Goal: Task Accomplishment & Management: Use online tool/utility

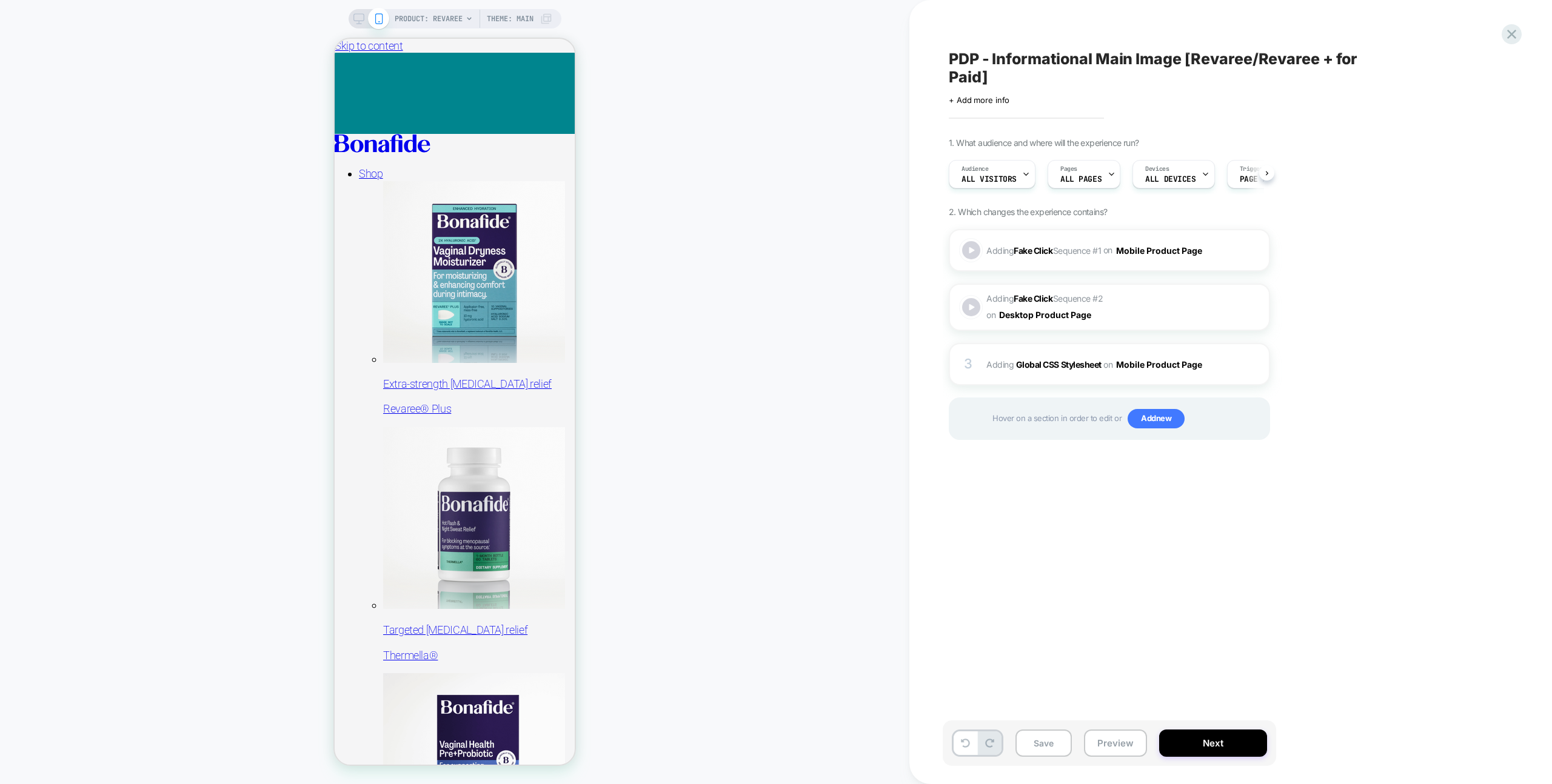
scroll to position [0, 1]
click at [1170, 266] on div "Adding Fake Click Sequence # 1 on Mobile Product Page Add Before Add After Copy…" at bounding box center [1109, 251] width 321 height 42
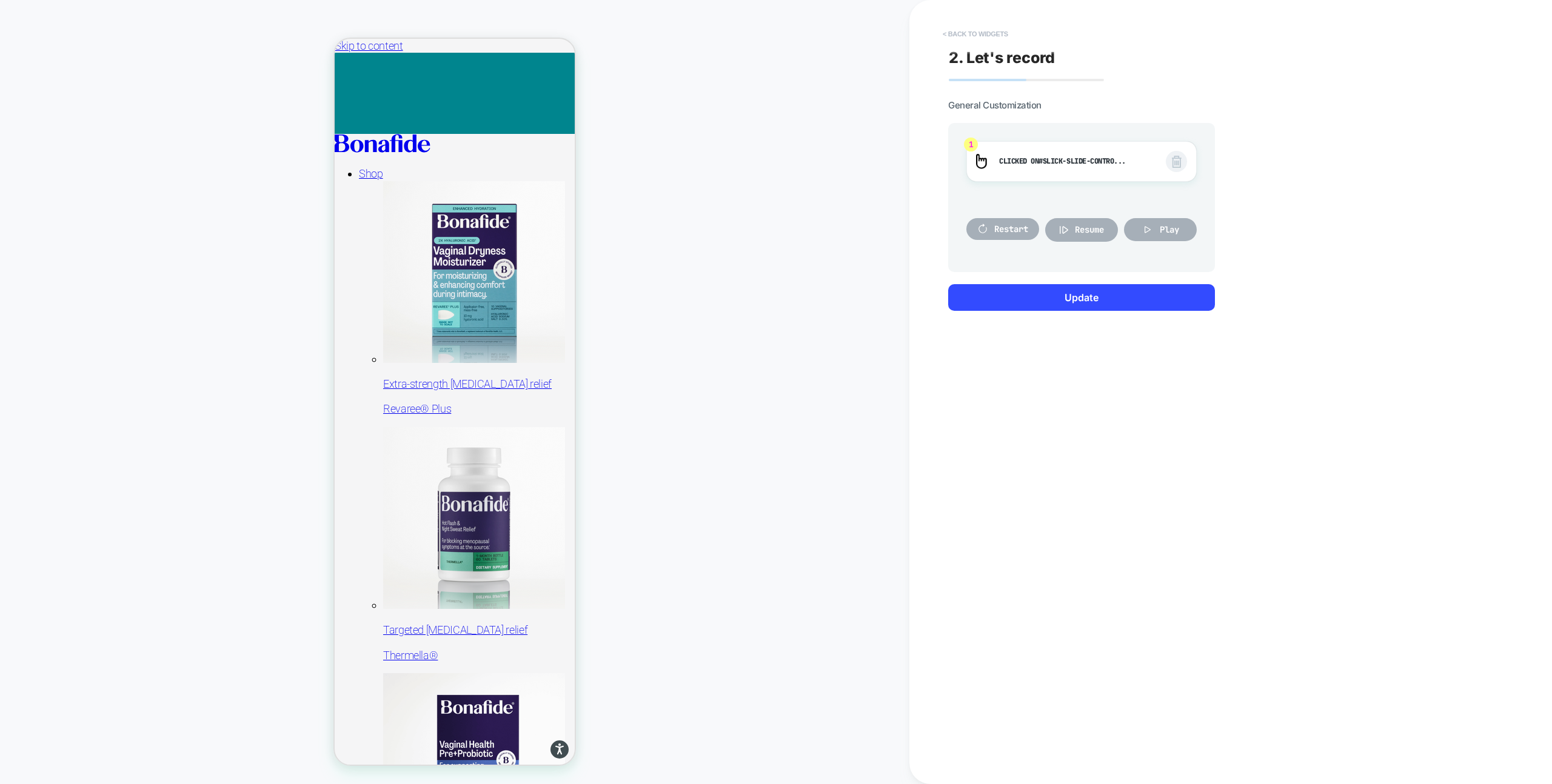
click at [966, 29] on button "< Back to widgets" at bounding box center [975, 34] width 77 height 19
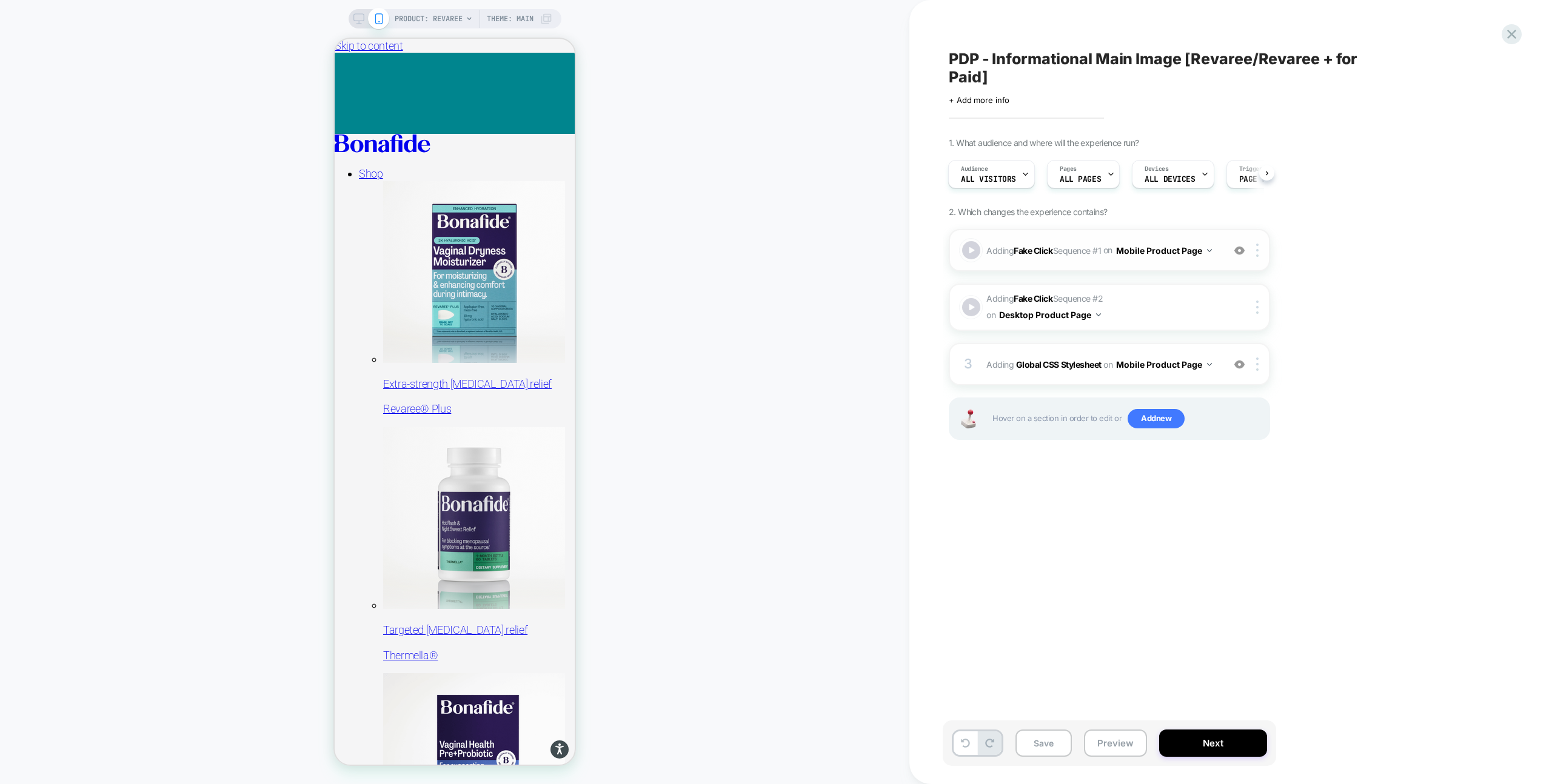
click at [1179, 266] on div "Adding Fake Click Sequence # 1 on Mobile Product Page Add Before Add After Copy…" at bounding box center [1109, 251] width 321 height 42
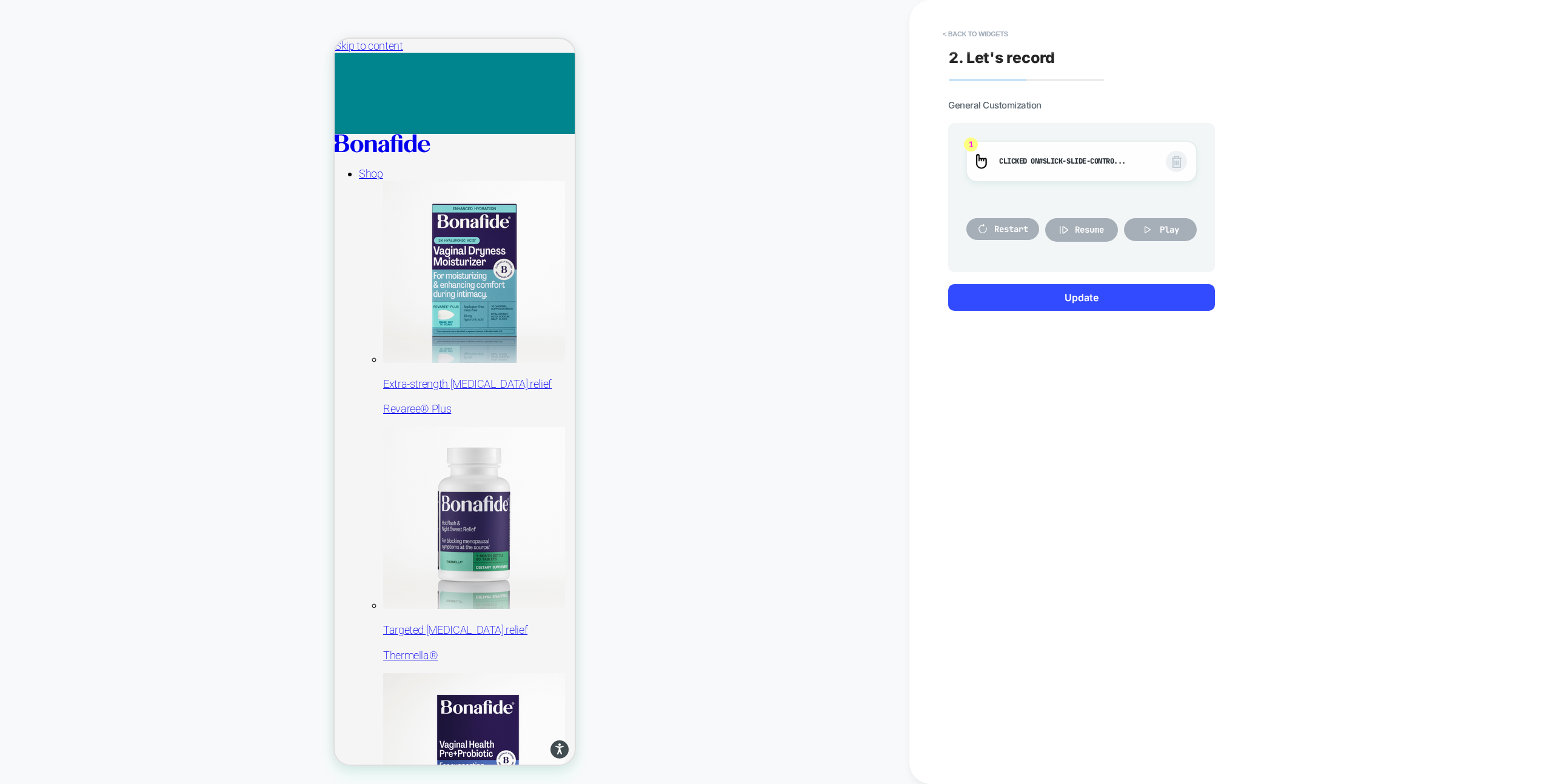
click at [1078, 160] on span "#slick-slide-contro..." at bounding box center [1081, 161] width 87 height 10
click at [1144, 231] on icon at bounding box center [1147, 229] width 6 height 7
click at [1092, 228] on span "Resume" at bounding box center [1089, 229] width 29 height 11
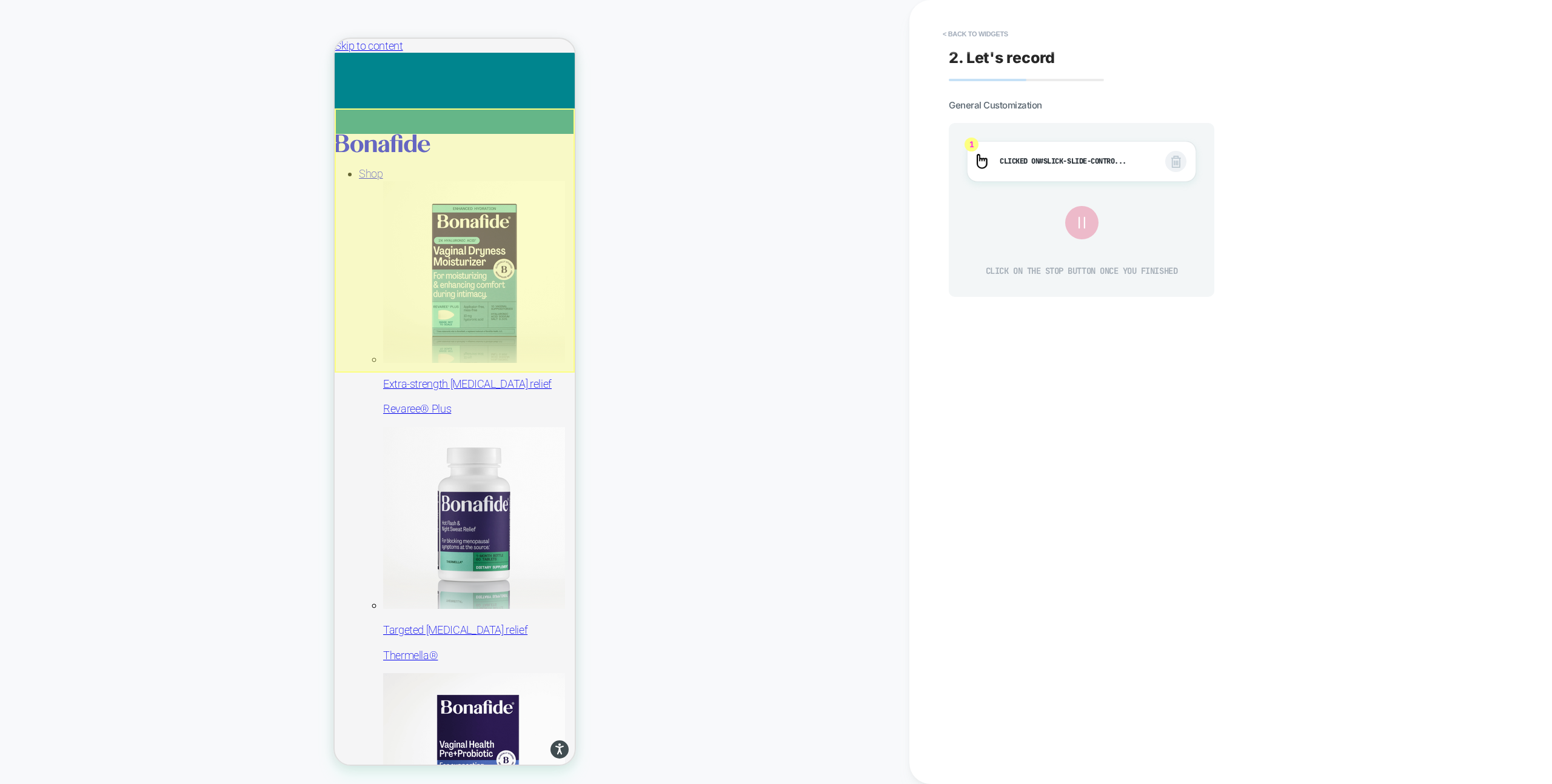
click at [436, 364] on div at bounding box center [455, 240] width 240 height 264
click at [475, 375] on div "Fake Click" at bounding box center [503, 377] width 79 height 10
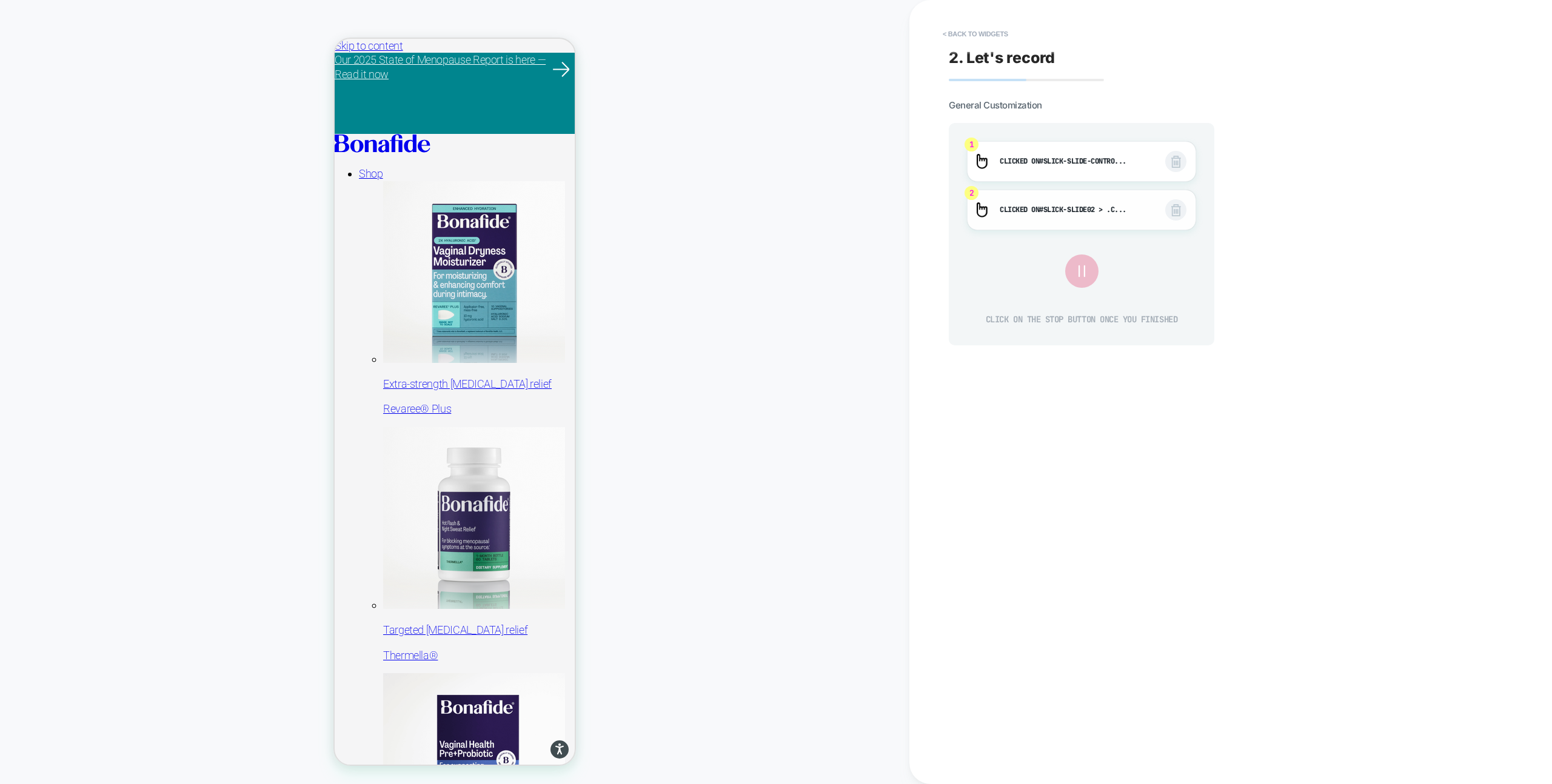
click at [1180, 214] on img at bounding box center [1176, 210] width 10 height 12
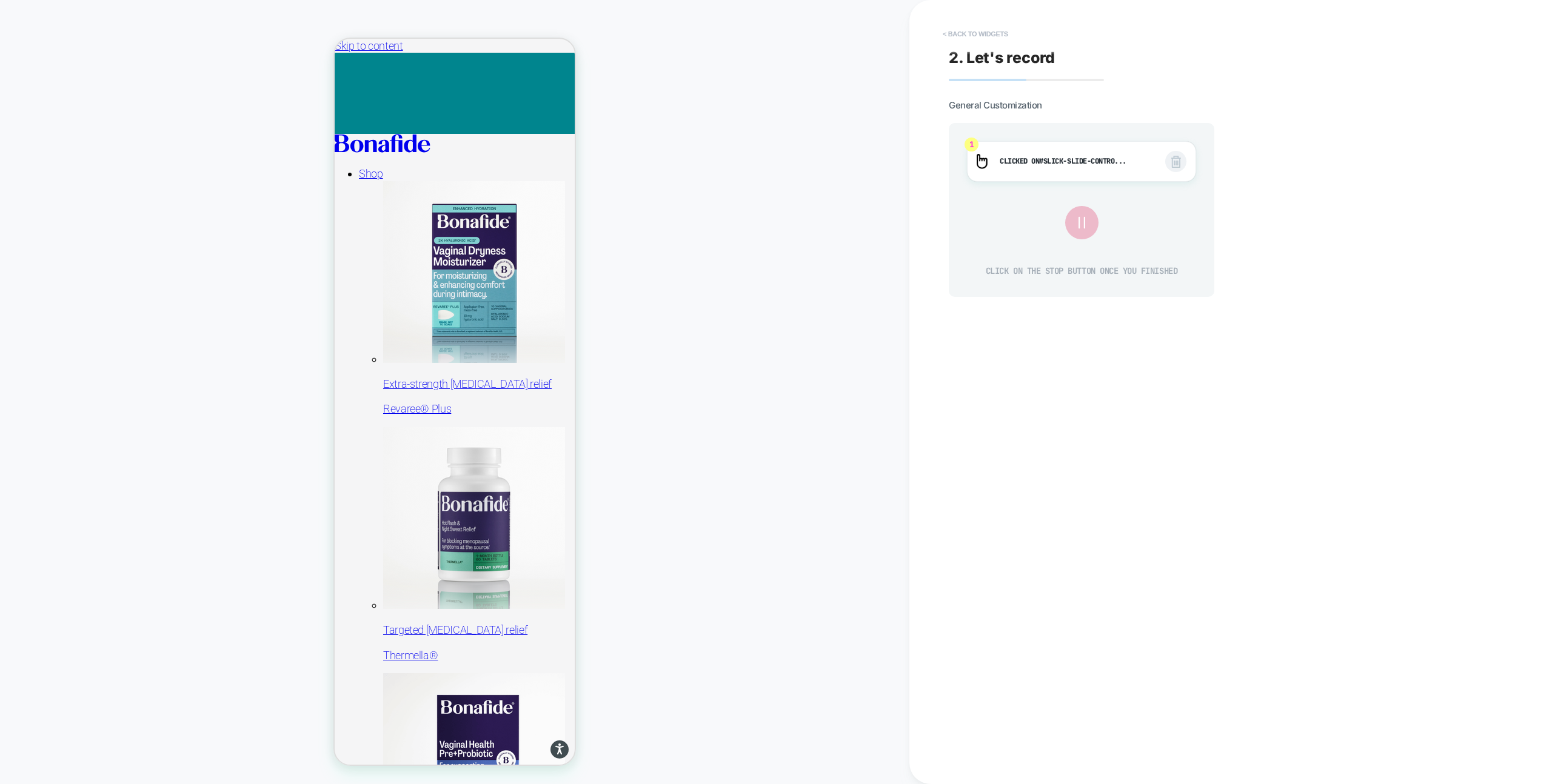
click at [974, 31] on button "< Back to widgets" at bounding box center [975, 34] width 77 height 19
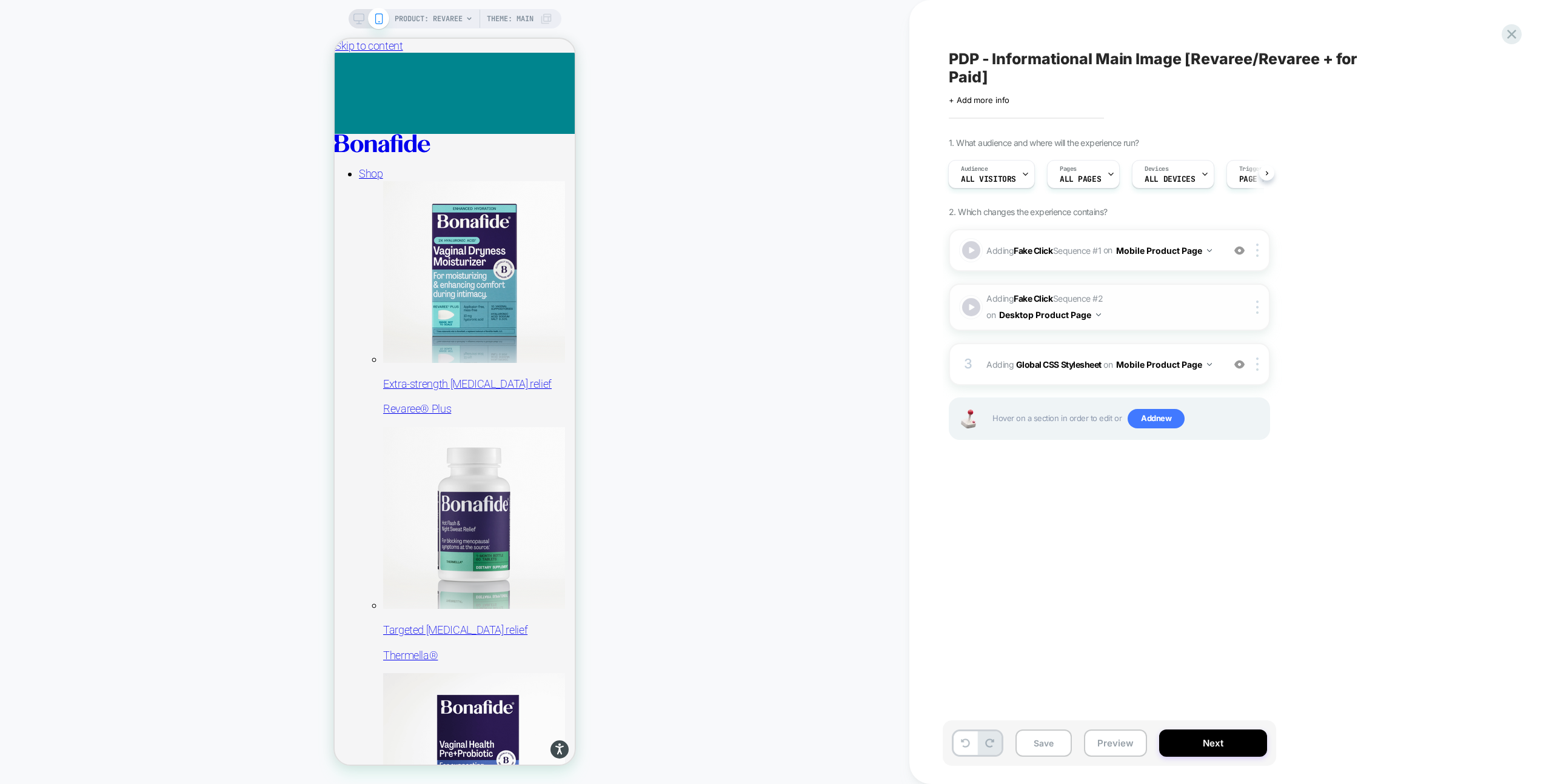
click at [1133, 314] on span "Adding Fake Click Sequence # 2 on Desktop Product Page" at bounding box center [1101, 307] width 231 height 33
click at [1092, 316] on button "Desktop Product Page" at bounding box center [1050, 315] width 102 height 18
click at [1174, 299] on span "Adding Fake Click Sequence # 2 on Desktop Product Page" at bounding box center [1101, 307] width 231 height 33
click at [1155, 259] on button "Mobile Product Page" at bounding box center [1164, 251] width 96 height 18
click at [1164, 251] on button "Mobile Product Page" at bounding box center [1164, 251] width 96 height 18
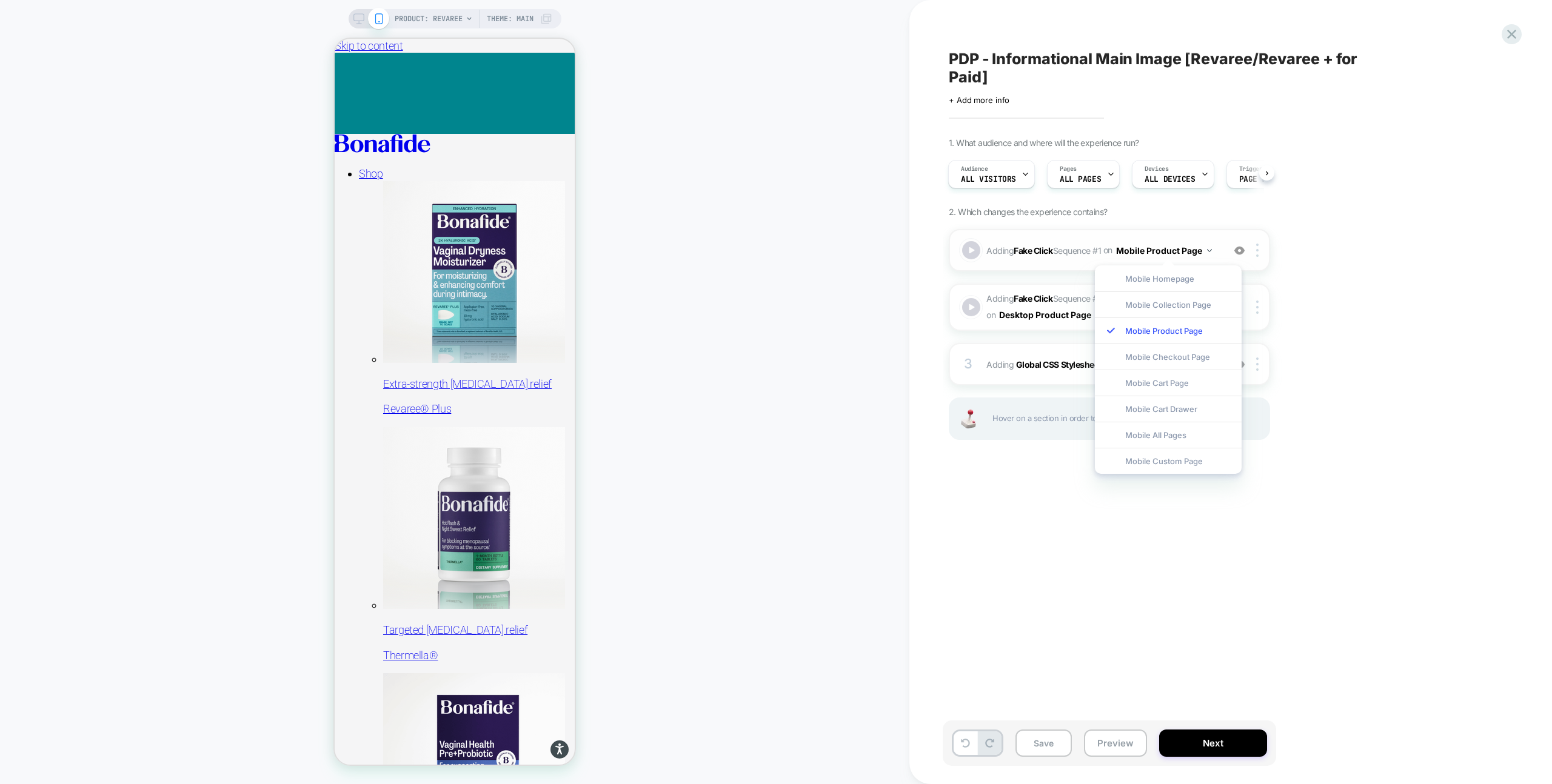
click at [1186, 233] on div "Adding Fake Click Sequence # 1 on Mobile Product Page Add Before Add After Copy…" at bounding box center [1109, 251] width 321 height 42
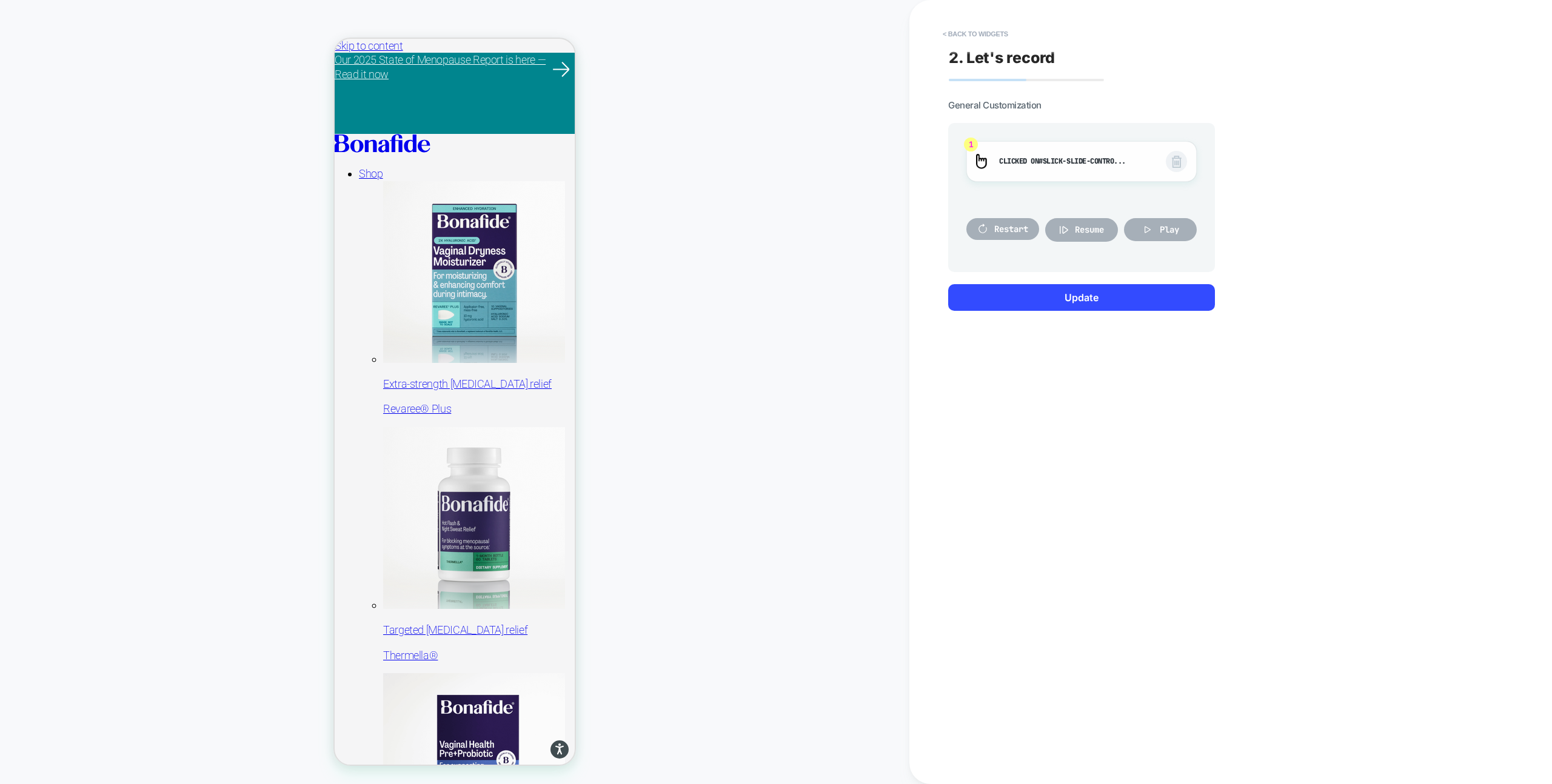
click at [1068, 164] on span "#slick-slide-contro..." at bounding box center [1081, 161] width 87 height 10
click at [971, 144] on span "1" at bounding box center [971, 144] width 14 height 14
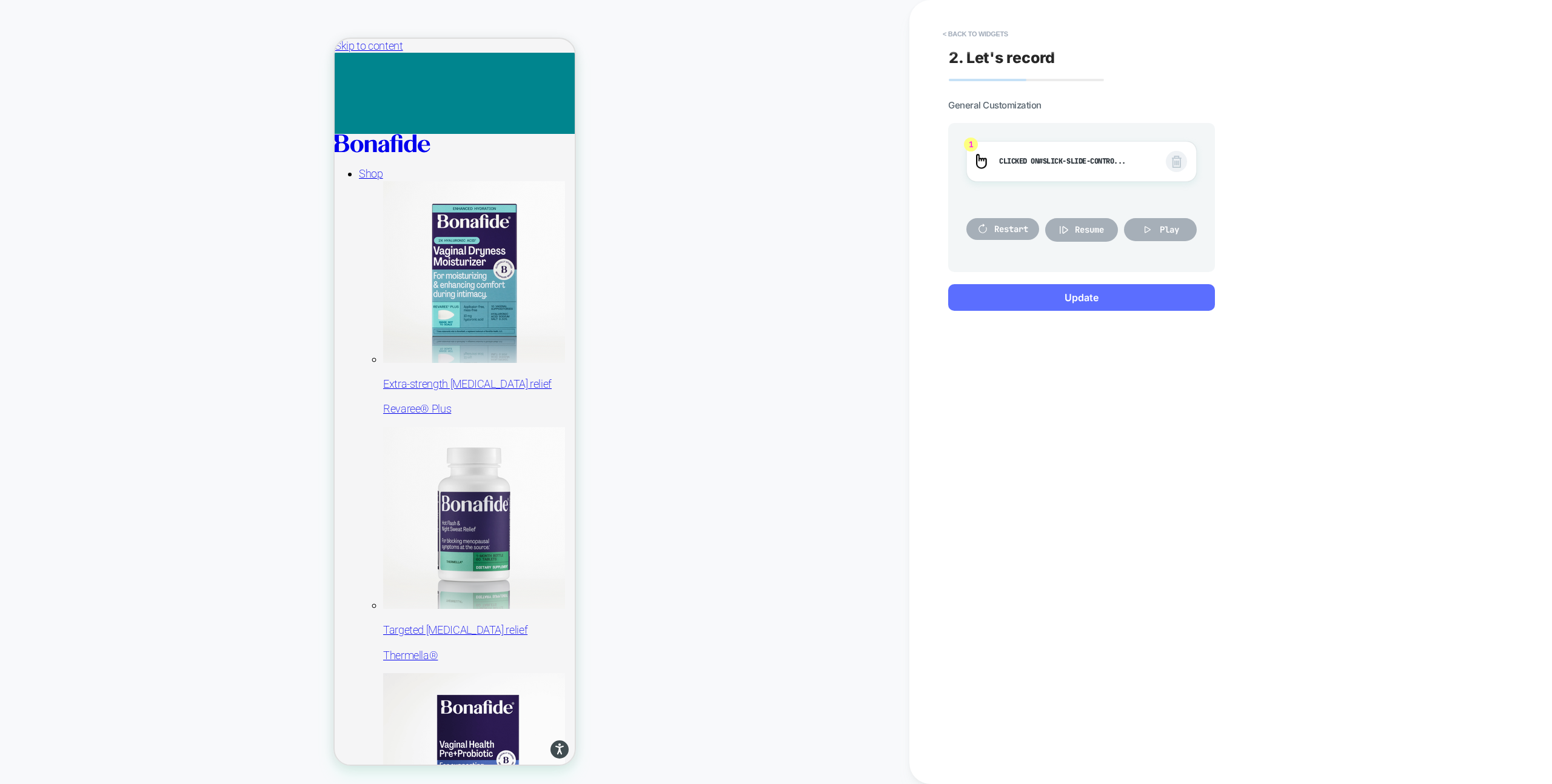
click at [1071, 303] on button "Update" at bounding box center [1081, 297] width 266 height 27
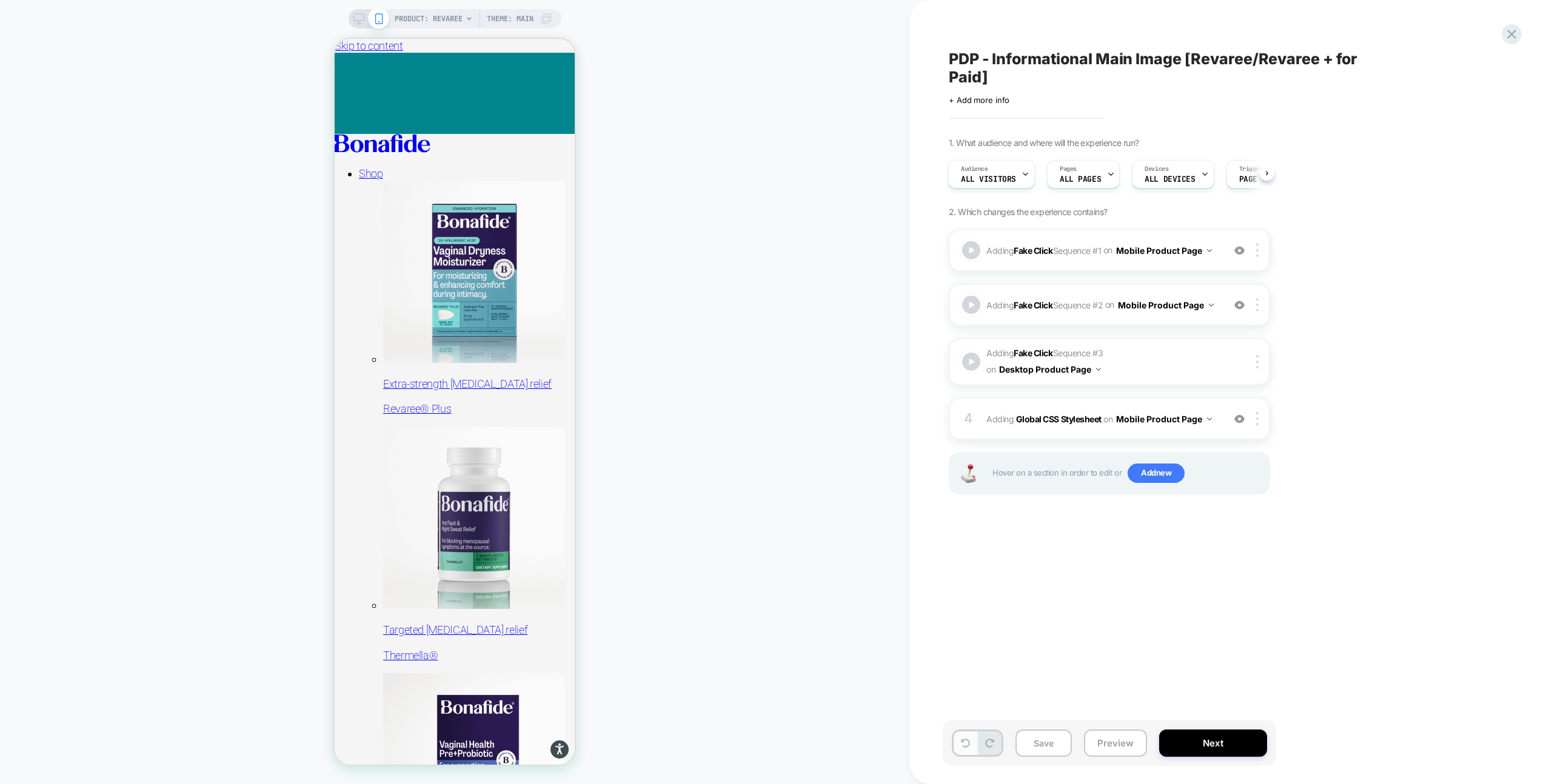
click at [957, 746] on button at bounding box center [965, 743] width 24 height 24
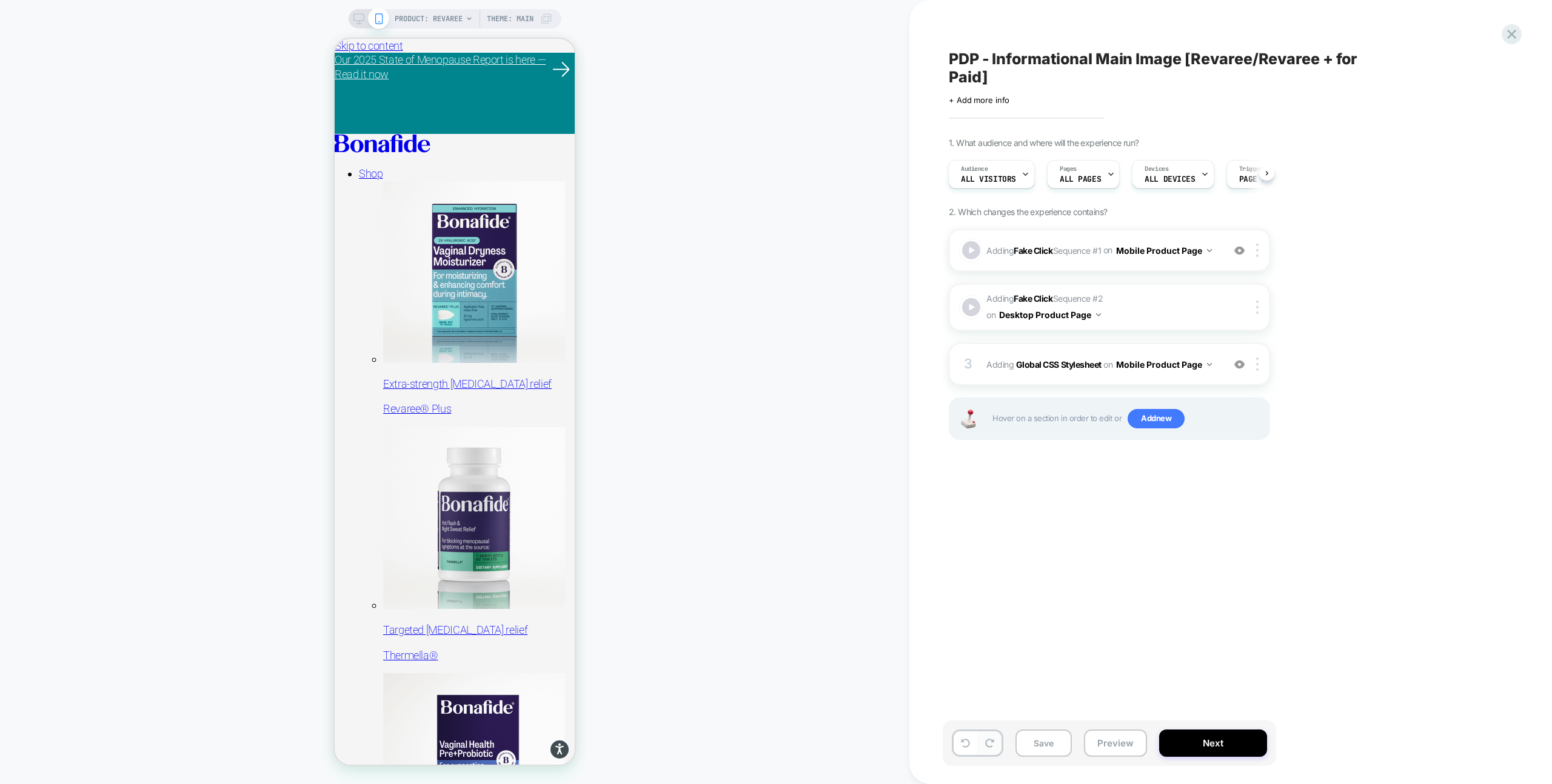
click at [988, 744] on icon at bounding box center [989, 743] width 9 height 9
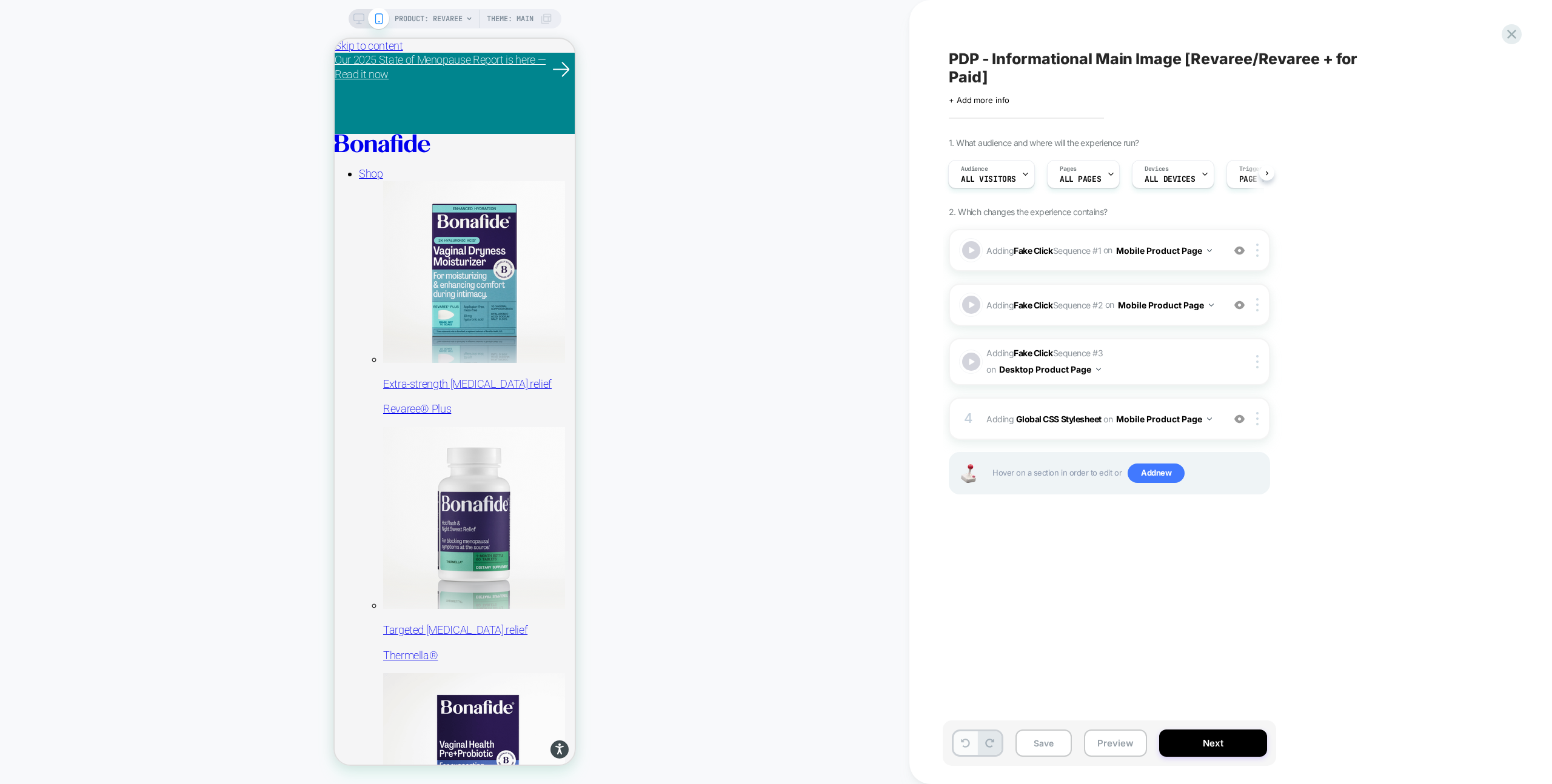
click at [964, 746] on icon at bounding box center [965, 743] width 9 height 9
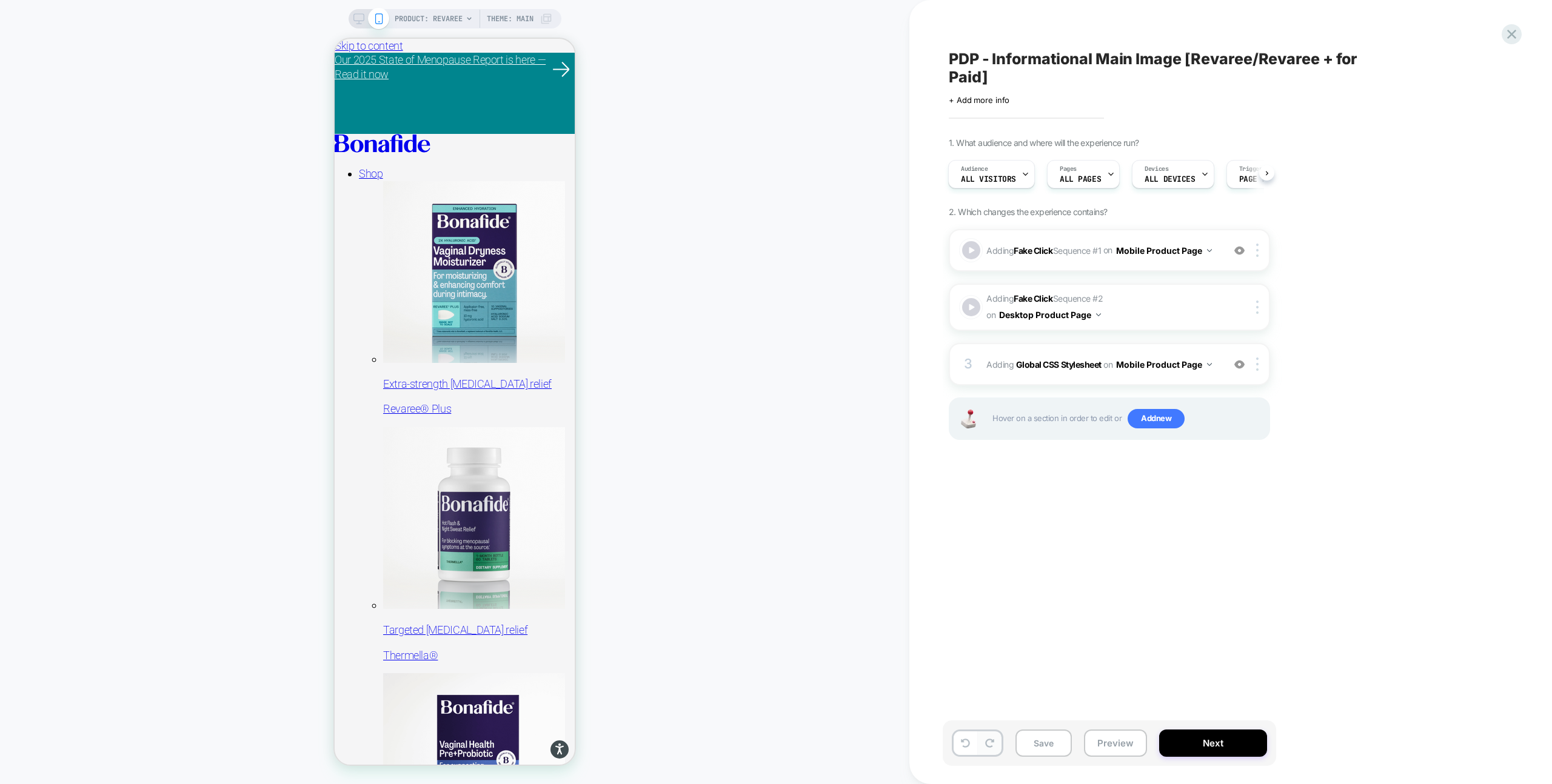
click at [999, 741] on button at bounding box center [990, 743] width 24 height 24
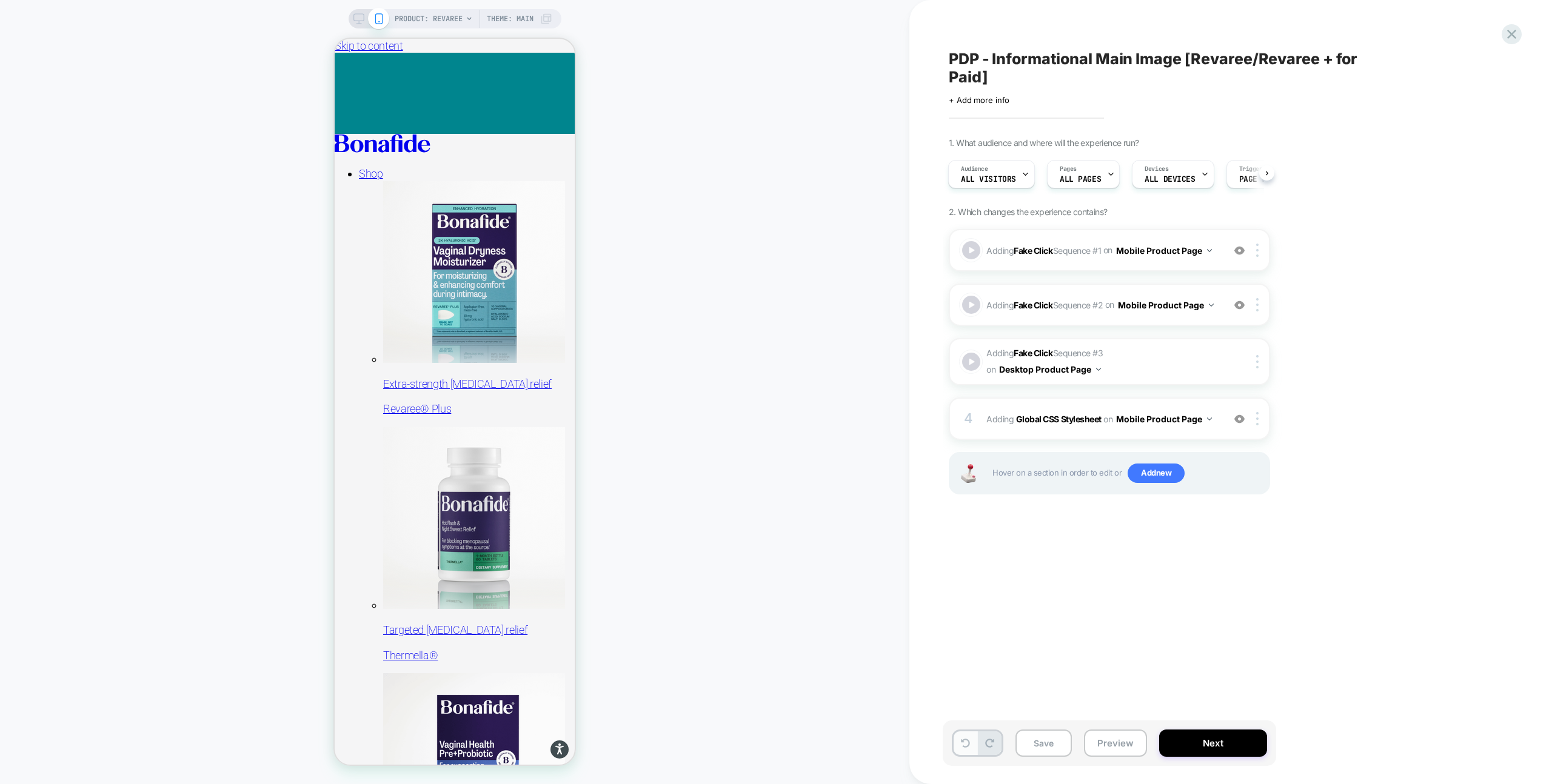
click at [970, 739] on button at bounding box center [965, 743] width 24 height 24
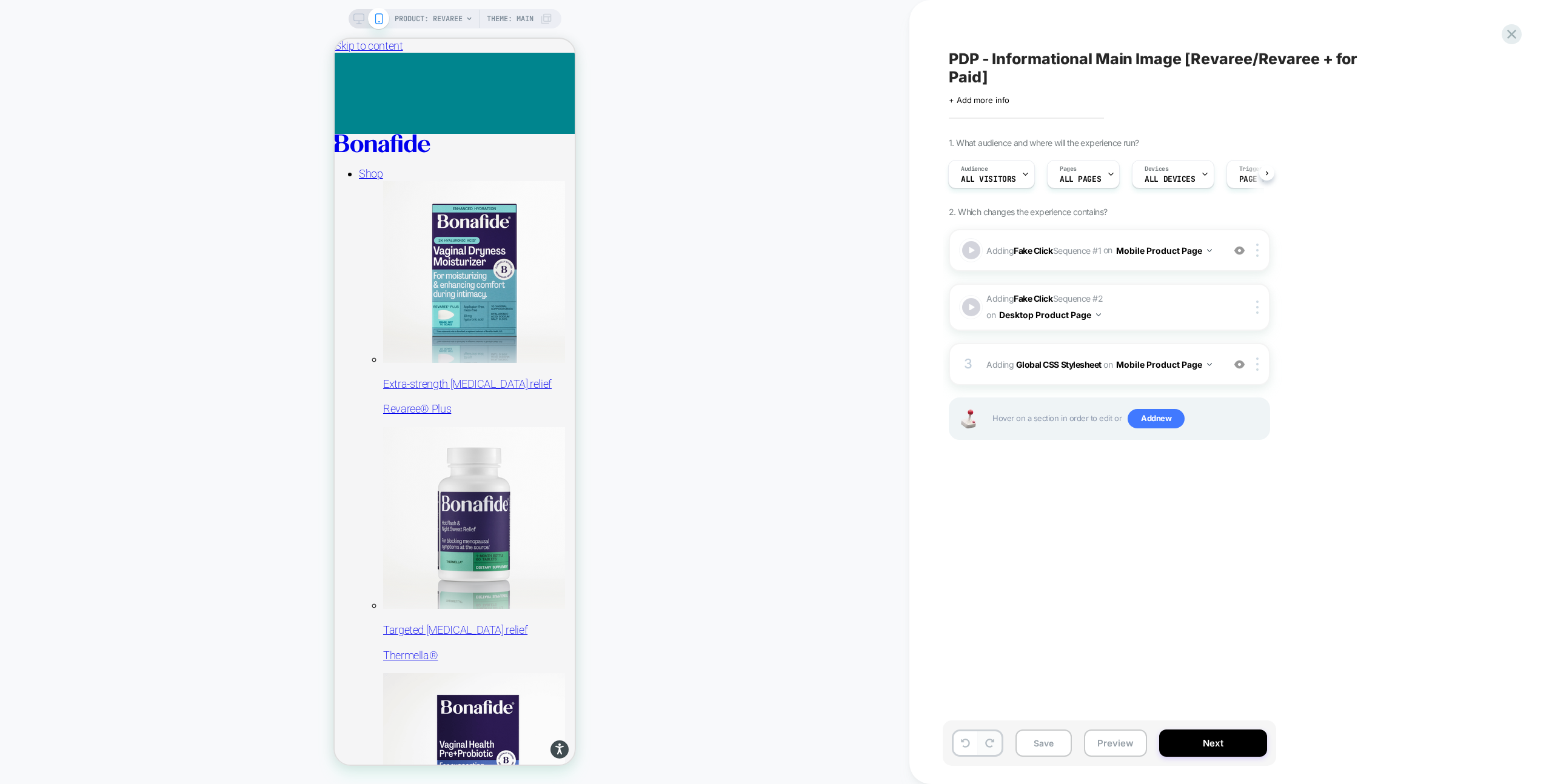
click at [995, 736] on button at bounding box center [990, 743] width 24 height 24
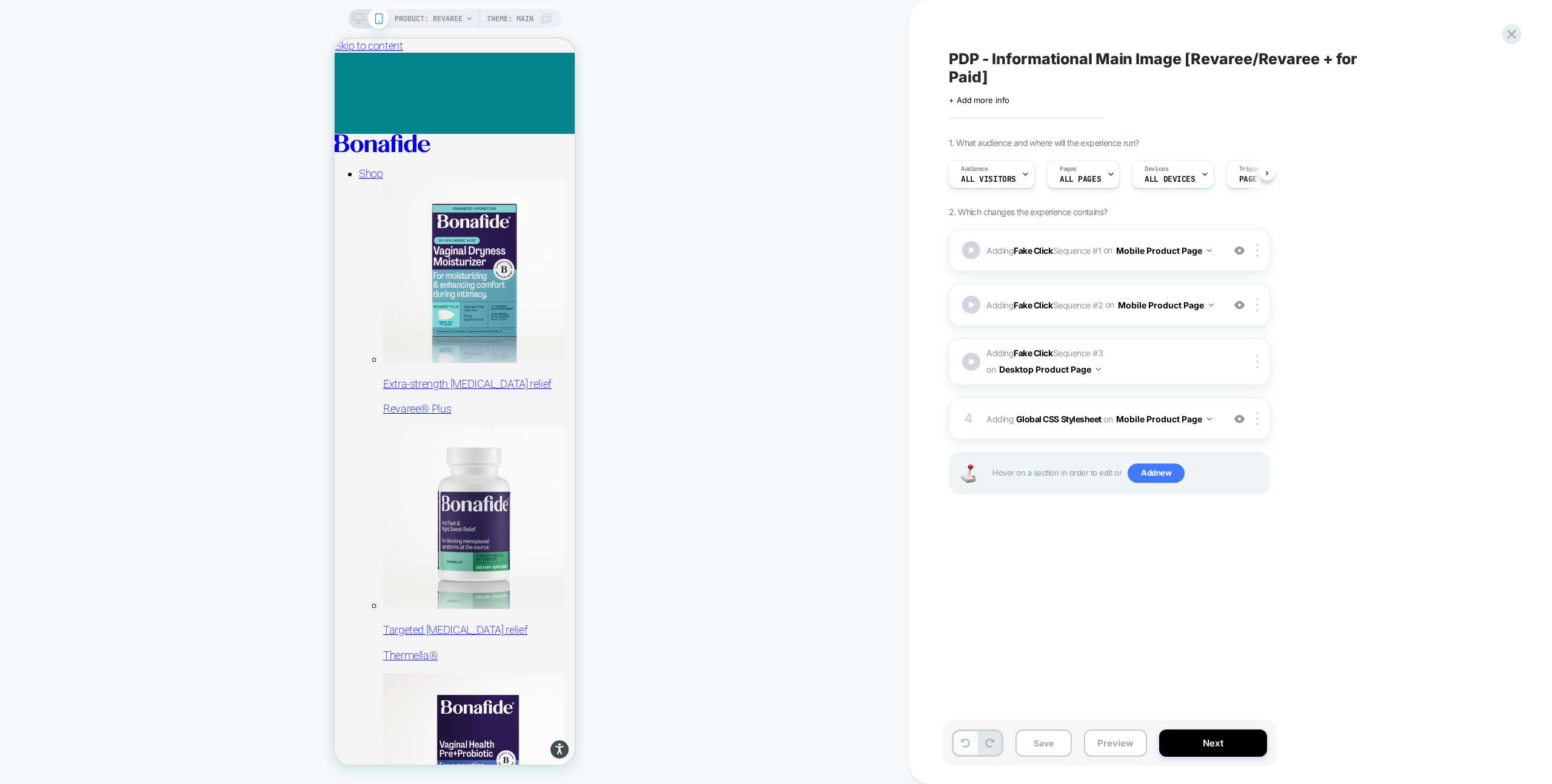
click at [973, 739] on button at bounding box center [965, 743] width 24 height 24
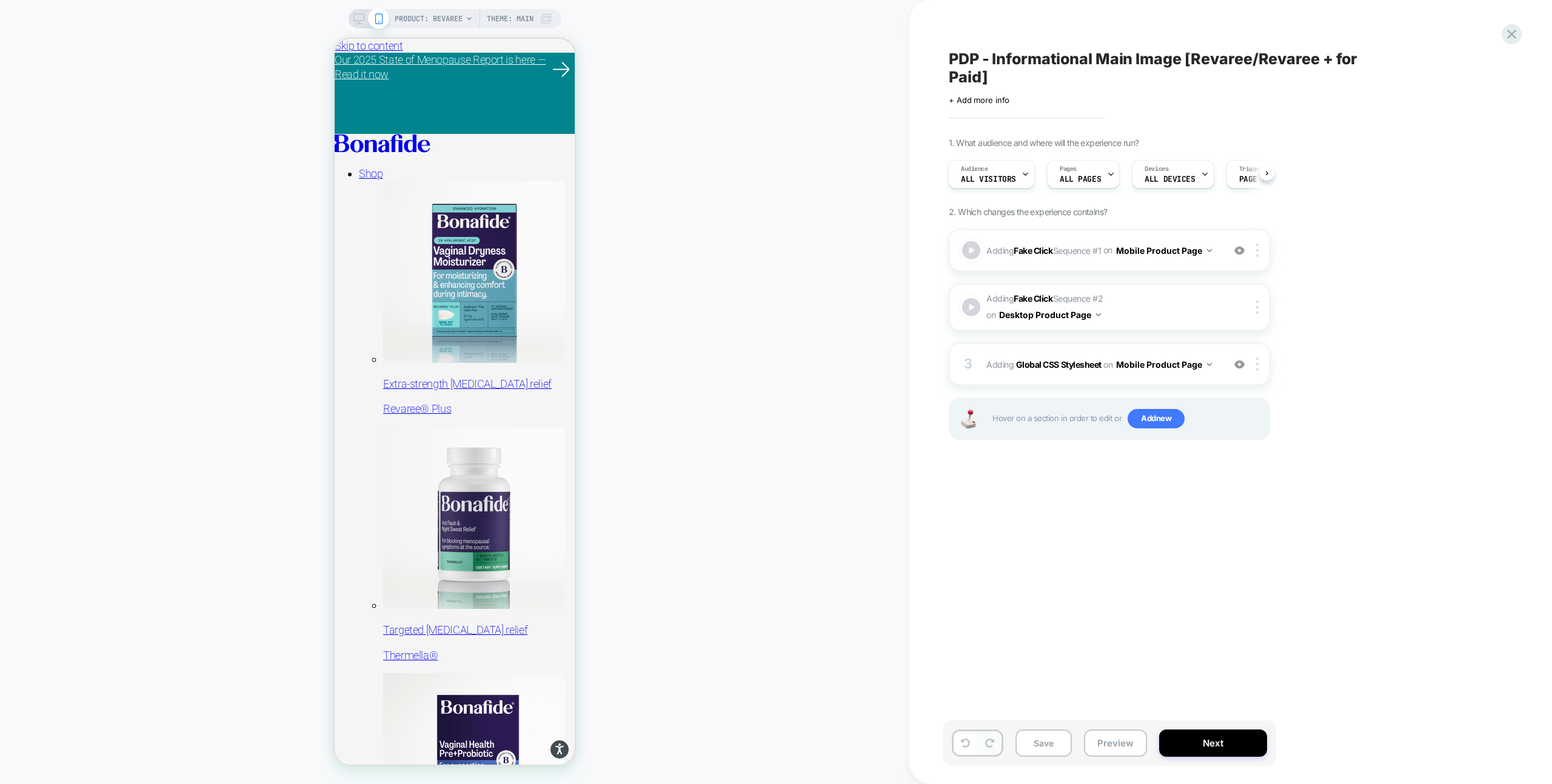
click at [992, 739] on icon at bounding box center [989, 743] width 9 height 9
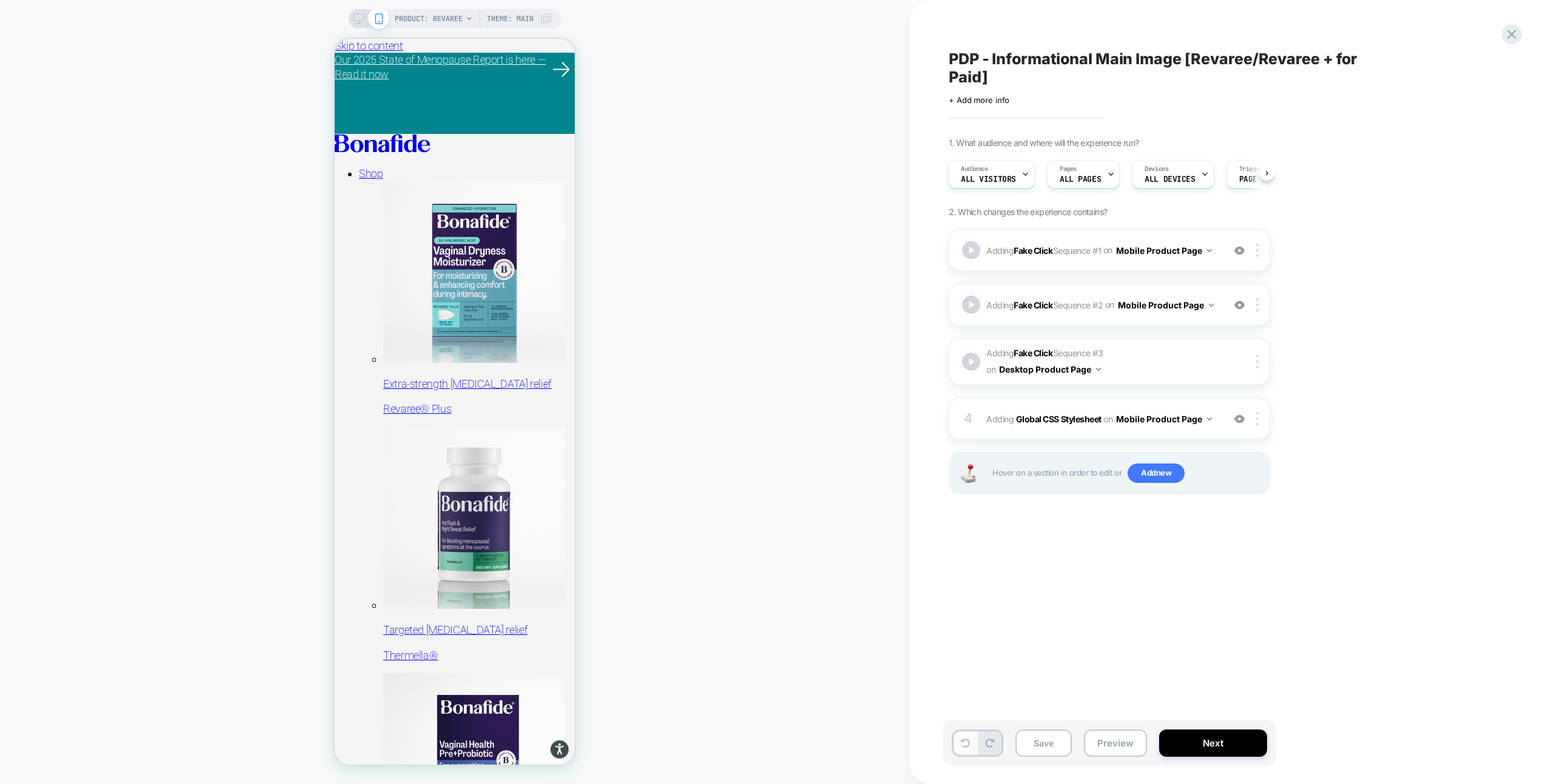
click at [968, 739] on icon at bounding box center [965, 743] width 9 height 9
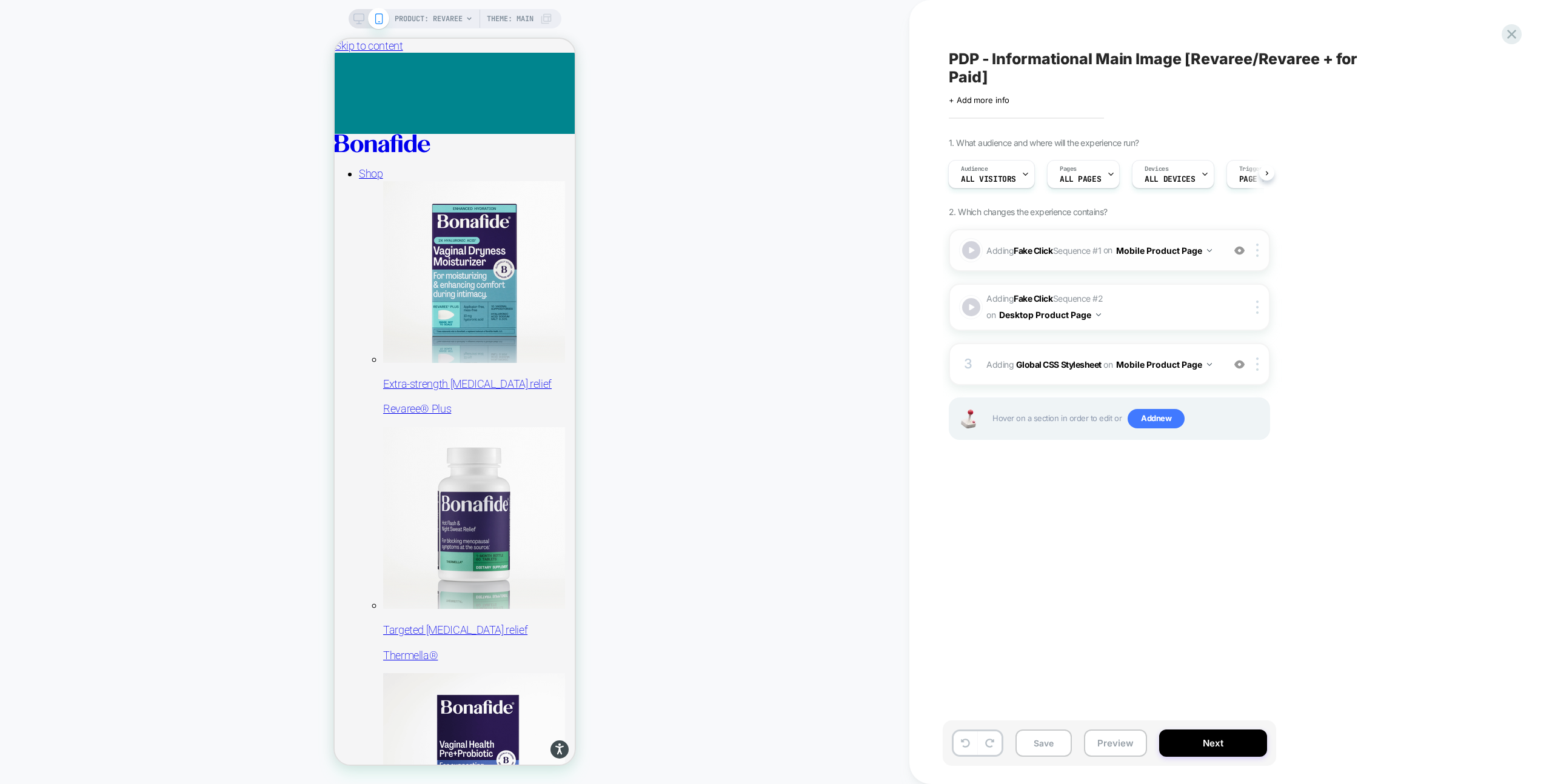
click at [1213, 237] on div "Adding Fake Click Sequence # 1 on Mobile Product Page Add Before Add After Copy…" at bounding box center [1109, 251] width 321 height 42
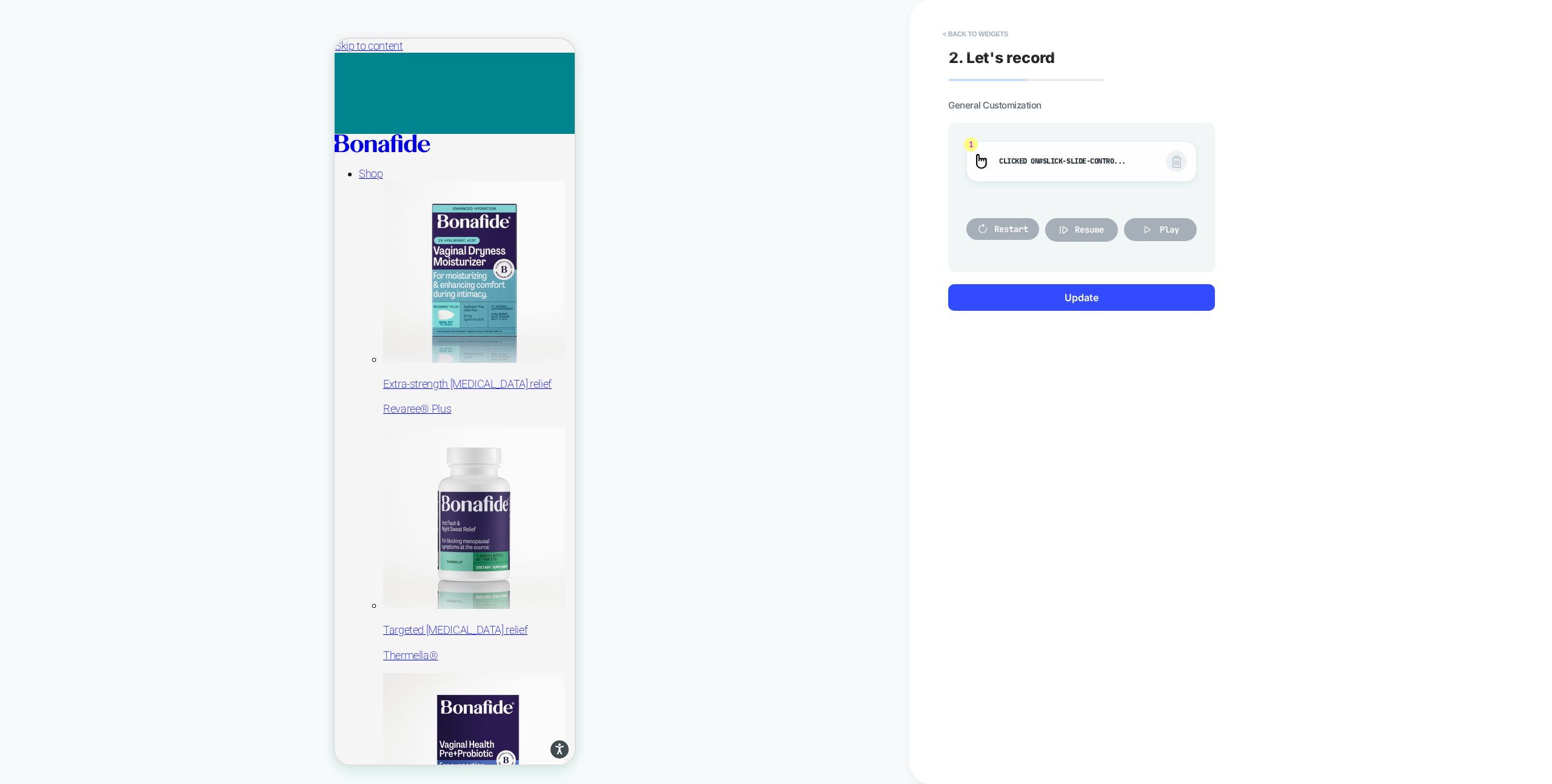
click at [1084, 156] on span "#slick-slide-contro..." at bounding box center [1081, 161] width 87 height 10
click at [1093, 233] on span "Resume" at bounding box center [1089, 229] width 29 height 11
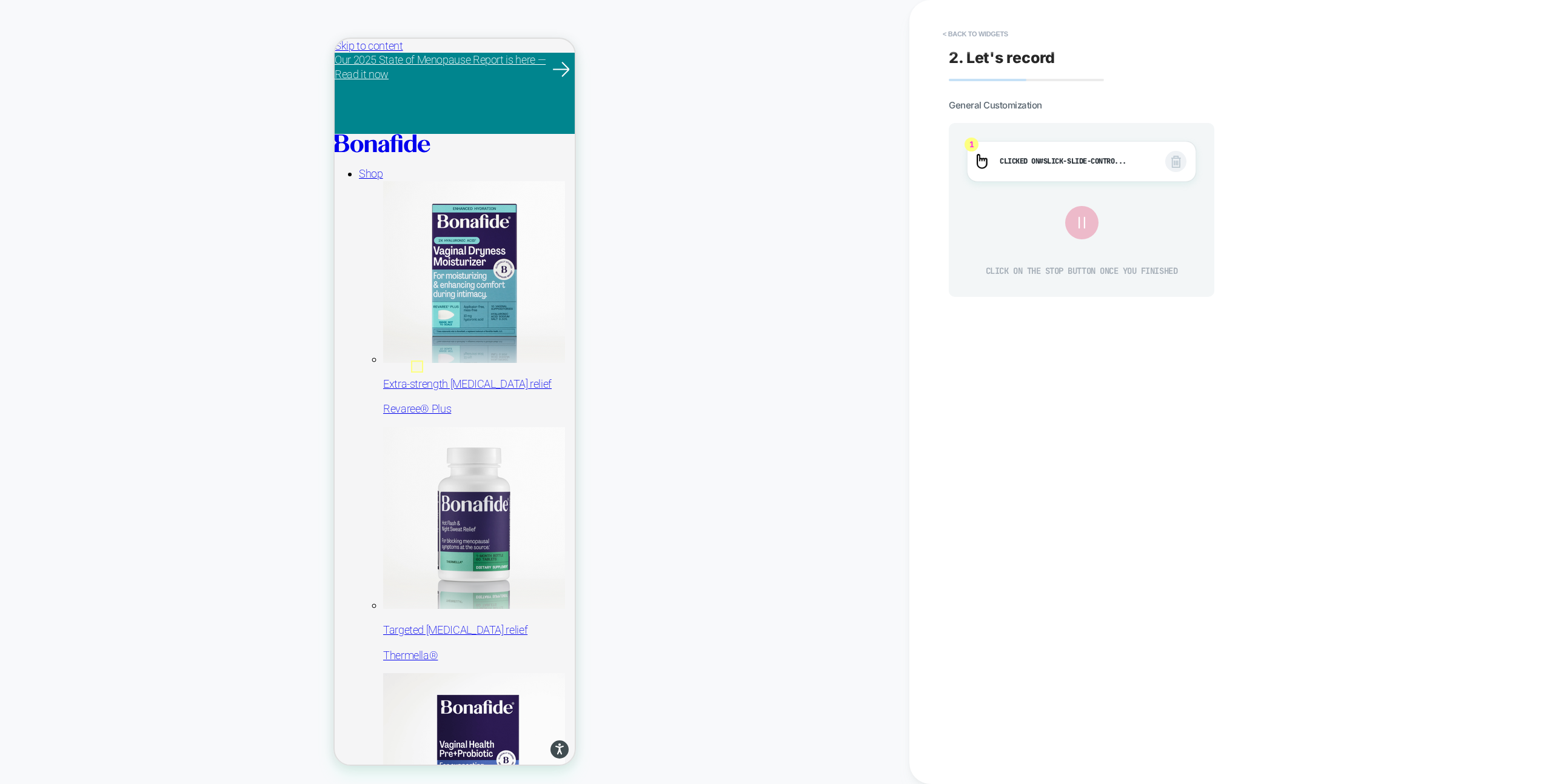
click at [1073, 221] on icon at bounding box center [1081, 223] width 21 height 21
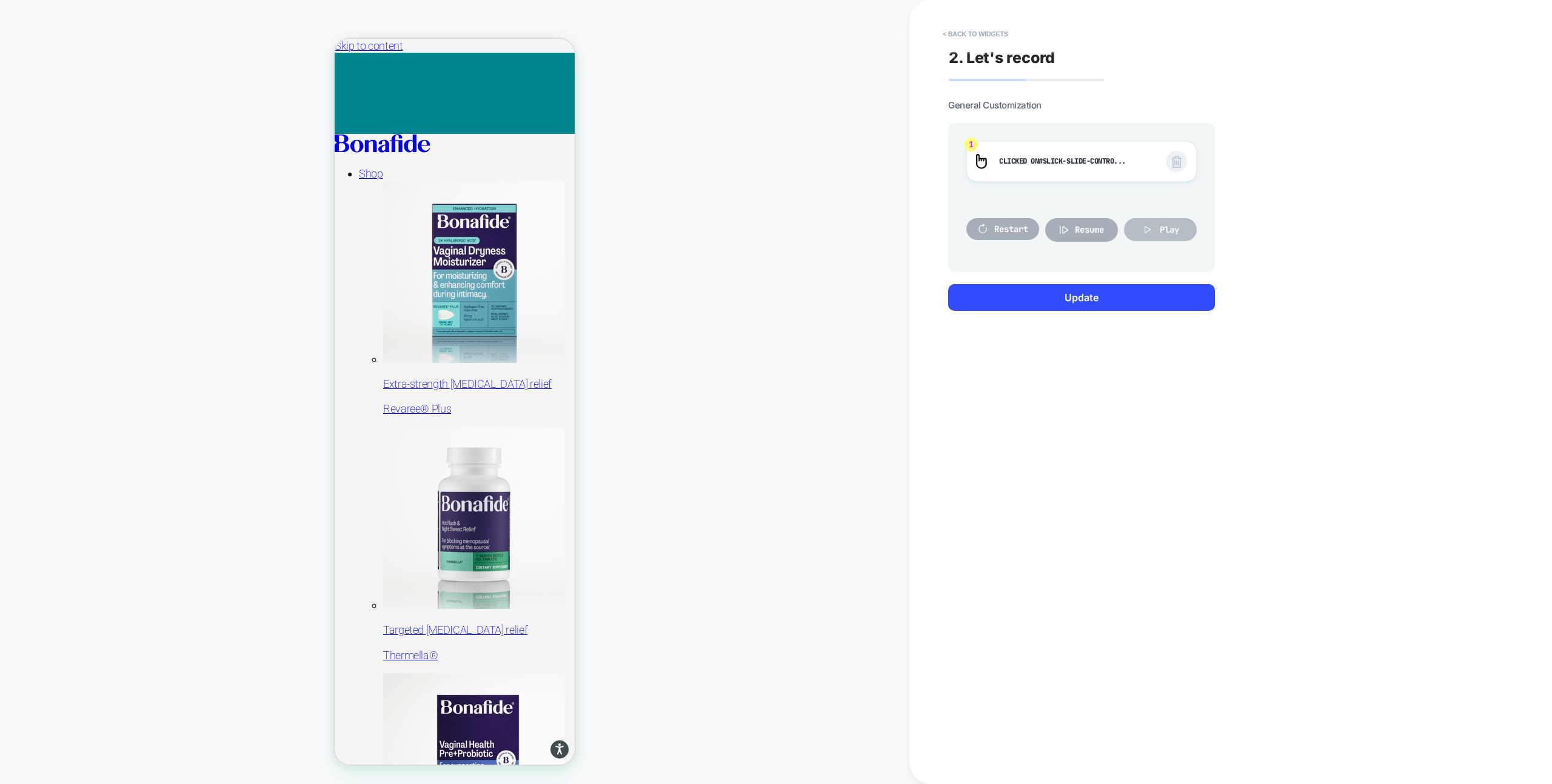
click at [1155, 226] on button "Play" at bounding box center [1160, 230] width 73 height 23
click at [1075, 231] on span "Resume" at bounding box center [1089, 229] width 29 height 11
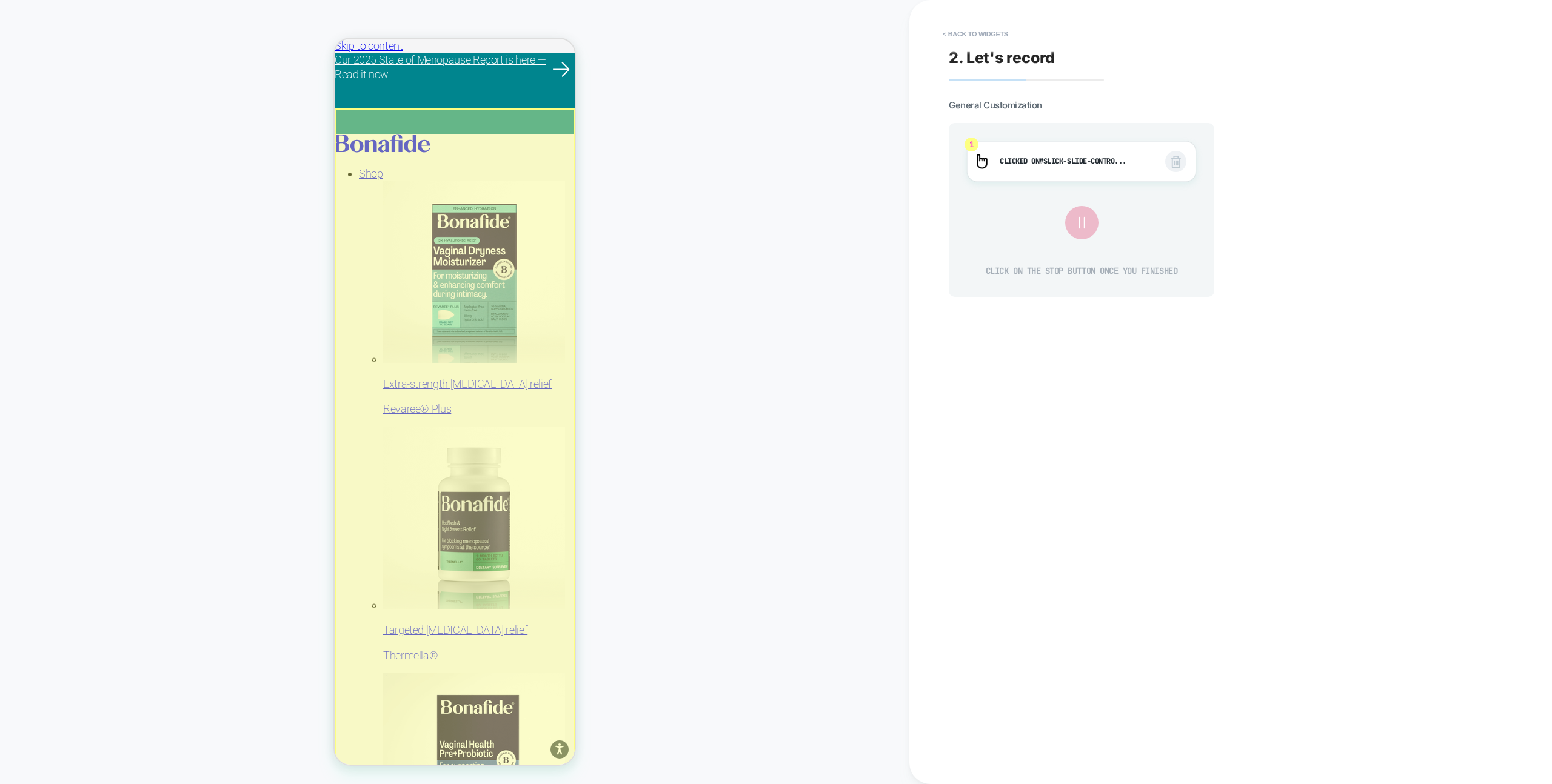
click at [414, 366] on div at bounding box center [455, 750] width 240 height 1285
click at [425, 373] on img at bounding box center [426, 379] width 9 height 13
click at [434, 377] on div "Fake Click" at bounding box center [472, 379] width 115 height 27
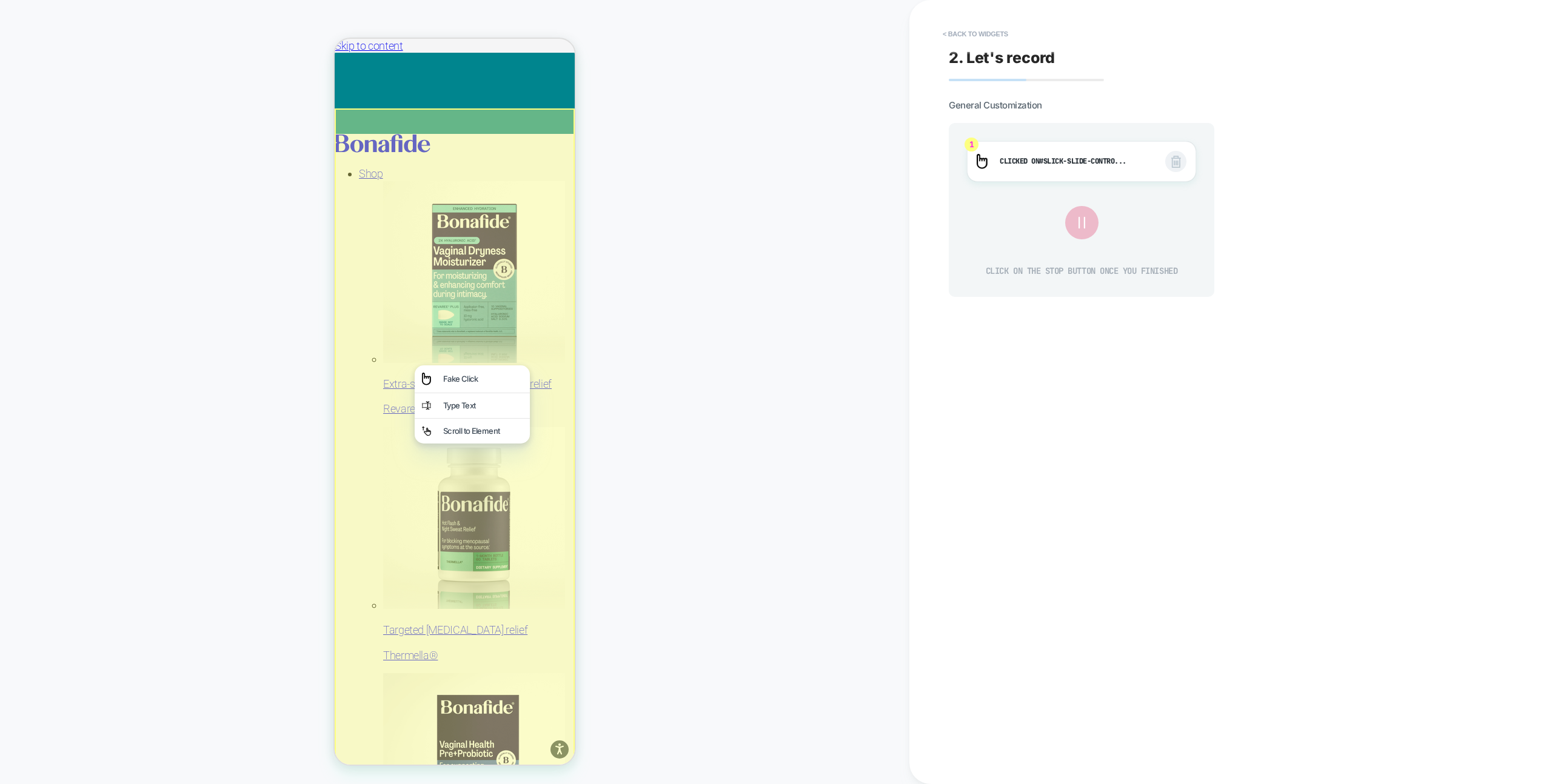
click at [663, 352] on div "PRODUCT: Revaree Theme: MAIN" at bounding box center [455, 392] width 910 height 760
click at [1071, 359] on div "2. Let's record General Customization 1 Clicked on #slick-slide-contro... CLICK…" at bounding box center [1170, 392] width 455 height 760
click at [1081, 211] on button at bounding box center [1081, 223] width 34 height 34
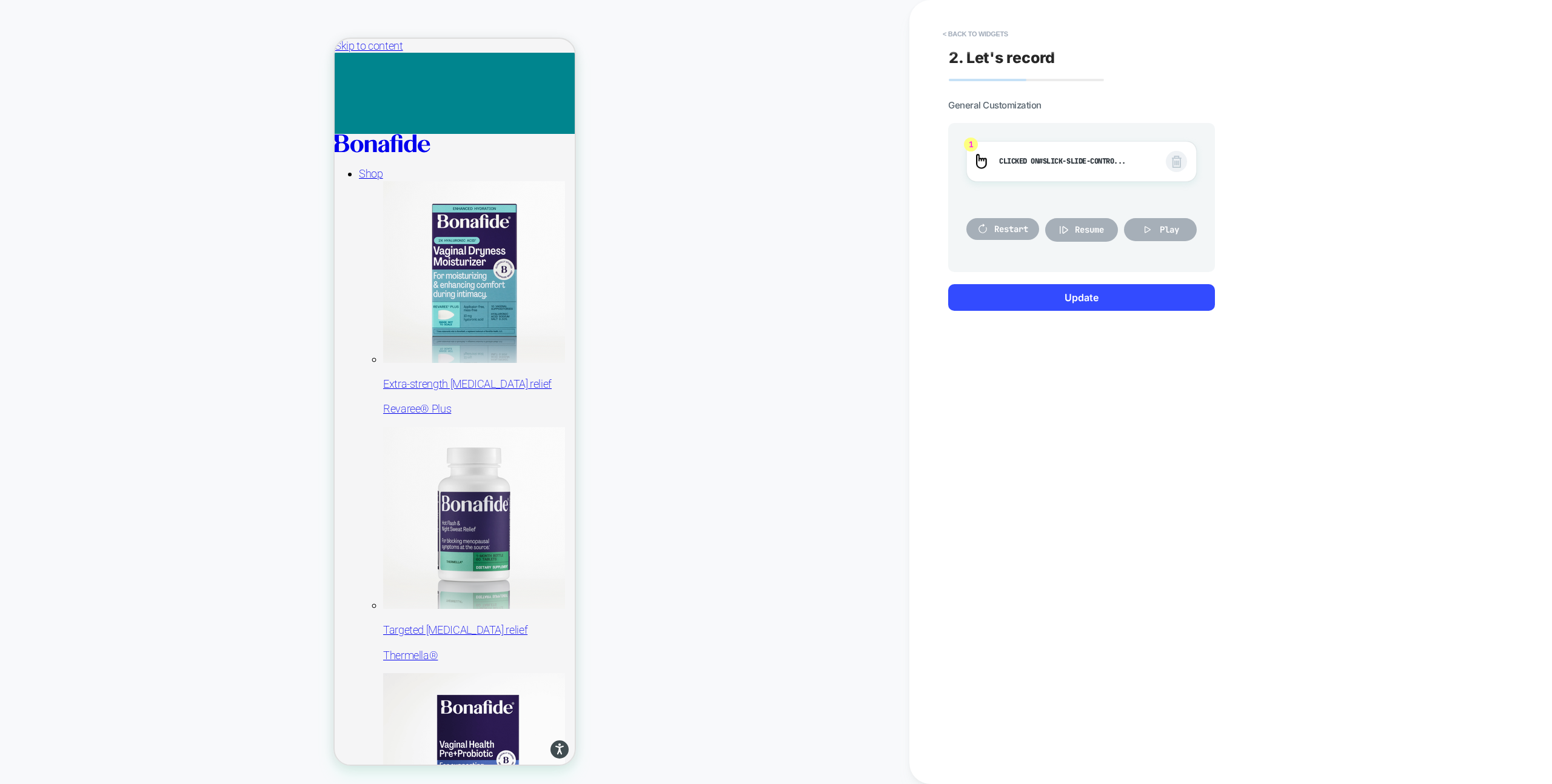
click at [417, 366] on div at bounding box center [455, 750] width 240 height 1285
click at [415, 366] on div at bounding box center [455, 750] width 240 height 1285
click at [431, 312] on div at bounding box center [455, 750] width 240 height 1285
drag, startPoint x: 431, startPoint y: 312, endPoint x: 632, endPoint y: 309, distance: 201.0
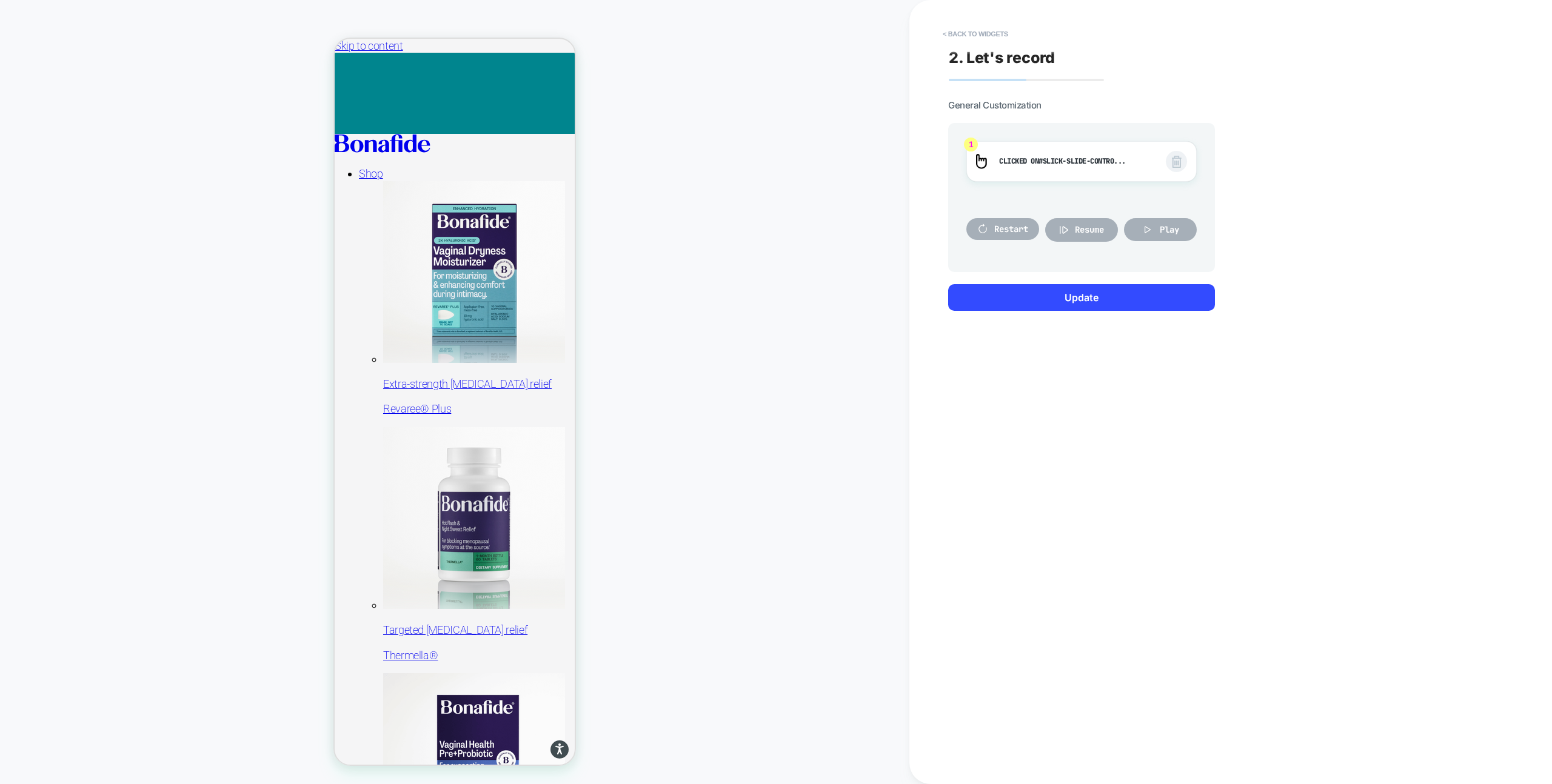
click at [575, 309] on html "Skip to content Our 2025 State of Menopause Report is here — Read it now Free S…" at bounding box center [455, 402] width 240 height 726
click at [620, 316] on div "PRODUCT: Revaree Theme: MAIN" at bounding box center [455, 392] width 910 height 760
click at [1016, 229] on span "Restart" at bounding box center [1012, 229] width 34 height 11
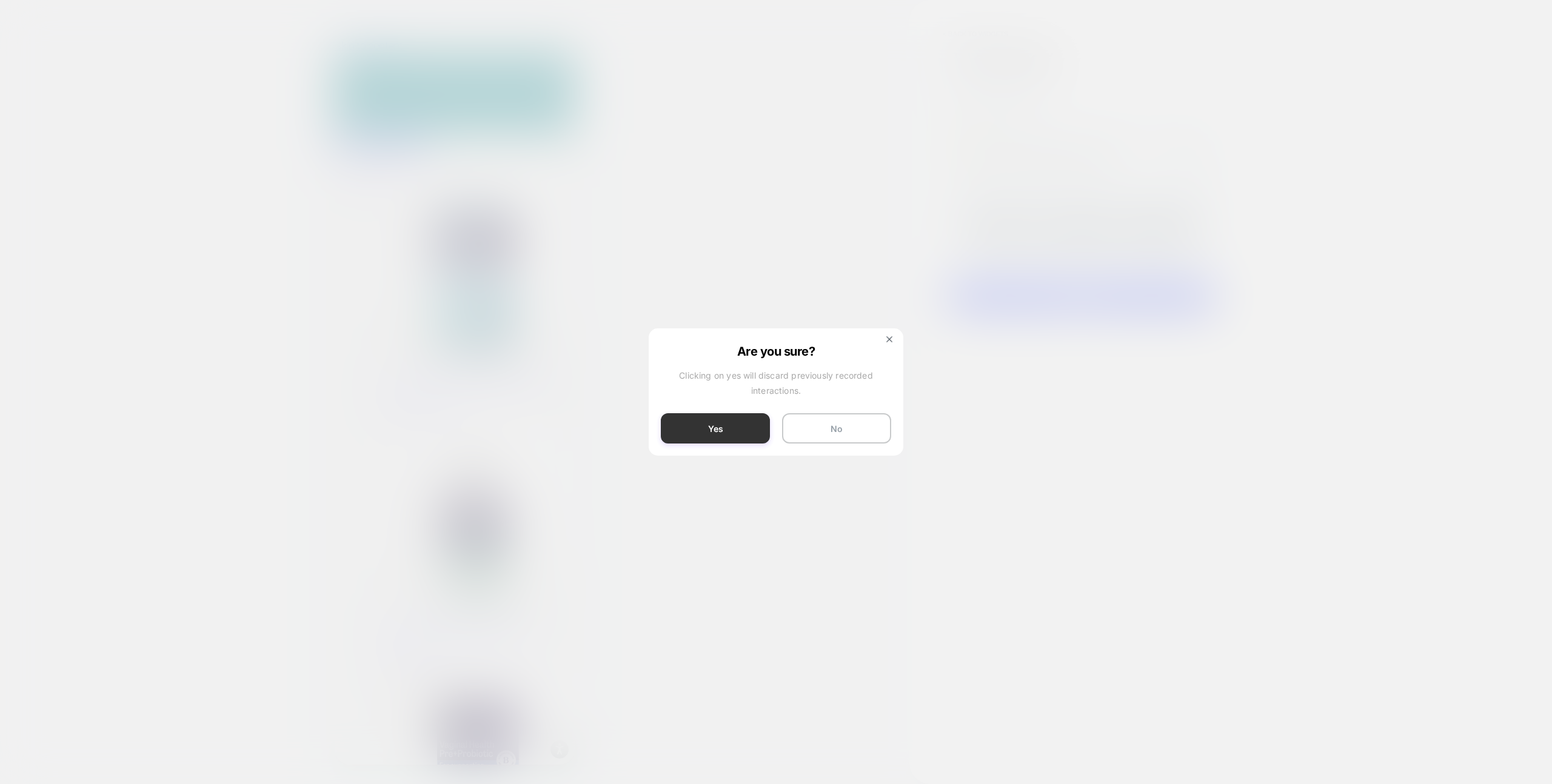
click at [723, 435] on button "Yes" at bounding box center [715, 429] width 109 height 30
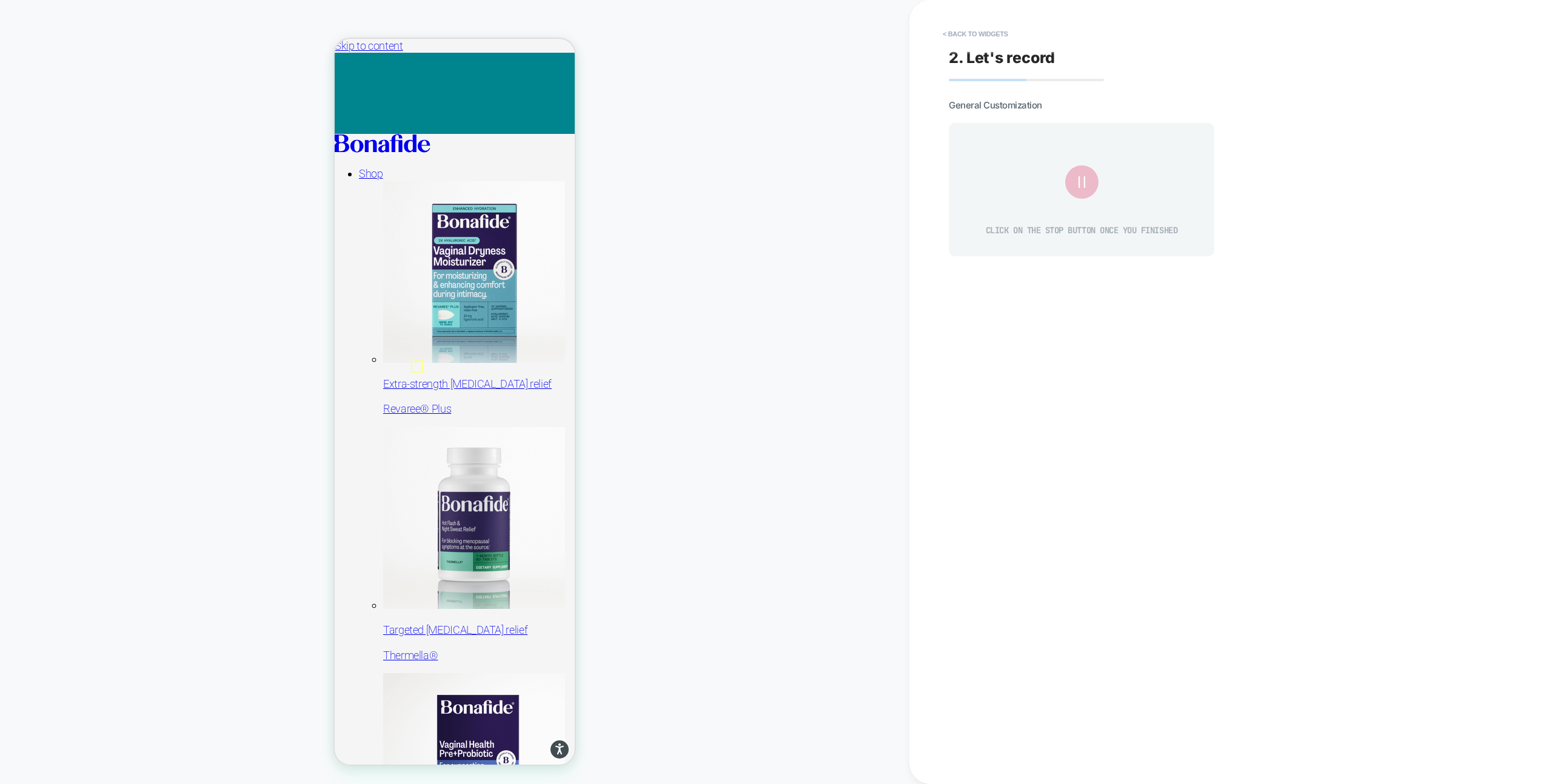
click at [1090, 185] on icon at bounding box center [1081, 182] width 21 height 21
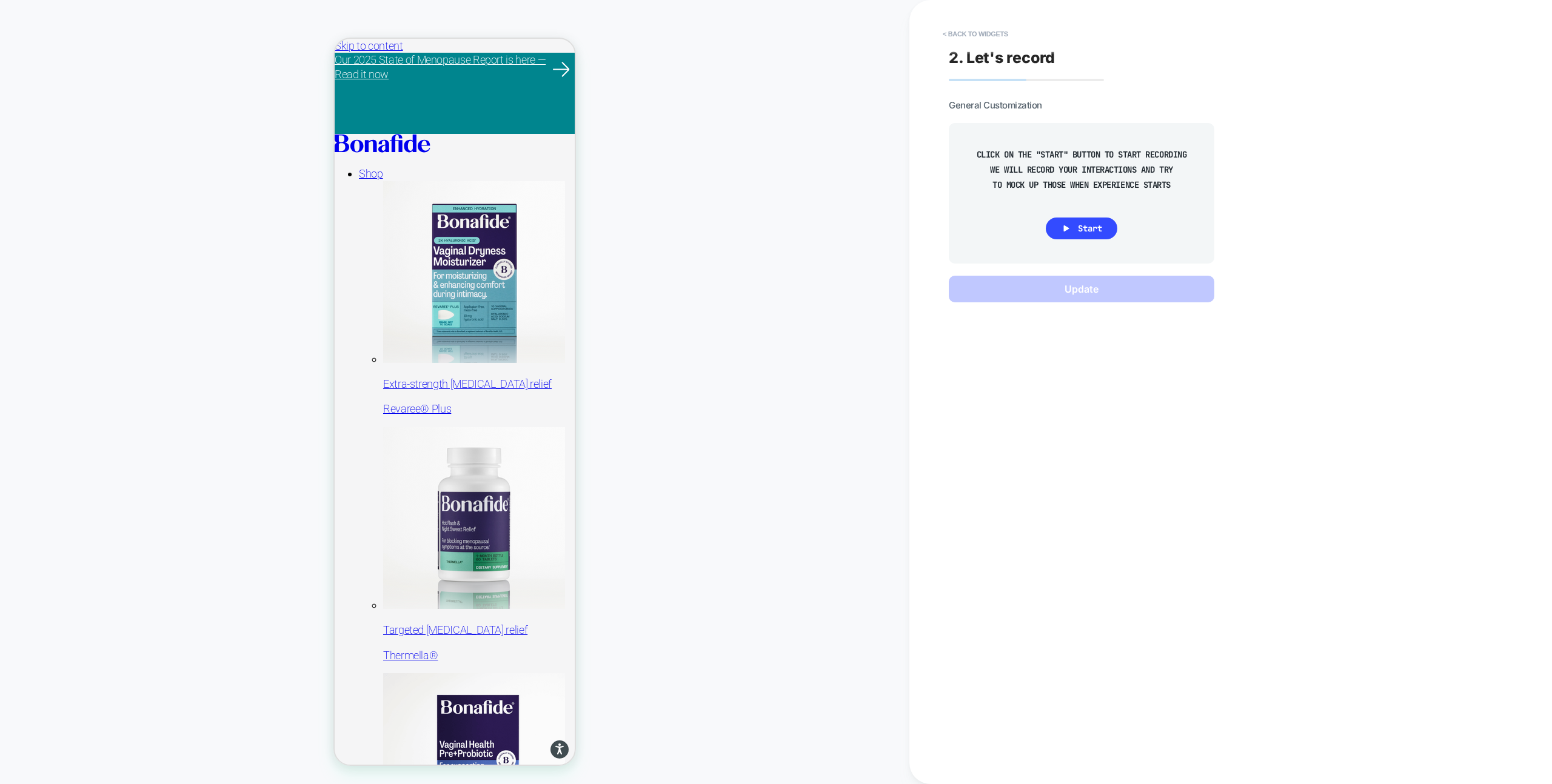
click at [1076, 230] on button "Start" at bounding box center [1081, 229] width 71 height 22
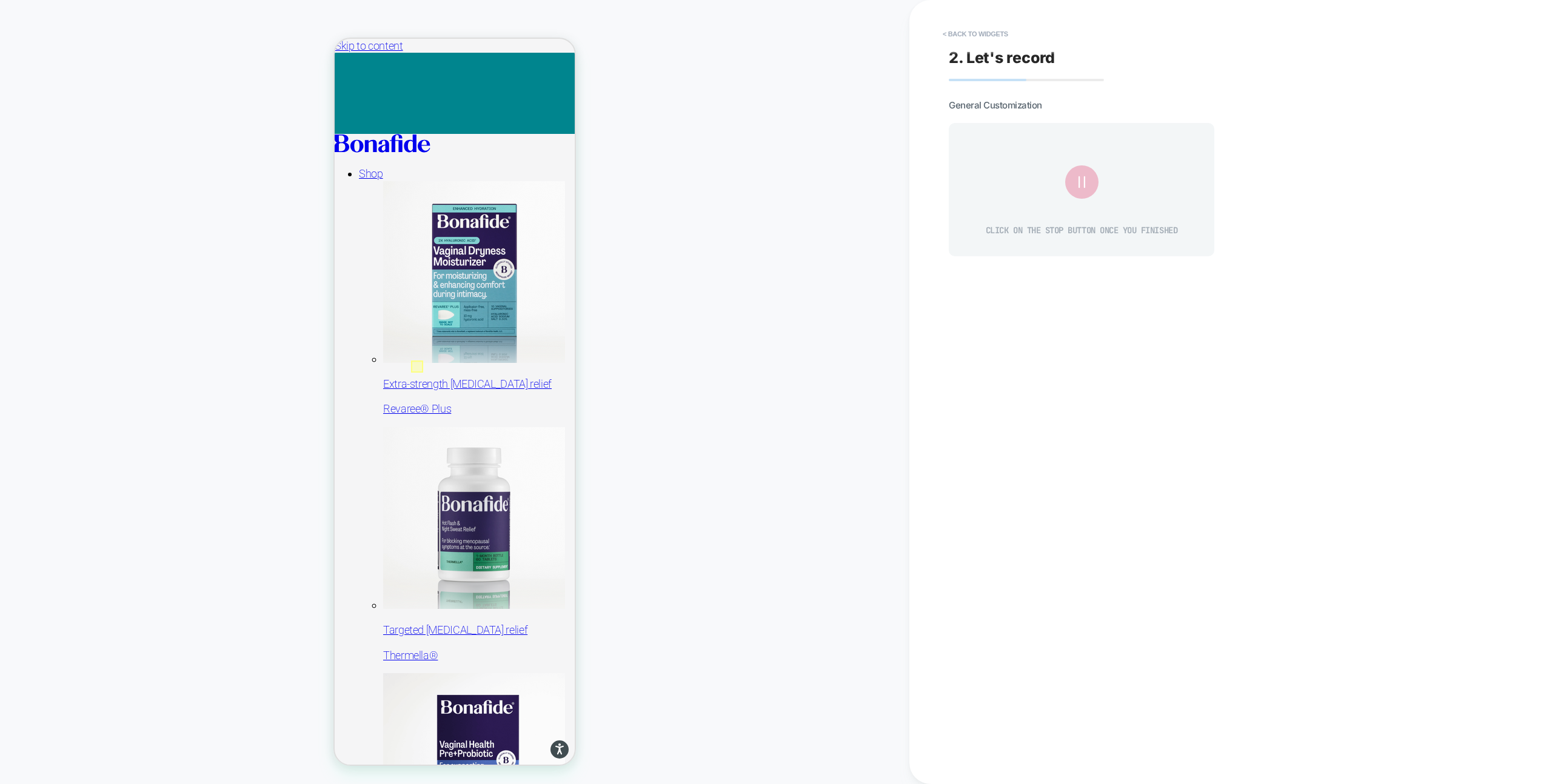
click at [1084, 177] on icon at bounding box center [1081, 182] width 6 height 12
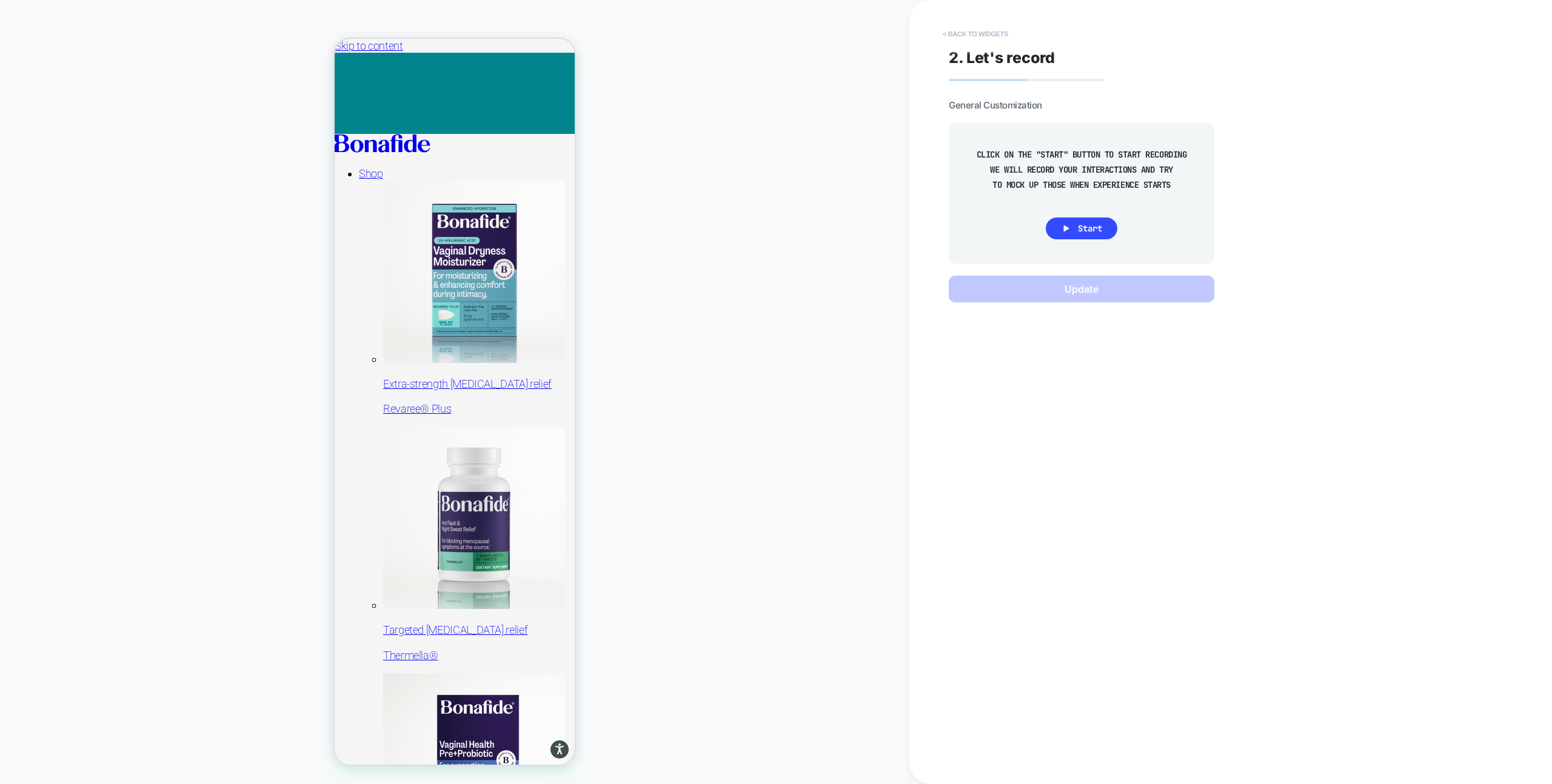
click at [970, 28] on button "< Back to widgets" at bounding box center [975, 34] width 77 height 19
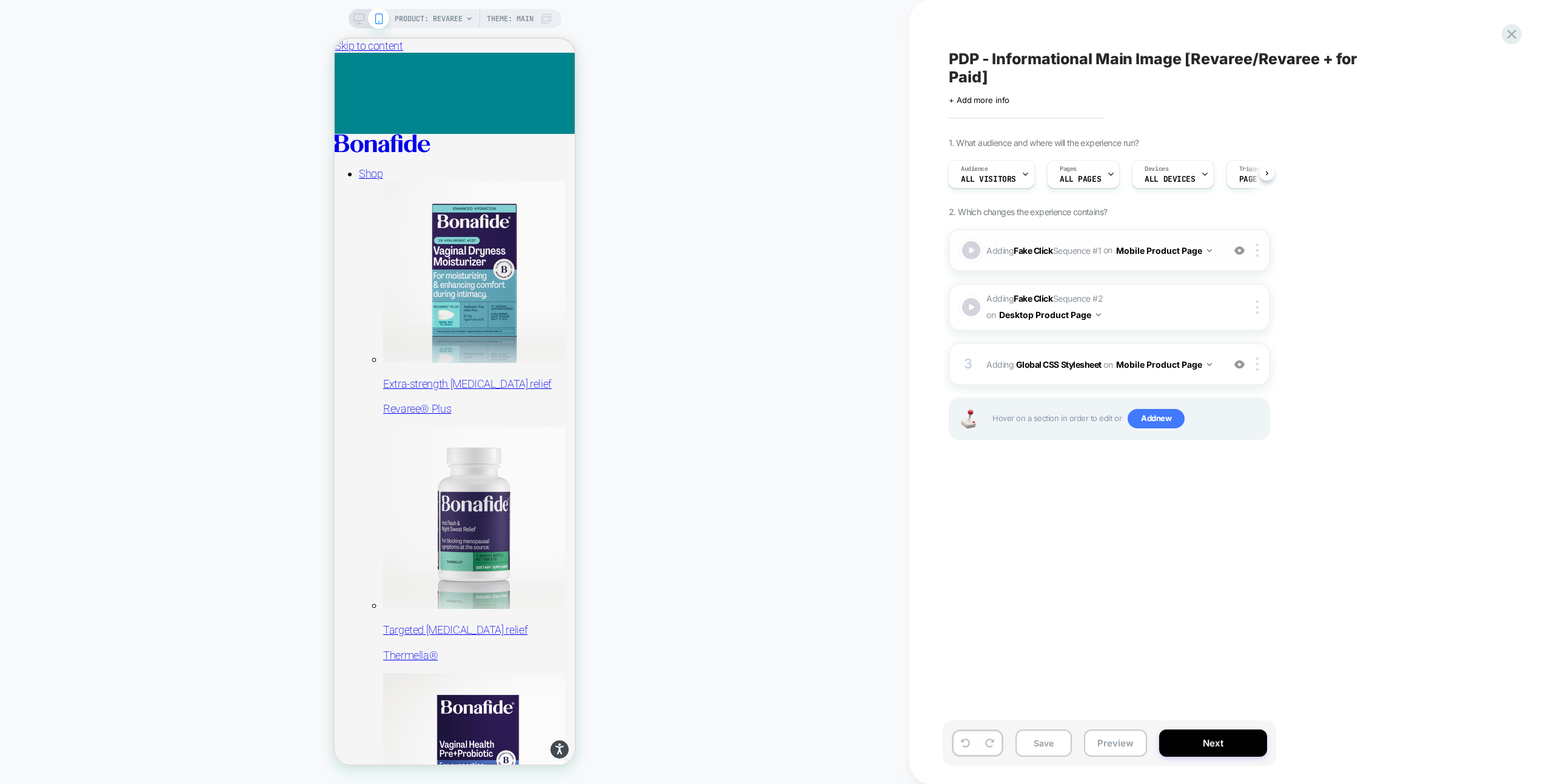
click at [1140, 264] on div "Adding Fake Click Sequence # 1 on Mobile Product Page Add Before Add After Copy…" at bounding box center [1109, 251] width 321 height 42
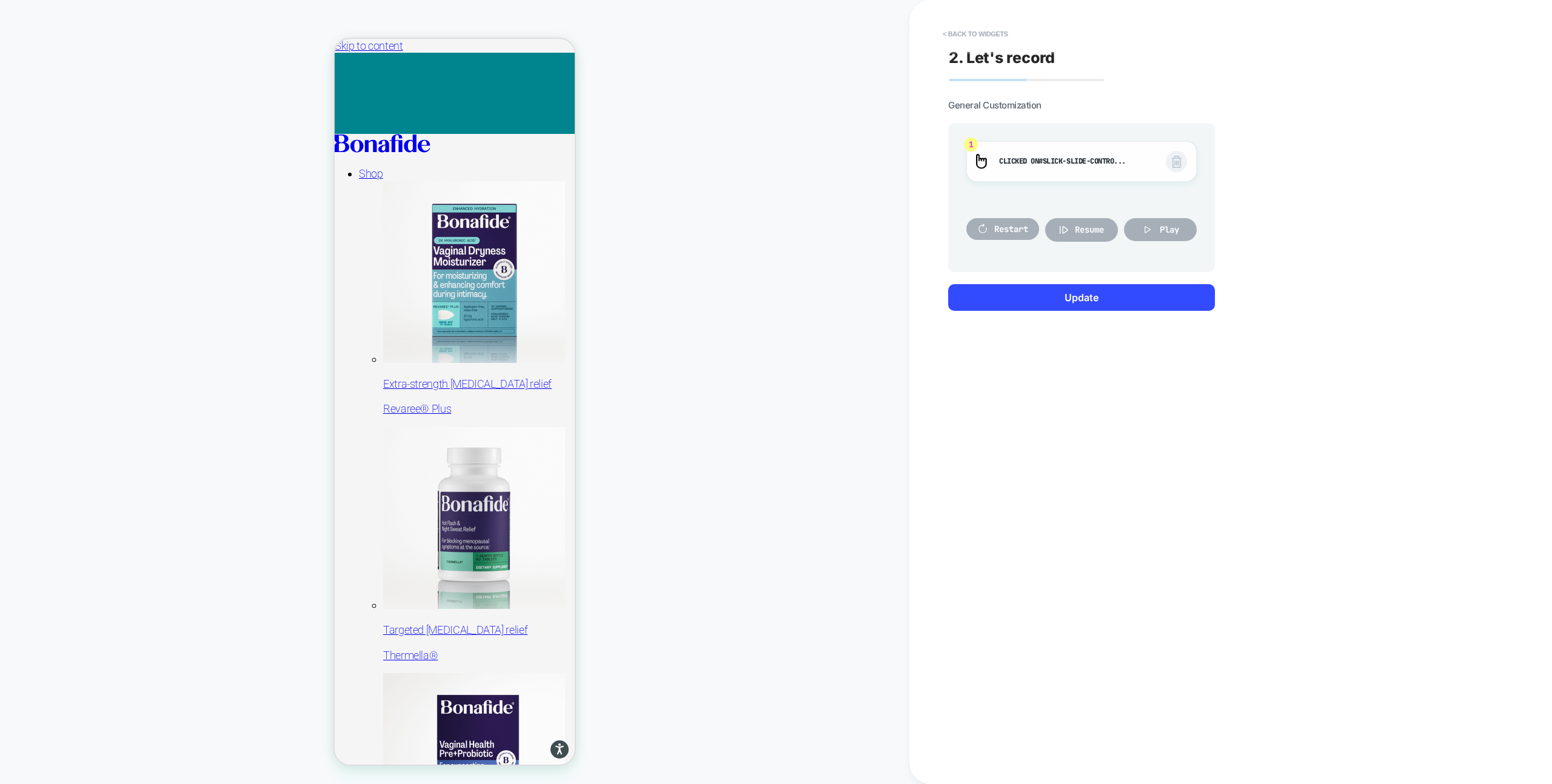
click at [1095, 161] on span "#slick-slide-contro..." at bounding box center [1081, 161] width 87 height 10
click at [1166, 232] on span "Play" at bounding box center [1169, 229] width 19 height 11
click at [399, 366] on div at bounding box center [455, 367] width 240 height 12
click at [405, 366] on div at bounding box center [455, 367] width 240 height 12
drag, startPoint x: 405, startPoint y: 316, endPoint x: 547, endPoint y: 315, distance: 142.0
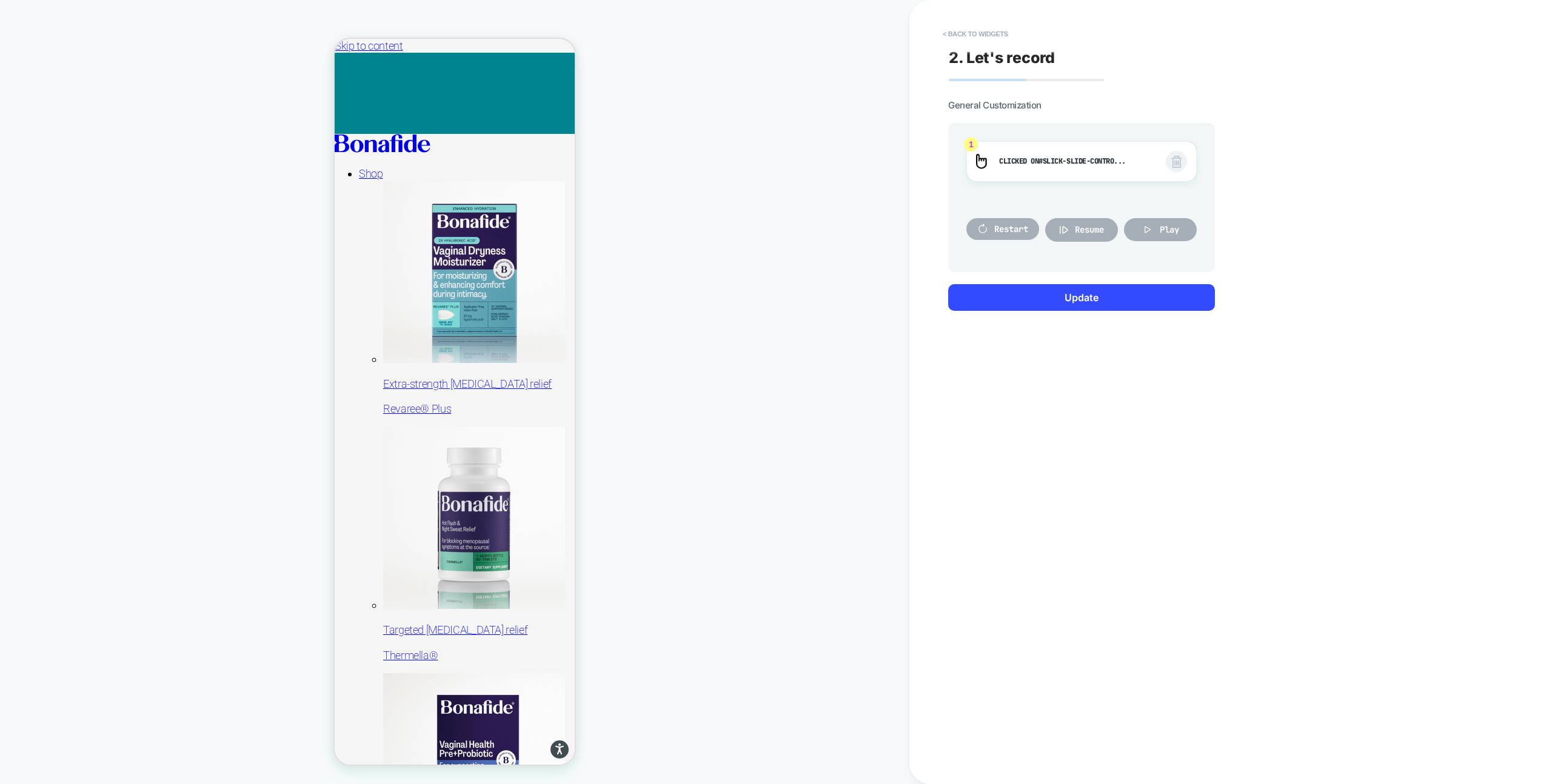
click at [548, 316] on div at bounding box center [455, 229] width 242 height 242
click at [1062, 157] on span "#slick-slide-contro..." at bounding box center [1081, 161] width 87 height 10
click at [1175, 160] on img at bounding box center [1177, 162] width 10 height 12
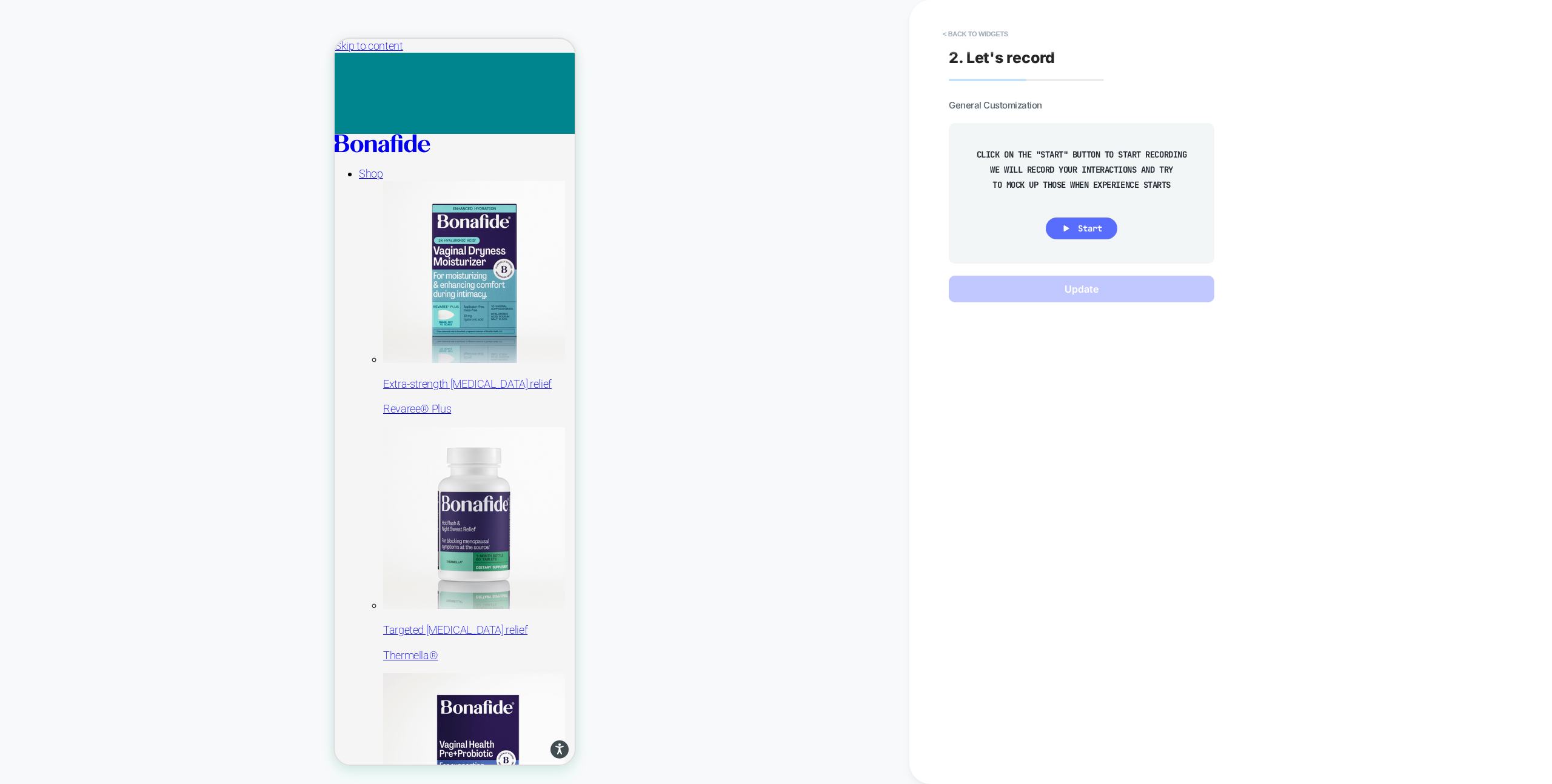
click at [1072, 221] on button "Start" at bounding box center [1081, 229] width 71 height 22
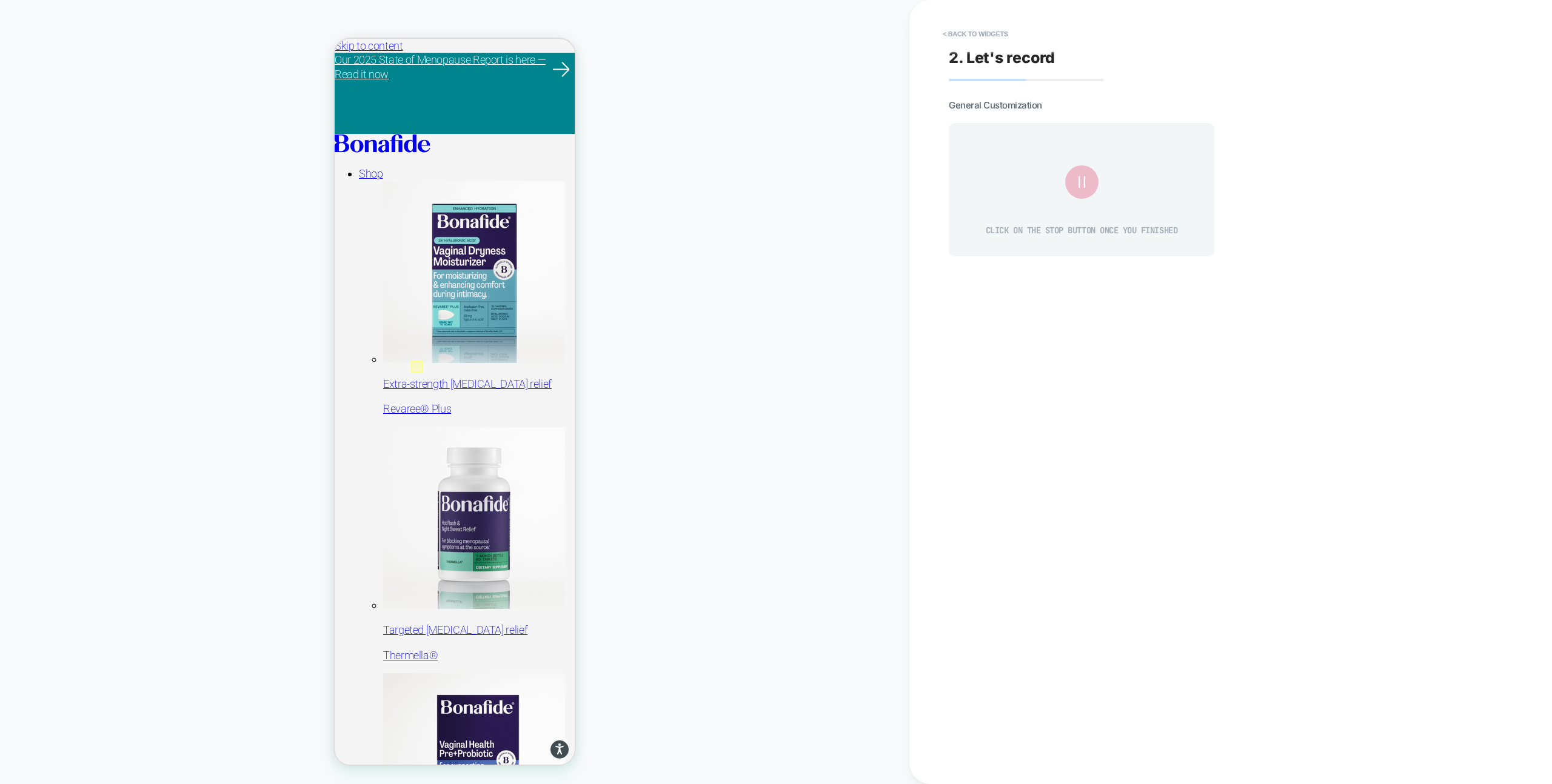
click at [418, 364] on div at bounding box center [417, 367] width 12 height 12
click at [441, 378] on div "Fake Click" at bounding box center [475, 377] width 115 height 27
click at [1083, 224] on icon at bounding box center [1081, 223] width 21 height 21
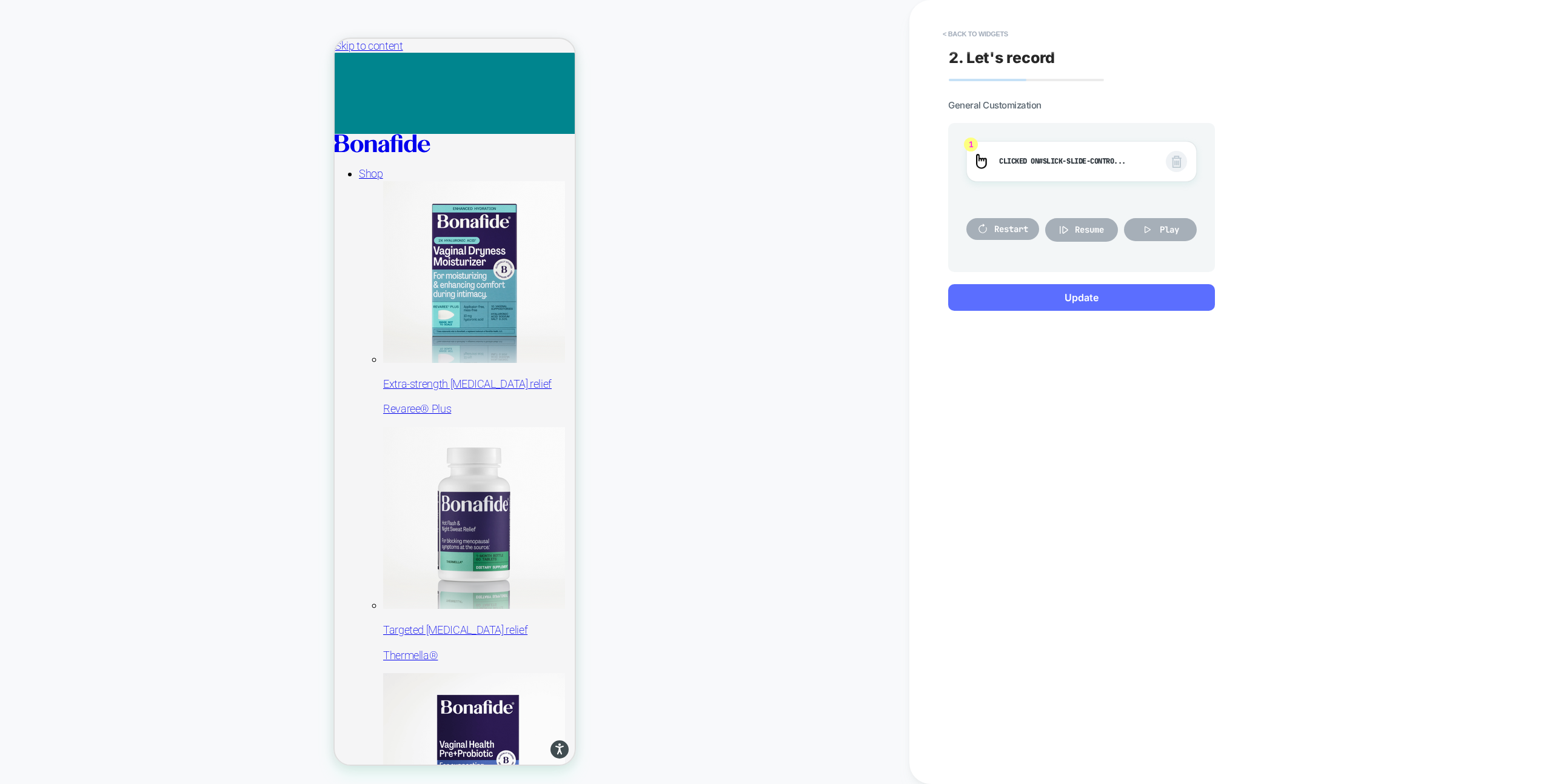
click at [1055, 304] on button "Update" at bounding box center [1081, 297] width 266 height 27
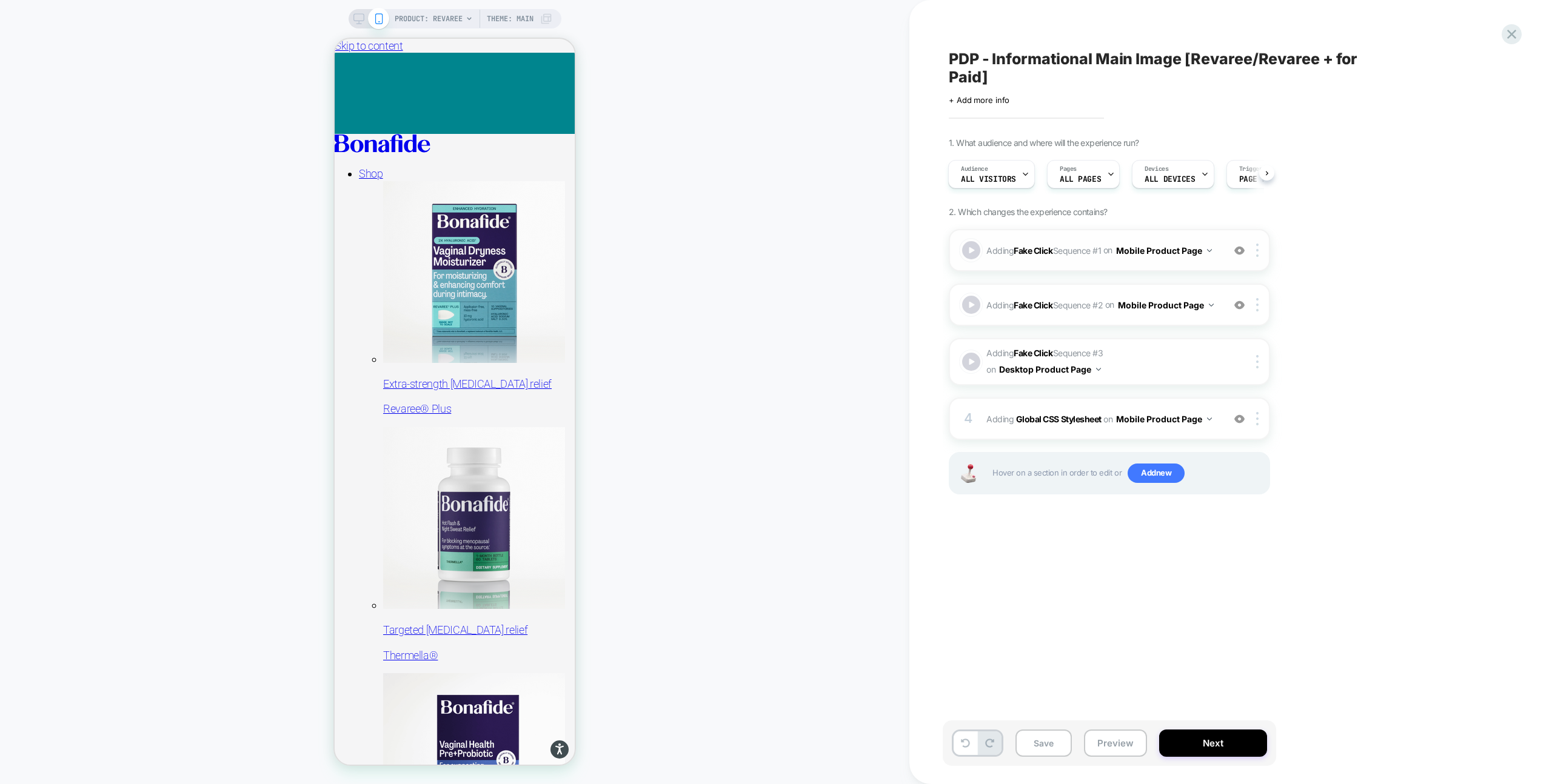
click at [1147, 266] on div "Adding Fake Click Sequence # 1 on Mobile Product Page Add Before Add After Copy…" at bounding box center [1109, 251] width 321 height 42
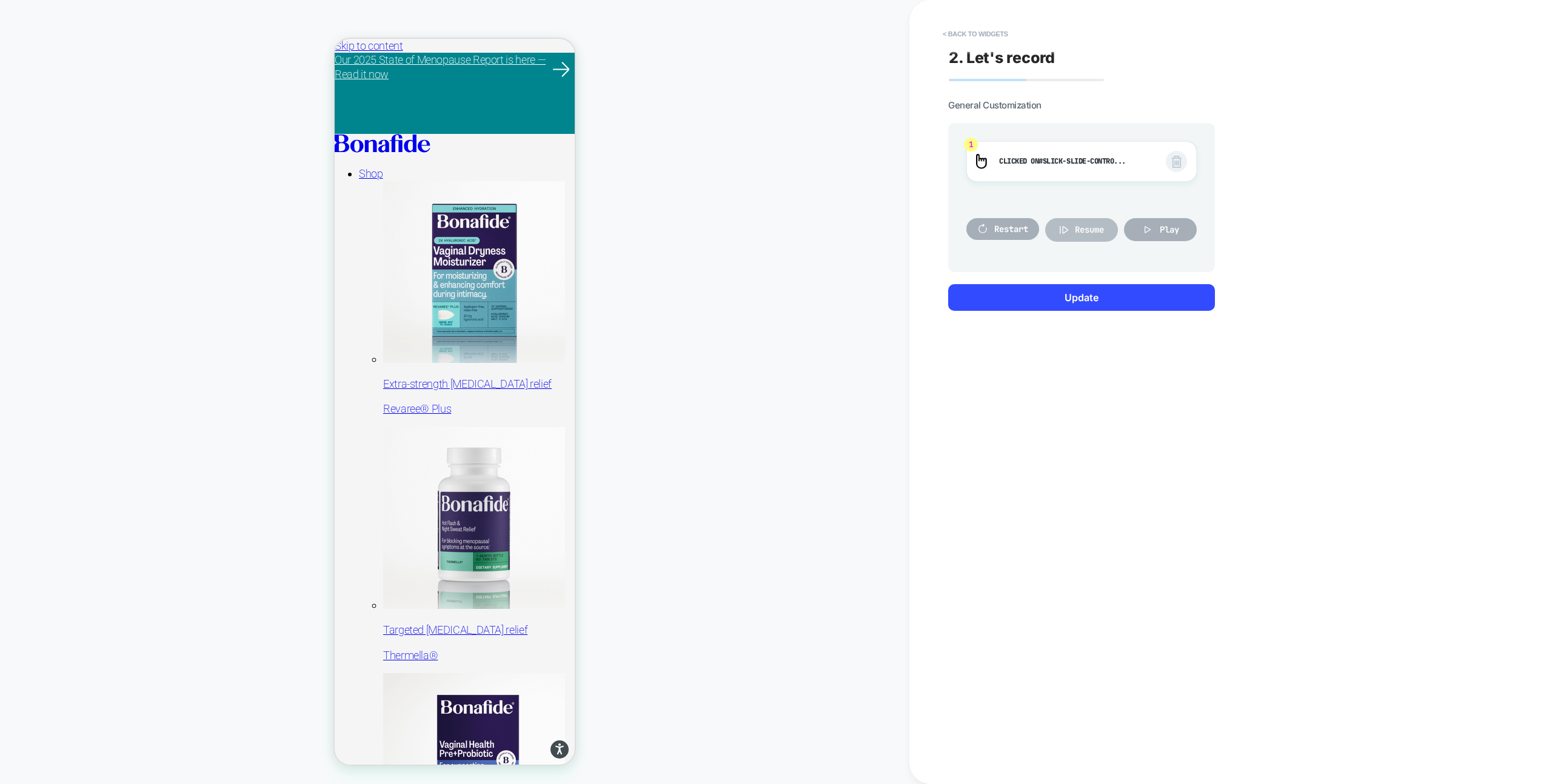
click at [1084, 229] on span "Resume" at bounding box center [1089, 229] width 29 height 11
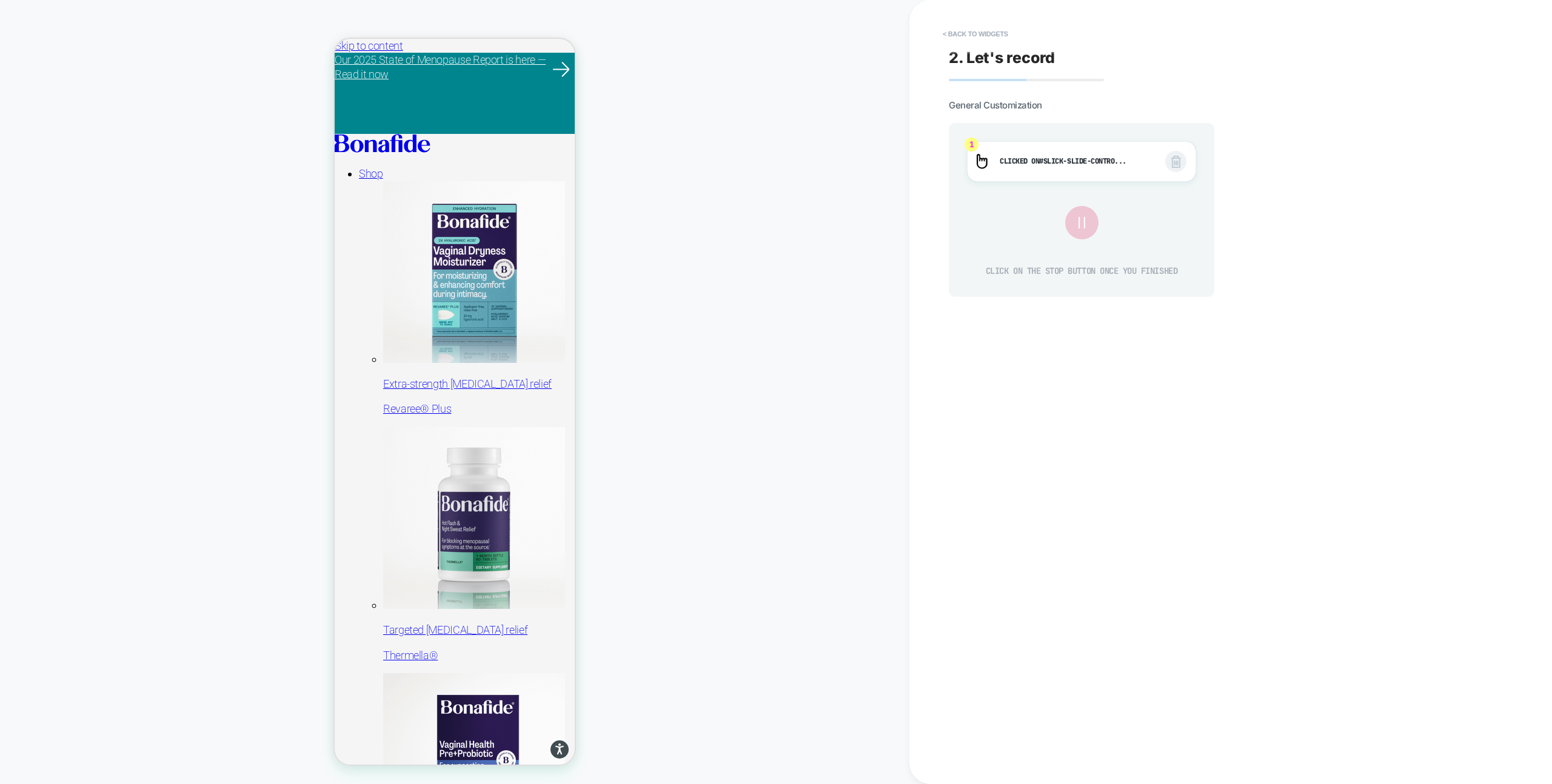
click at [1084, 229] on icon at bounding box center [1081, 223] width 21 height 21
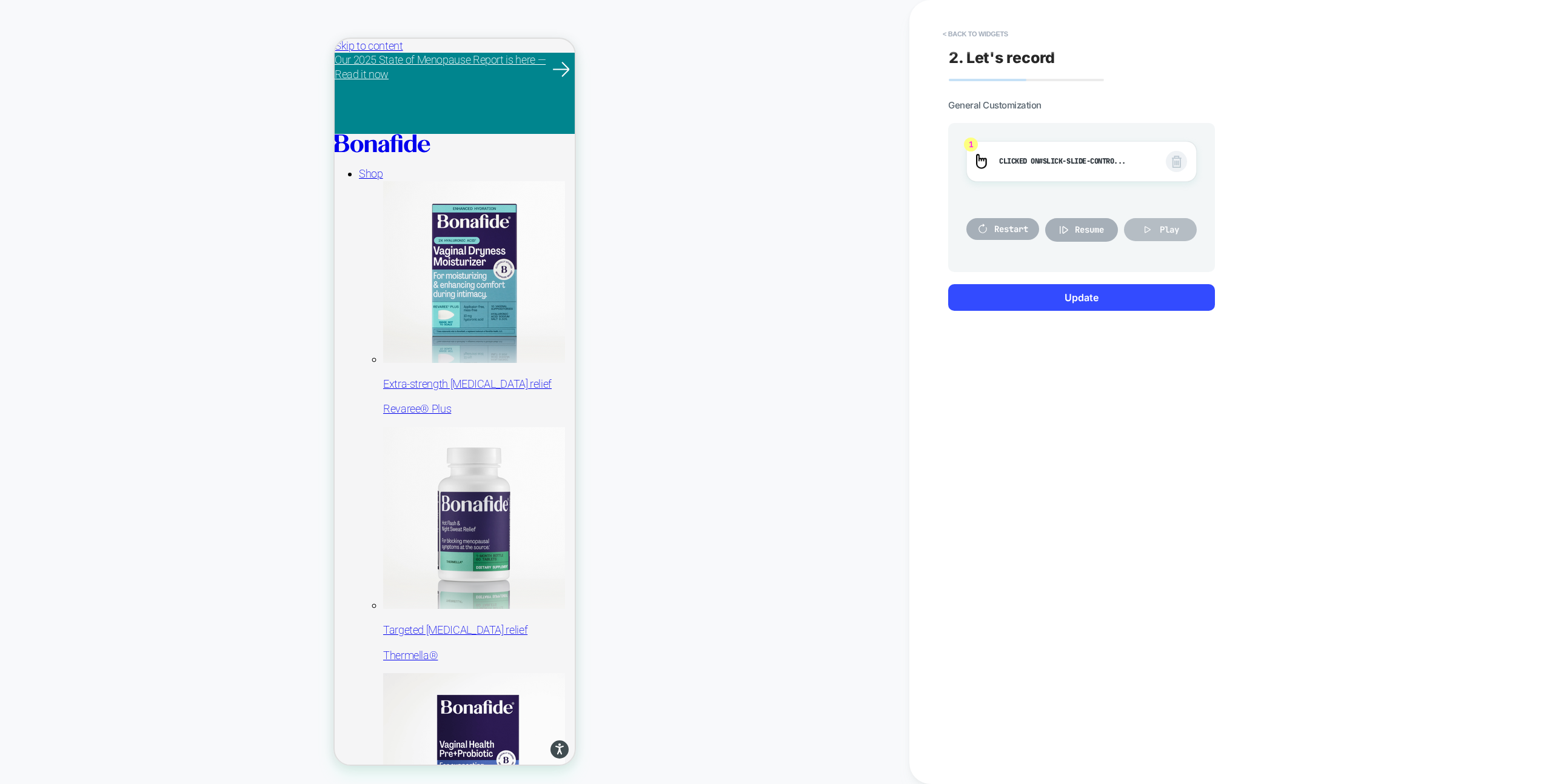
click at [1157, 227] on button "Play" at bounding box center [1160, 230] width 73 height 23
click at [947, 34] on button "< Back to widgets" at bounding box center [975, 34] width 77 height 19
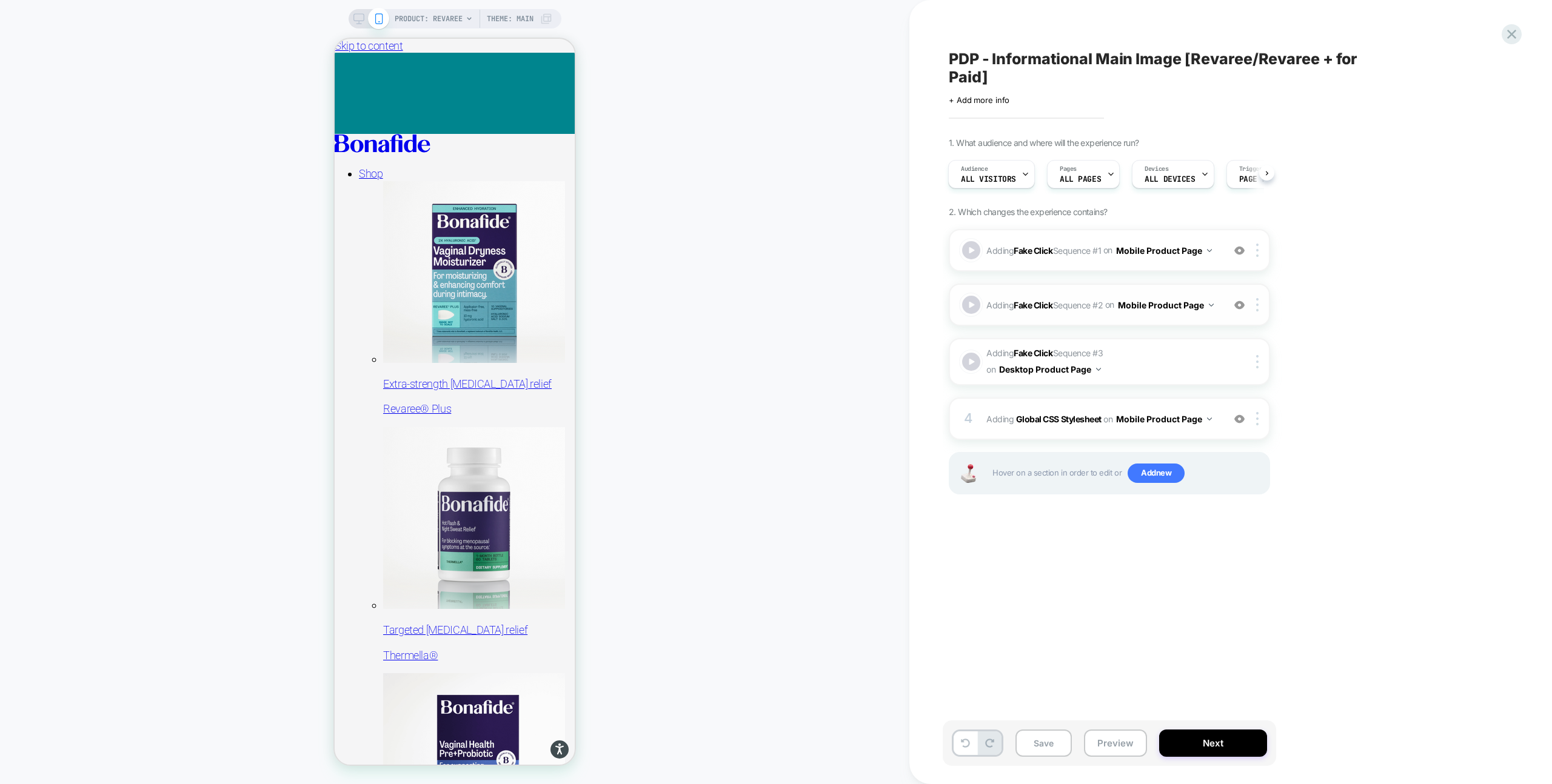
click at [1121, 314] on span "Adding Fake Click Sequence # 2 on Mobile Product Page" at bounding box center [1101, 305] width 231 height 18
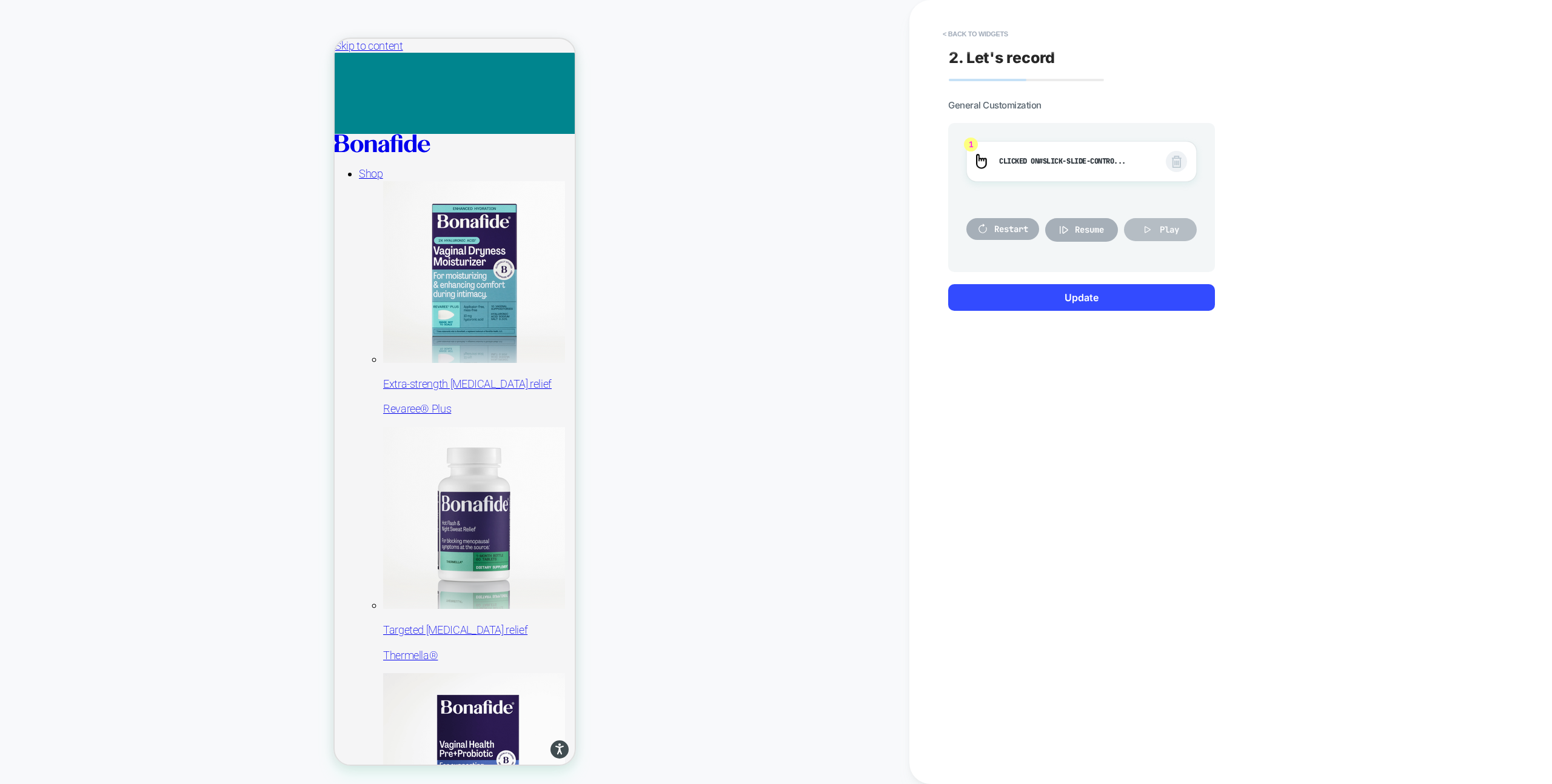
click at [1151, 234] on icon at bounding box center [1148, 230] width 12 height 12
click at [963, 31] on button "< Back to widgets" at bounding box center [975, 34] width 77 height 19
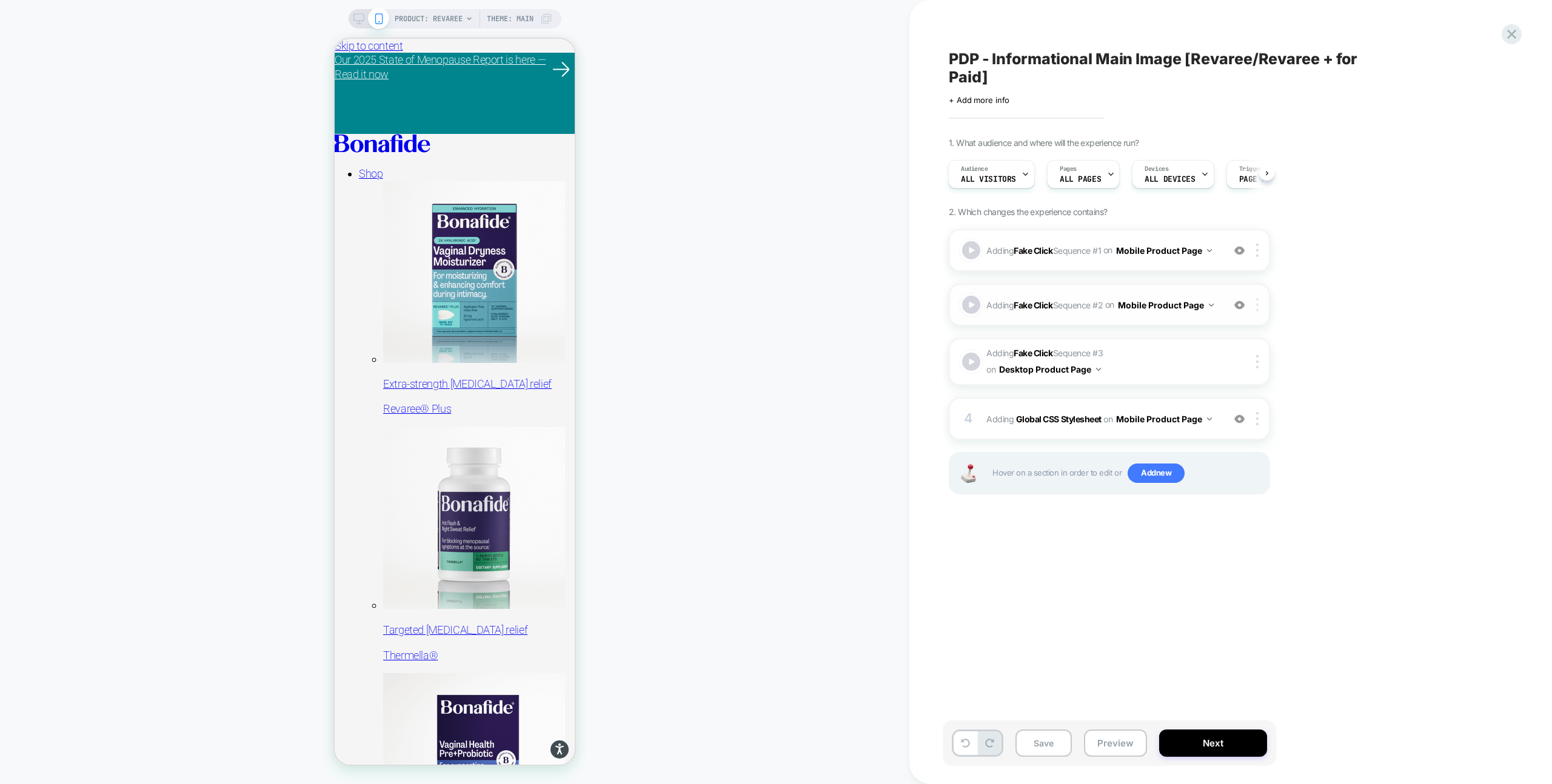
click at [1257, 310] on img at bounding box center [1257, 304] width 3 height 13
click at [1250, 470] on div "Delete" at bounding box center [1259, 472] width 108 height 33
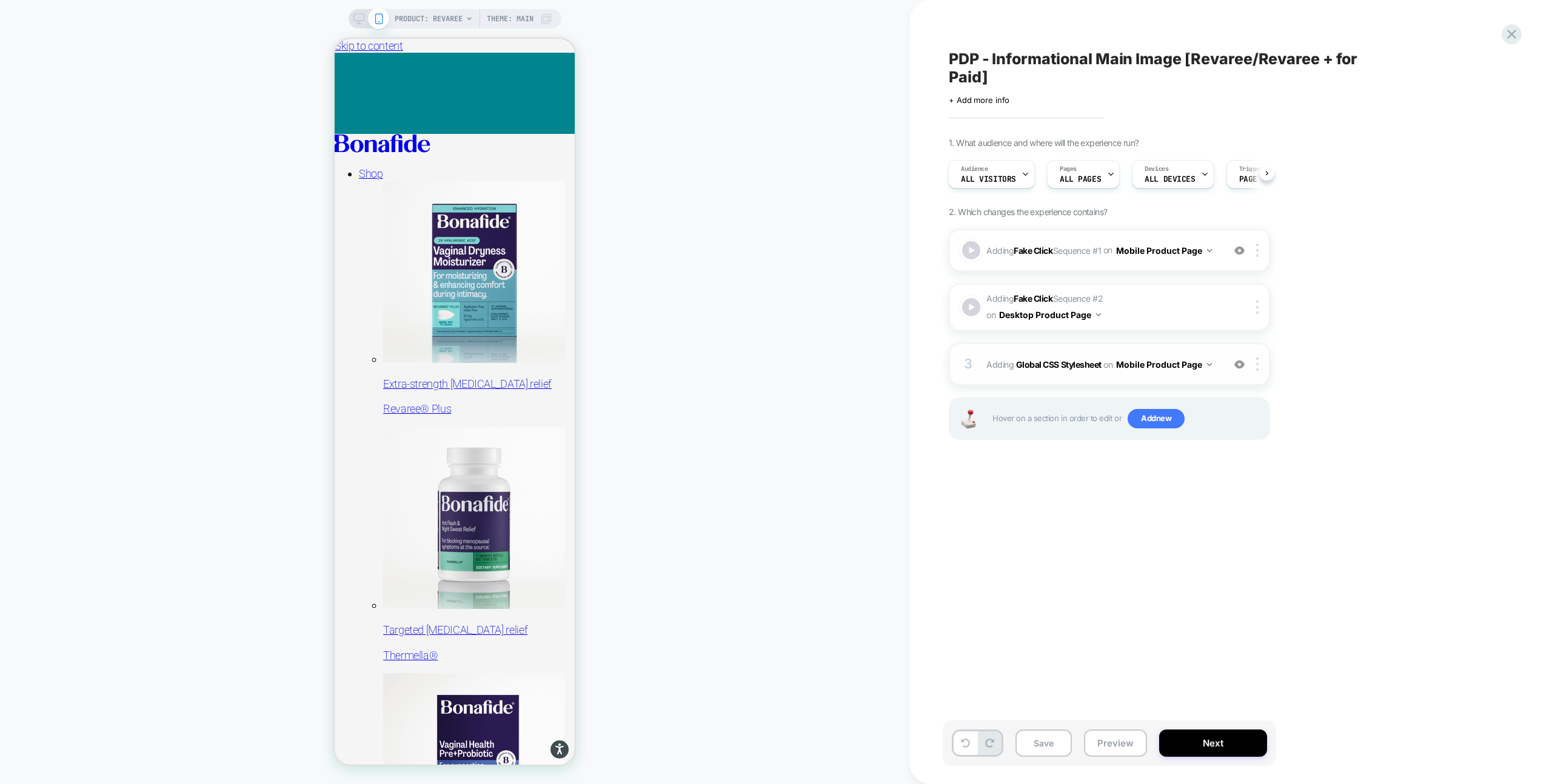
click at [1125, 375] on div "3 Adding Global CSS Stylesheet on Mobile Product Page Add Before Add After Copy…" at bounding box center [1109, 364] width 321 height 42
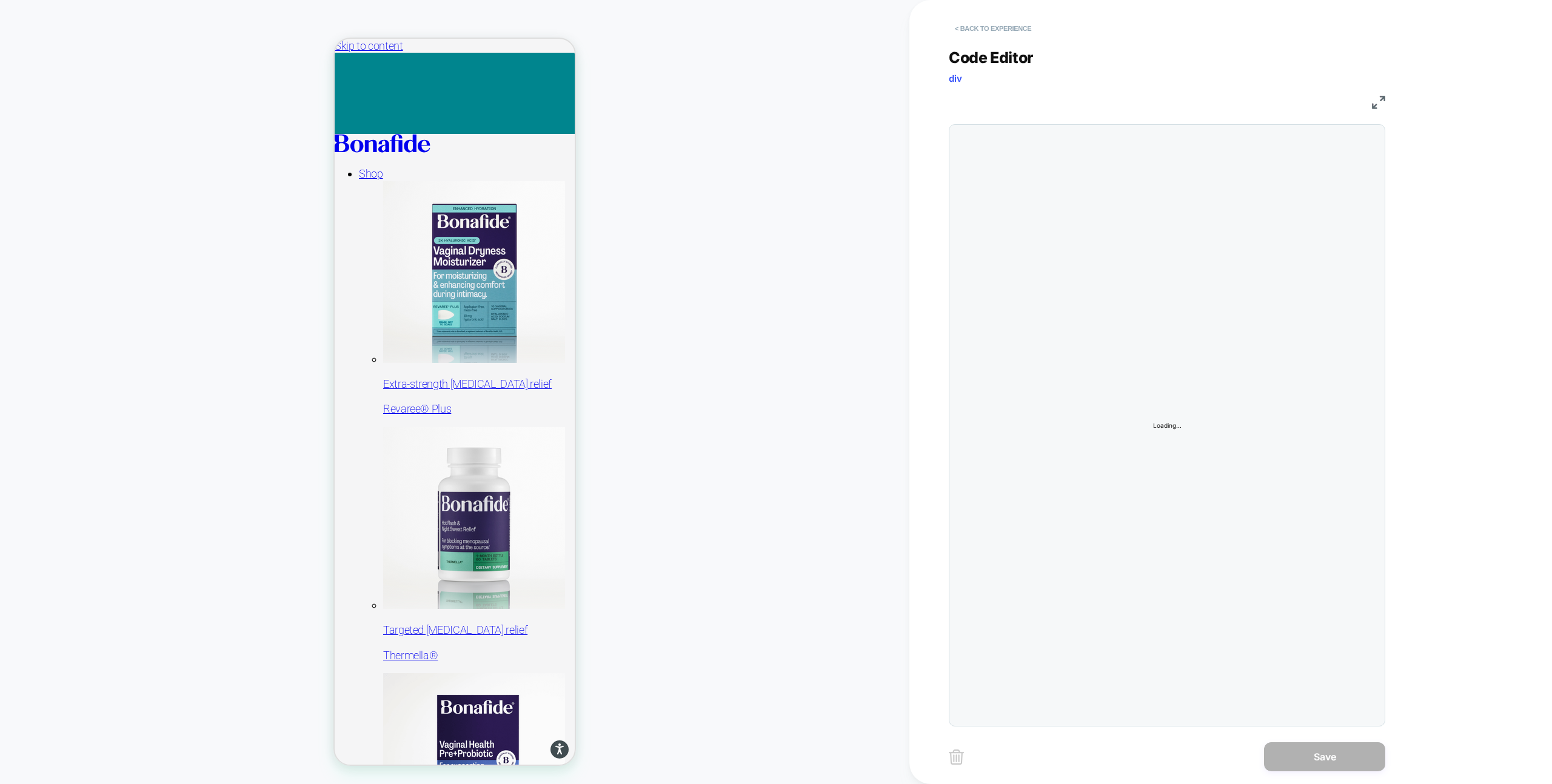
click at [983, 33] on button "< Back to experience" at bounding box center [992, 28] width 88 height 19
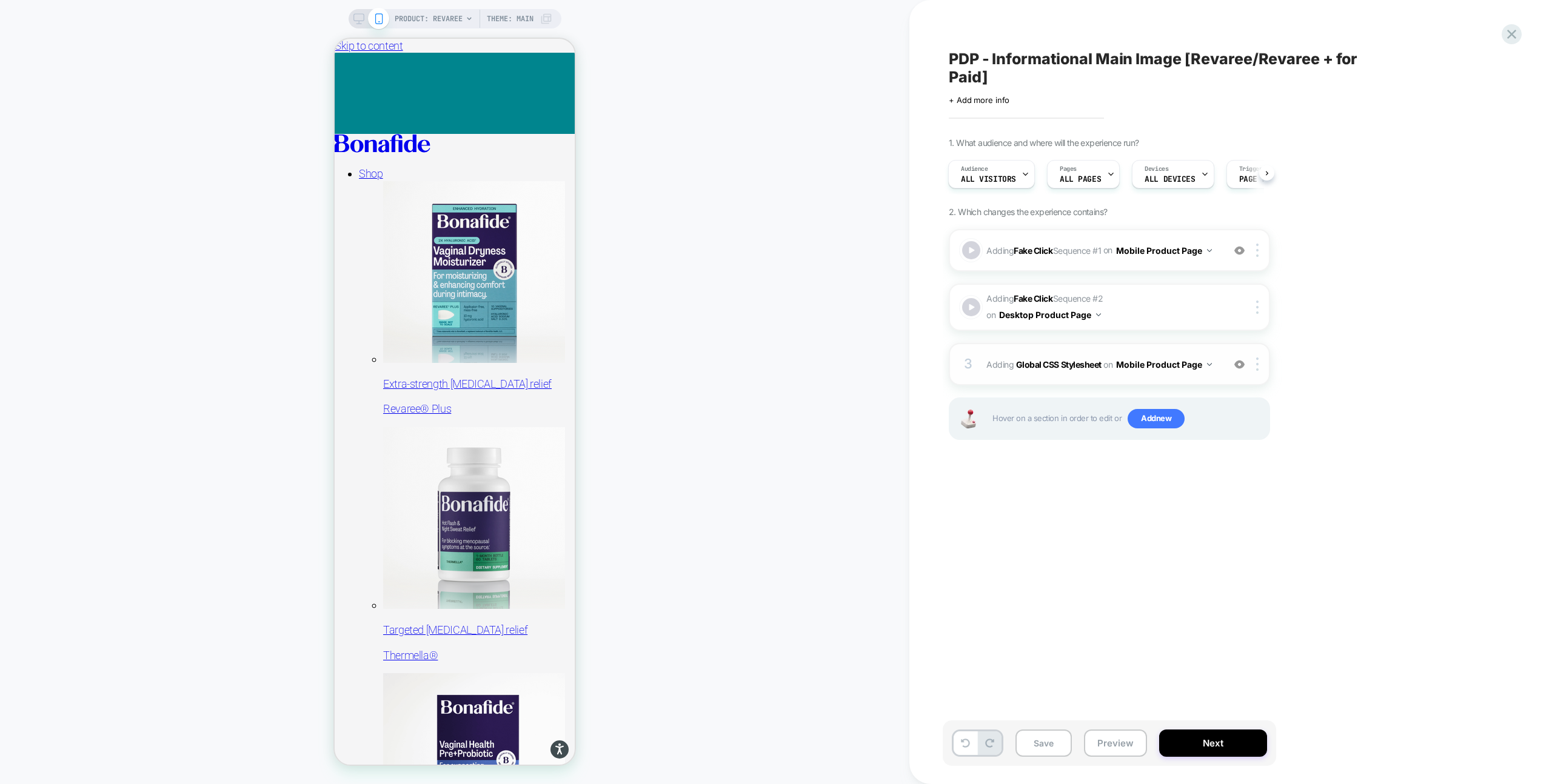
click at [1107, 374] on div "3 Adding Global CSS Stylesheet on Mobile Product Page Add Before Add After Copy…" at bounding box center [1109, 364] width 321 height 42
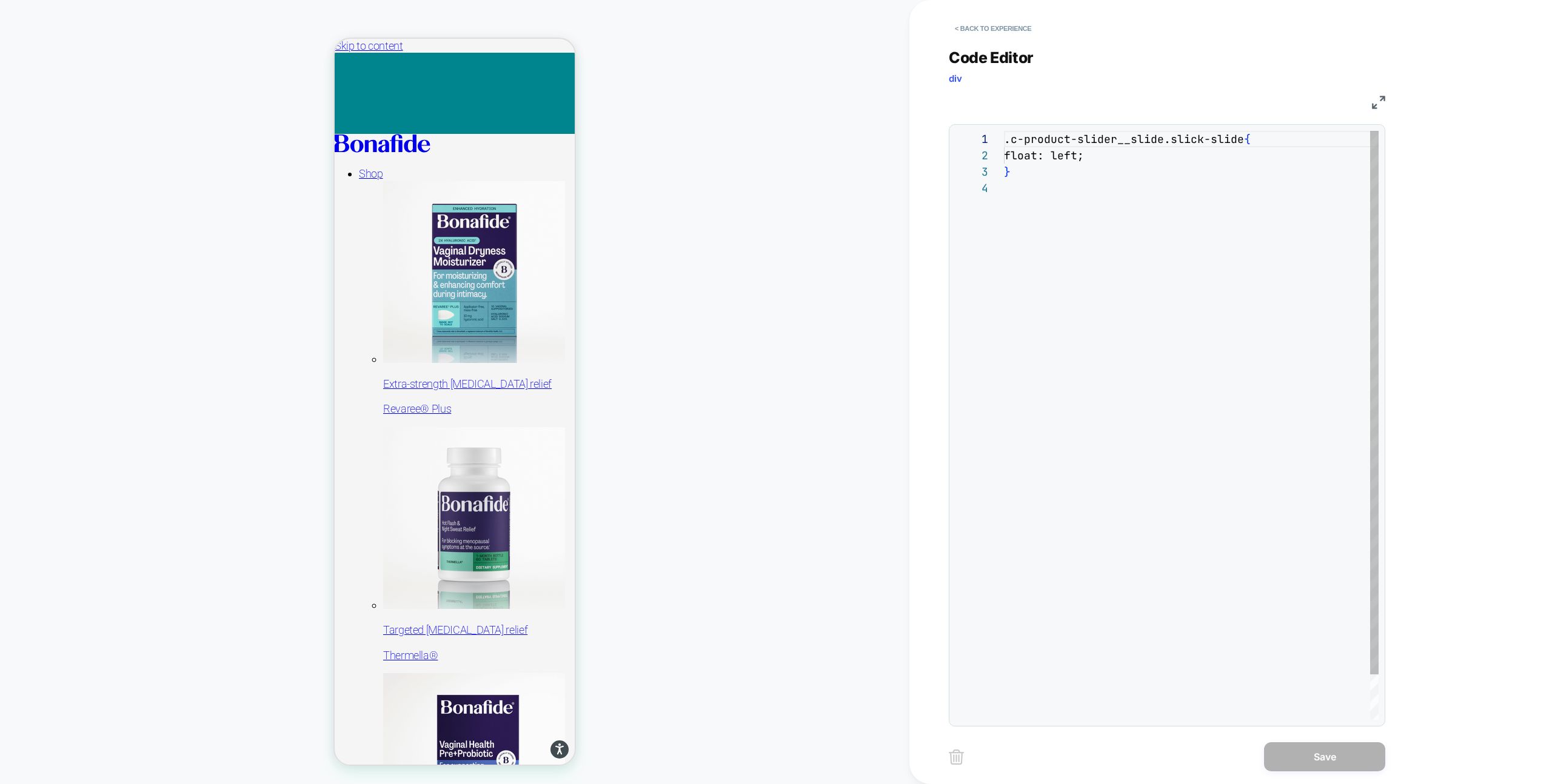
scroll to position [49, 0]
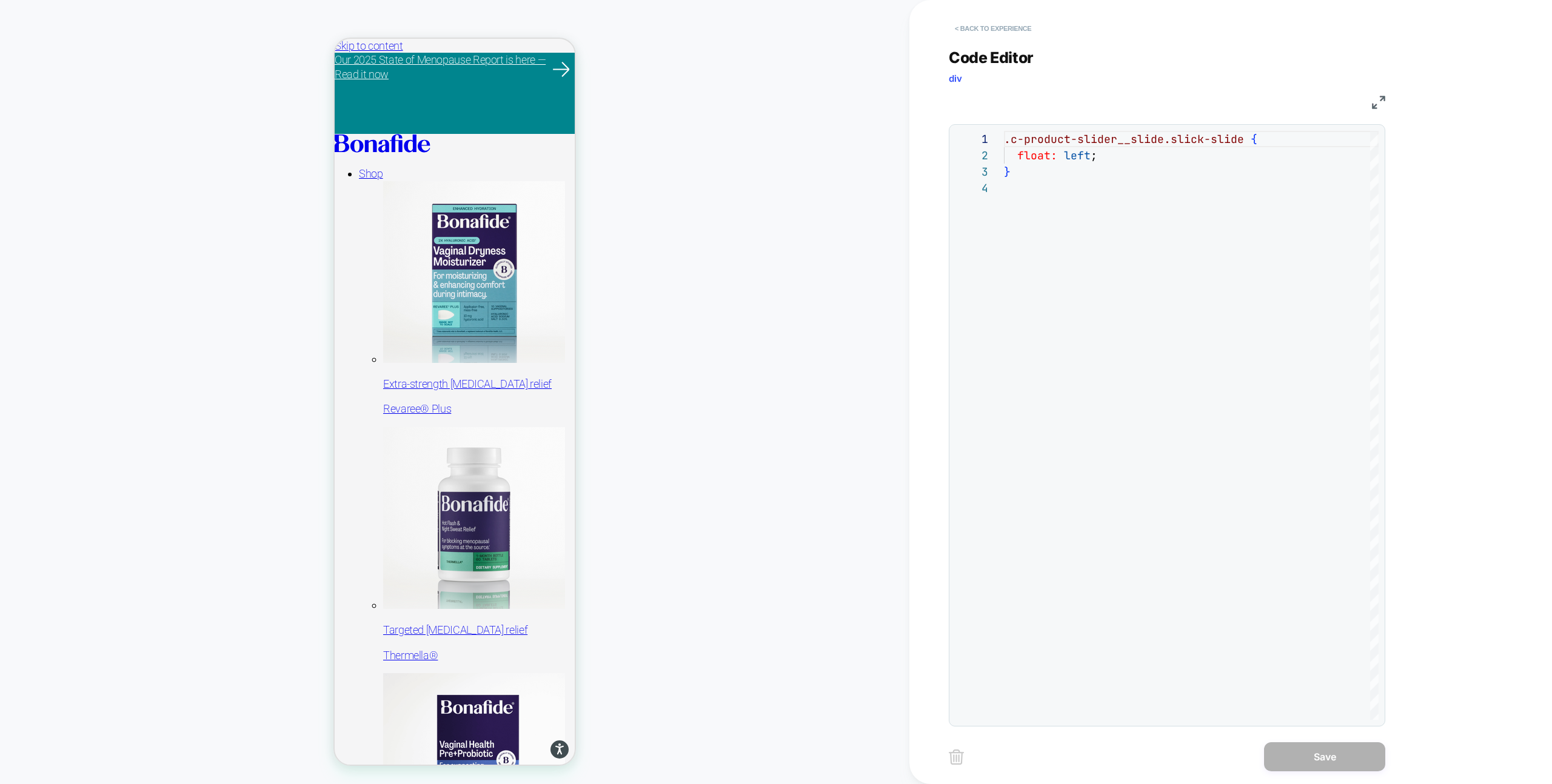
click at [966, 32] on button "< Back to experience" at bounding box center [992, 28] width 88 height 19
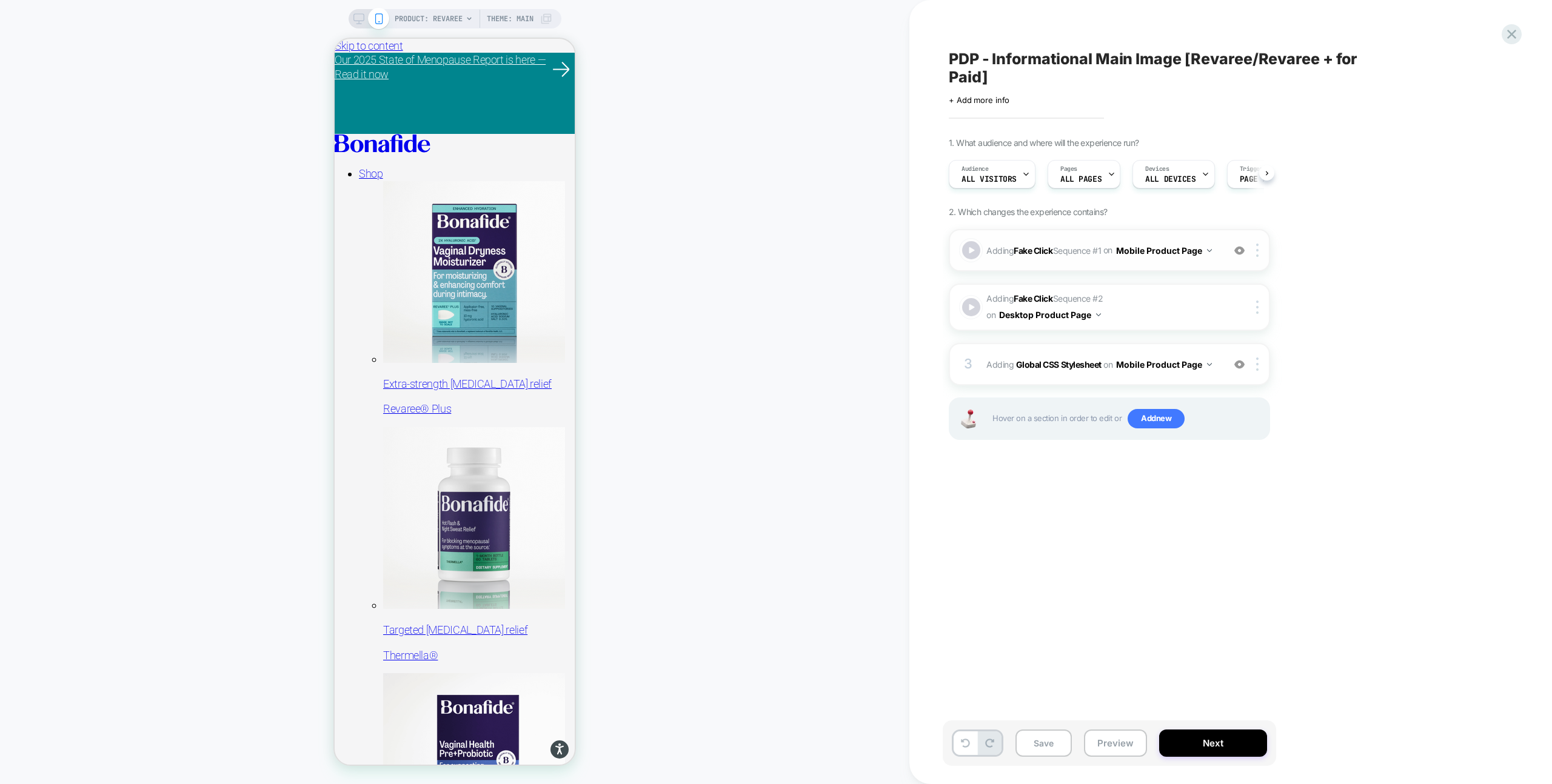
scroll to position [0, 1]
click at [1121, 305] on span "Adding Fake Click Sequence # 2 on Desktop Product Page" at bounding box center [1101, 307] width 231 height 33
click at [1047, 746] on button "Save" at bounding box center [1044, 744] width 56 height 27
click at [357, 18] on icon at bounding box center [359, 18] width 11 height 11
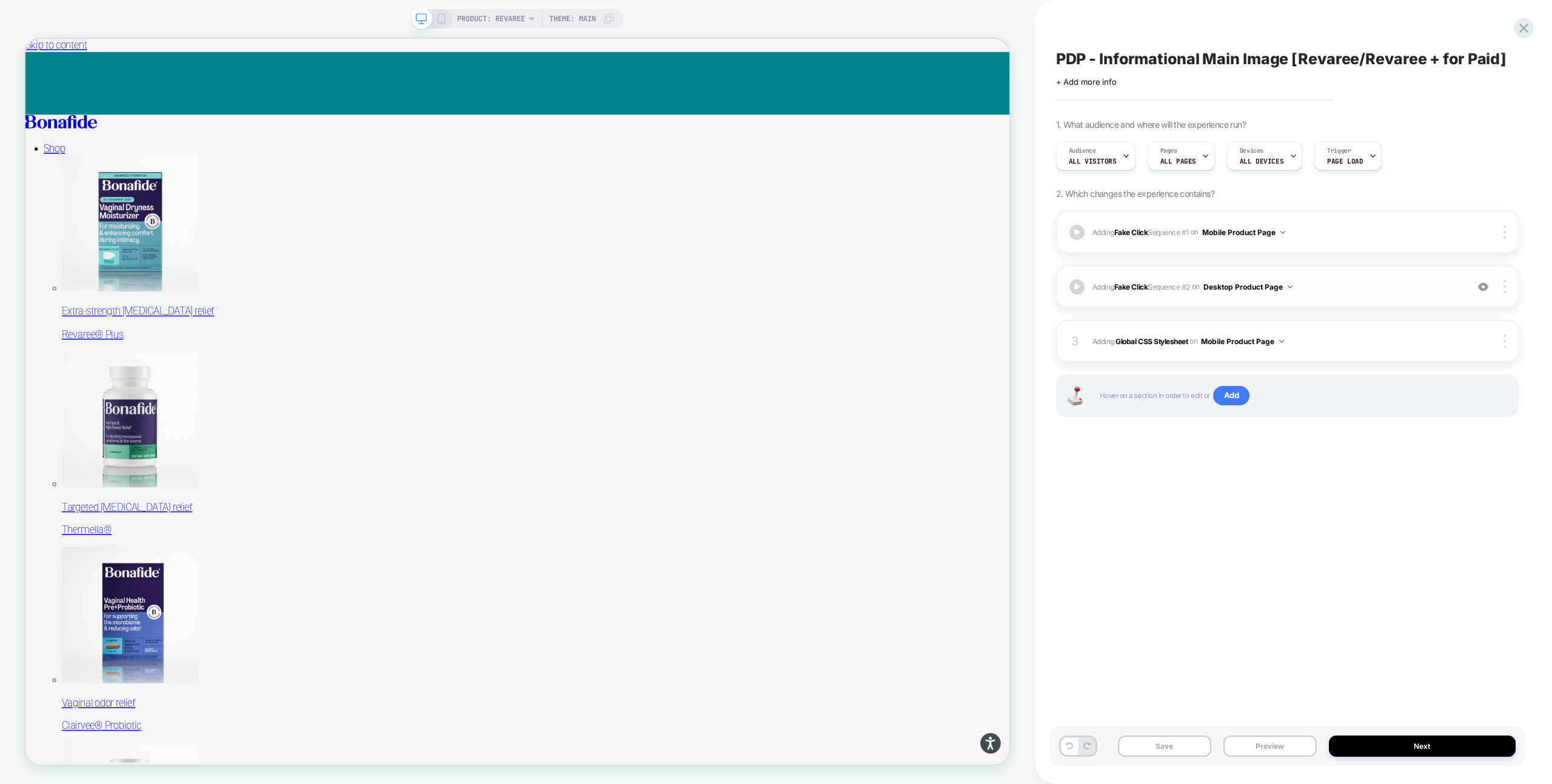
click at [1322, 281] on span "Adding Fake Click Sequence # 2 on Desktop Product Page" at bounding box center [1277, 287] width 368 height 15
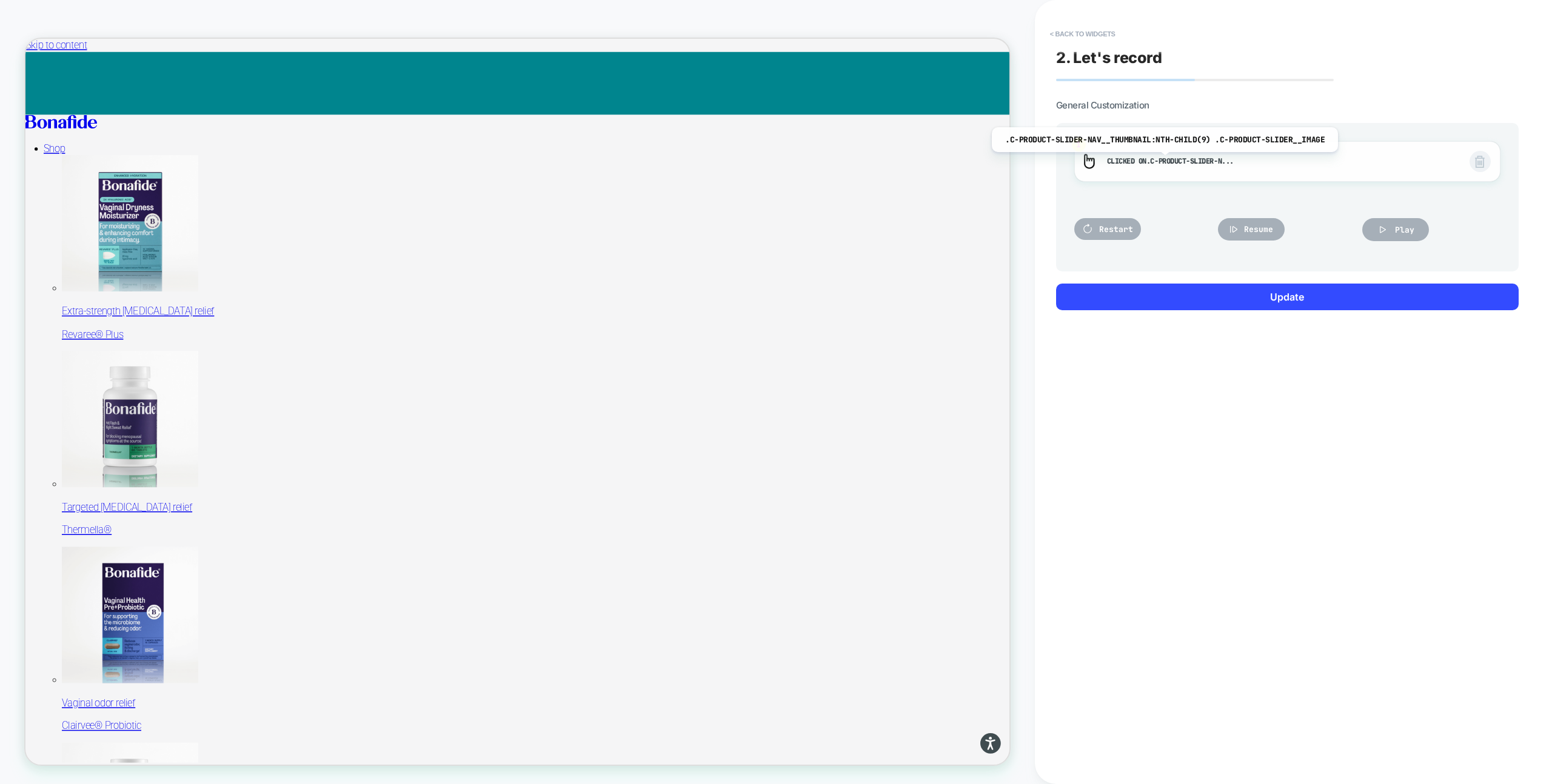
click at [1161, 161] on span ".c-product-slider-n..." at bounding box center [1190, 161] width 87 height 10
click at [1396, 233] on span "Play" at bounding box center [1405, 229] width 19 height 10
click at [1251, 233] on span "Resume" at bounding box center [1258, 229] width 29 height 10
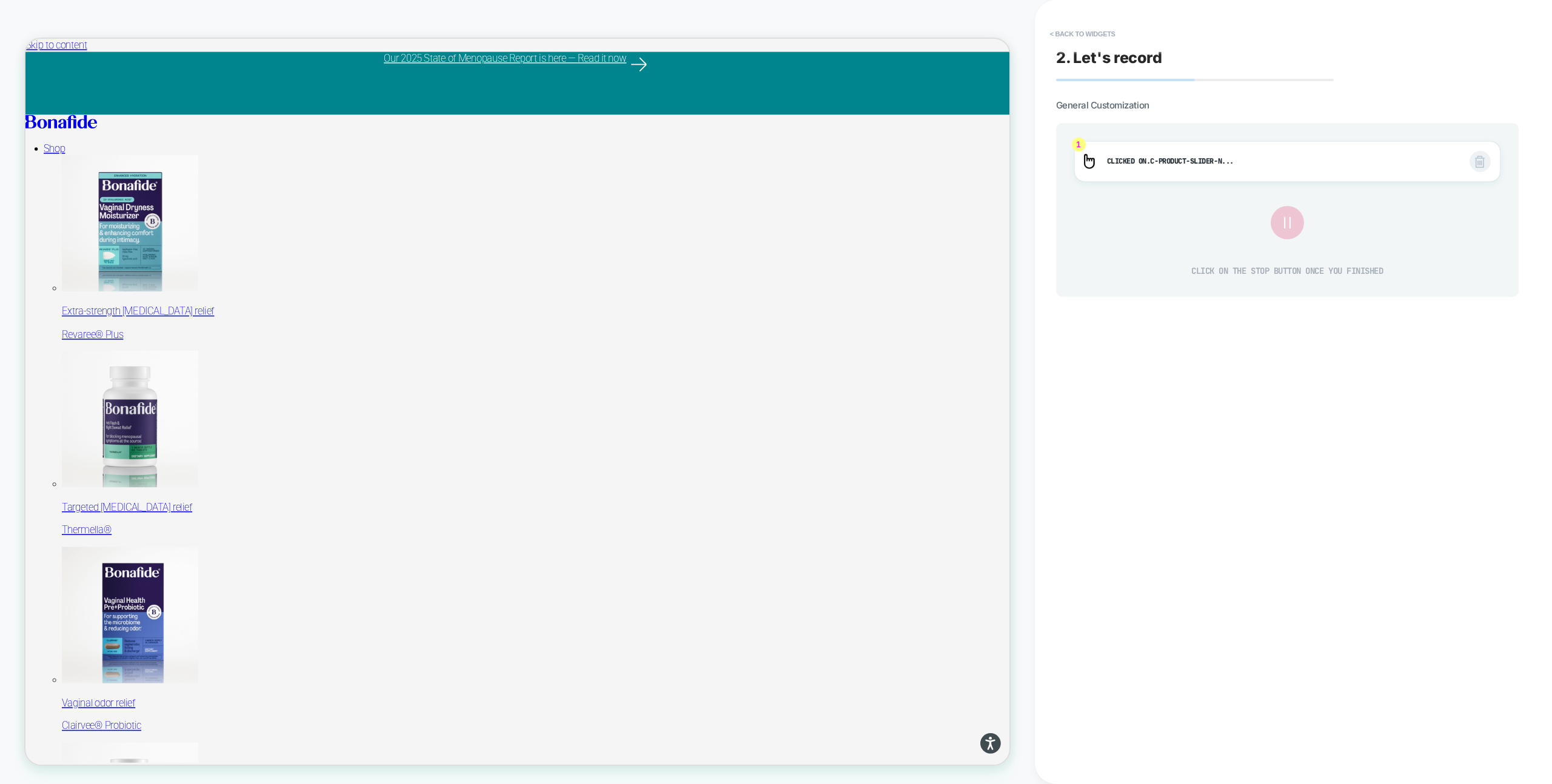
click at [1301, 226] on button at bounding box center [1287, 223] width 34 height 34
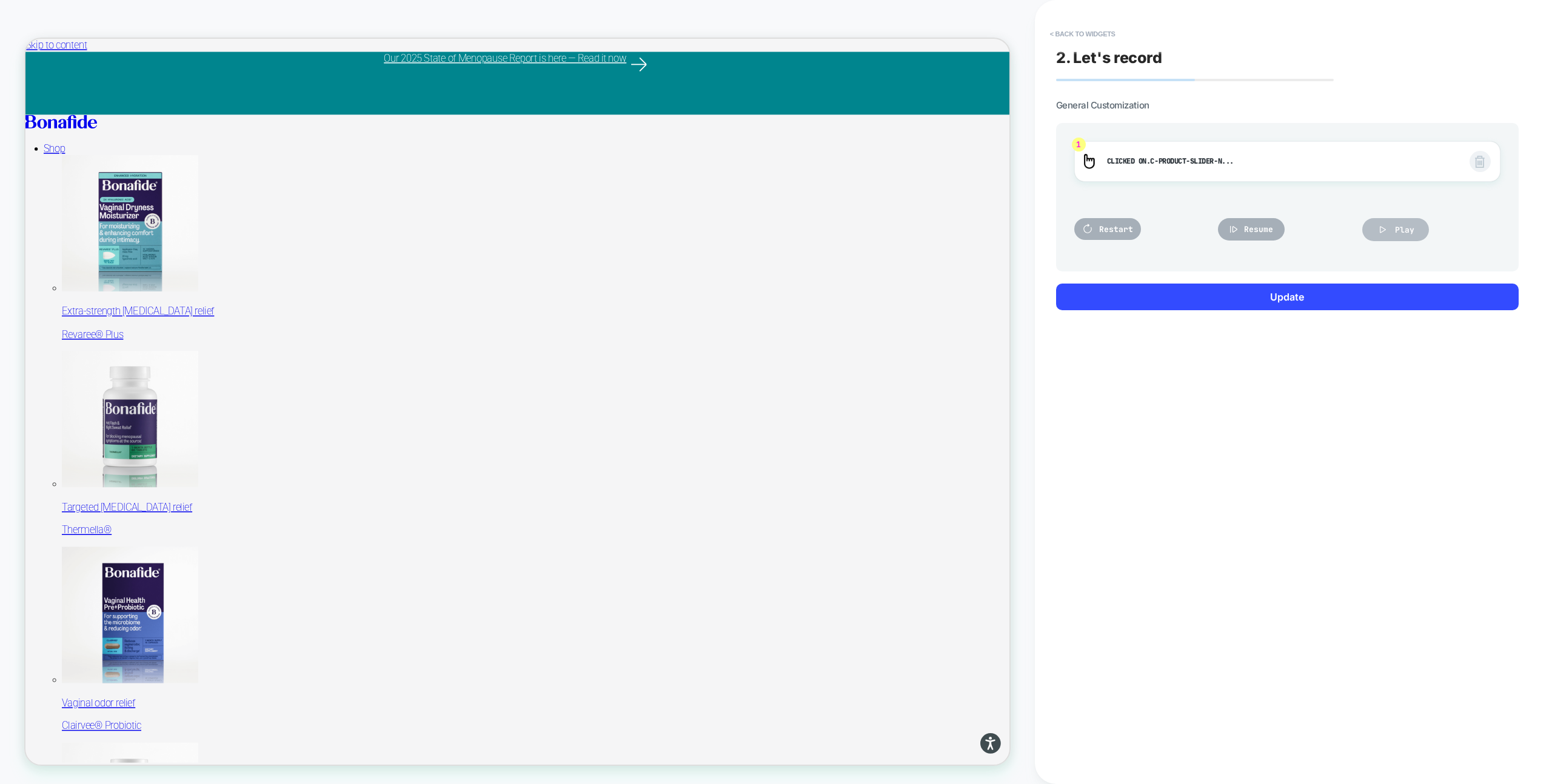
click at [1392, 228] on button "Play" at bounding box center [1395, 230] width 66 height 23
click at [1478, 164] on img at bounding box center [1479, 162] width 10 height 12
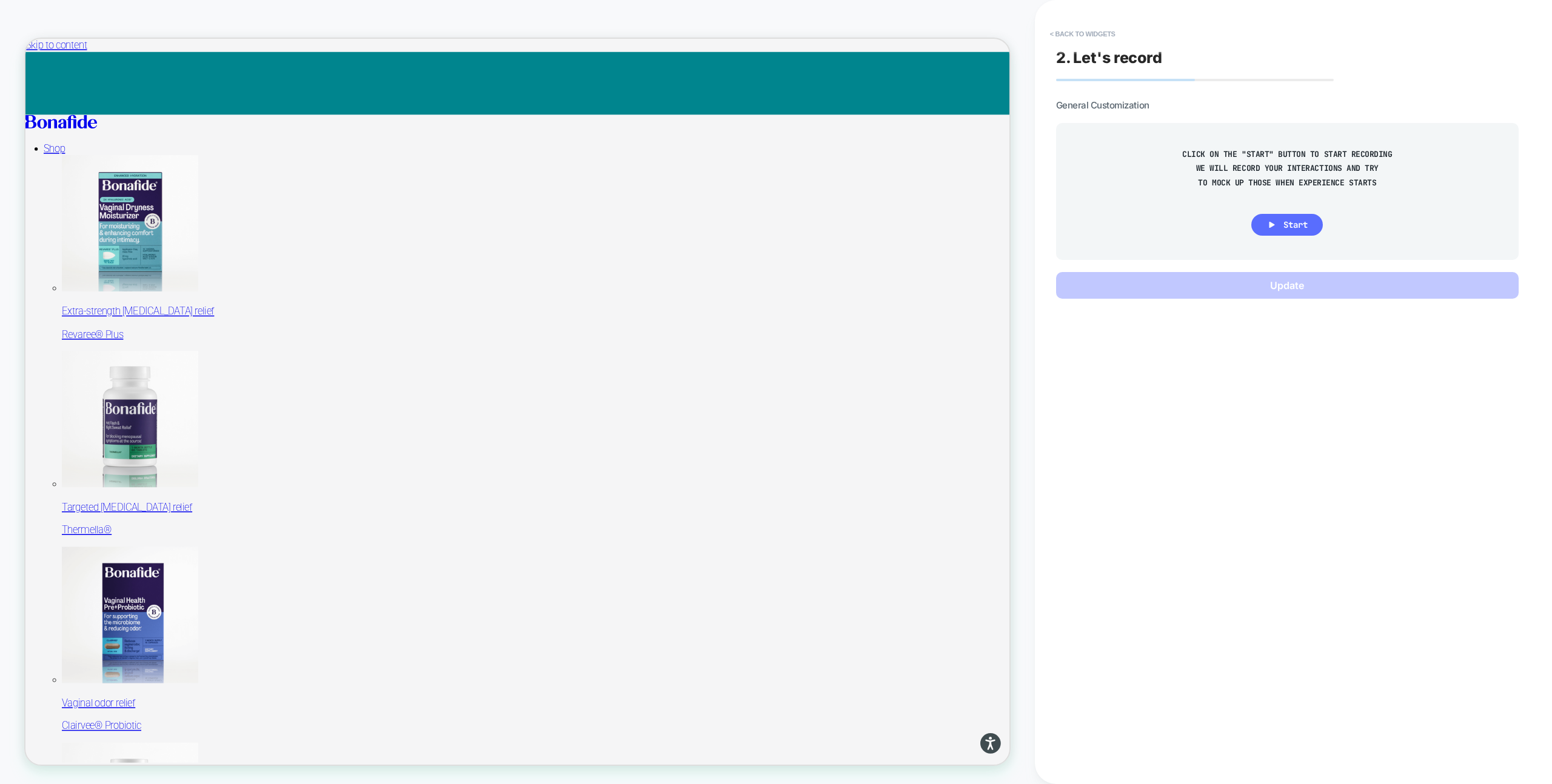
click at [1299, 224] on span "Start" at bounding box center [1295, 225] width 24 height 11
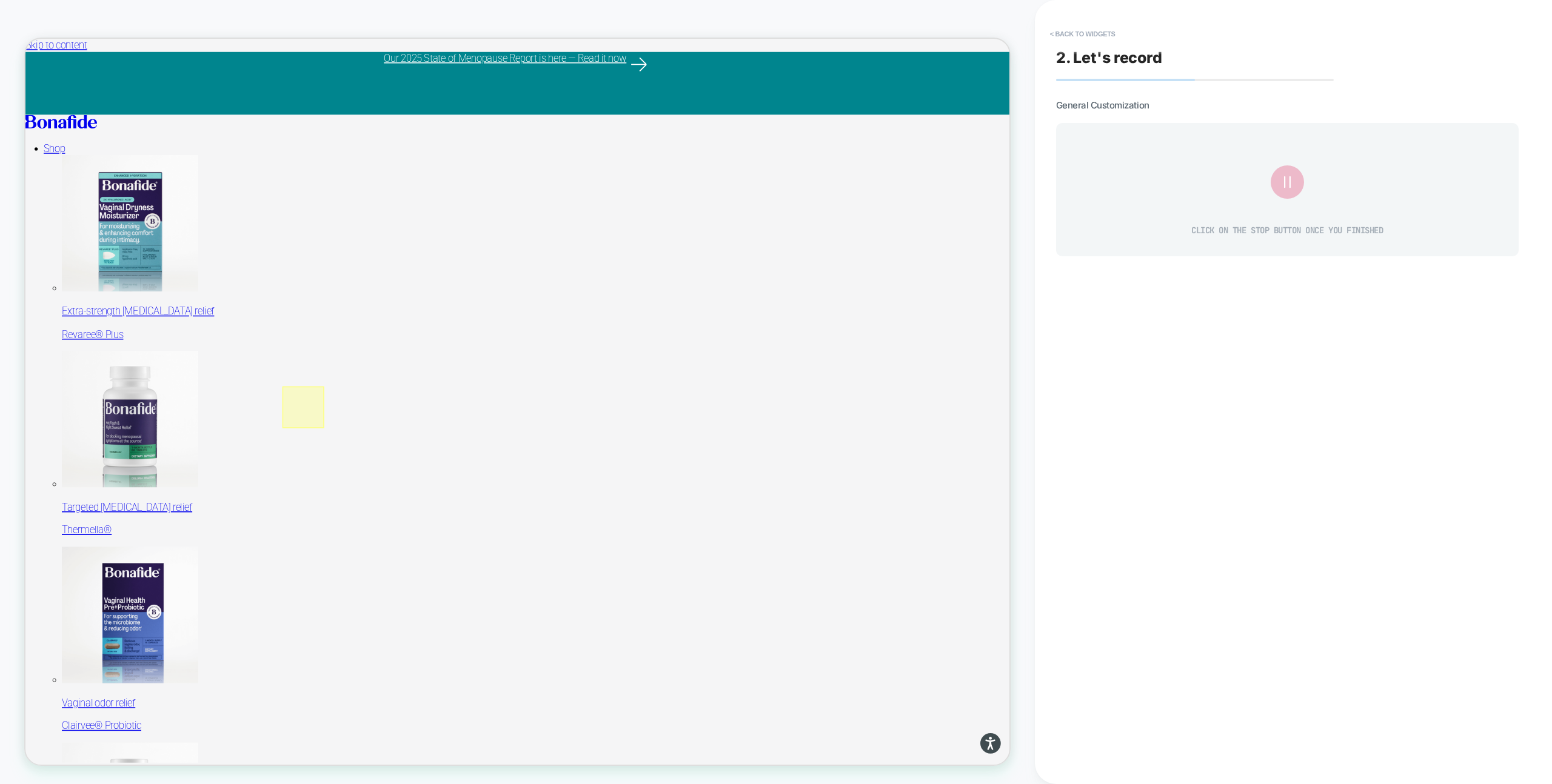
click at [396, 518] on div at bounding box center [395, 530] width 55 height 55
click at [413, 532] on img at bounding box center [410, 535] width 12 height 22
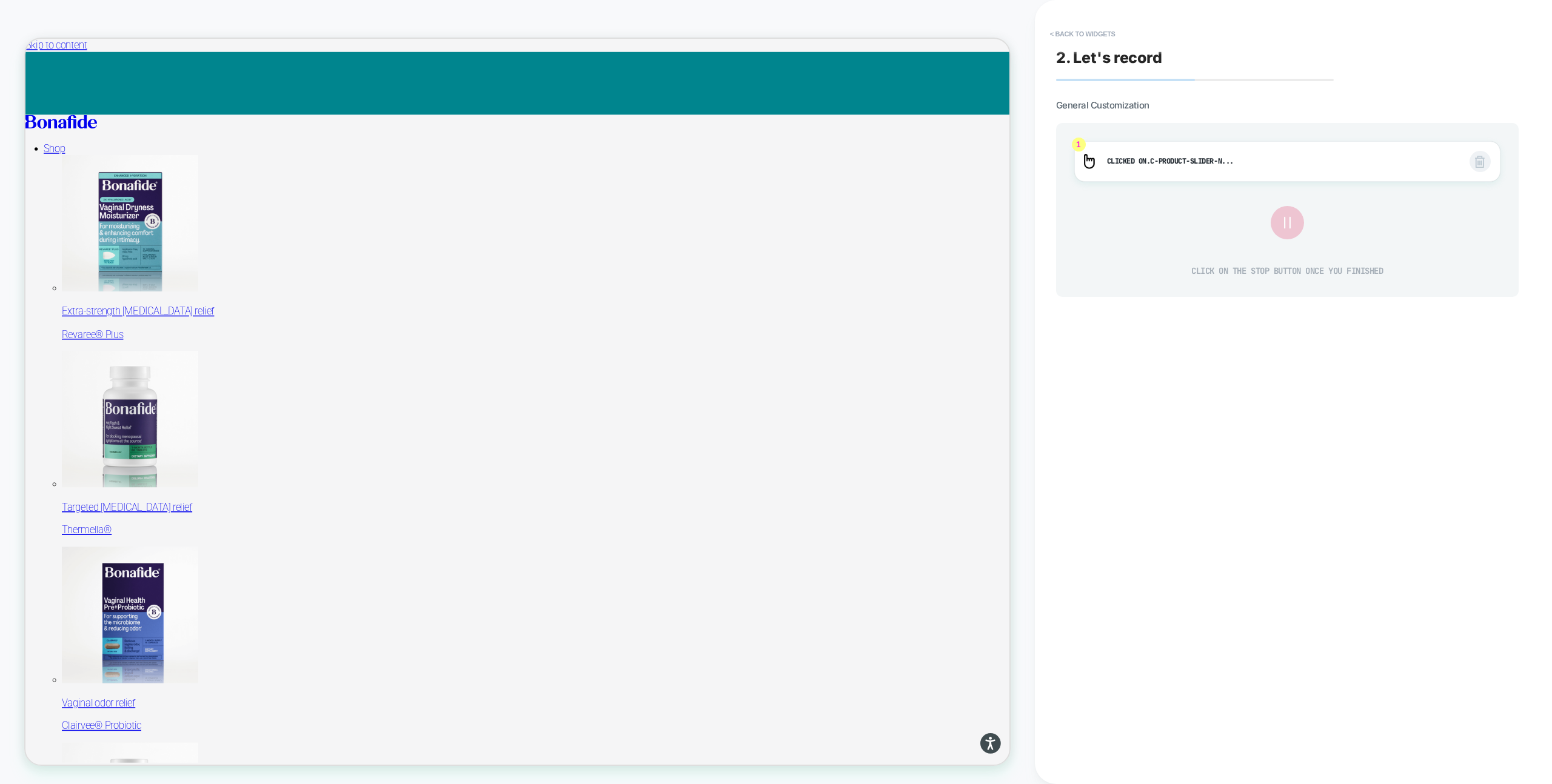
click at [1283, 220] on icon at bounding box center [1287, 223] width 21 height 21
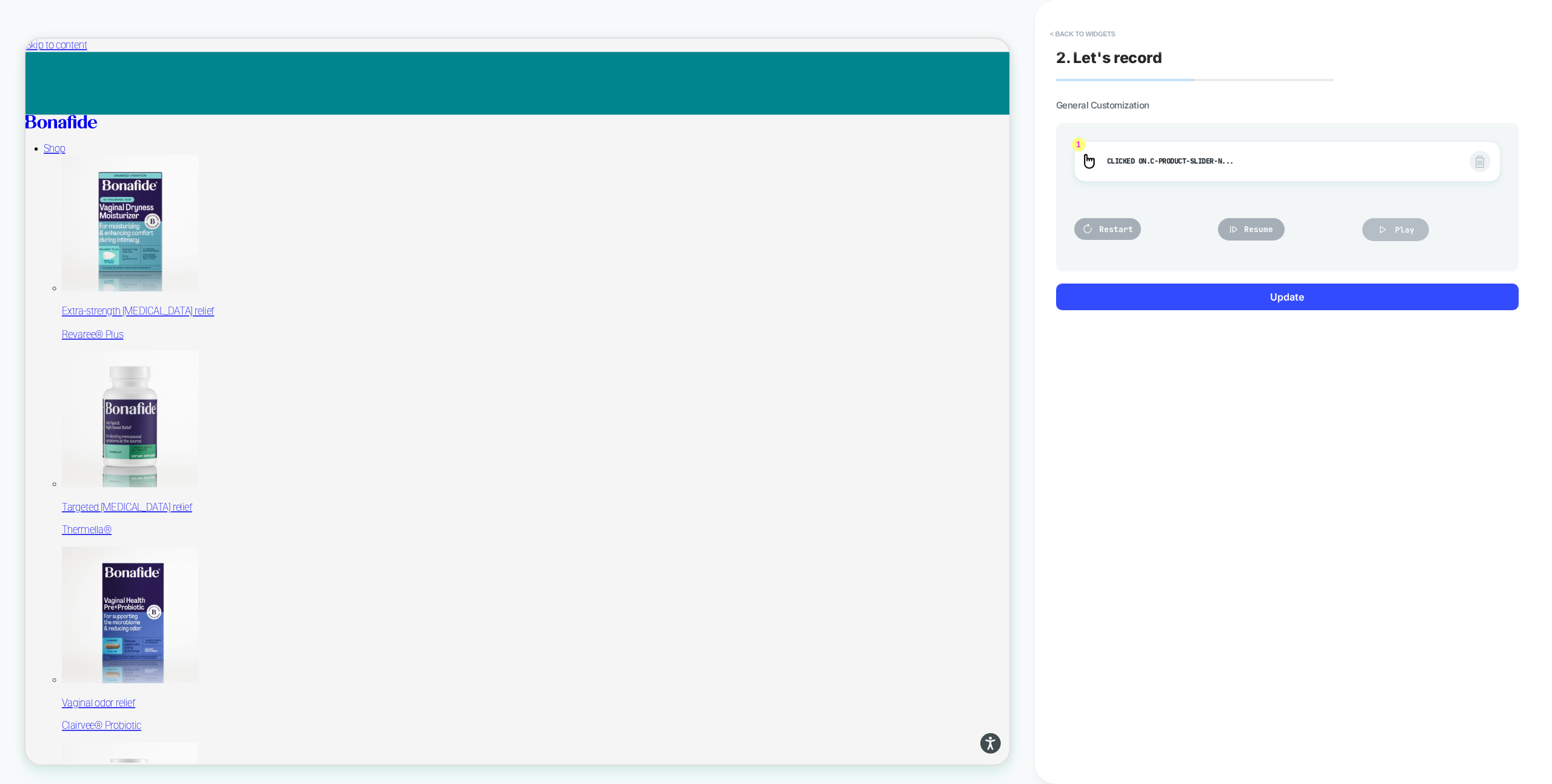
click at [1403, 226] on span "Play" at bounding box center [1405, 229] width 19 height 10
click at [1257, 229] on span "Resume" at bounding box center [1258, 229] width 29 height 10
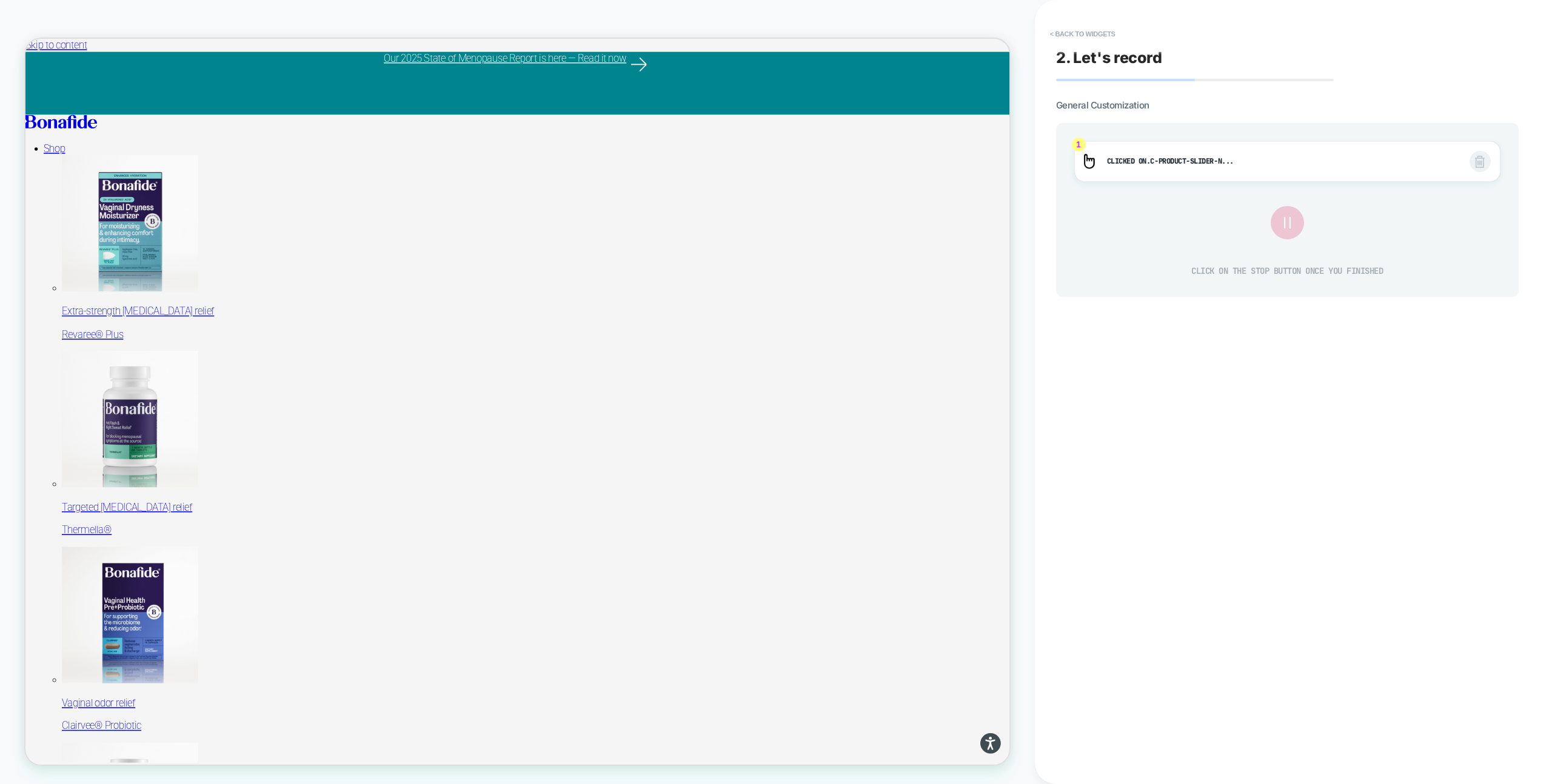
click at [1279, 227] on icon at bounding box center [1287, 223] width 21 height 21
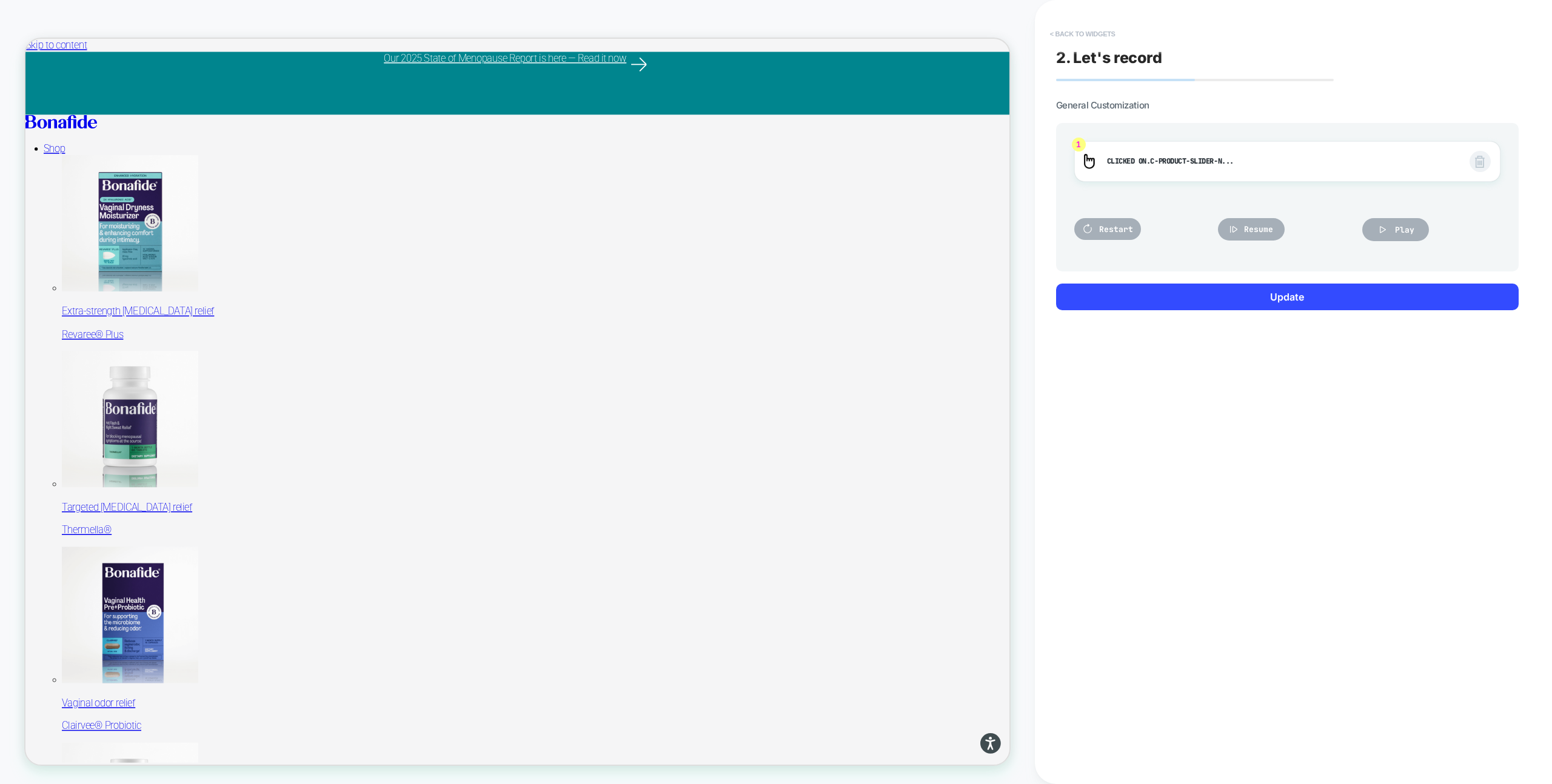
click at [1071, 34] on button "< Back to widgets" at bounding box center [1082, 34] width 77 height 19
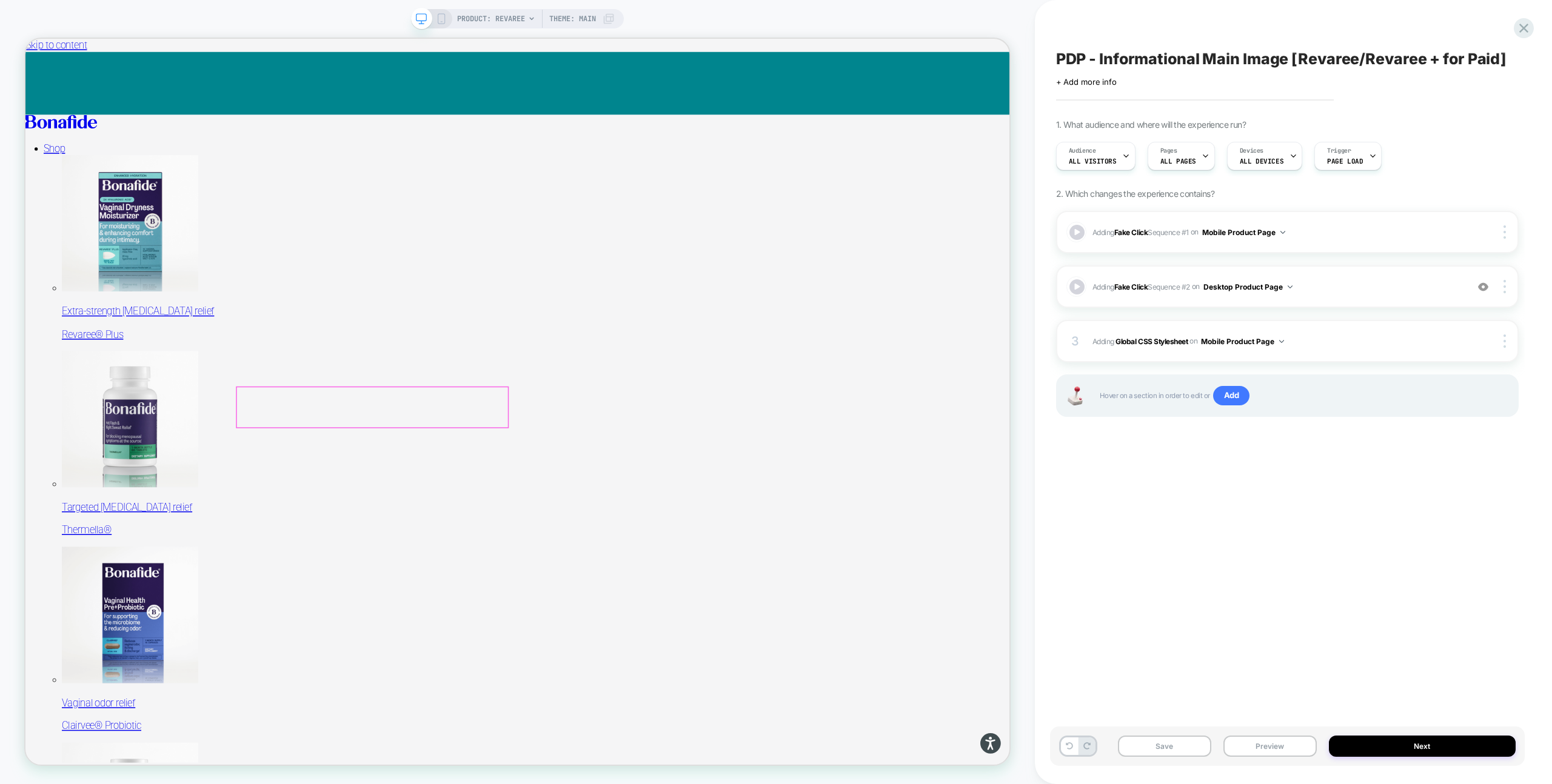
drag, startPoint x: 427, startPoint y: 379, endPoint x: 219, endPoint y: 566, distance: 279.7
click at [1184, 752] on button "Save" at bounding box center [1164, 746] width 93 height 21
click at [1249, 749] on button "Preview" at bounding box center [1270, 746] width 93 height 21
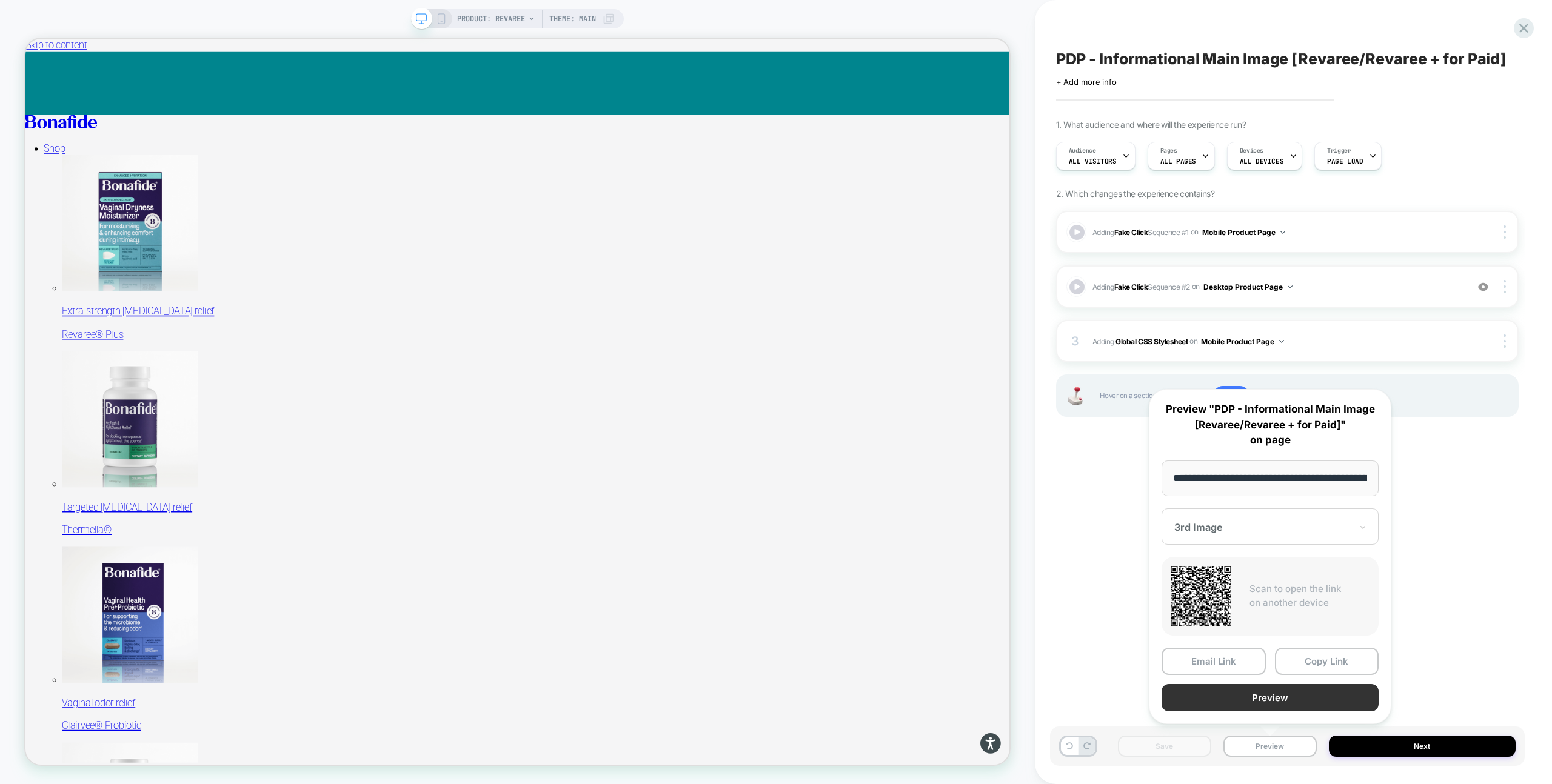
click at [1284, 700] on button "Preview" at bounding box center [1270, 698] width 217 height 27
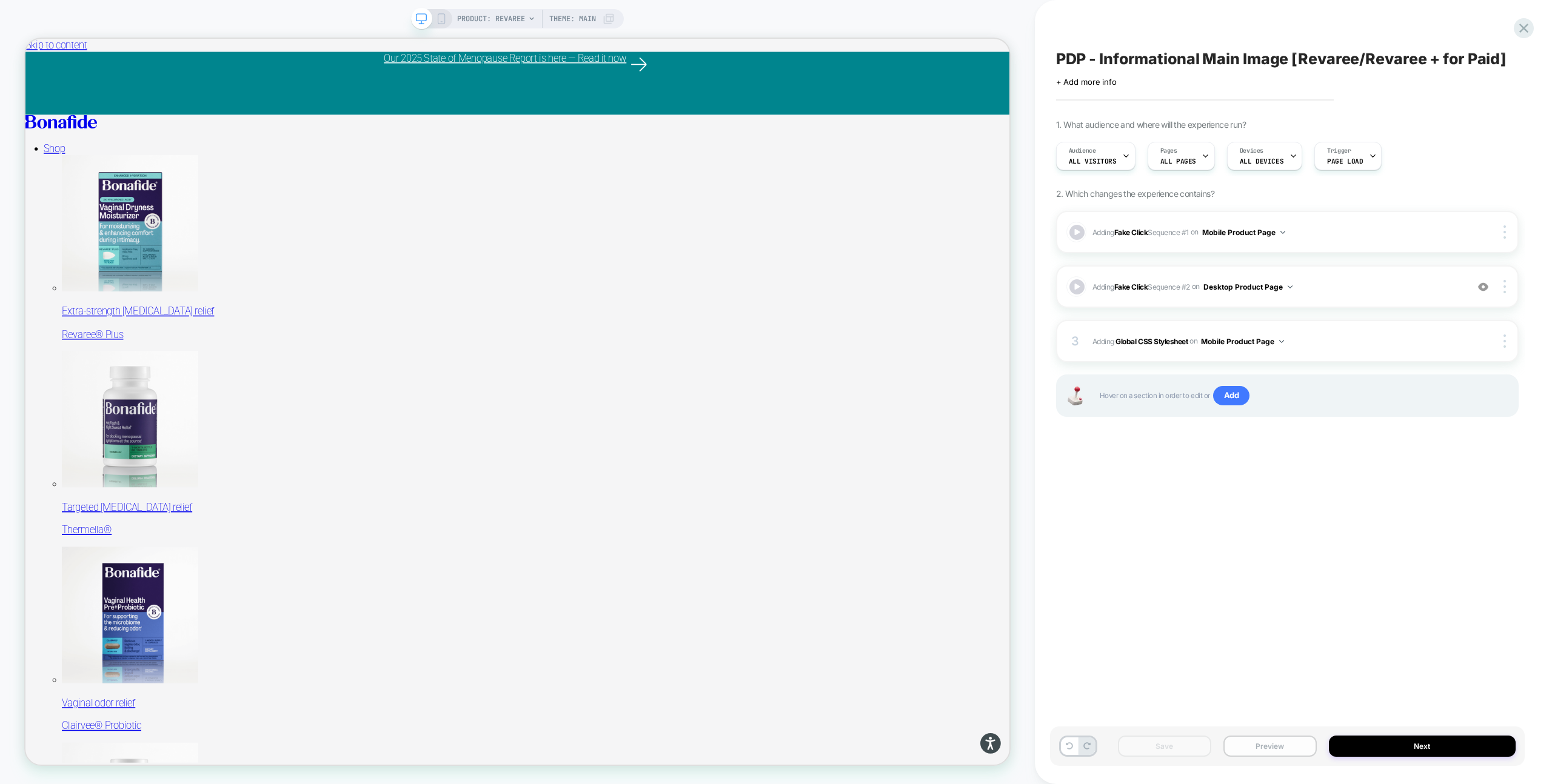
click at [1265, 741] on button "Preview" at bounding box center [1270, 746] width 93 height 21
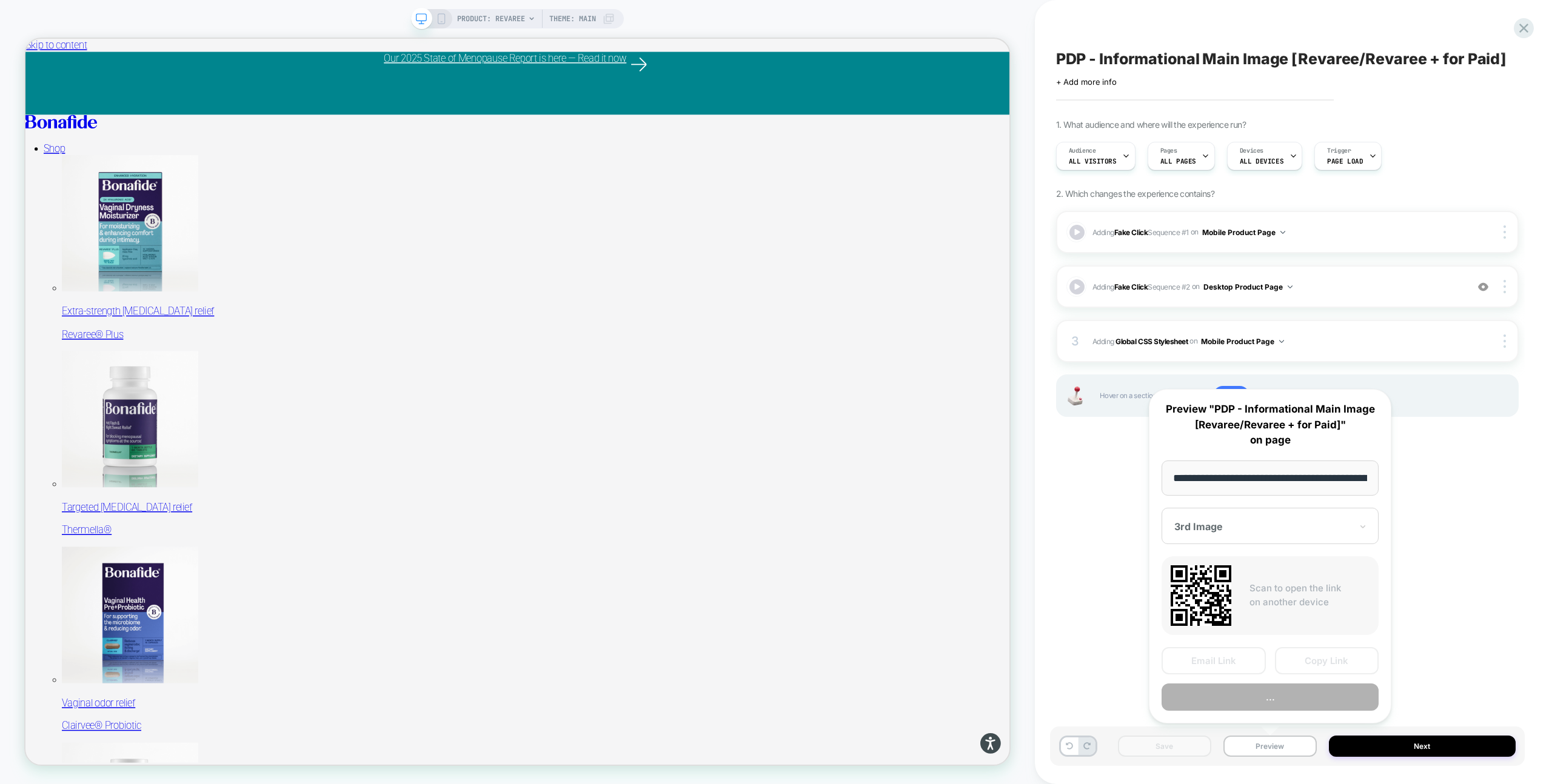
scroll to position [0, 114]
click at [1294, 698] on button "Preview" at bounding box center [1270, 698] width 217 height 27
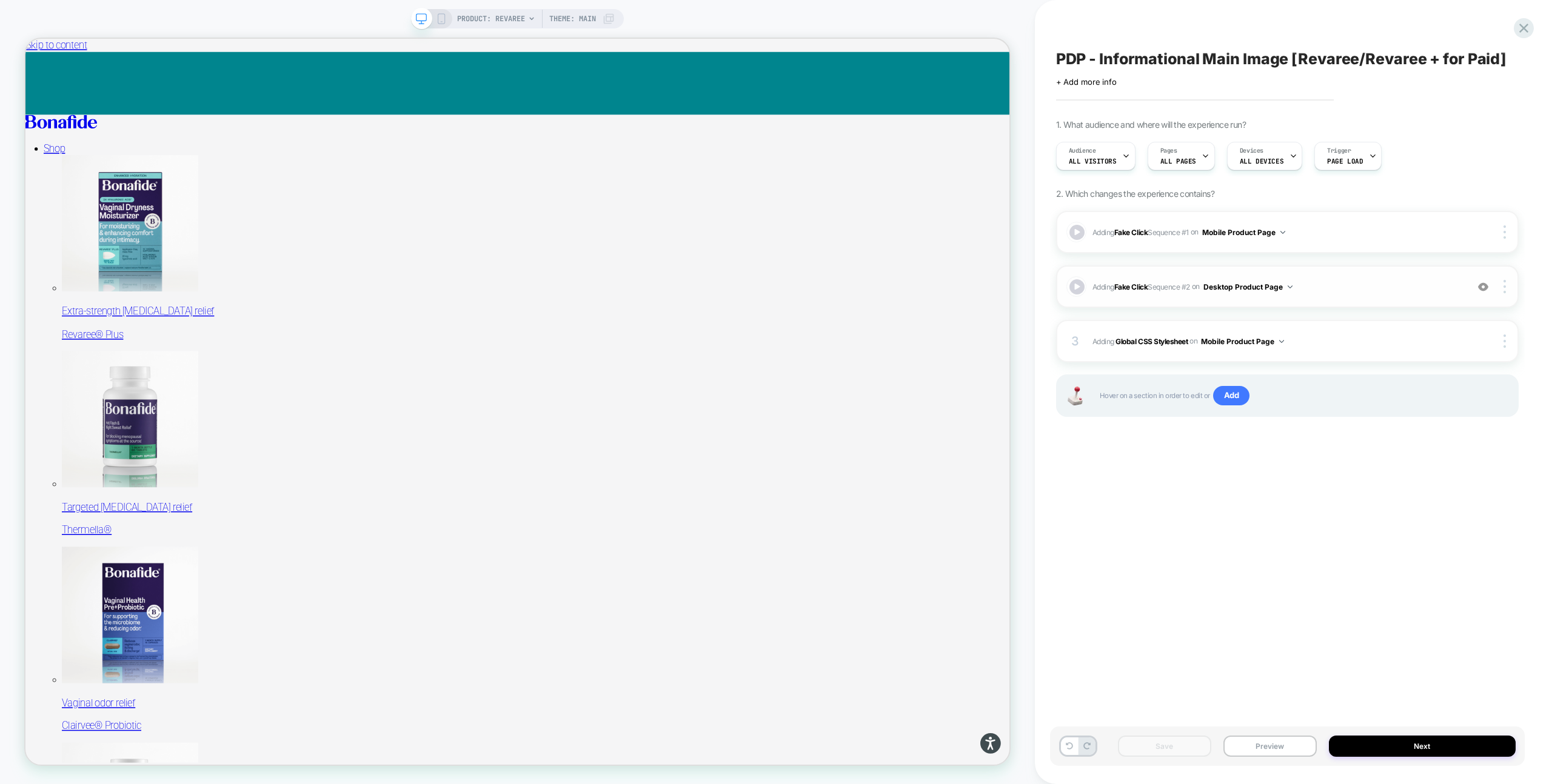
click at [1343, 288] on span "Adding Fake Click Sequence # 2 on Desktop Product Page" at bounding box center [1277, 287] width 368 height 15
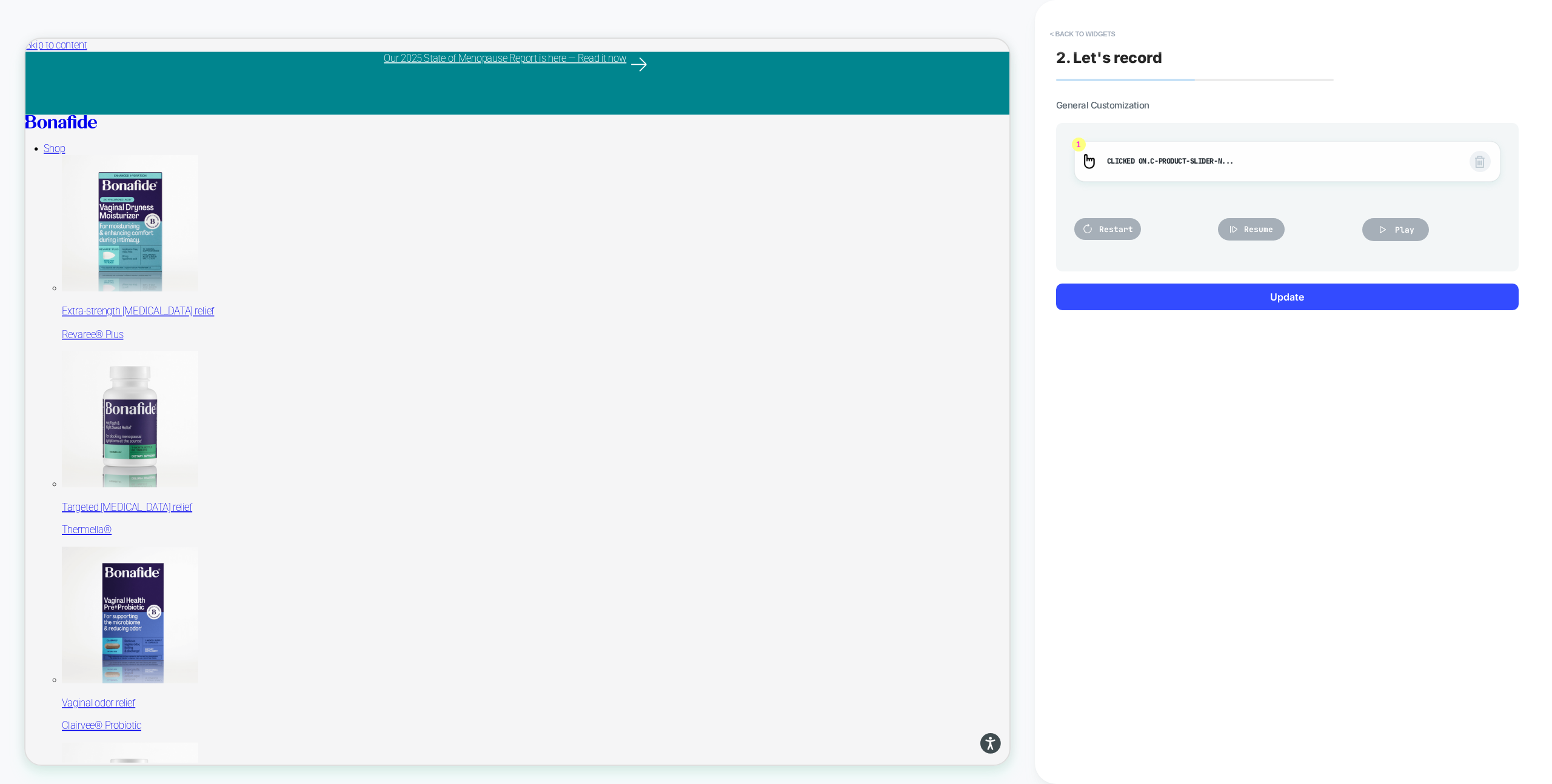
click at [1175, 156] on span ".c-product-slider-n..." at bounding box center [1190, 161] width 87 height 10
click at [1249, 229] on span "Resume" at bounding box center [1258, 229] width 29 height 10
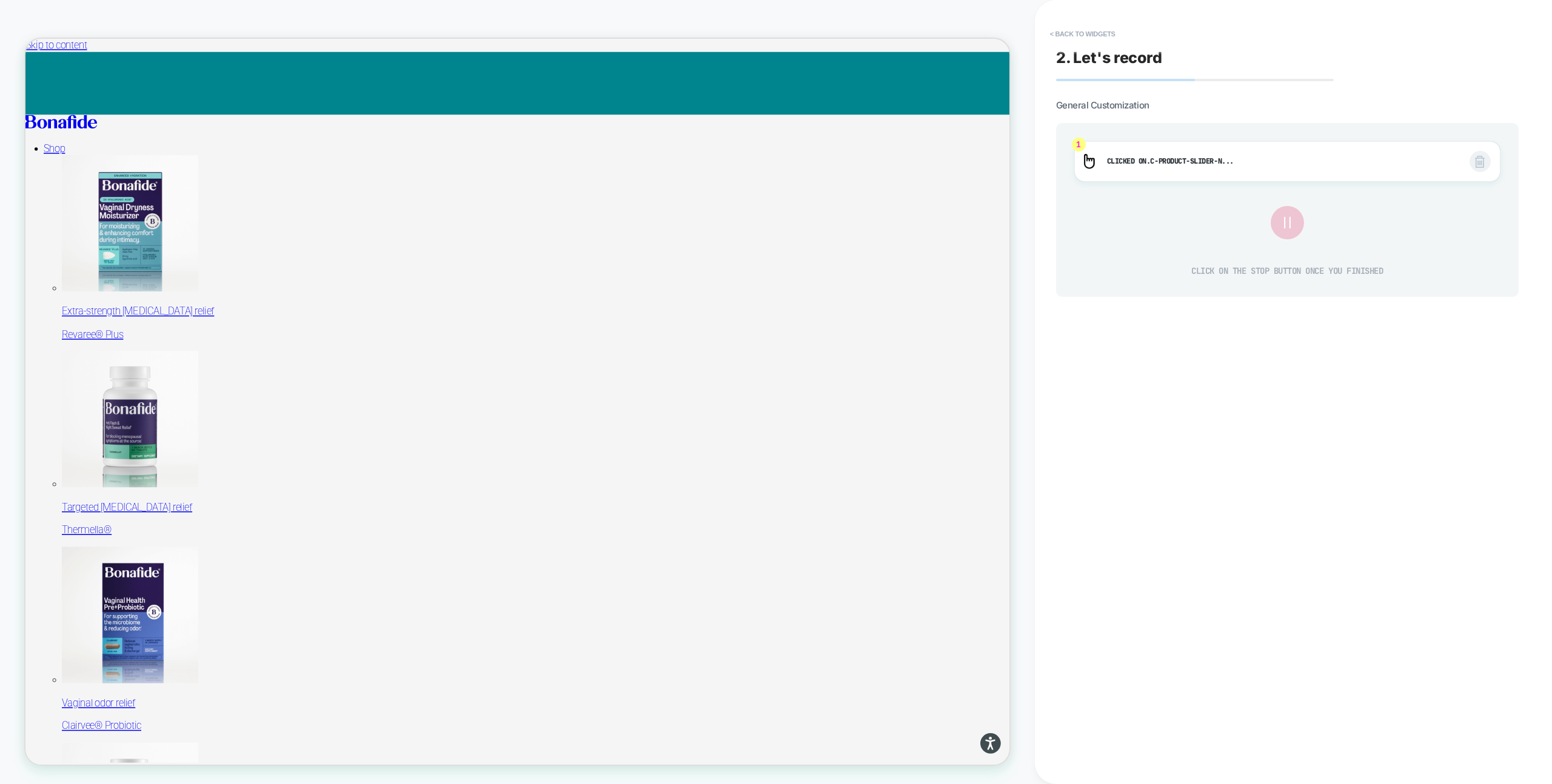
click at [1277, 224] on icon at bounding box center [1287, 223] width 21 height 21
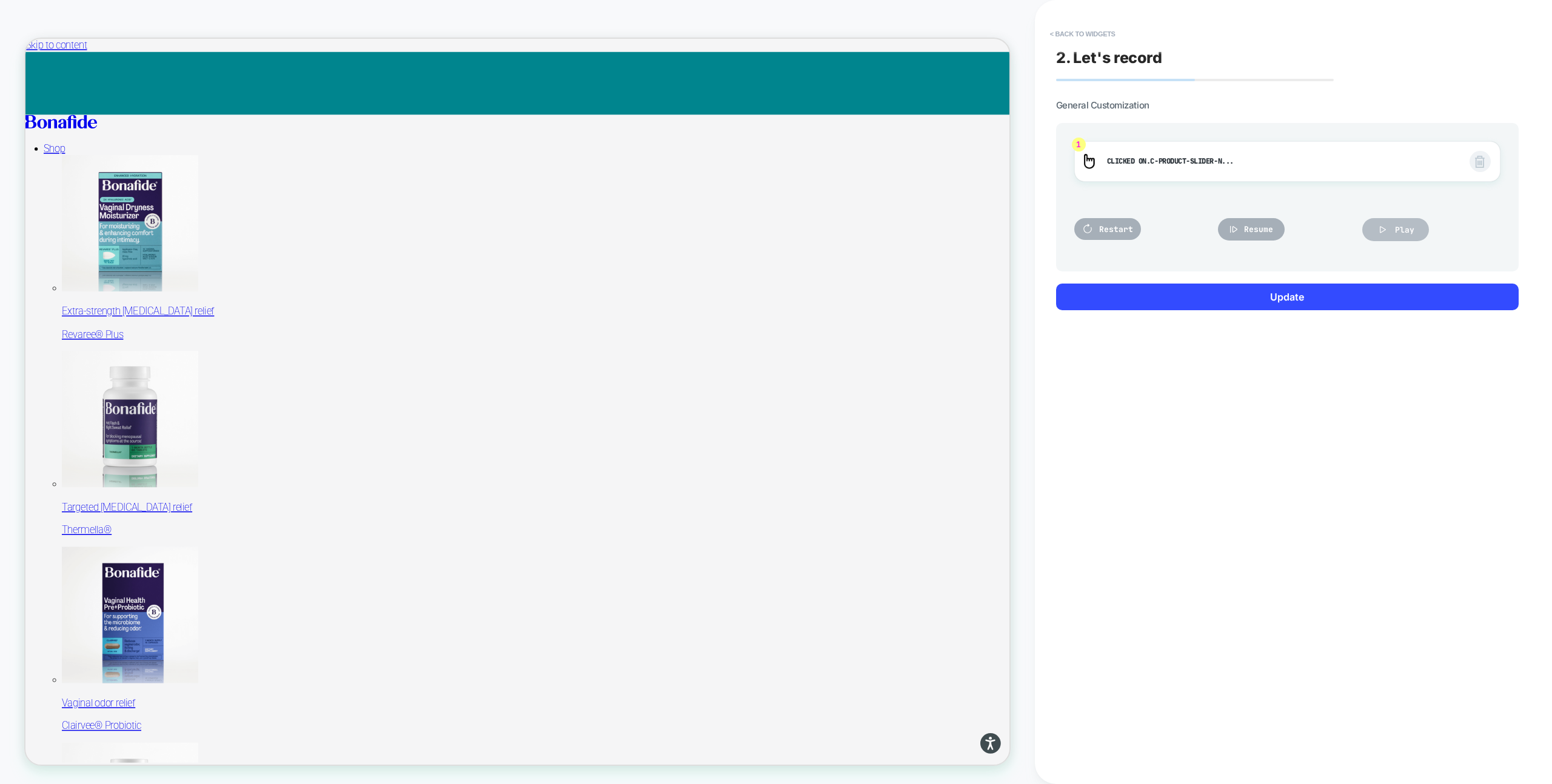
click at [1381, 229] on icon at bounding box center [1383, 230] width 12 height 12
drag, startPoint x: 347, startPoint y: 528, endPoint x: 536, endPoint y: 603, distance: 203.3
click at [338, 540] on div at bounding box center [488, 530] width 364 height 55
click at [338, 531] on div at bounding box center [488, 530] width 364 height 55
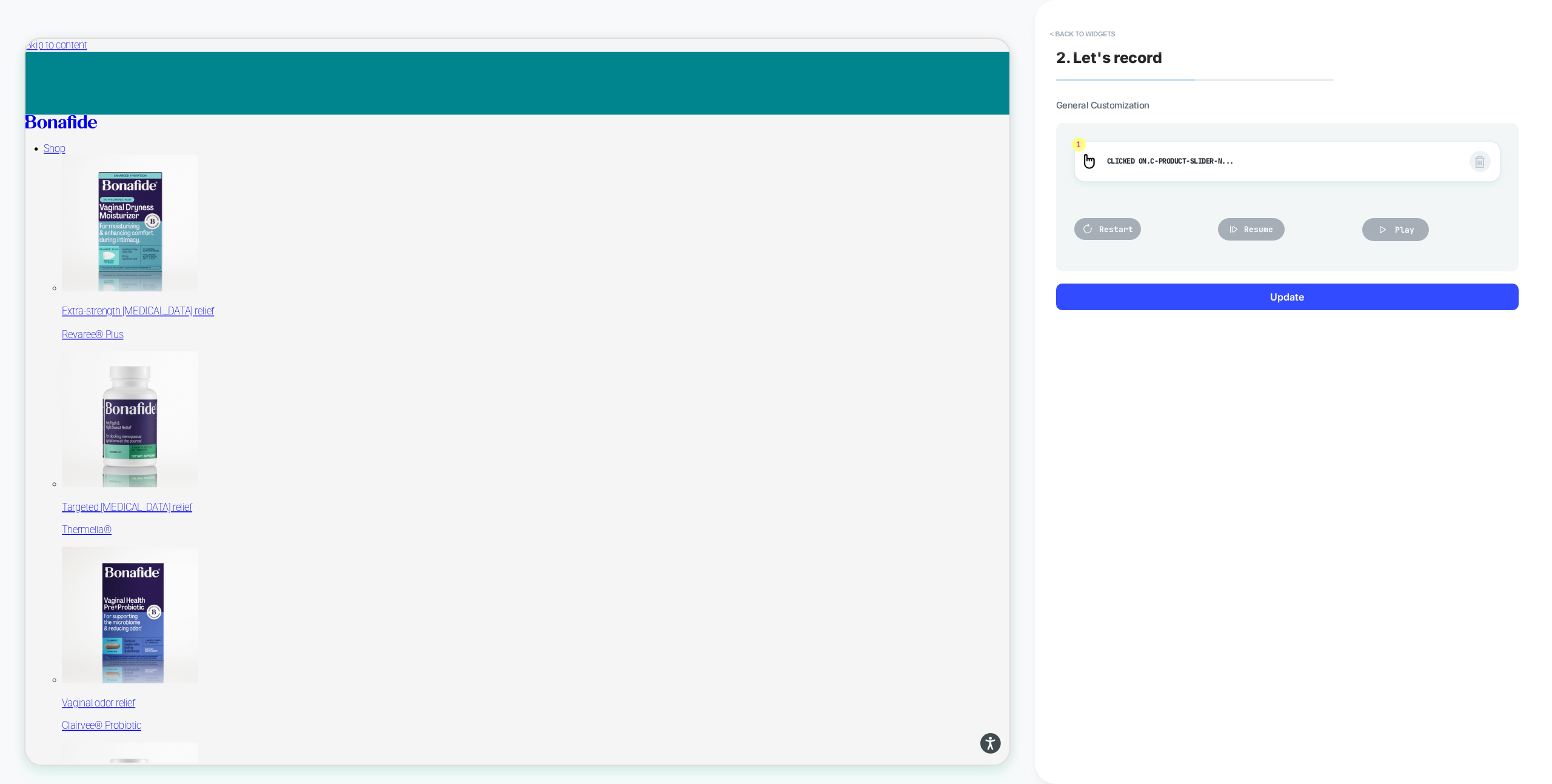
click at [362, 540] on div at bounding box center [624, 452] width 636 height 636
click at [345, 537] on div at bounding box center [624, 452] width 636 height 636
click at [1126, 233] on span "Restart" at bounding box center [1116, 229] width 34 height 10
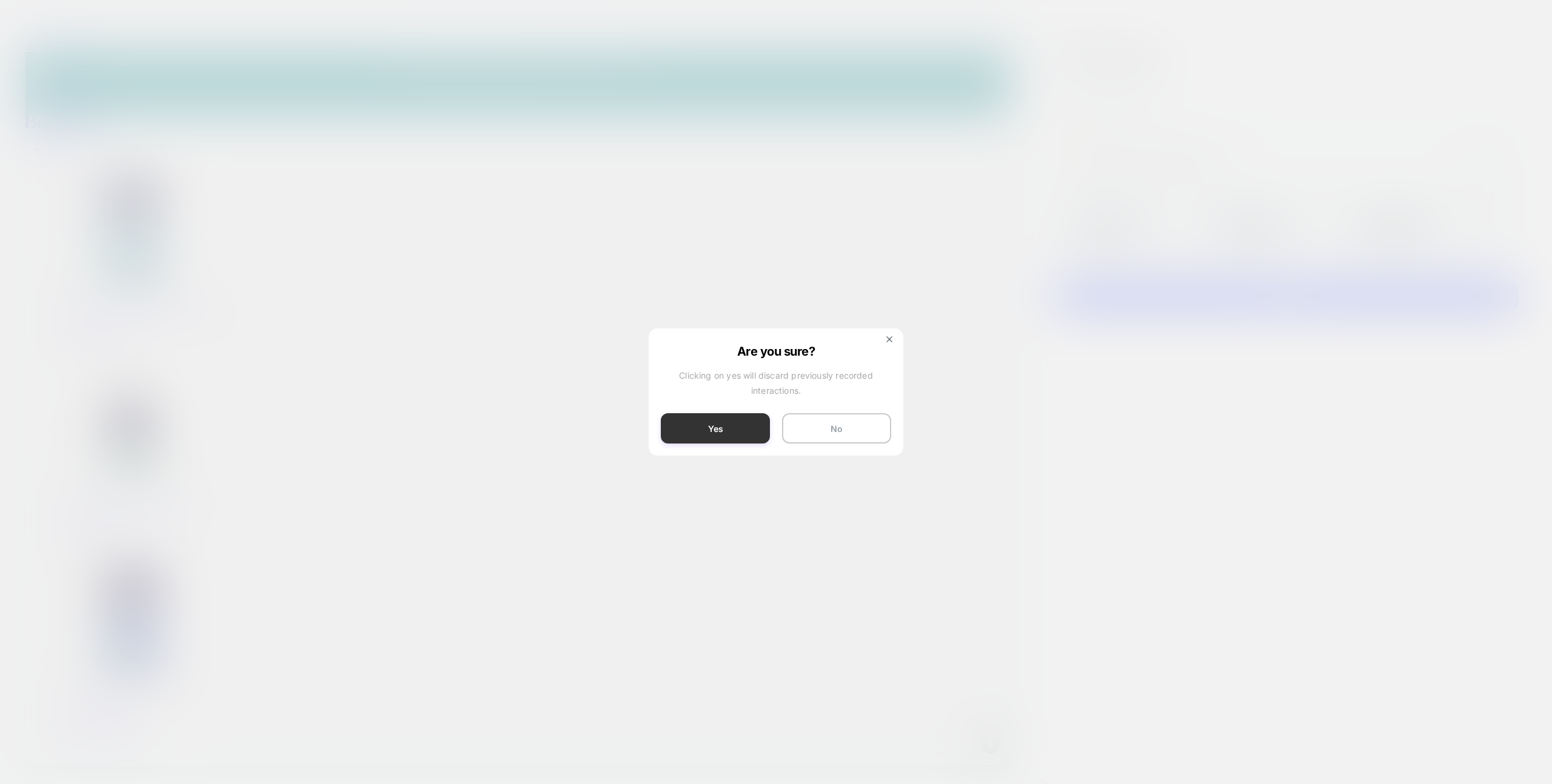
click at [703, 435] on button "Yes" at bounding box center [715, 429] width 109 height 30
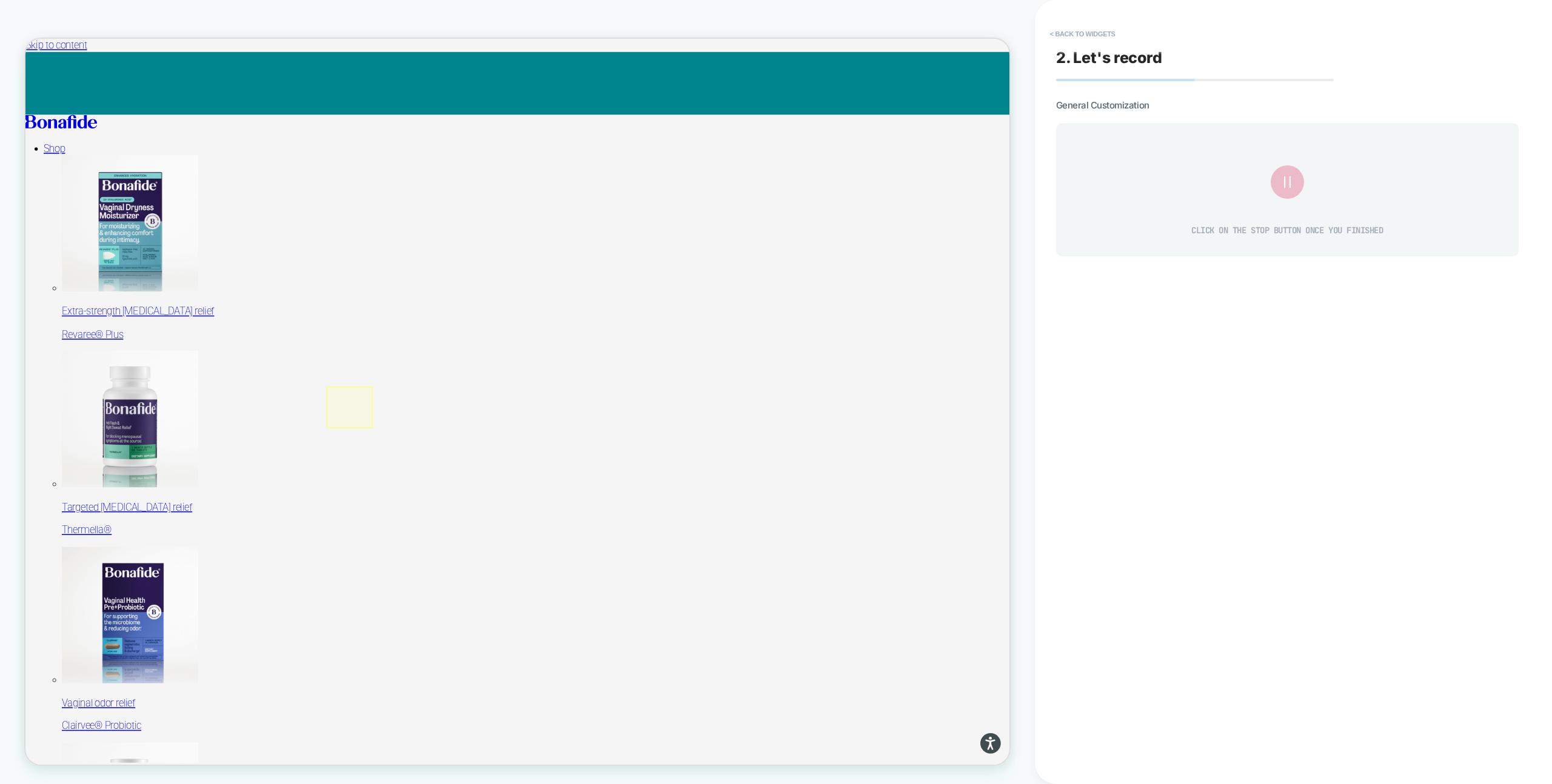
click at [427, 532] on div at bounding box center [458, 530] width 62 height 55
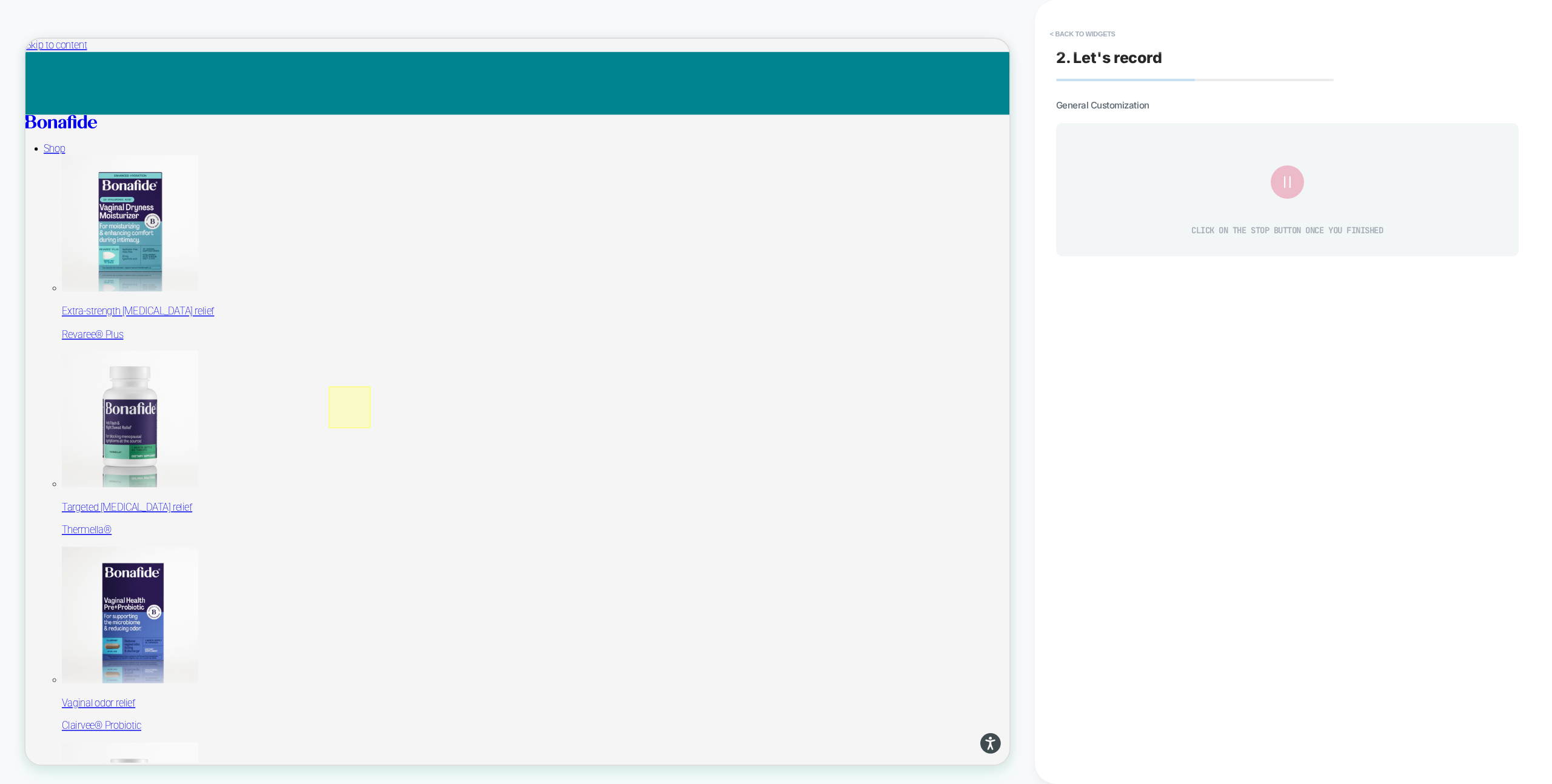
click at [458, 535] on div at bounding box center [458, 530] width 55 height 55
click at [476, 546] on img at bounding box center [473, 553] width 12 height 22
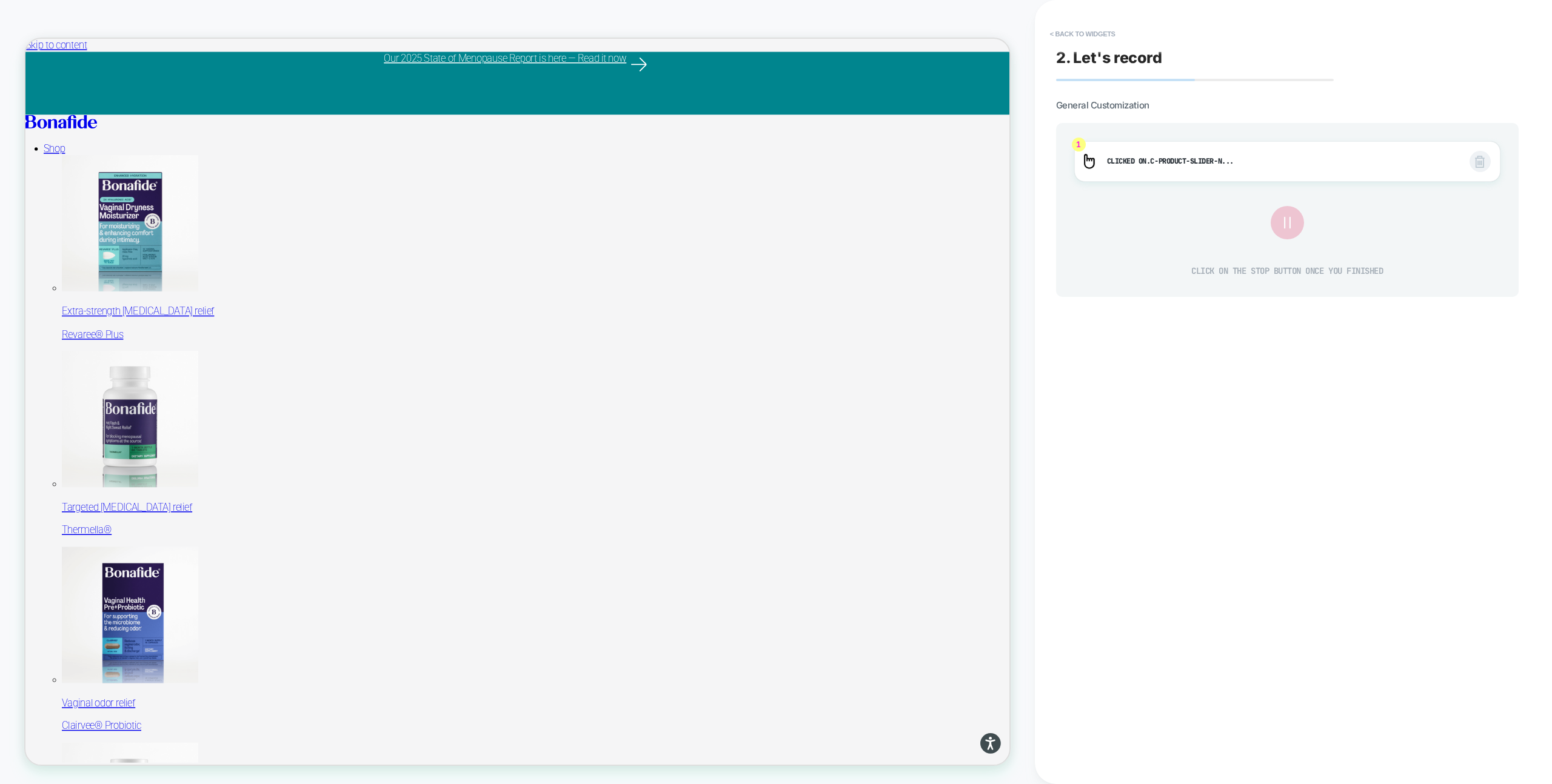
click at [1286, 221] on icon at bounding box center [1287, 223] width 20 height 20
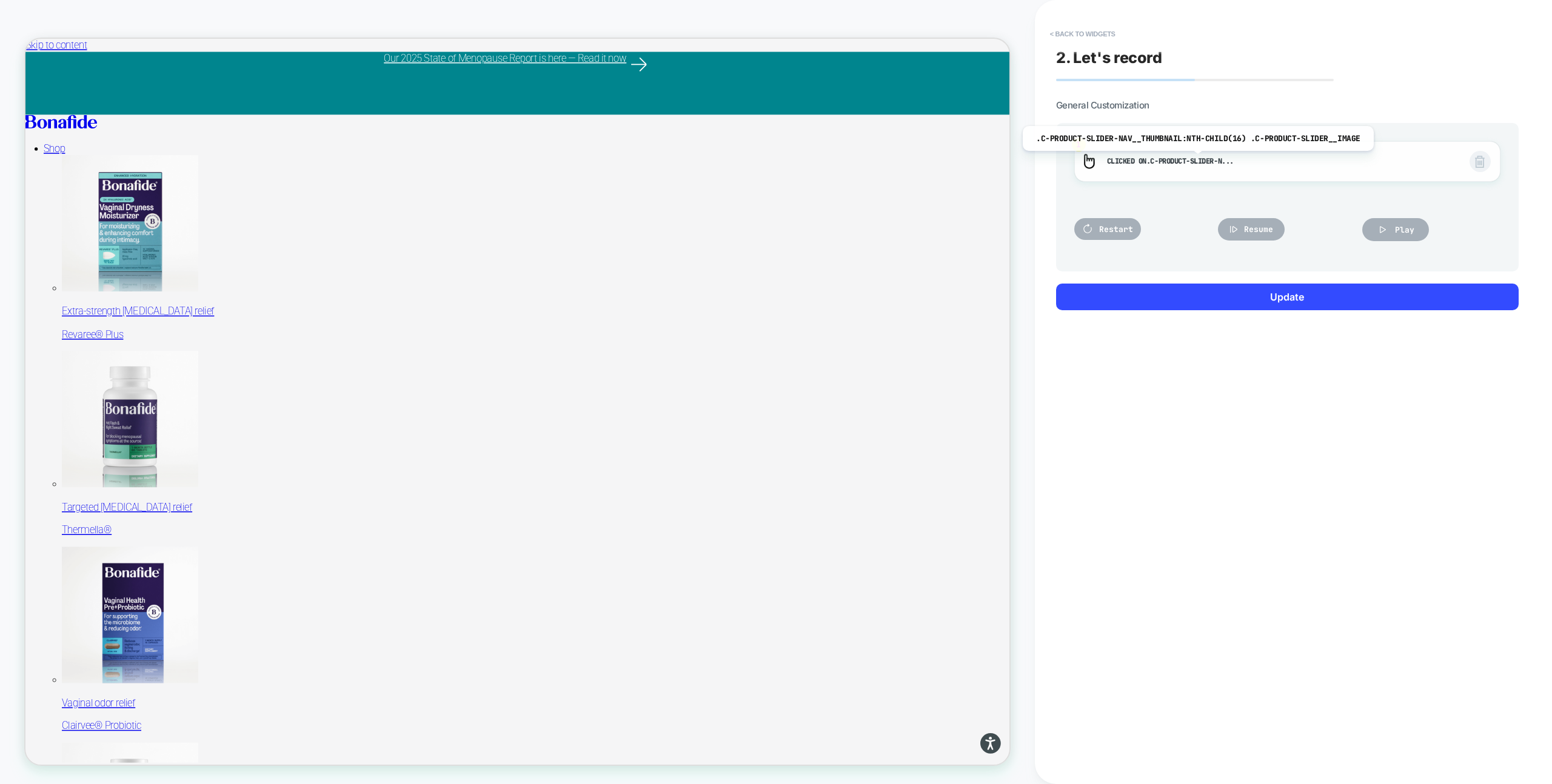
click at [1194, 160] on span ".c-product-slider-n..." at bounding box center [1190, 161] width 87 height 10
drag, startPoint x: 1194, startPoint y: 160, endPoint x: 1181, endPoint y: 160, distance: 13.0
click at [1181, 160] on span ".c-product-slider-n..." at bounding box center [1190, 161] width 87 height 10
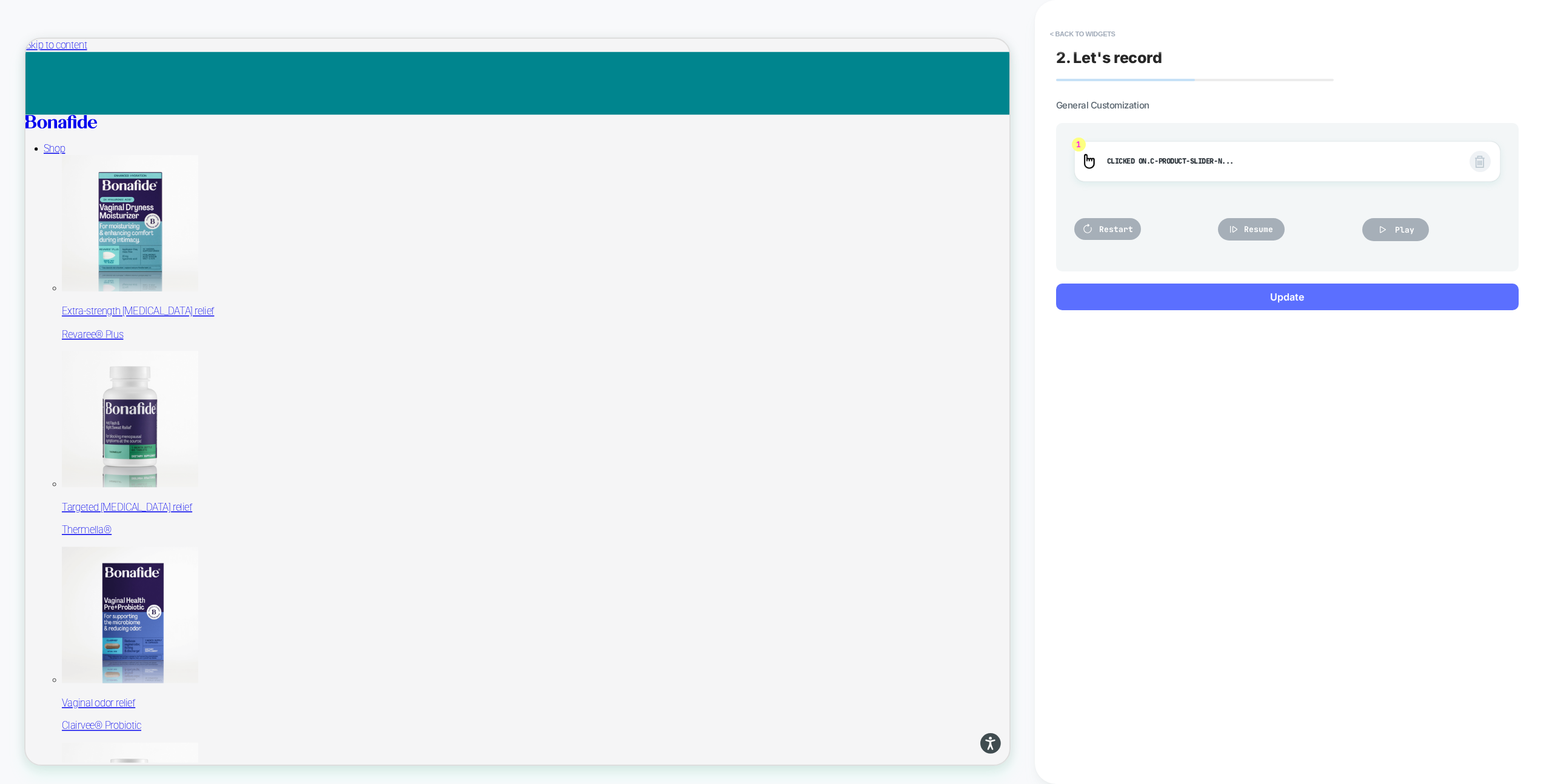
click at [1232, 290] on button "Update" at bounding box center [1287, 296] width 462 height 27
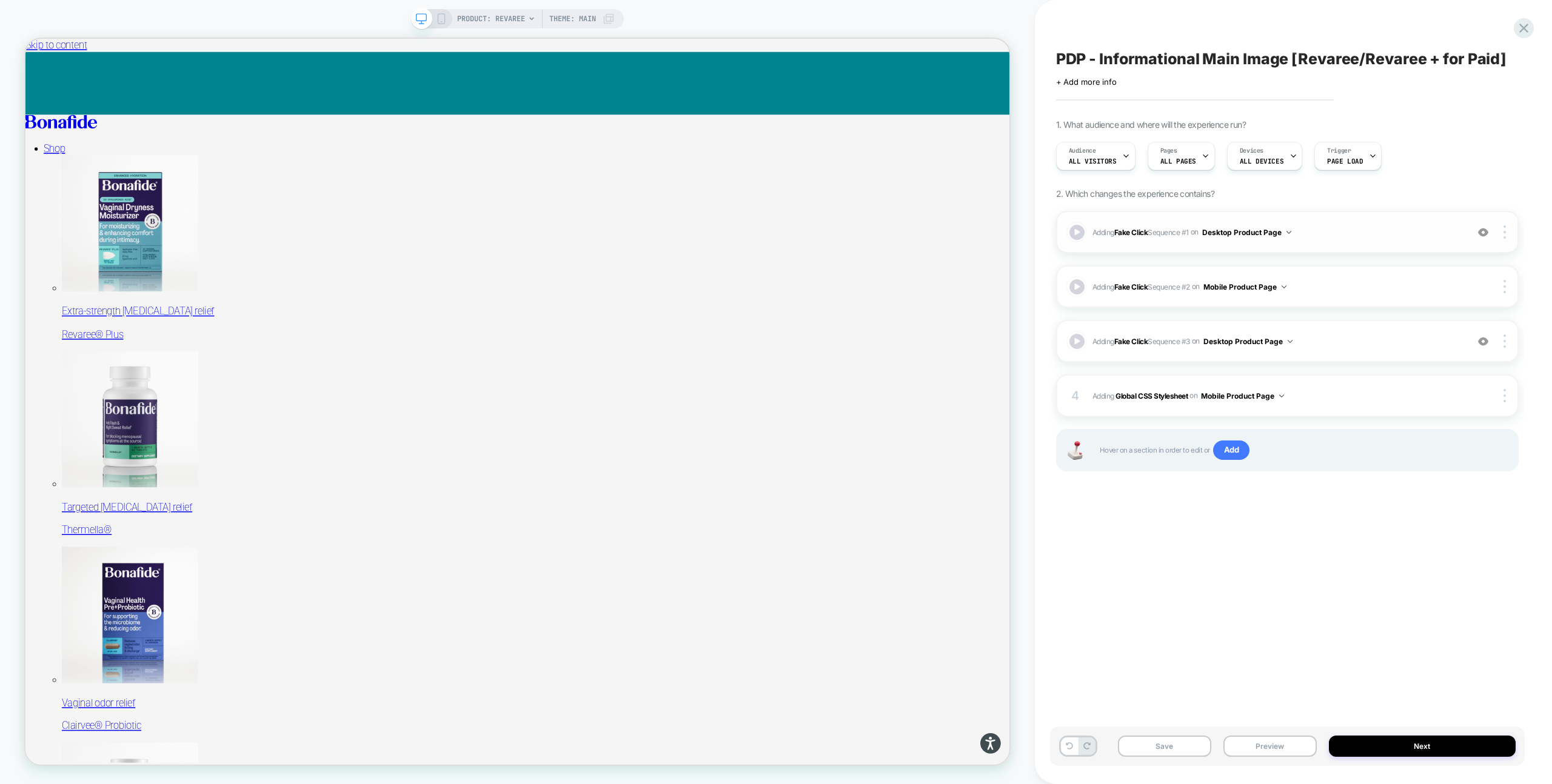
click at [1336, 225] on span "Adding Fake Click Sequence # 1 on Desktop Product Page" at bounding box center [1277, 232] width 368 height 15
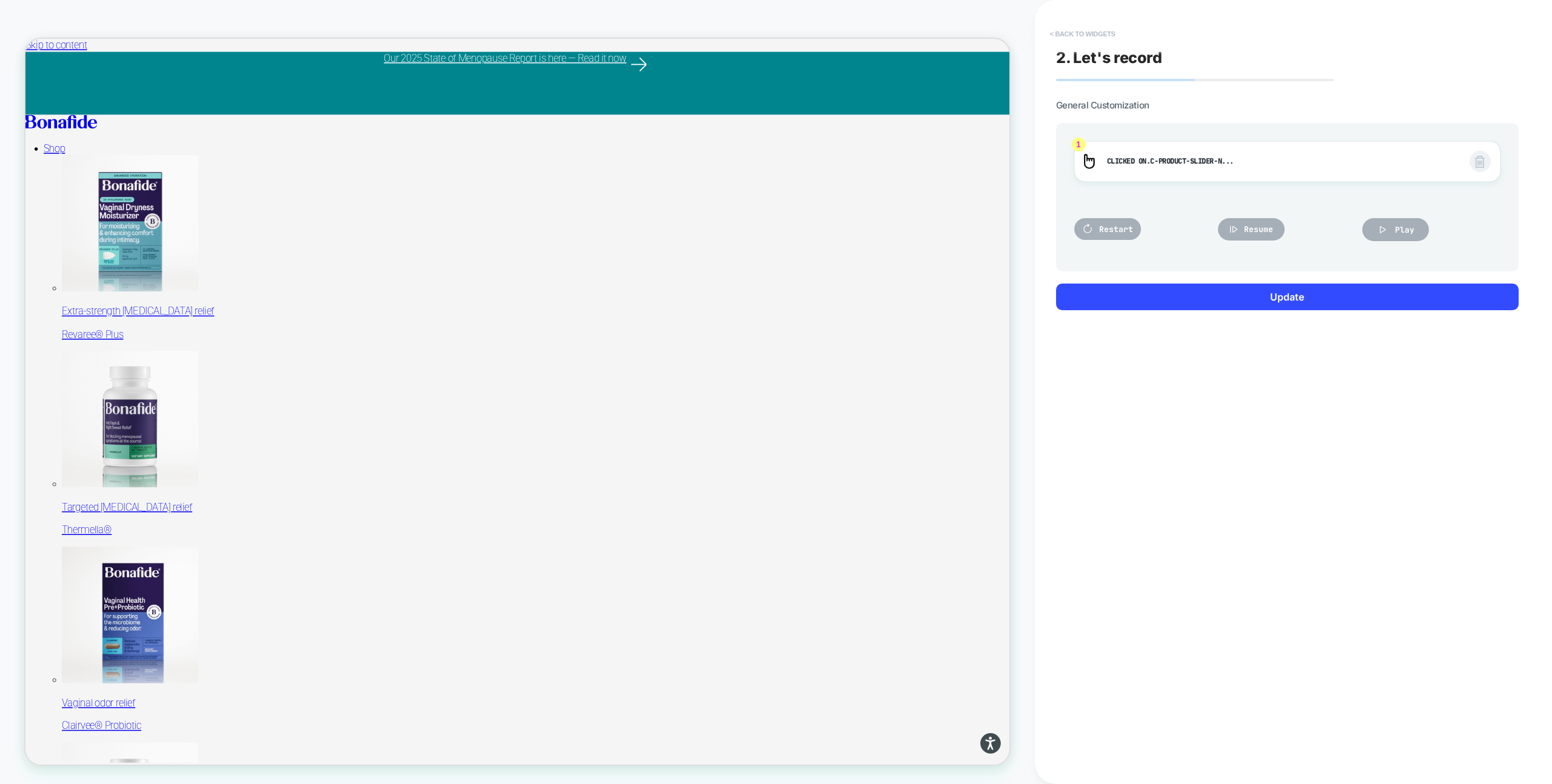
click at [1075, 32] on button "< Back to widgets" at bounding box center [1082, 34] width 77 height 19
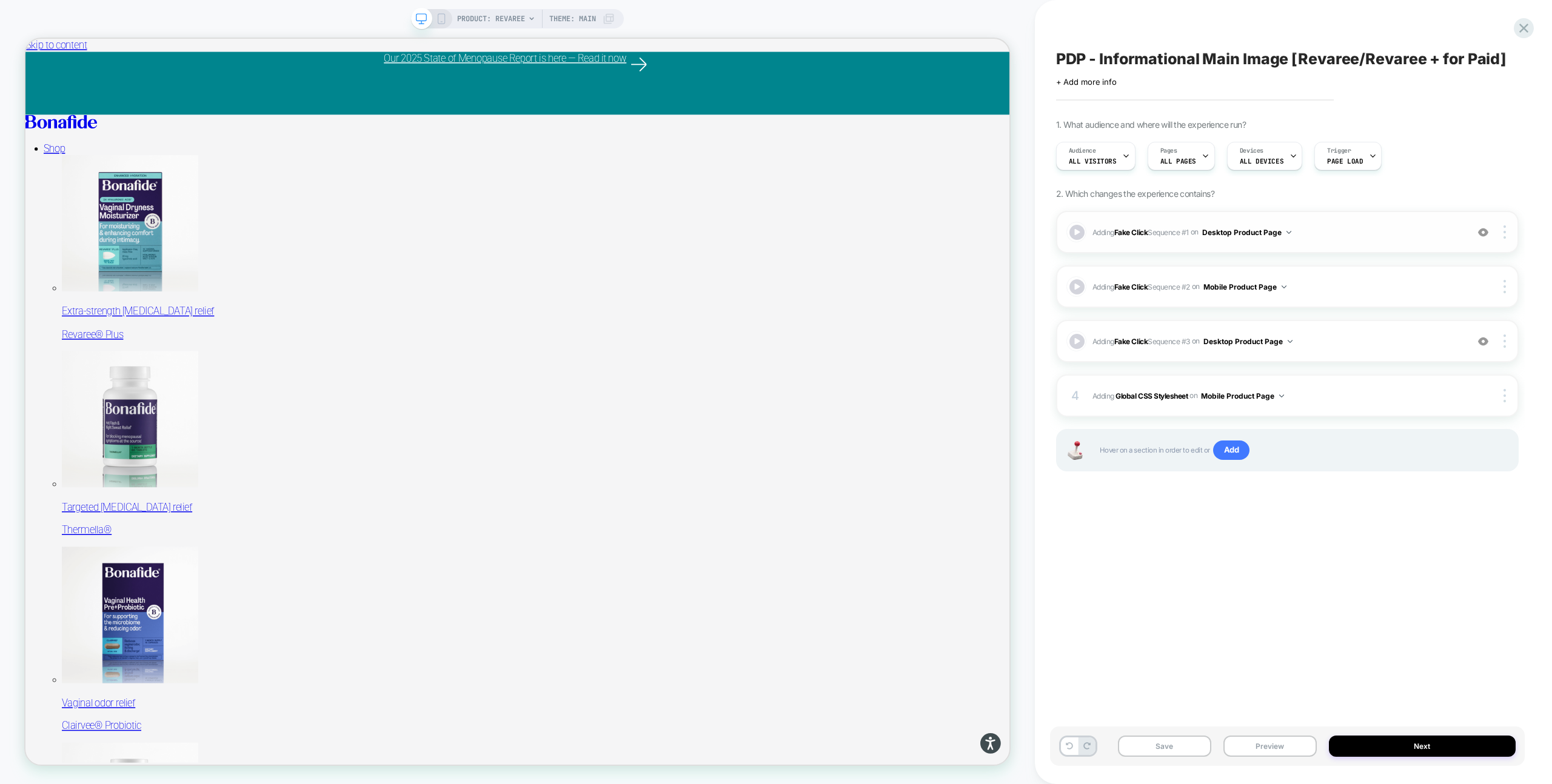
click at [1290, 233] on img at bounding box center [1288, 232] width 5 height 3
click at [1357, 218] on div "Adding Fake Click Sequence # 1 on Desktop Product Page Add Before Add After Cop…" at bounding box center [1287, 232] width 462 height 42
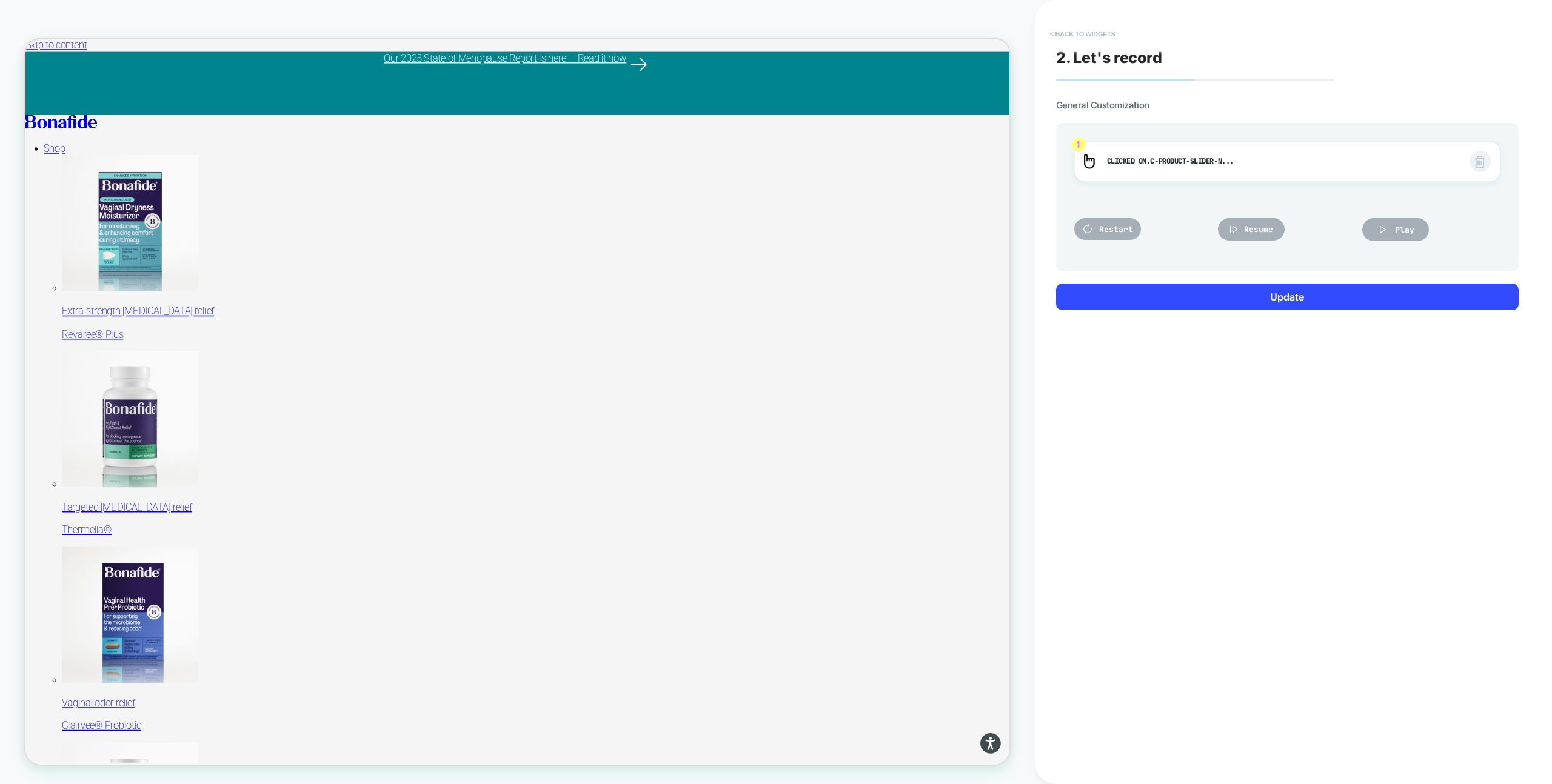
click at [1086, 34] on button "< Back to widgets" at bounding box center [1082, 34] width 77 height 19
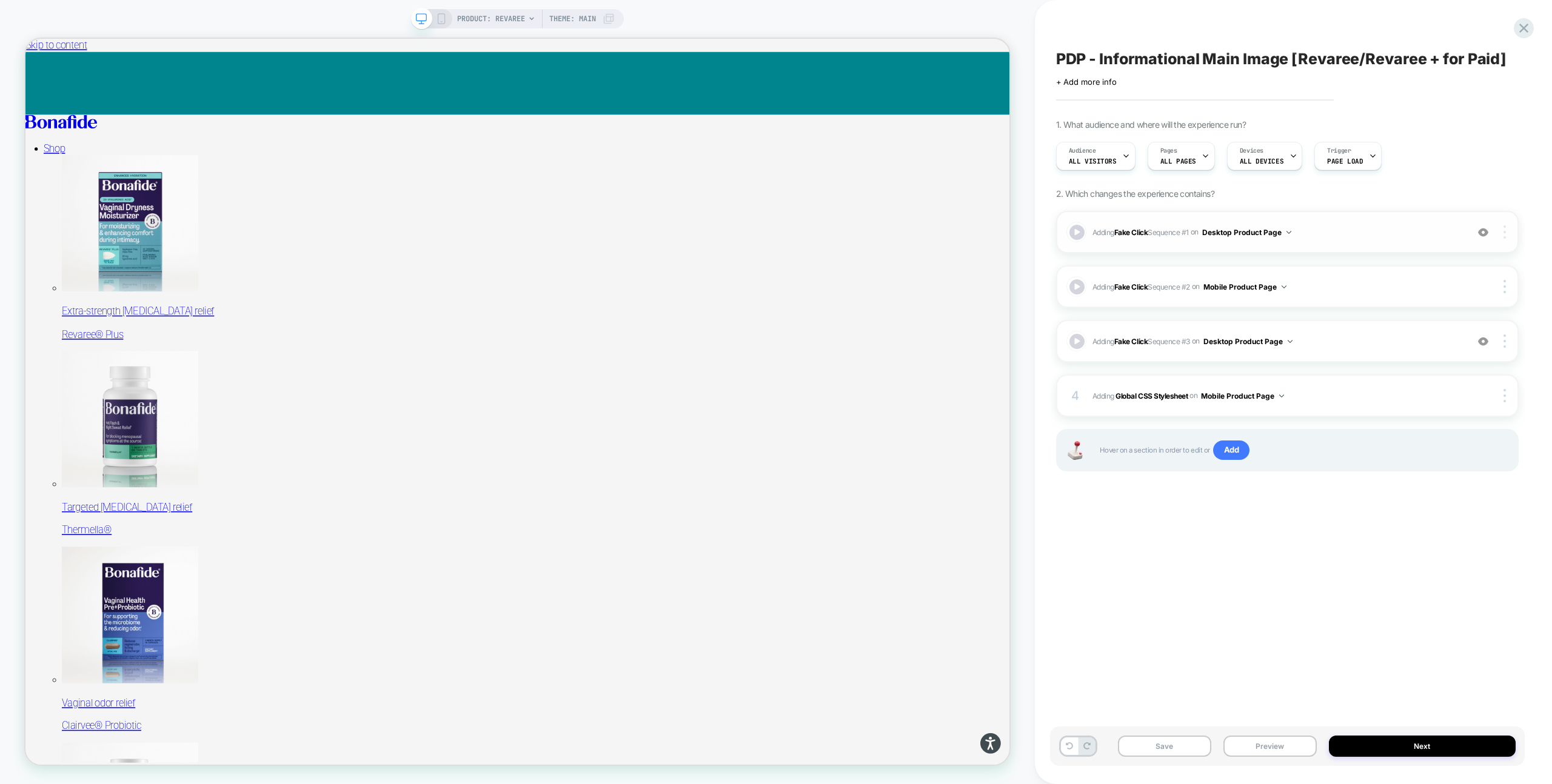
click at [1507, 232] on div at bounding box center [1506, 231] width 23 height 13
click at [1327, 344] on span "Adding Fake Click Sequence # 3 on Desktop Product Page" at bounding box center [1277, 342] width 368 height 15
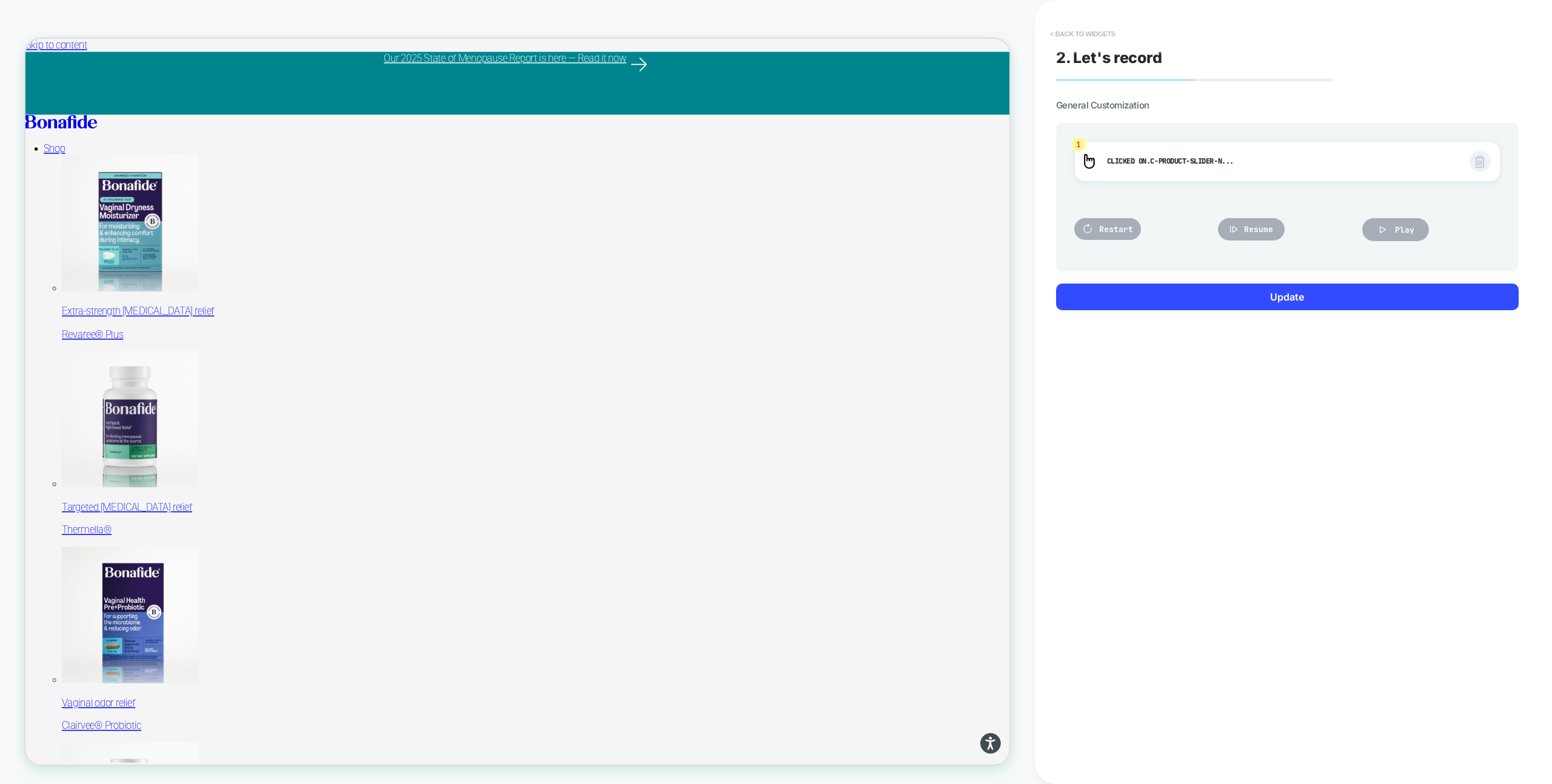
click at [1086, 34] on button "< Back to widgets" at bounding box center [1082, 34] width 77 height 19
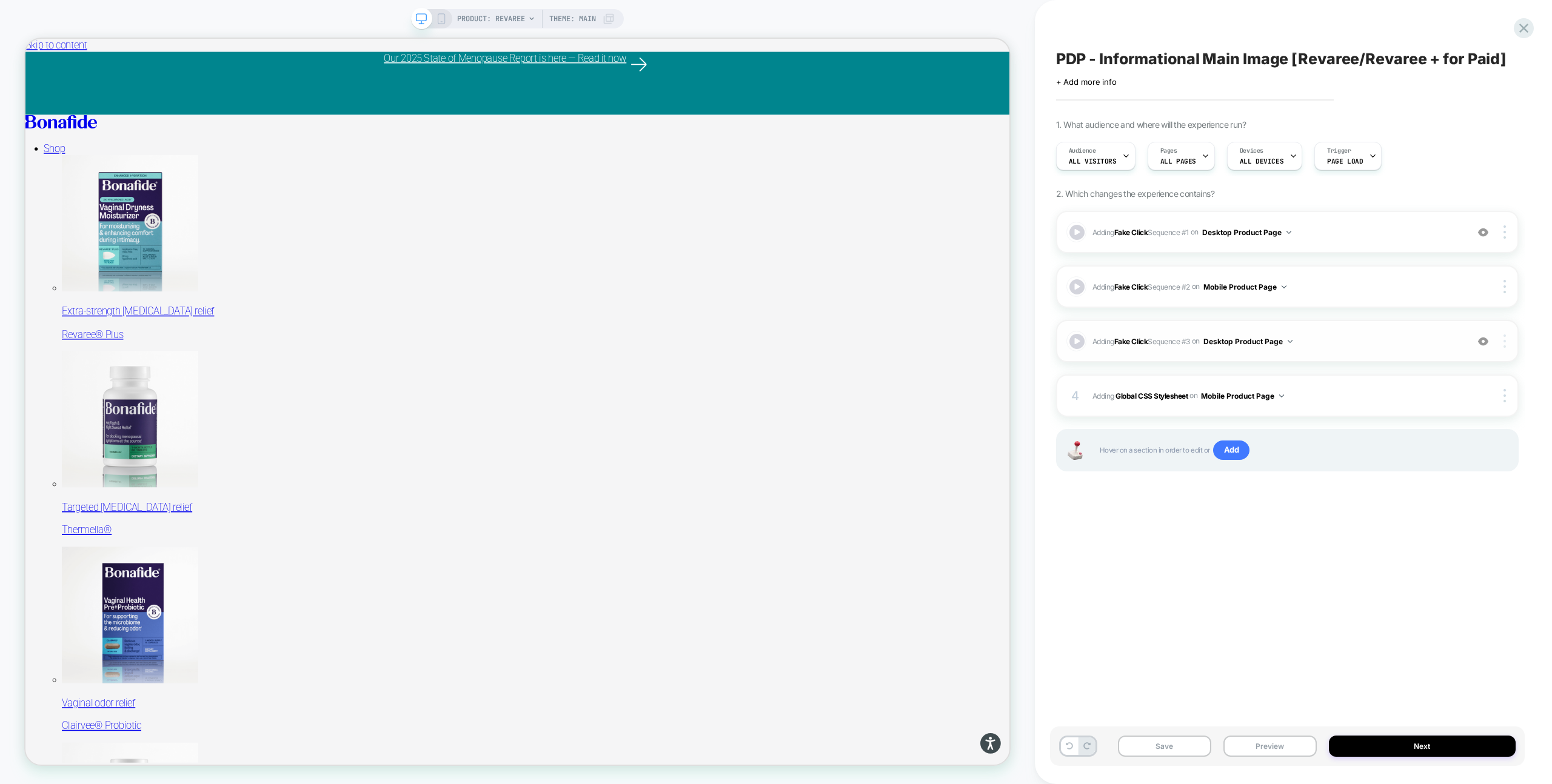
click at [1499, 342] on div at bounding box center [1506, 341] width 23 height 13
click at [1422, 403] on div "Delete" at bounding box center [1433, 409] width 108 height 33
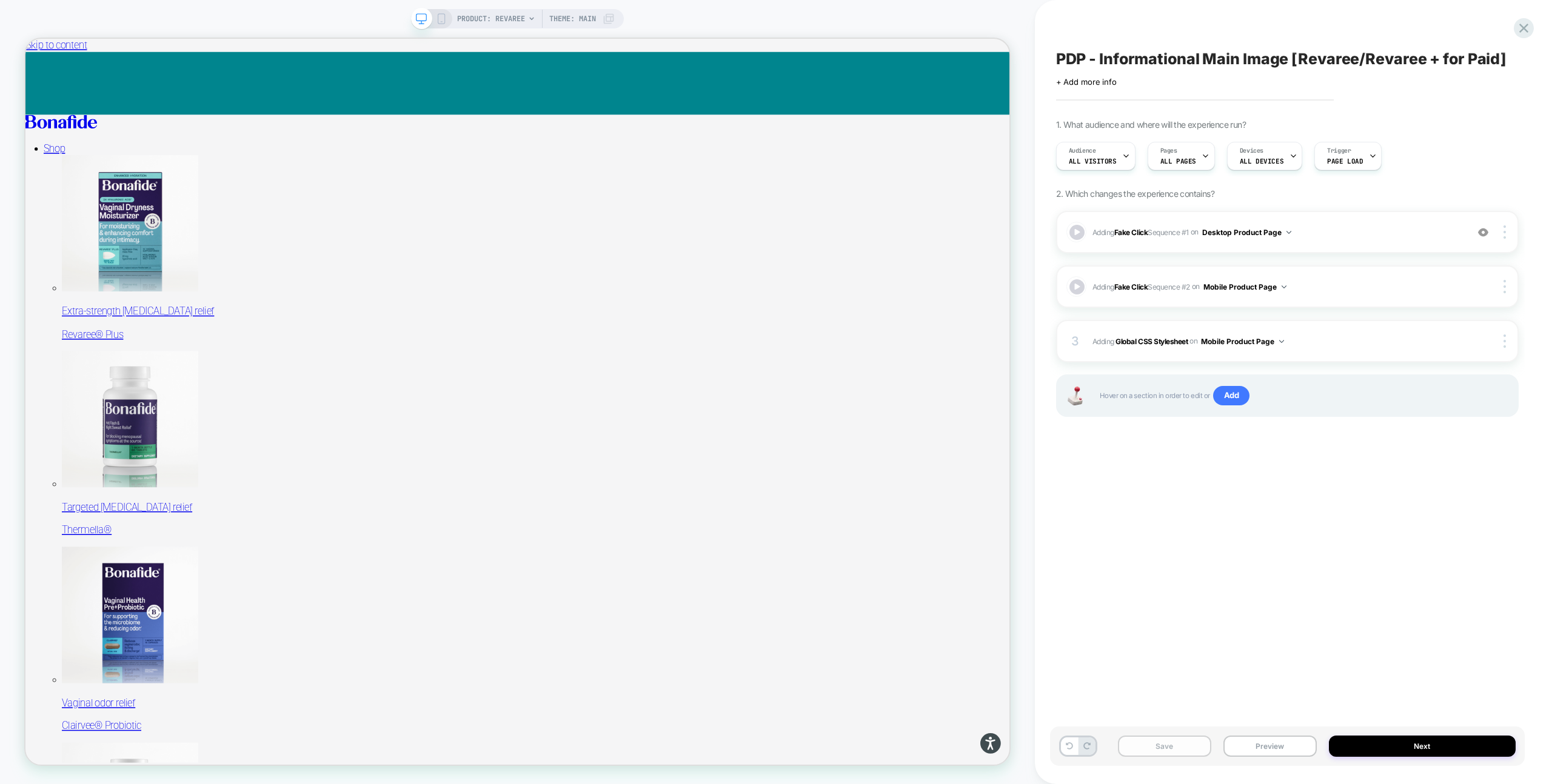
click at [1166, 746] on button "Save" at bounding box center [1164, 746] width 93 height 21
click at [1252, 746] on button "Preview" at bounding box center [1270, 746] width 93 height 21
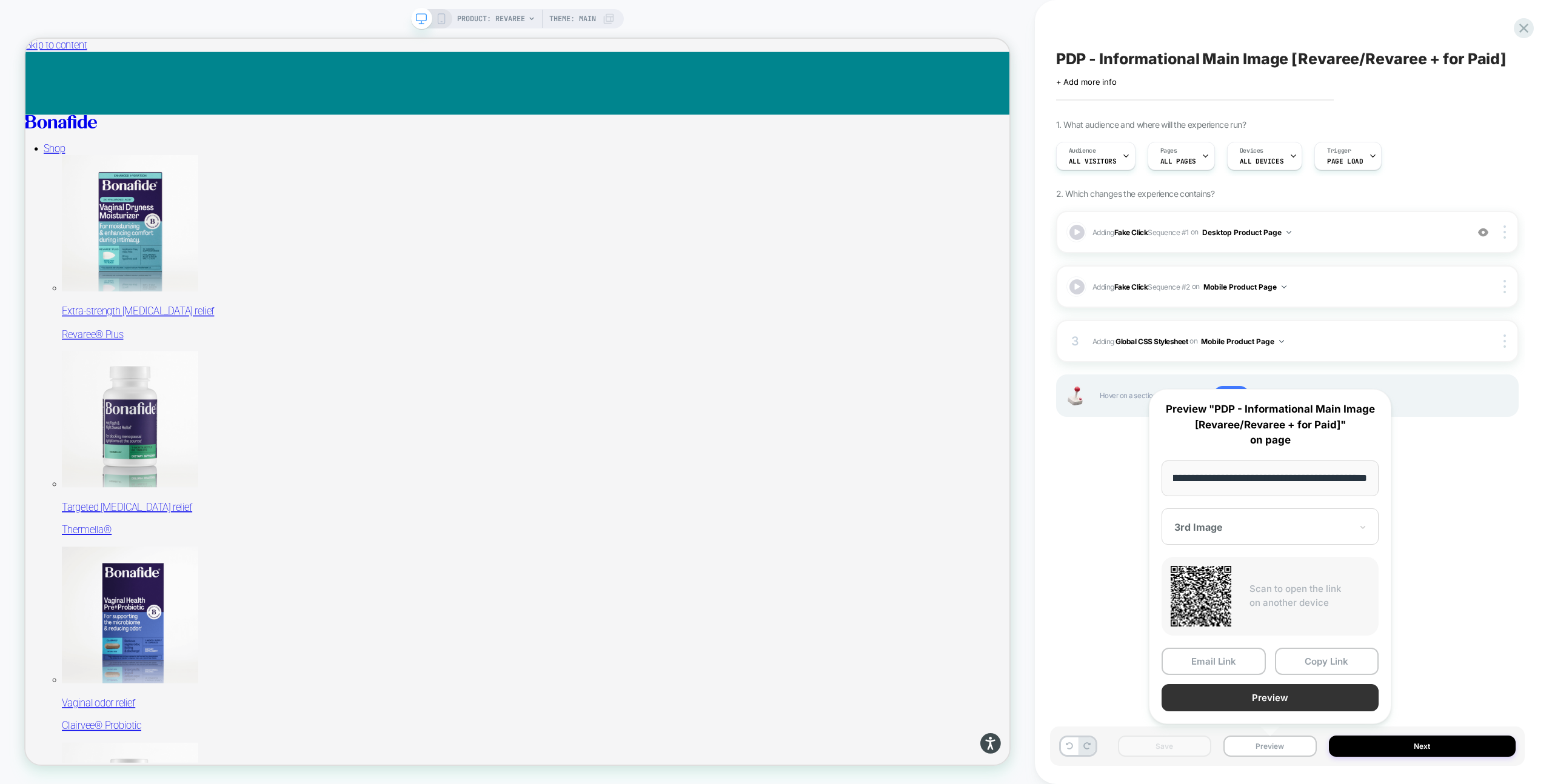
click at [1268, 696] on button "Preview" at bounding box center [1270, 698] width 217 height 27
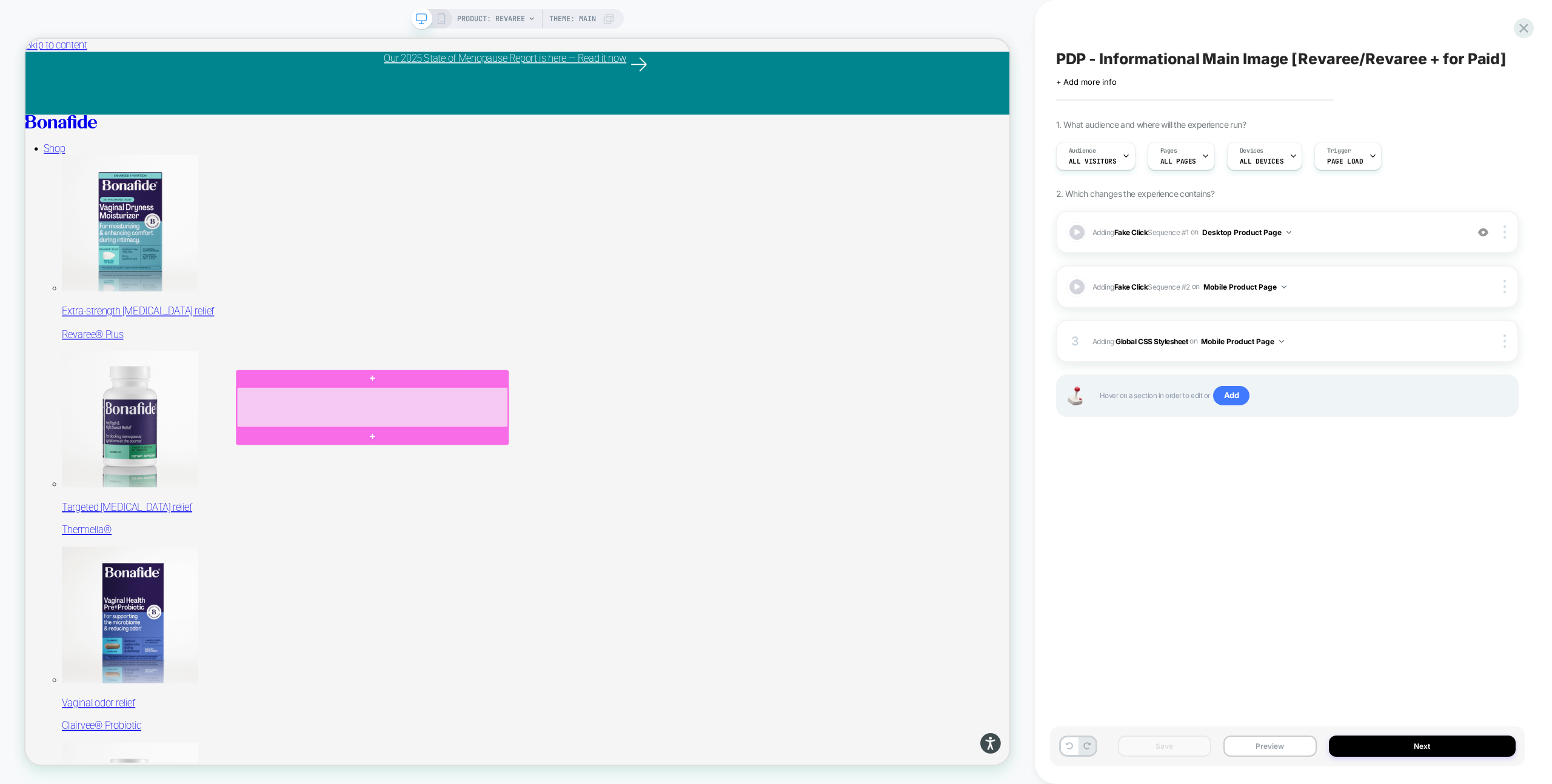
click at [562, 530] on div at bounding box center [488, 531] width 362 height 53
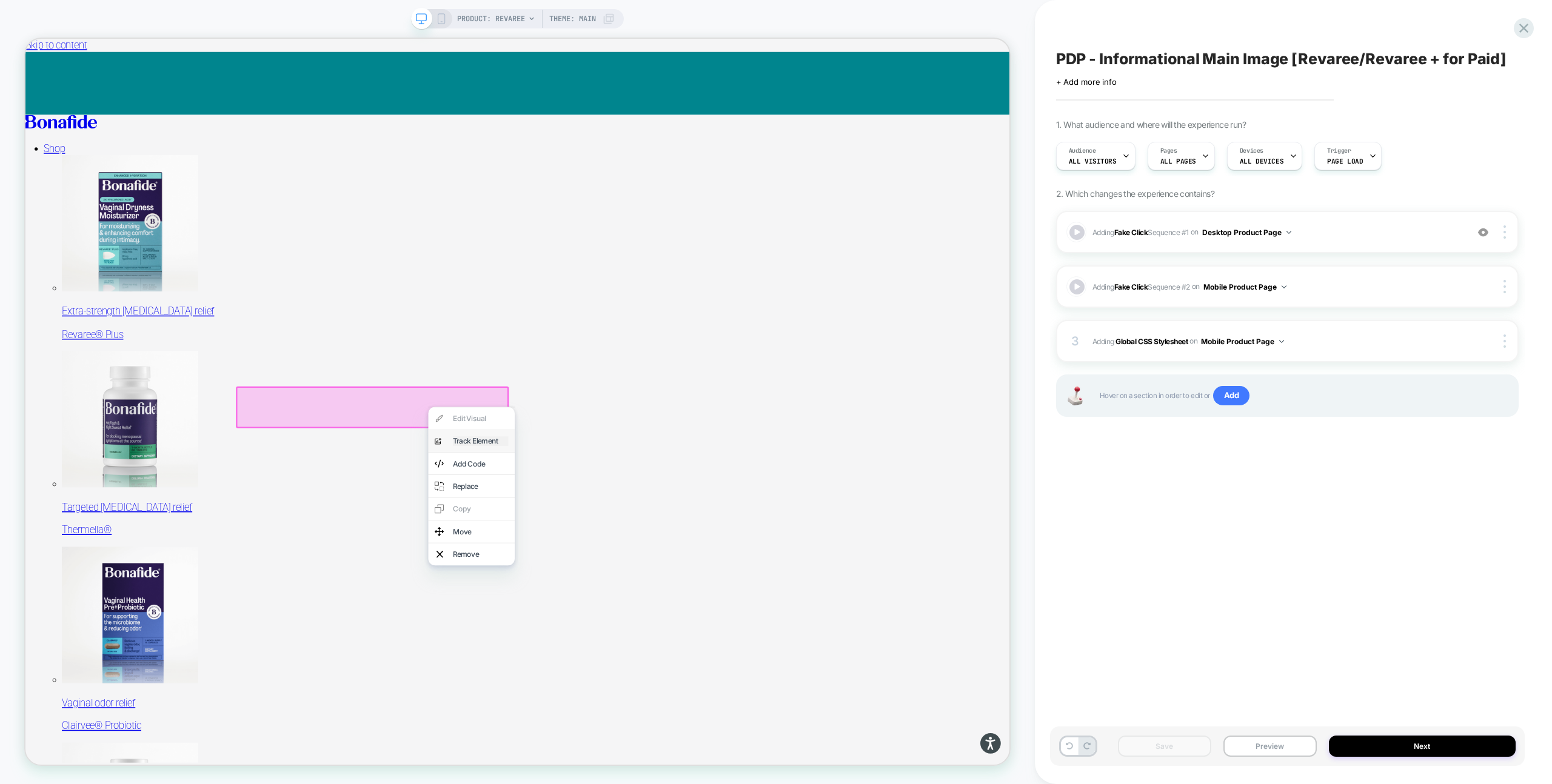
click at [605, 572] on div "Track Element" at bounding box center [632, 575] width 74 height 13
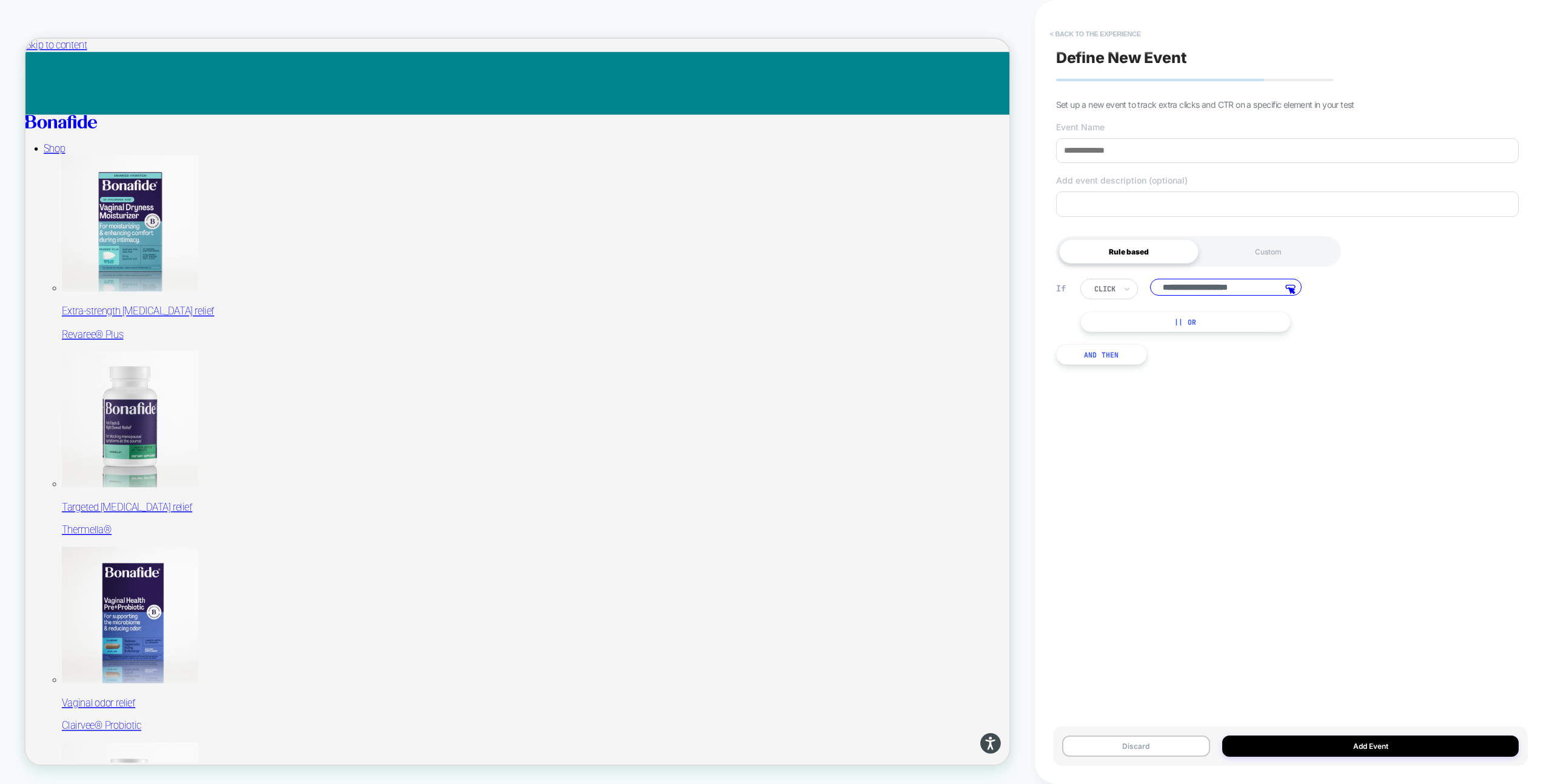
click at [1088, 34] on button "< back to the experience" at bounding box center [1095, 34] width 103 height 19
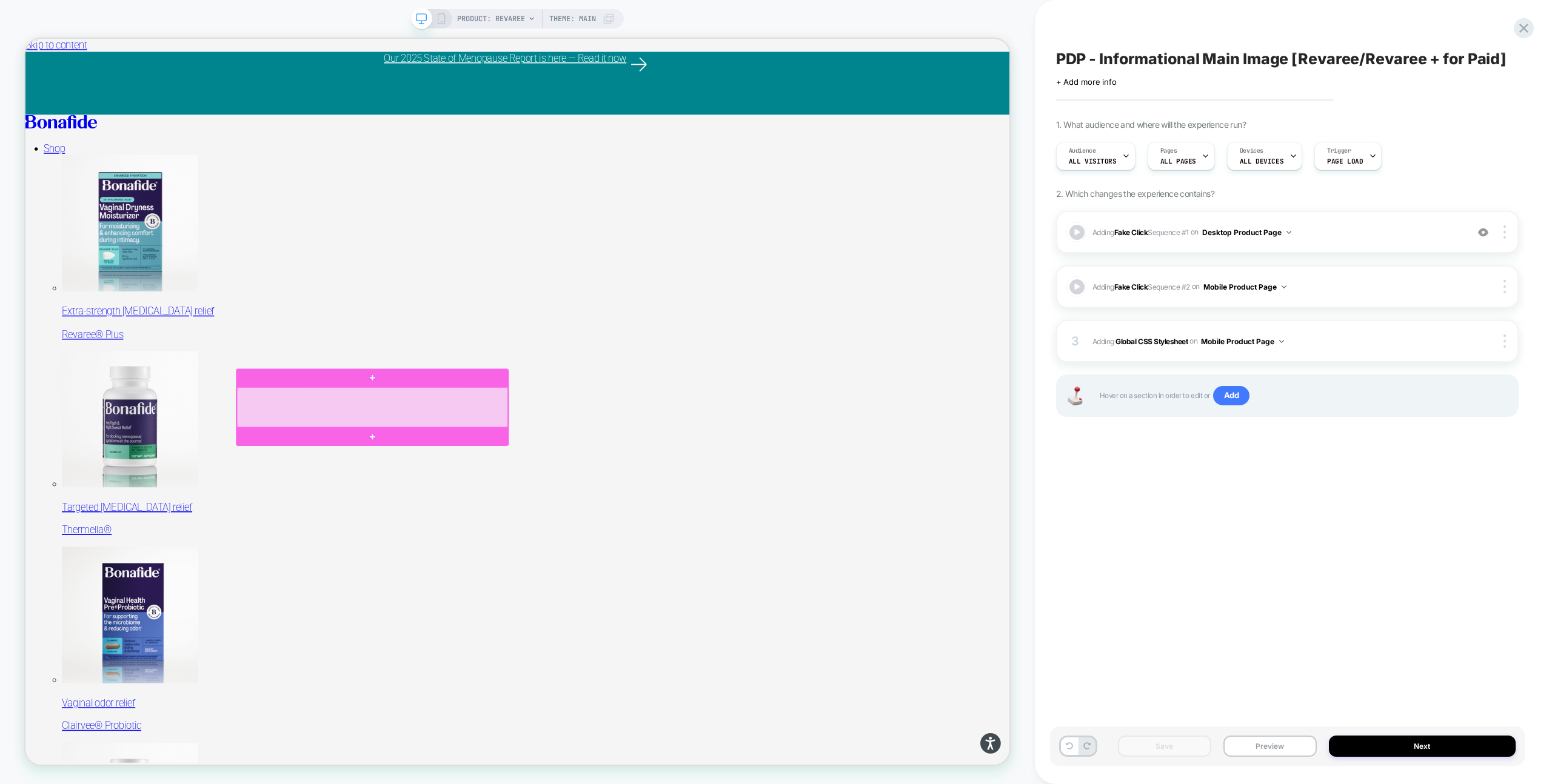
click at [547, 532] on div at bounding box center [488, 531] width 362 height 53
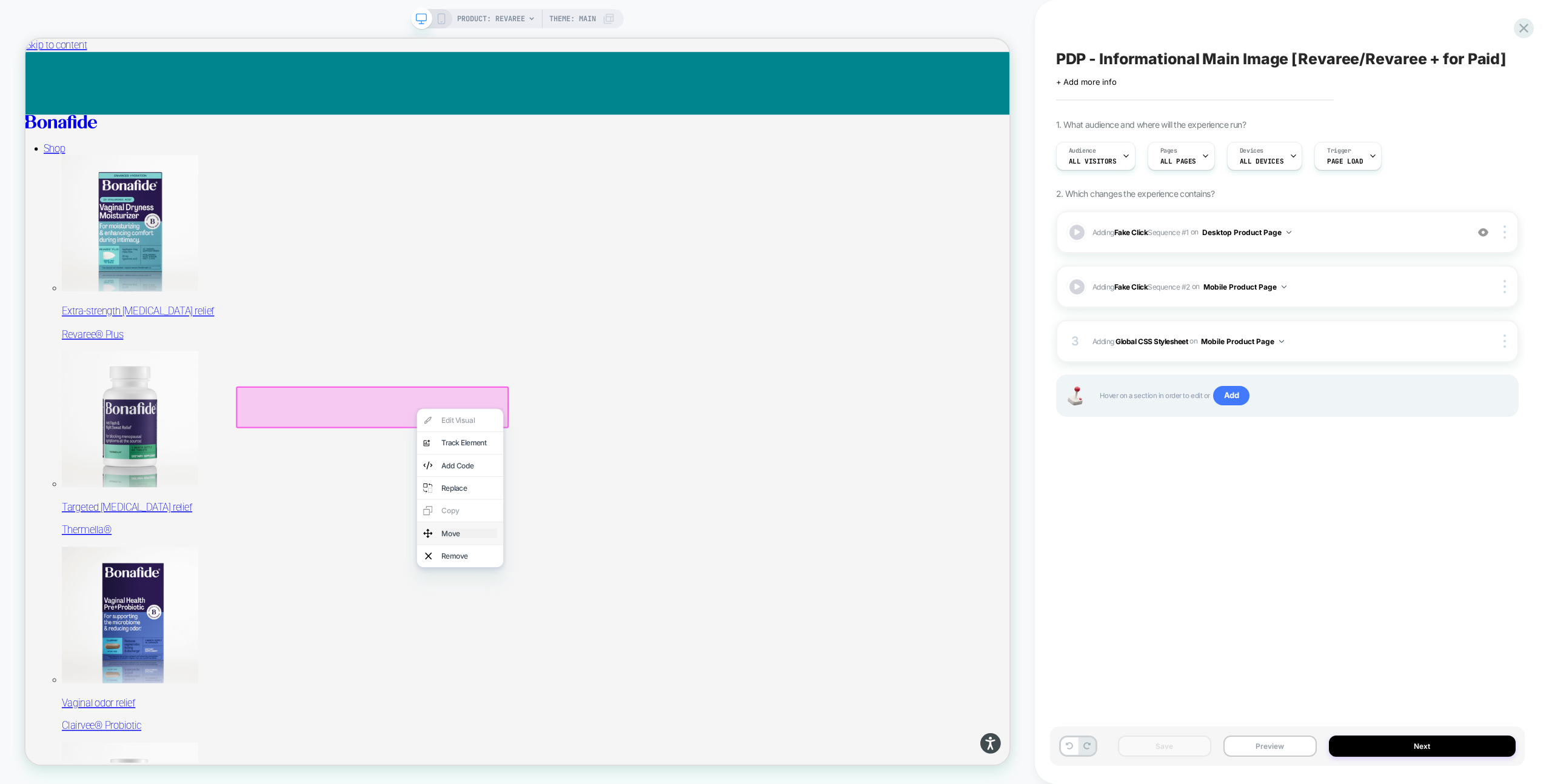
click at [580, 692] on div "Move" at bounding box center [617, 698] width 74 height 13
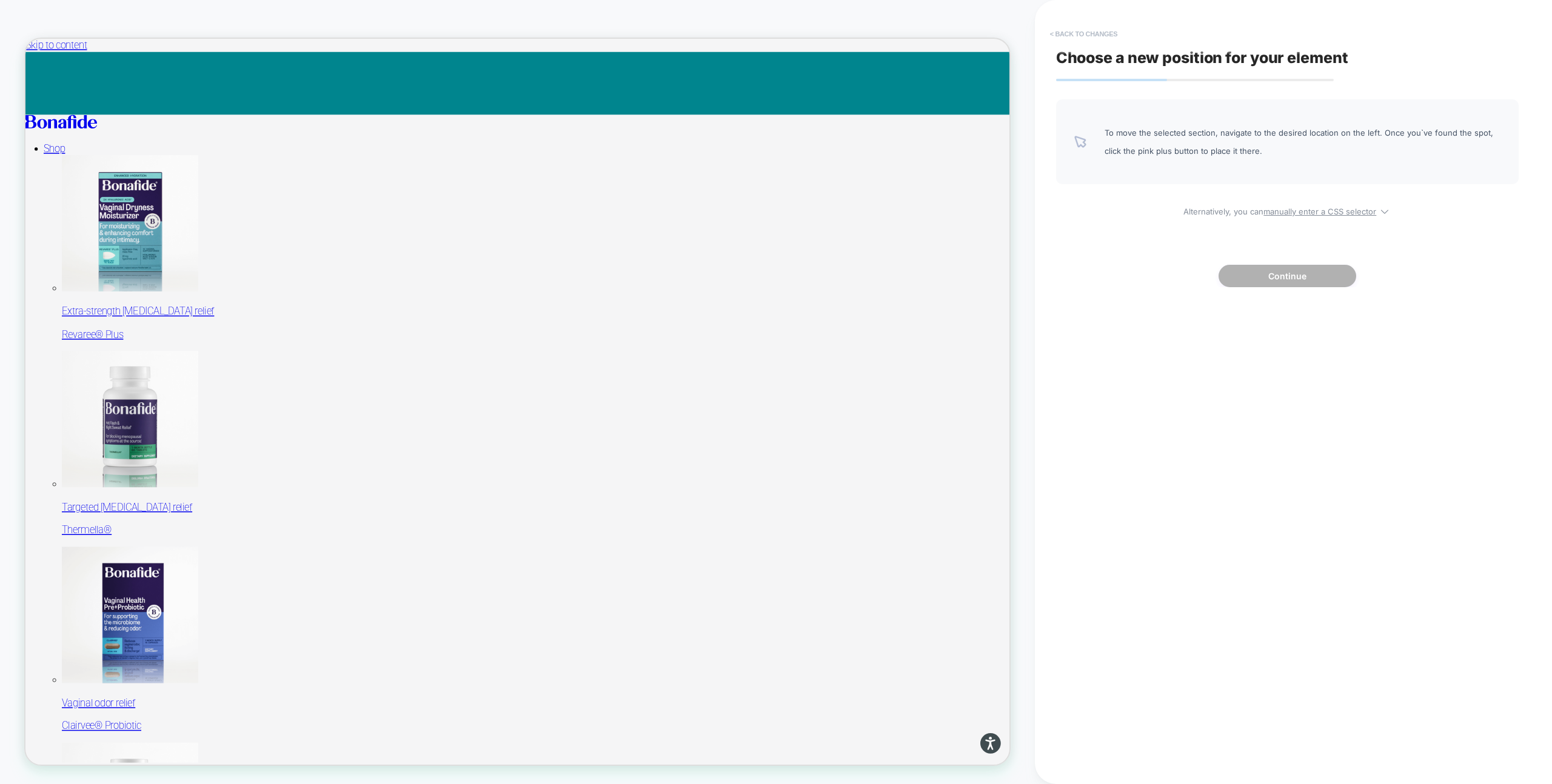
click at [1079, 31] on button "< Back to changes" at bounding box center [1084, 34] width 80 height 19
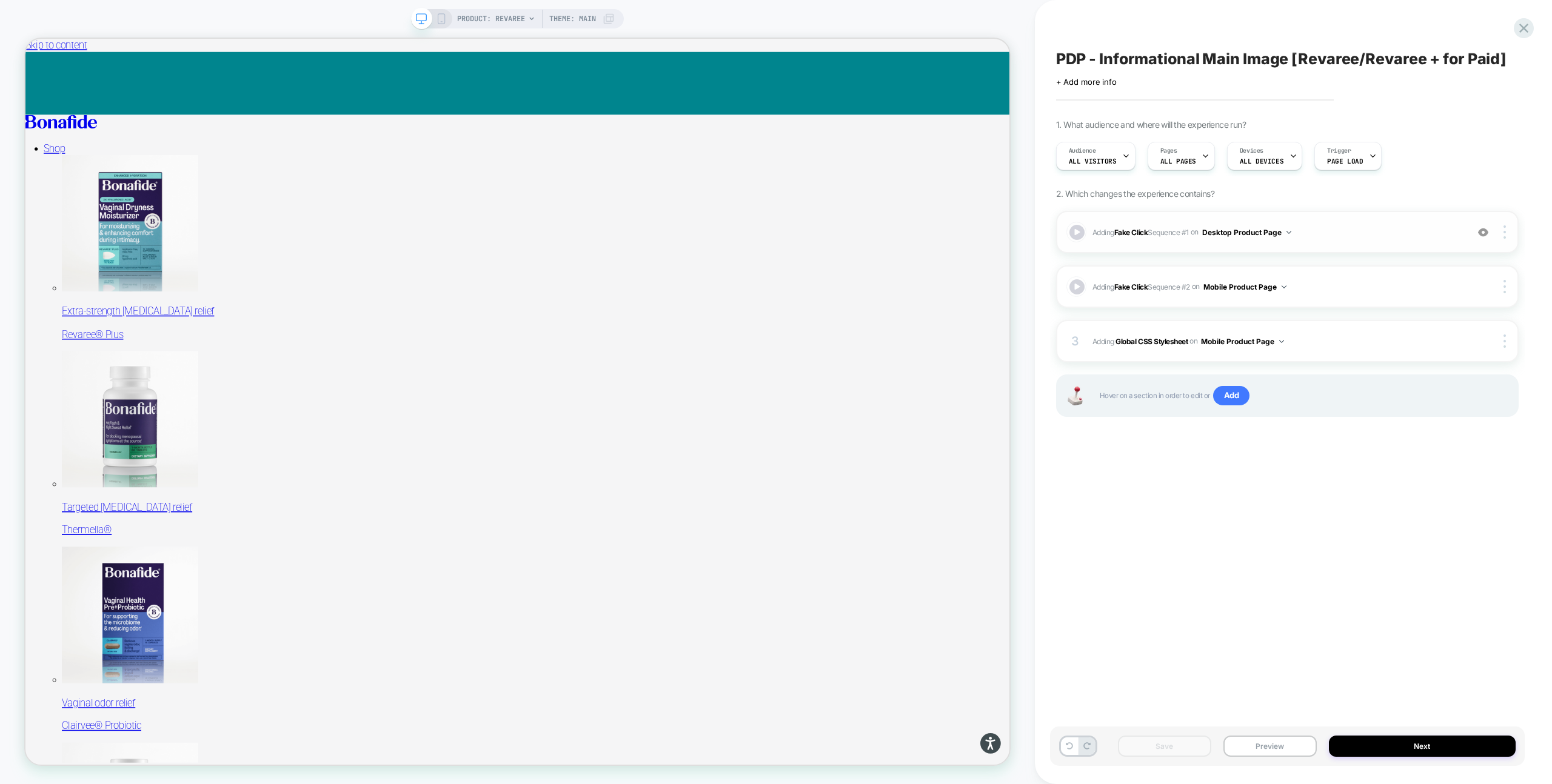
click at [1326, 232] on span "Adding Fake Click Sequence # 1 on Desktop Product Page" at bounding box center [1277, 232] width 368 height 15
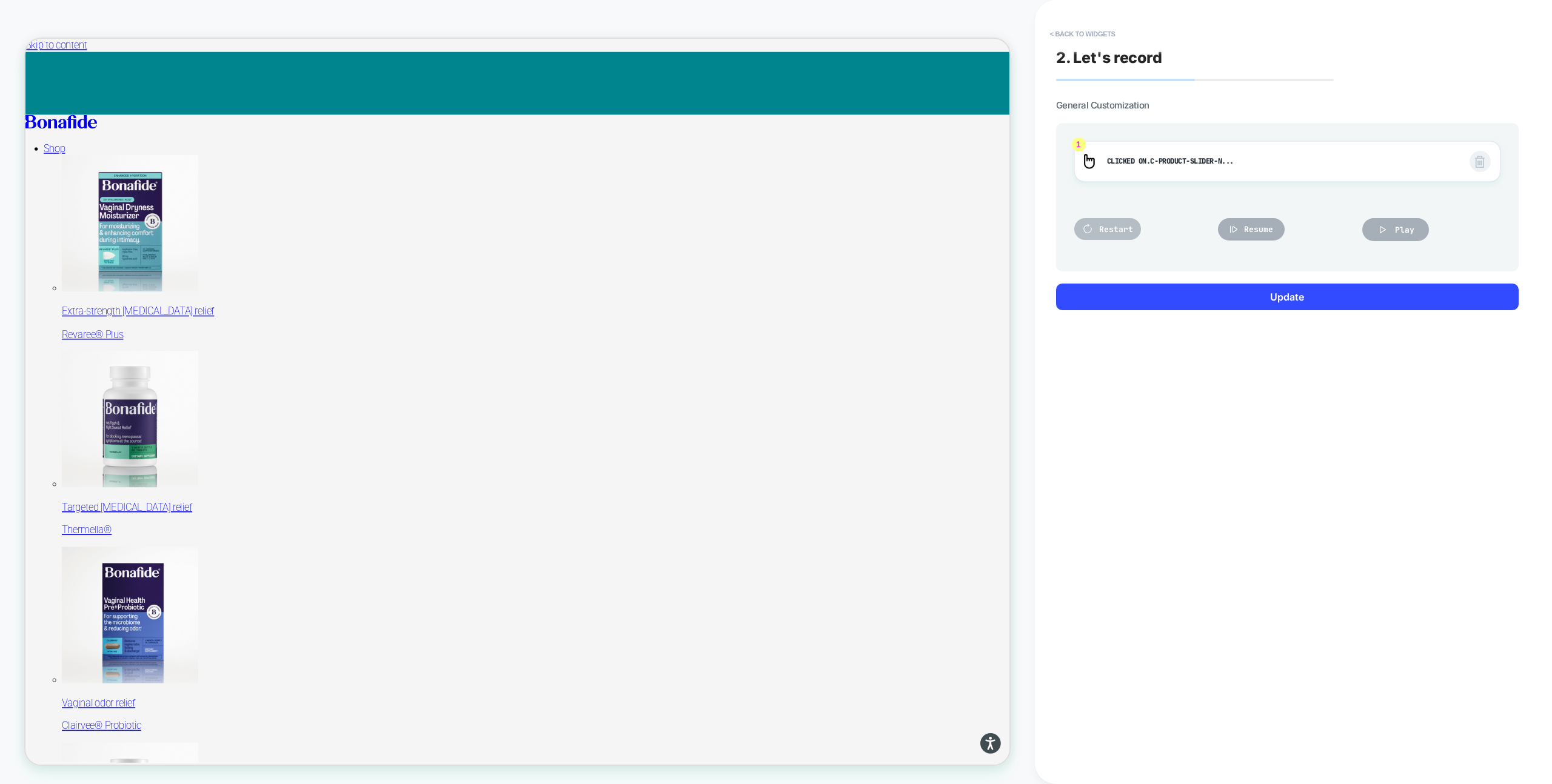
click at [1121, 225] on span "Restart" at bounding box center [1116, 229] width 34 height 10
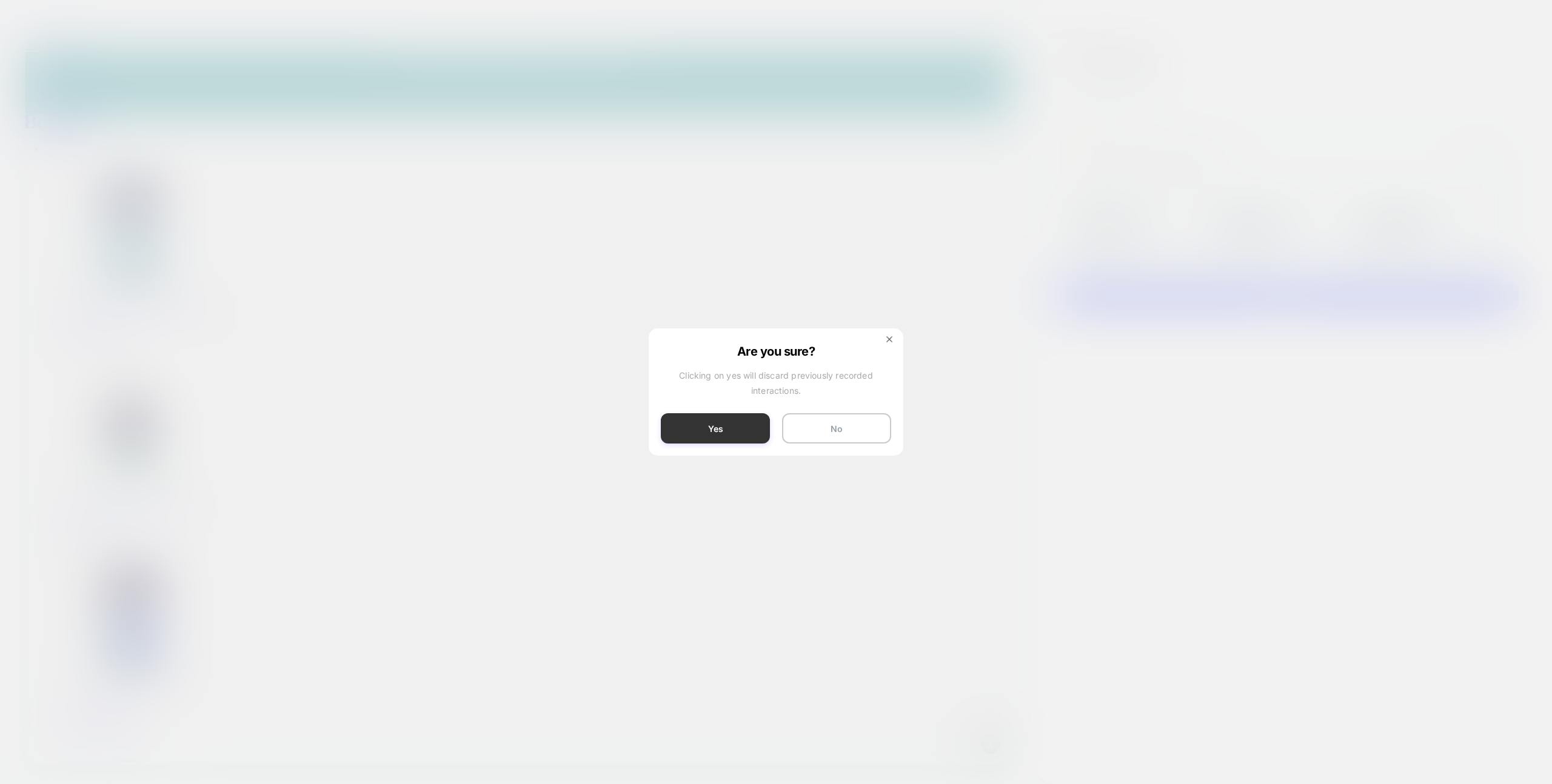
click at [731, 431] on button "Yes" at bounding box center [715, 429] width 109 height 30
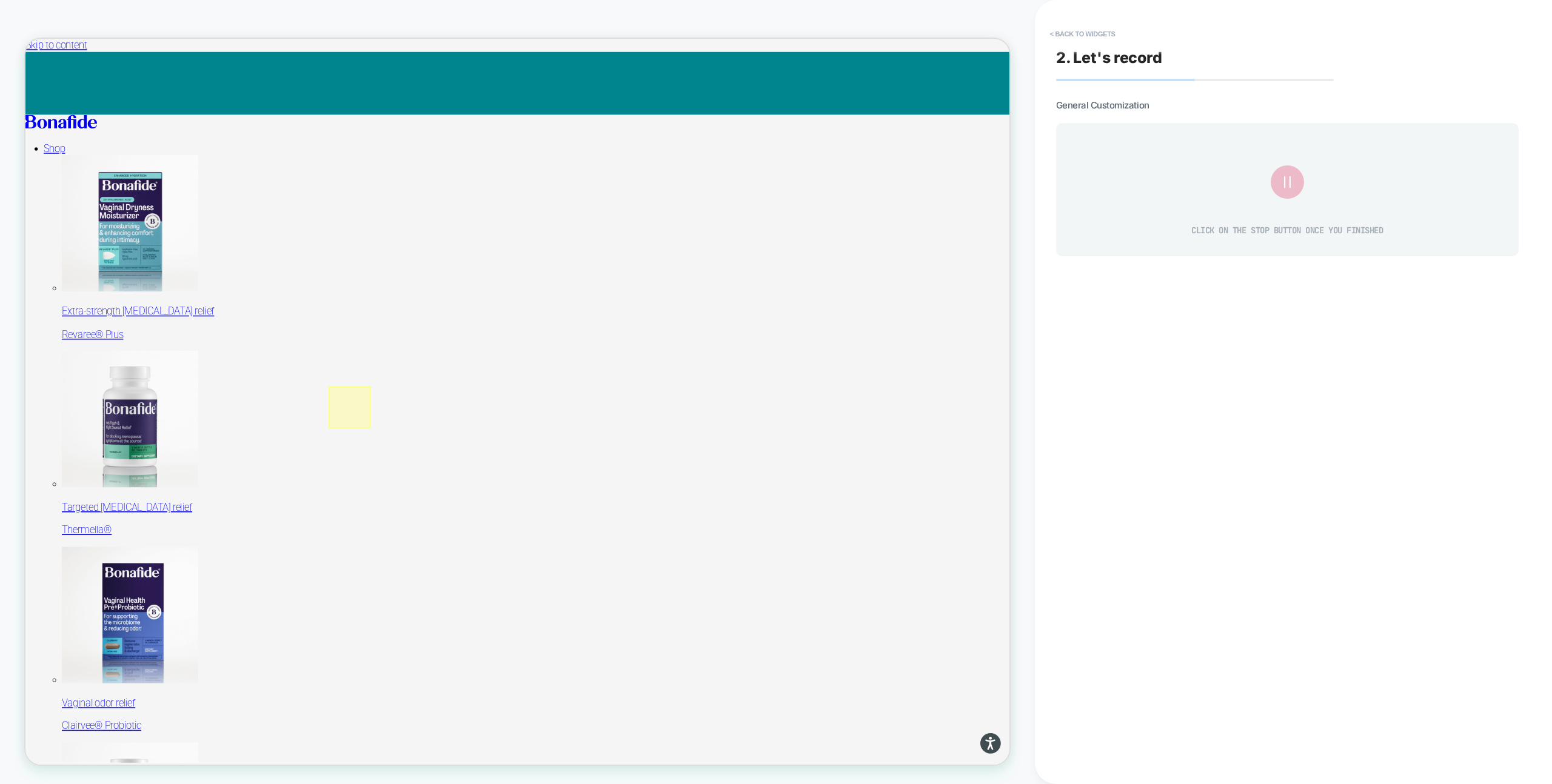
click at [457, 533] on div at bounding box center [458, 530] width 55 height 55
click at [494, 607] on div "Scroll to Element" at bounding box center [527, 612] width 74 height 13
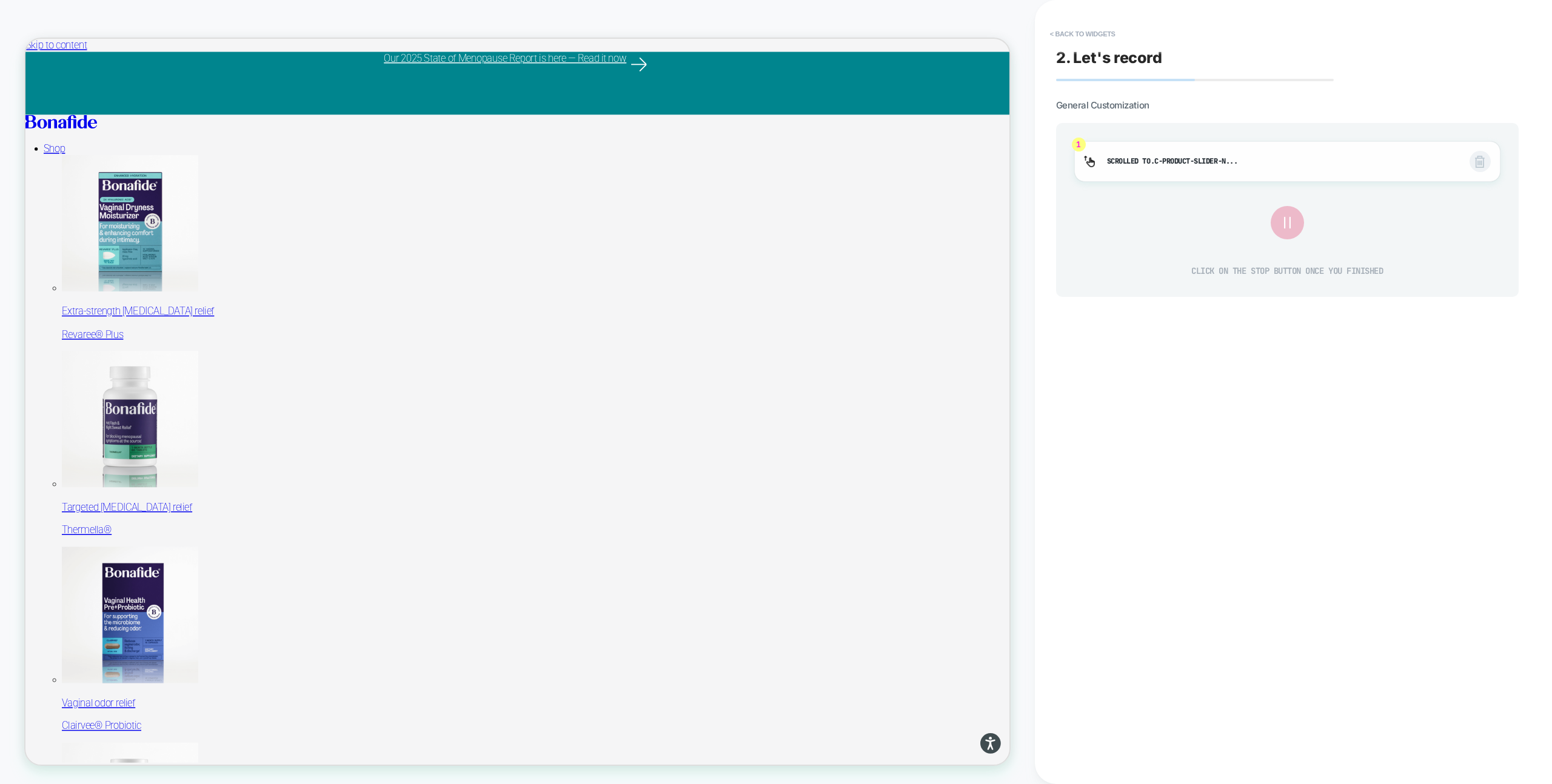
click at [1483, 157] on img at bounding box center [1479, 162] width 10 height 12
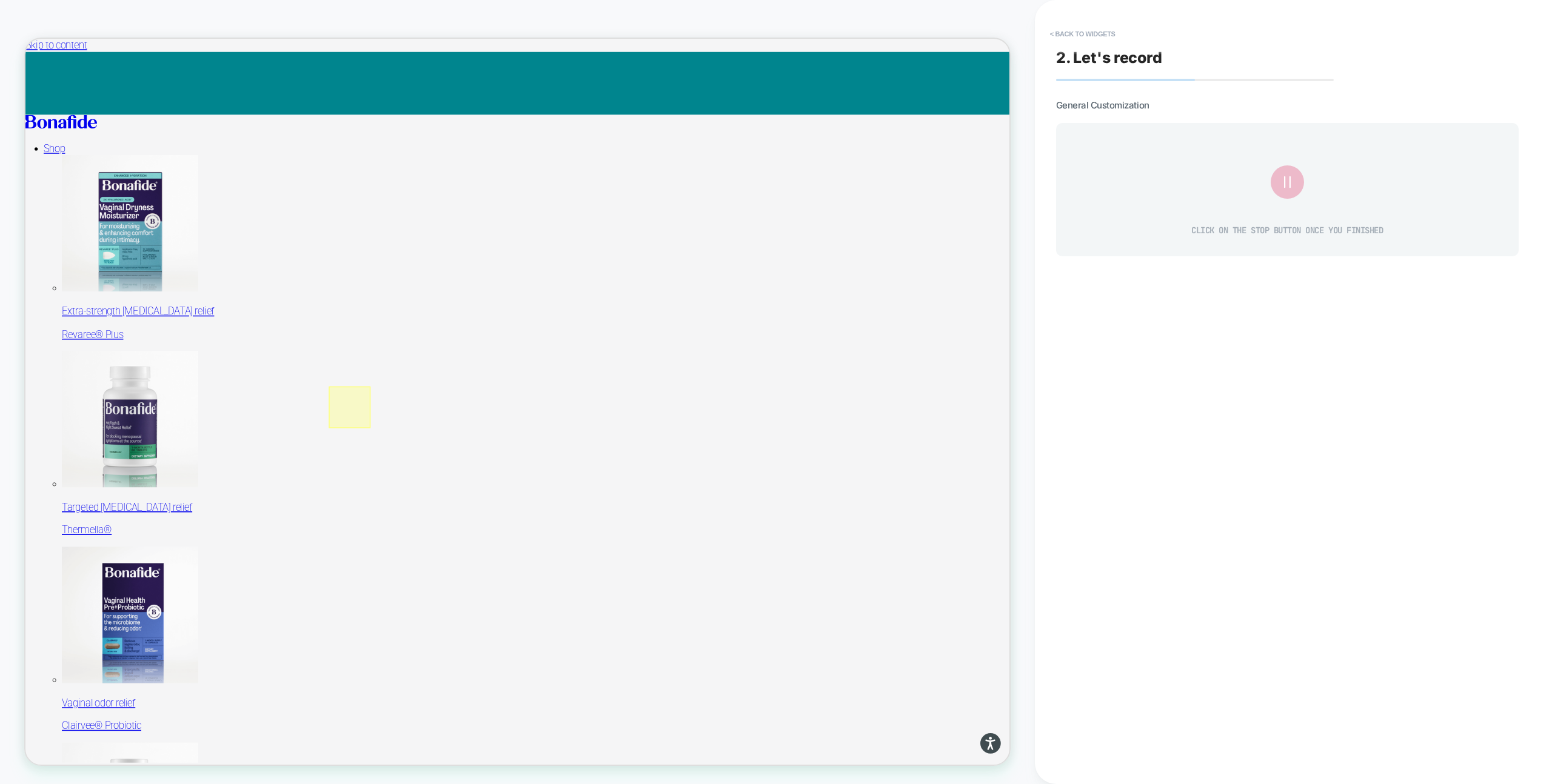
click at [460, 538] on div at bounding box center [458, 530] width 55 height 55
click at [473, 547] on img at bounding box center [474, 555] width 12 height 22
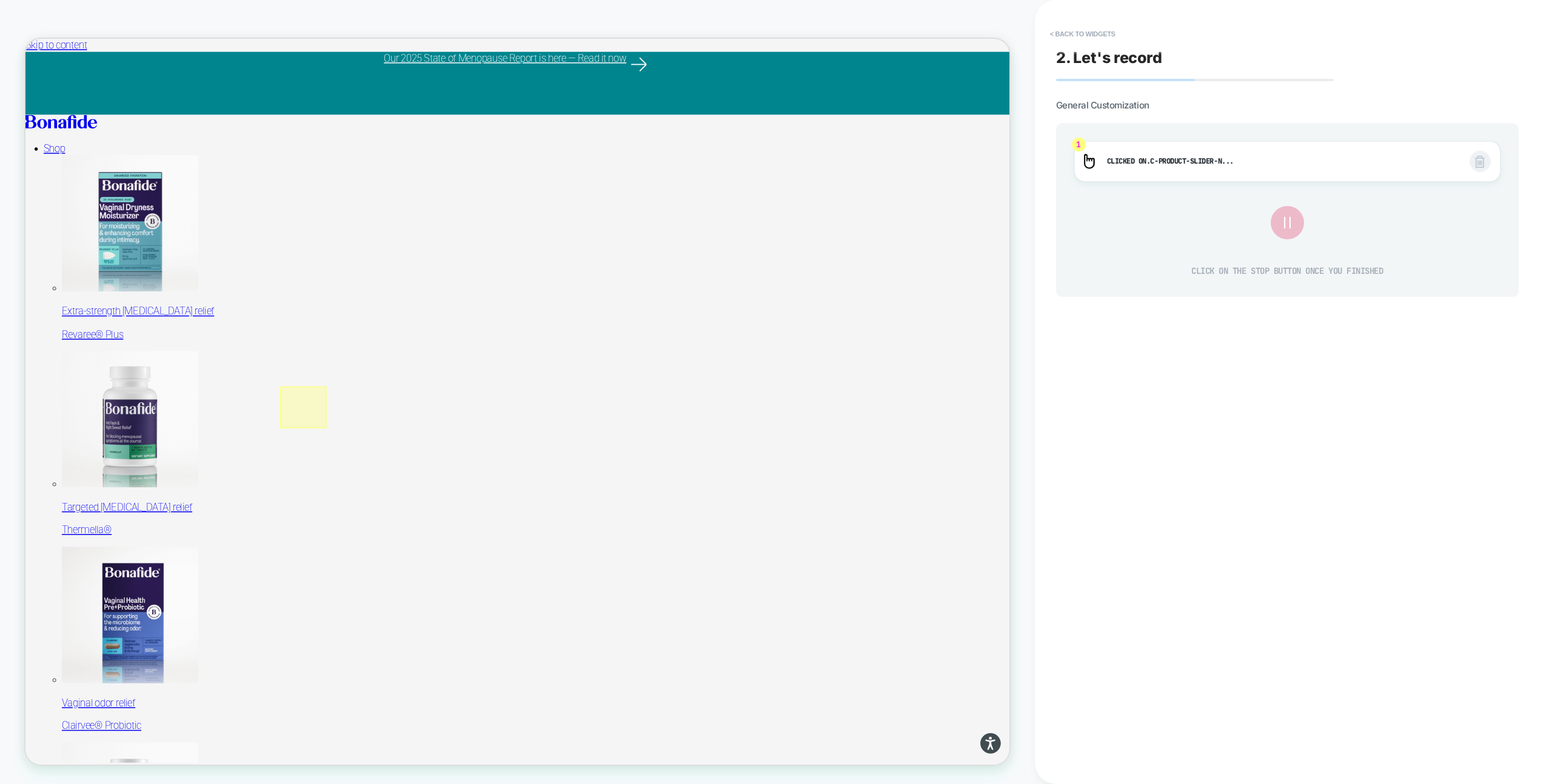
click at [366, 535] on div at bounding box center [396, 530] width 62 height 55
drag, startPoint x: 363, startPoint y: 533, endPoint x: 700, endPoint y: 534, distance: 337.0
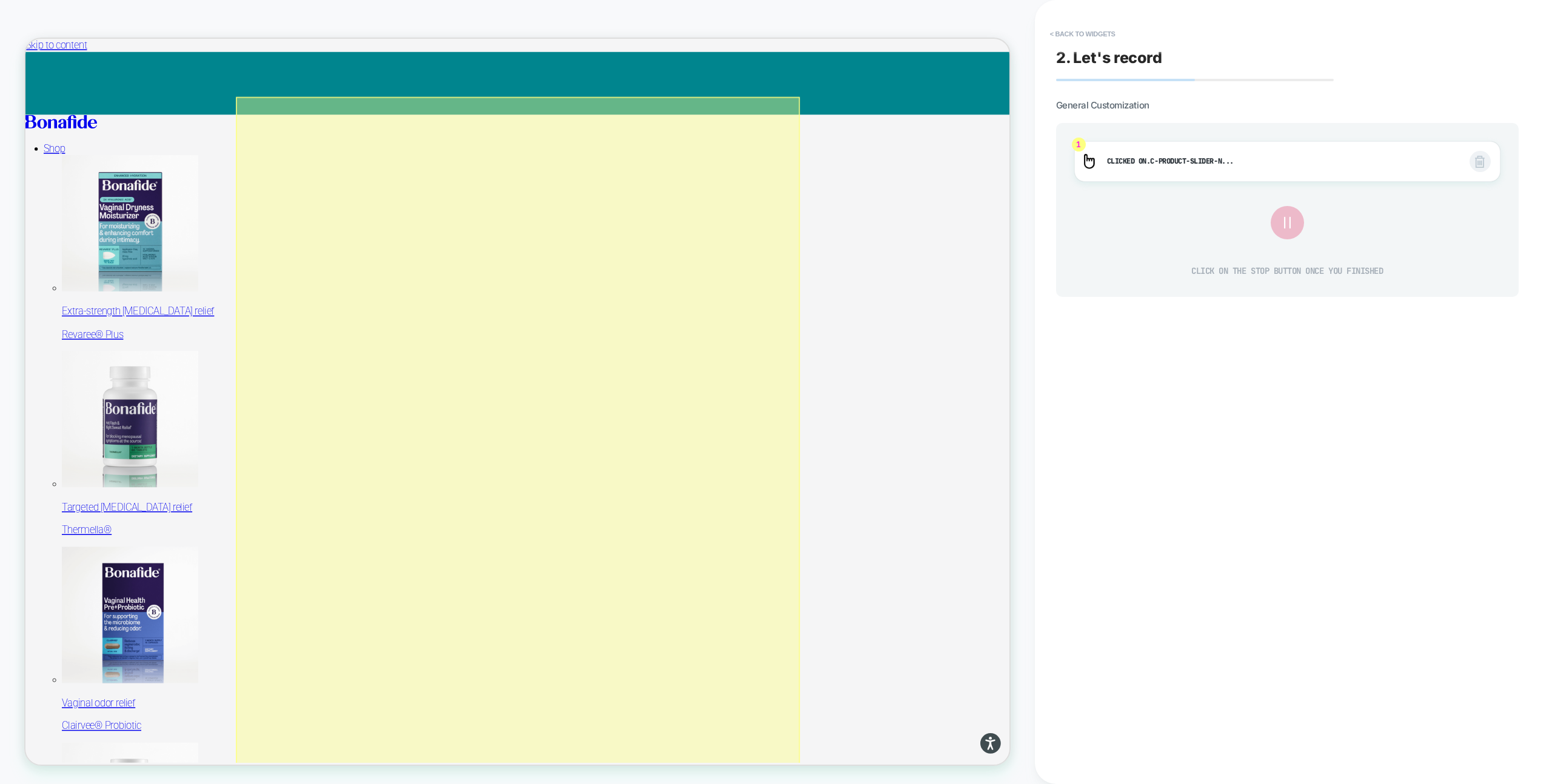
click at [352, 531] on div at bounding box center [682, 657] width 752 height 1081
click at [364, 518] on div at bounding box center [682, 657] width 752 height 1081
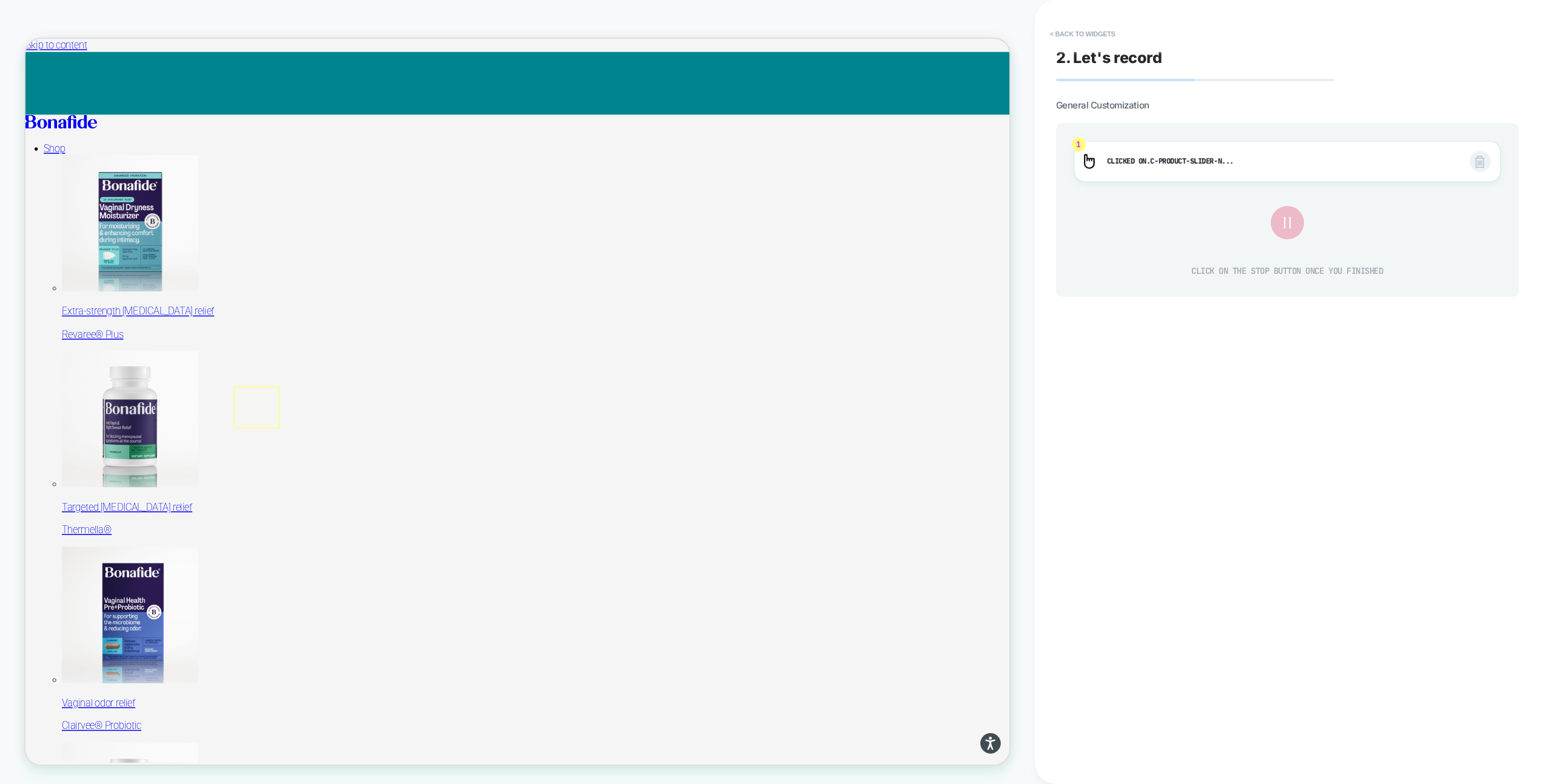
drag, startPoint x: 362, startPoint y: 518, endPoint x: 641, endPoint y: 522, distance: 279.0
drag, startPoint x: 364, startPoint y: 524, endPoint x: 630, endPoint y: 524, distance: 266.0
drag, startPoint x: 364, startPoint y: 527, endPoint x: 571, endPoint y: 524, distance: 207.0
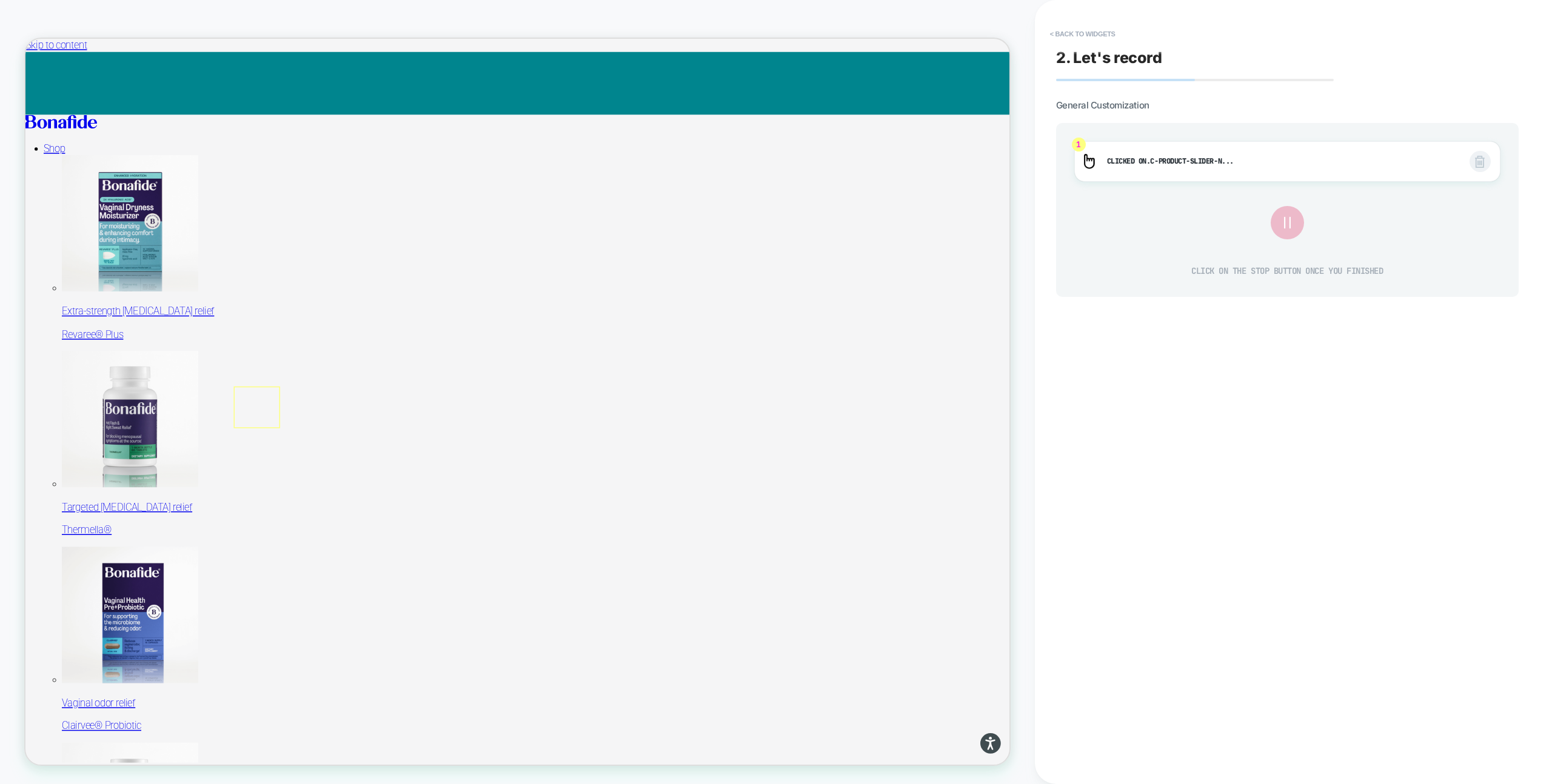
drag, startPoint x: 366, startPoint y: 530, endPoint x: 474, endPoint y: 524, distance: 108.2
drag, startPoint x: 364, startPoint y: 534, endPoint x: 551, endPoint y: 534, distance: 187.0
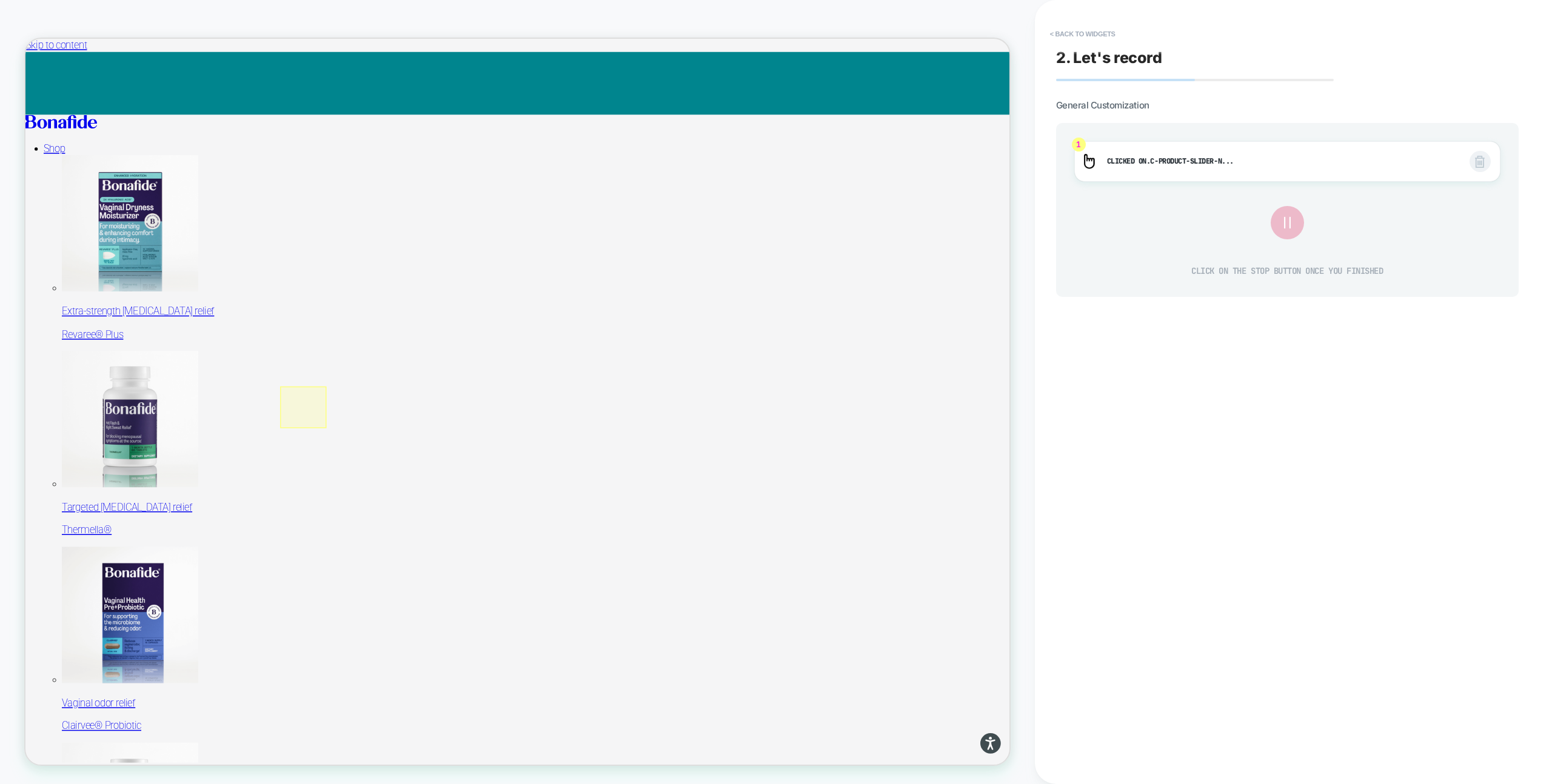
drag, startPoint x: 366, startPoint y: 529, endPoint x: 469, endPoint y: 526, distance: 103.0
click at [395, 534] on div at bounding box center [395, 530] width 55 height 55
click at [415, 548] on img at bounding box center [410, 551] width 12 height 22
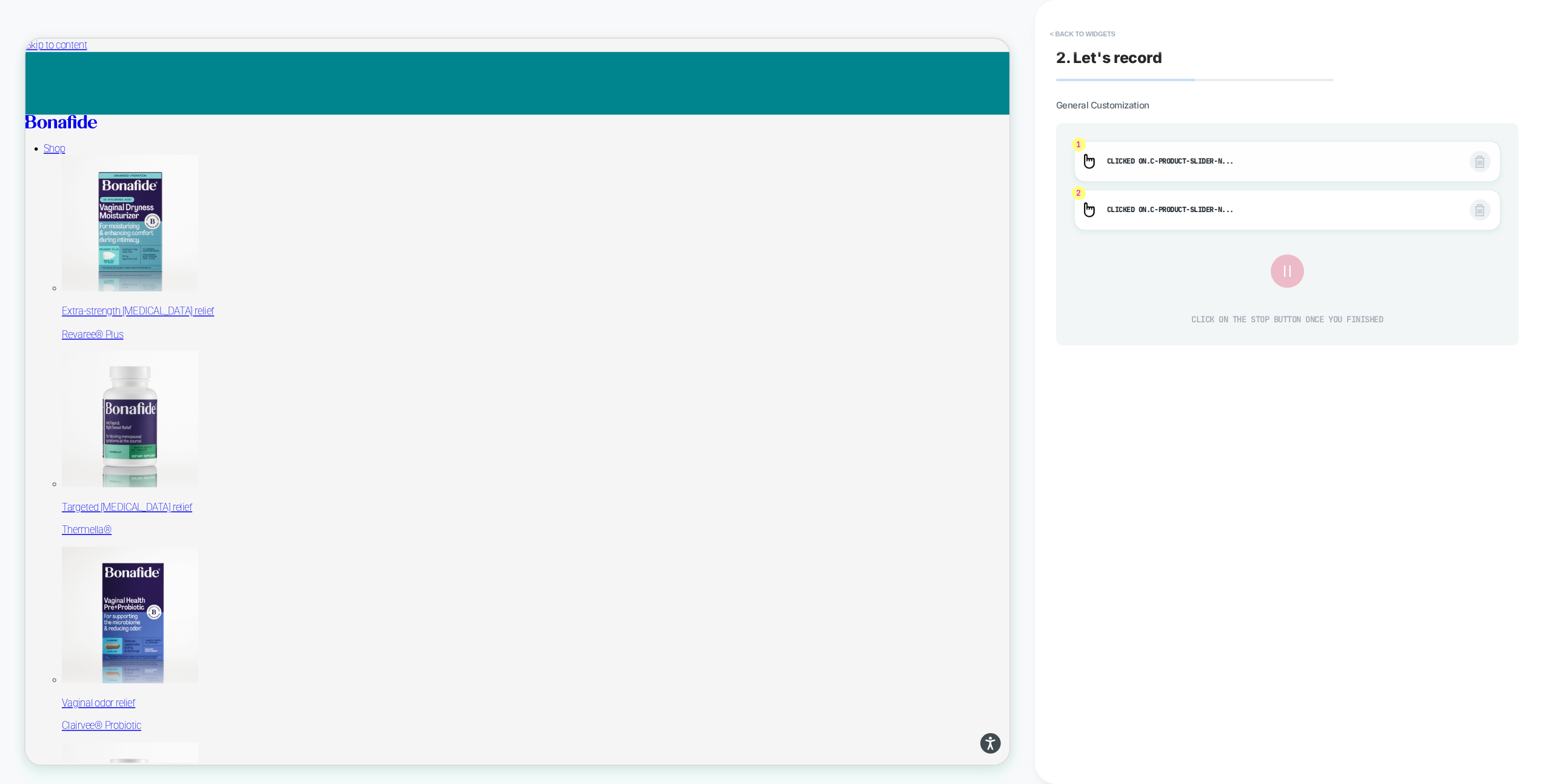
click at [1480, 162] on img at bounding box center [1479, 162] width 10 height 12
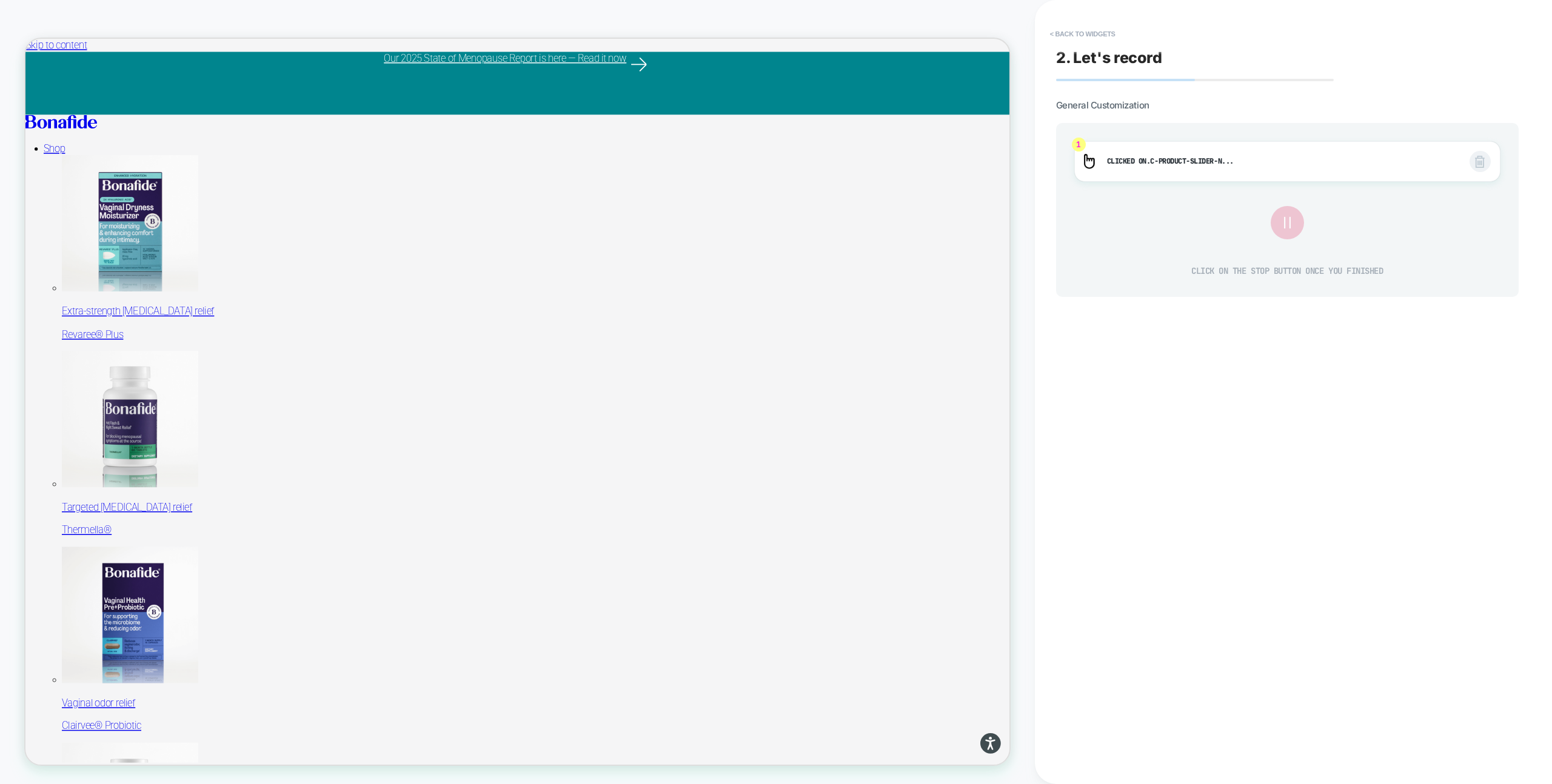
click at [1289, 224] on icon at bounding box center [1287, 223] width 20 height 20
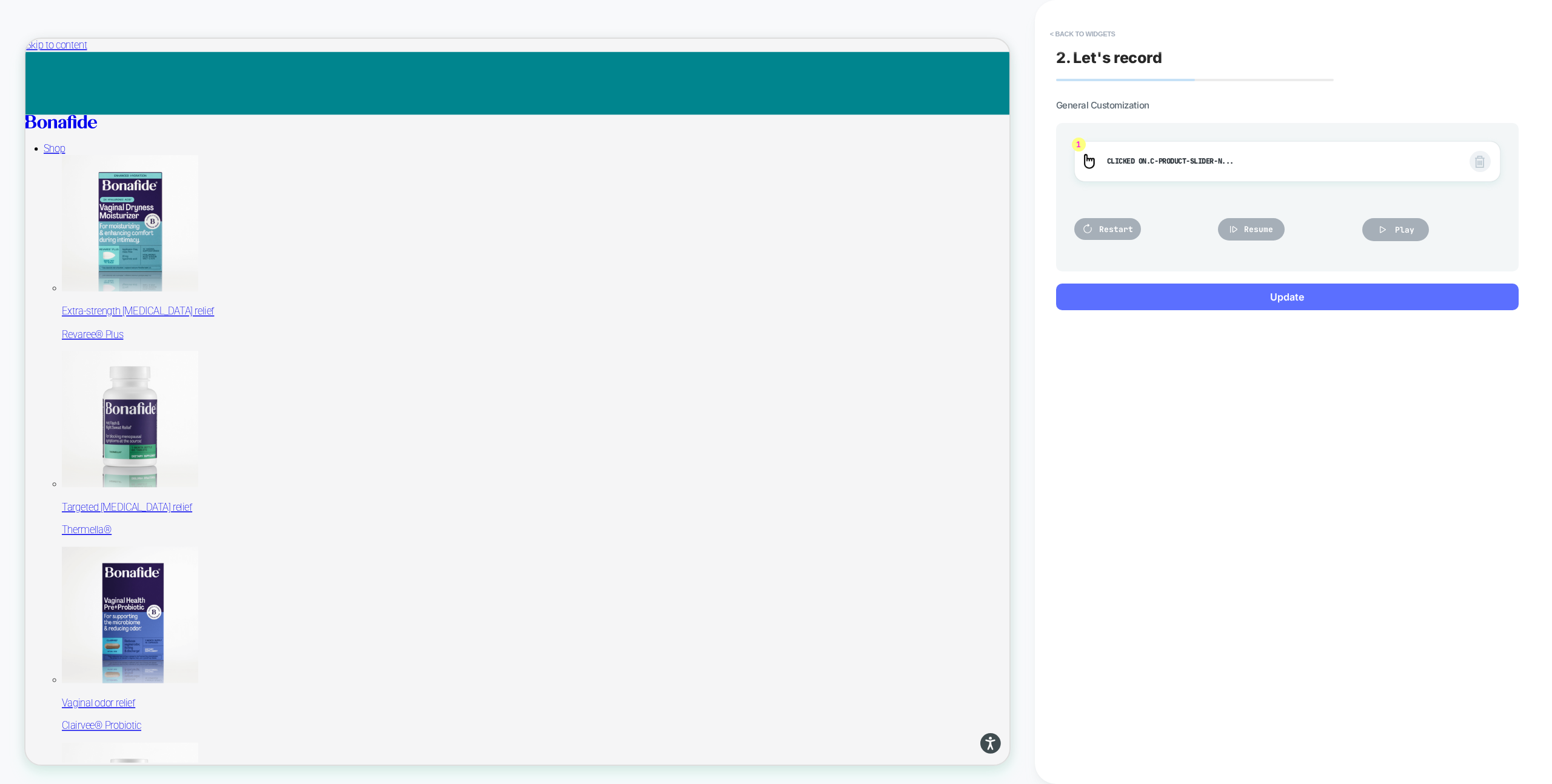
click at [1222, 292] on button "Update" at bounding box center [1287, 296] width 462 height 27
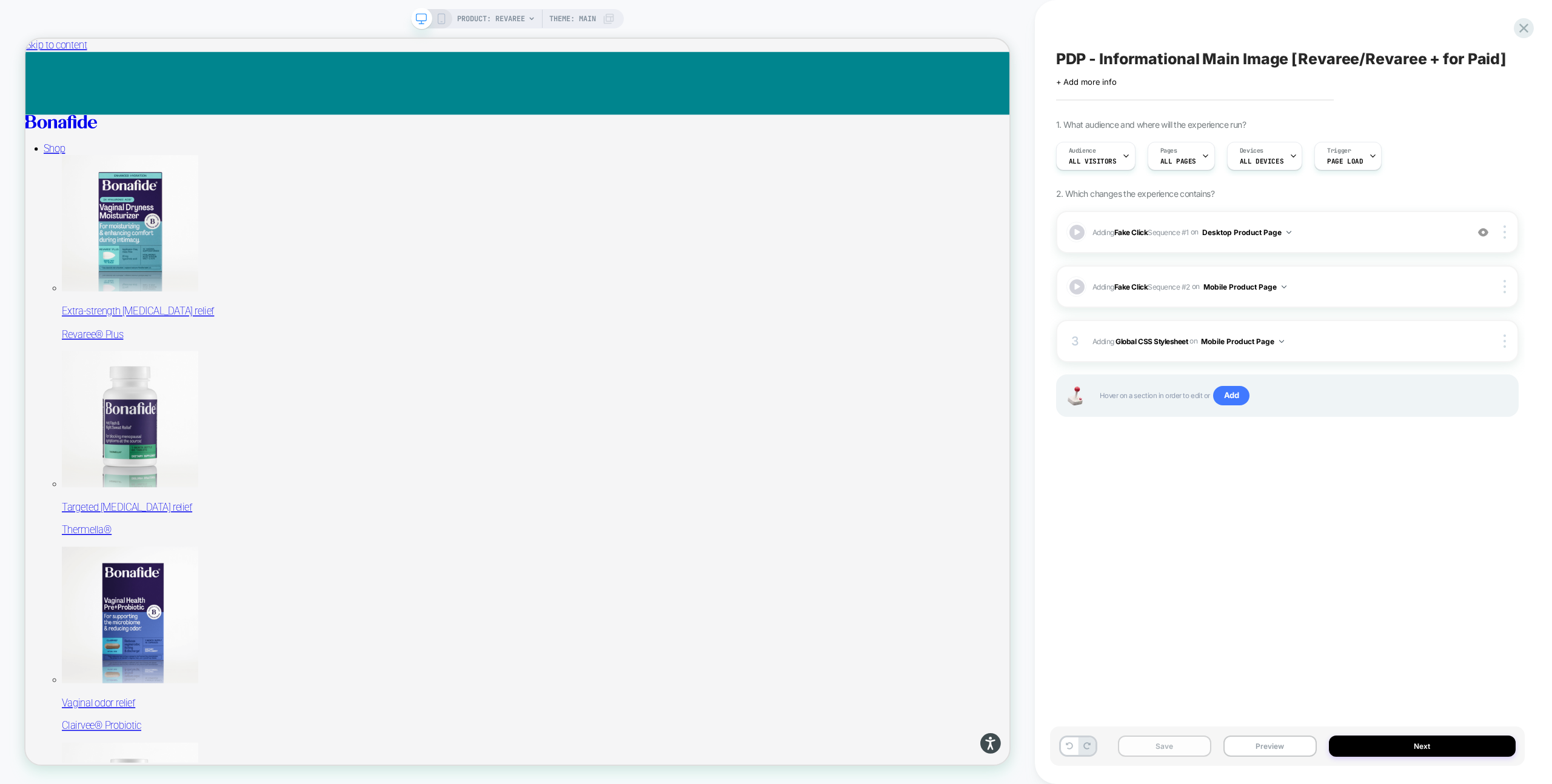
click at [1171, 746] on button "Save" at bounding box center [1164, 746] width 93 height 21
click at [1261, 742] on button "Preview" at bounding box center [1270, 746] width 93 height 21
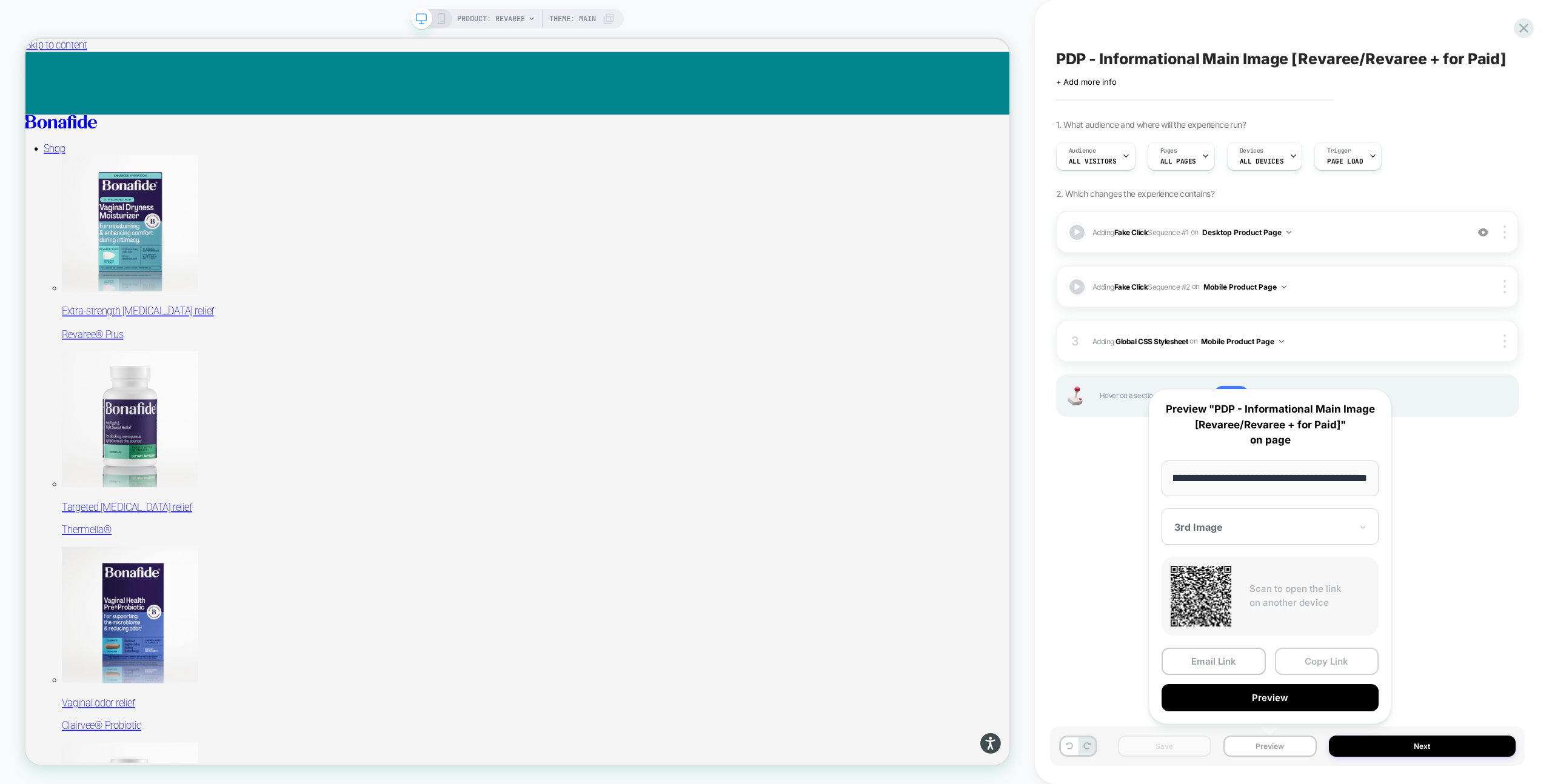
scroll to position [0, 0]
click at [1313, 659] on button "Copy Link" at bounding box center [1327, 661] width 104 height 27
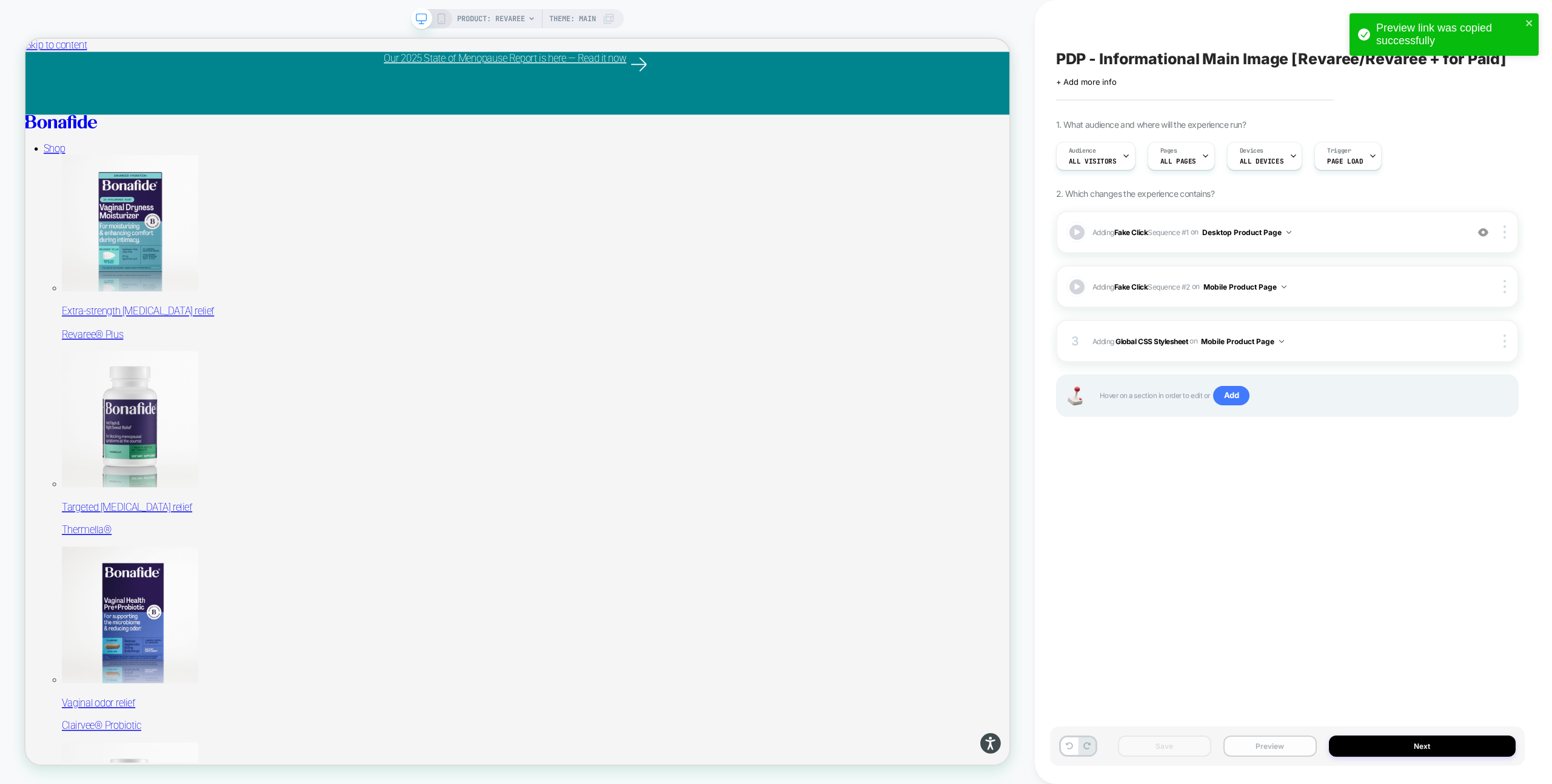
click at [1260, 739] on button "Preview" at bounding box center [1270, 746] width 93 height 21
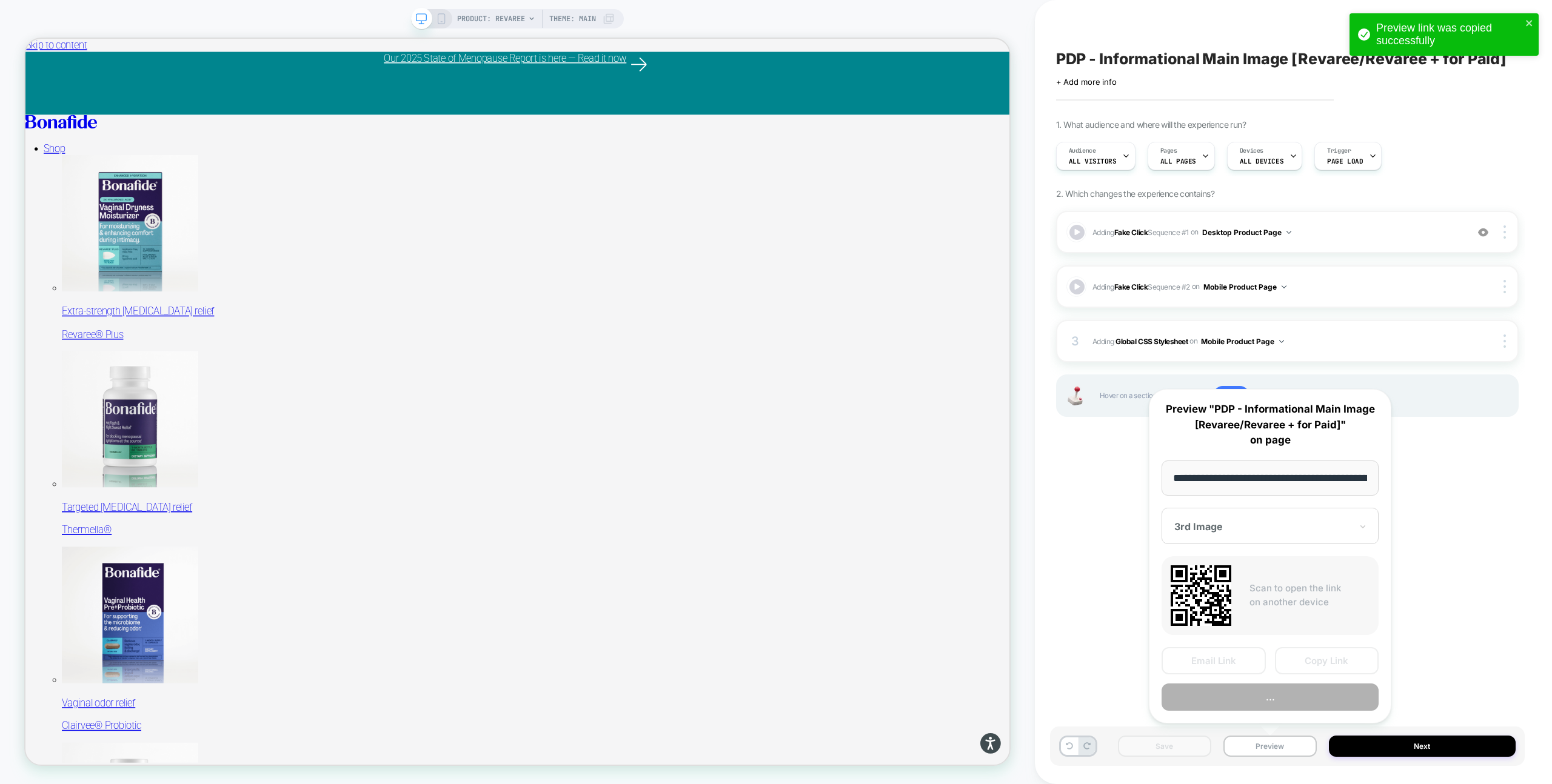
scroll to position [0, 114]
click at [1261, 698] on button "Preview" at bounding box center [1270, 698] width 217 height 27
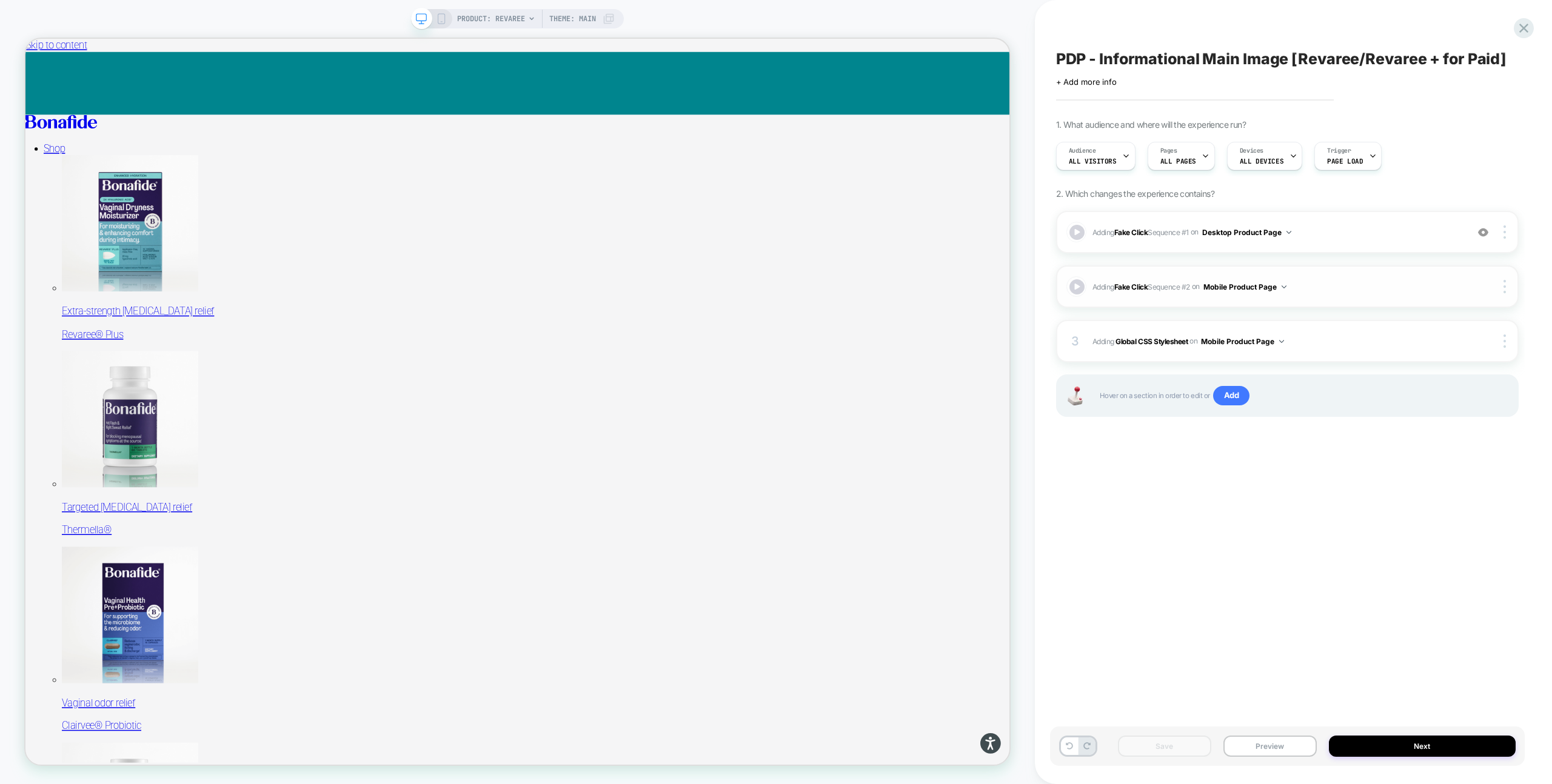
click at [1316, 286] on span "Adding Fake Click Sequence # 2 on Mobile Product Page" at bounding box center [1277, 287] width 368 height 15
click at [1304, 344] on span "Adding Global CSS Stylesheet on Mobile Product Page" at bounding box center [1277, 342] width 368 height 15
click at [1268, 753] on button "Preview" at bounding box center [1270, 746] width 93 height 21
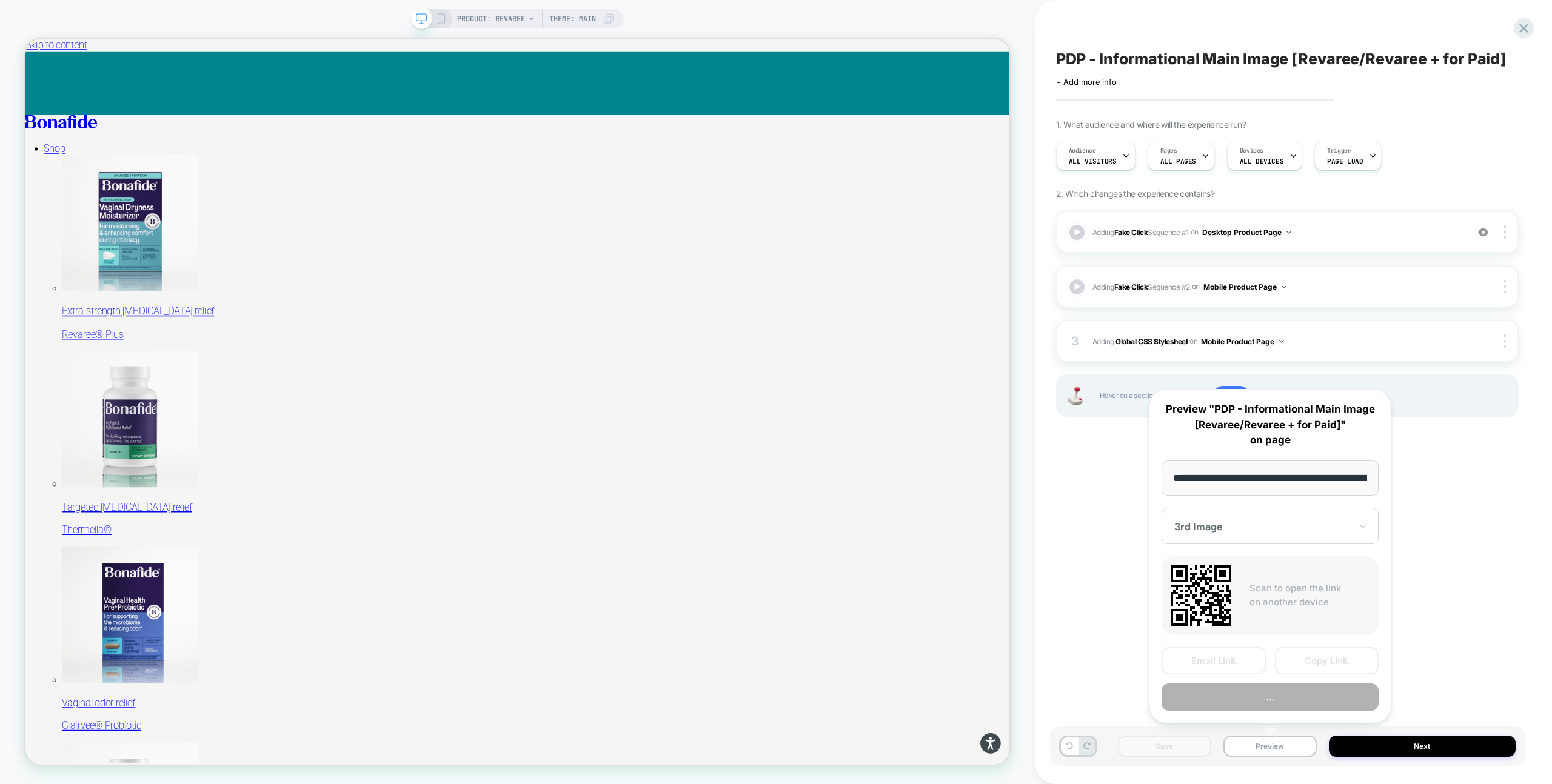
scroll to position [0, 114]
click at [1284, 704] on button "Preview" at bounding box center [1270, 698] width 217 height 27
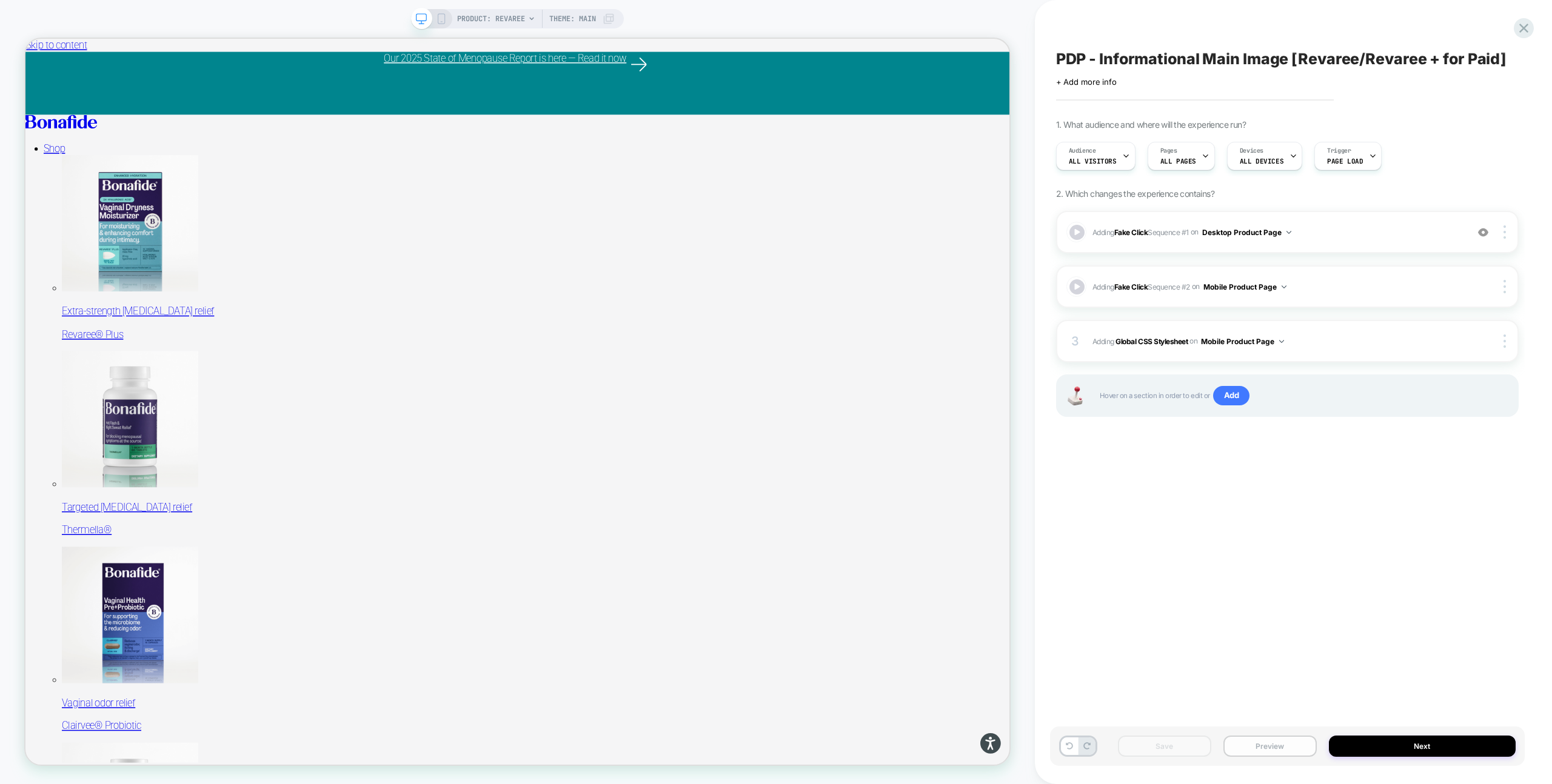
click at [1278, 747] on button "Preview" at bounding box center [1270, 746] width 93 height 21
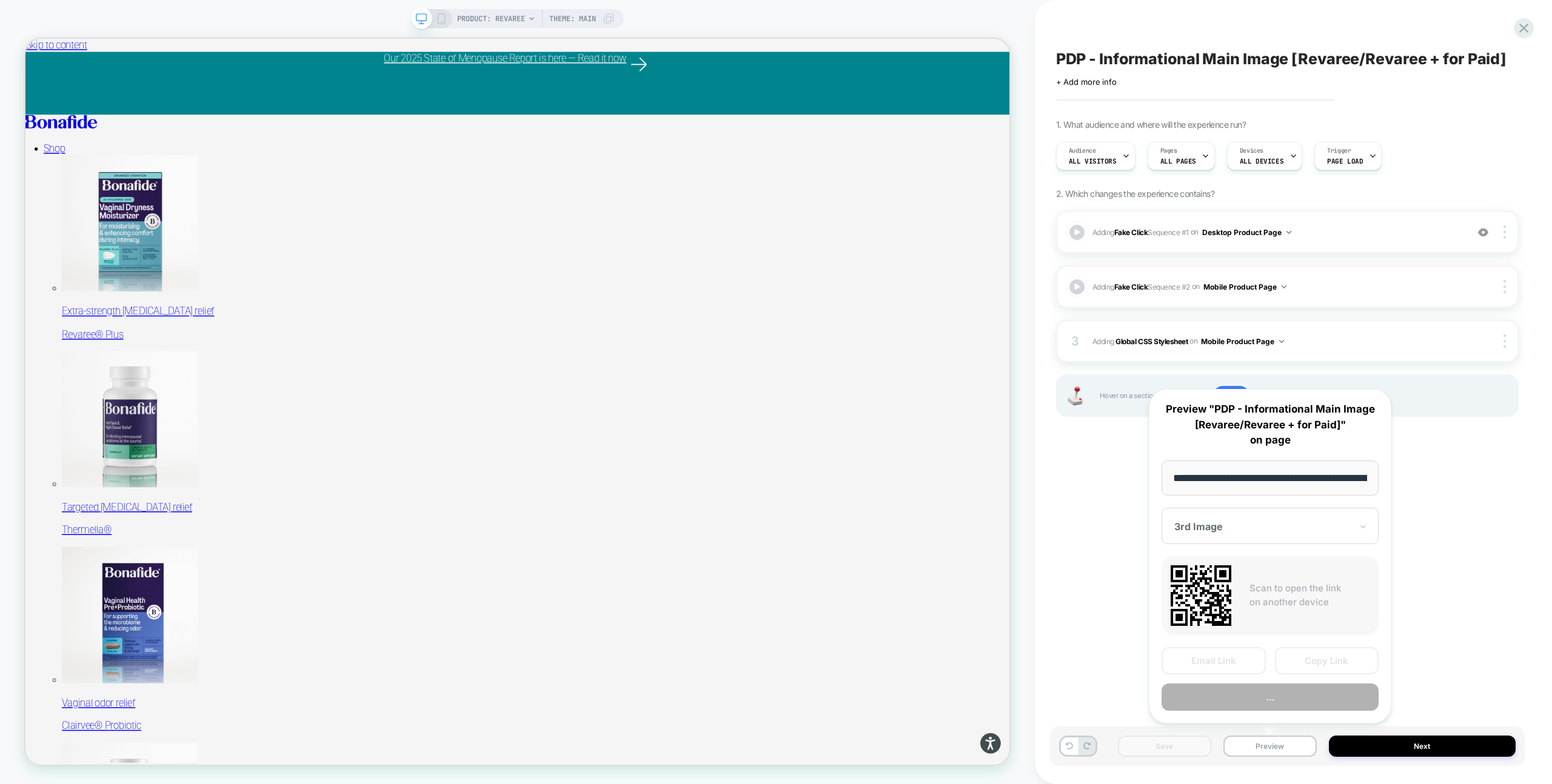
scroll to position [0, 114]
click at [1281, 698] on button "Preview" at bounding box center [1270, 698] width 217 height 27
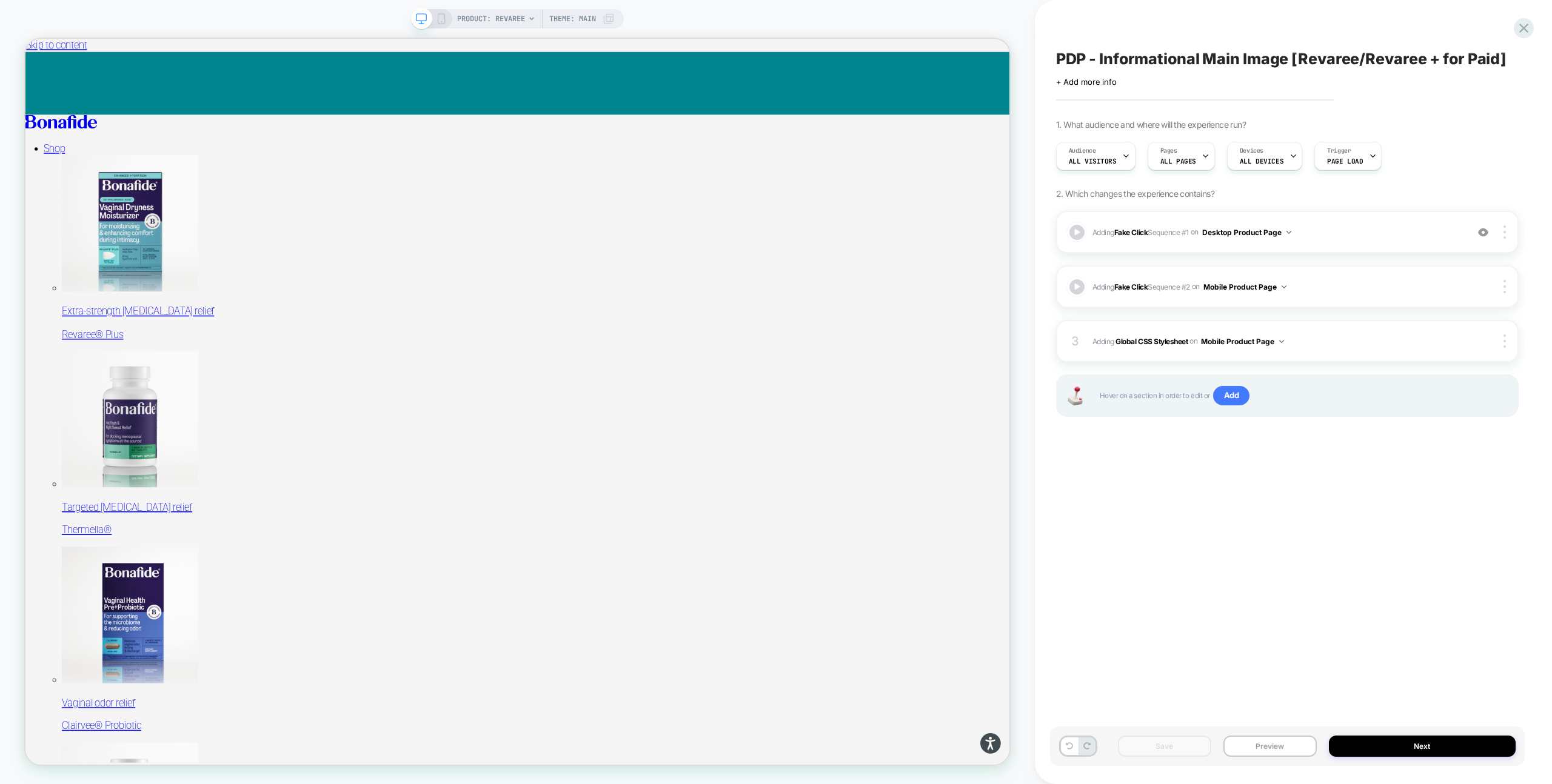
click at [438, 20] on rect at bounding box center [441, 18] width 7 height 10
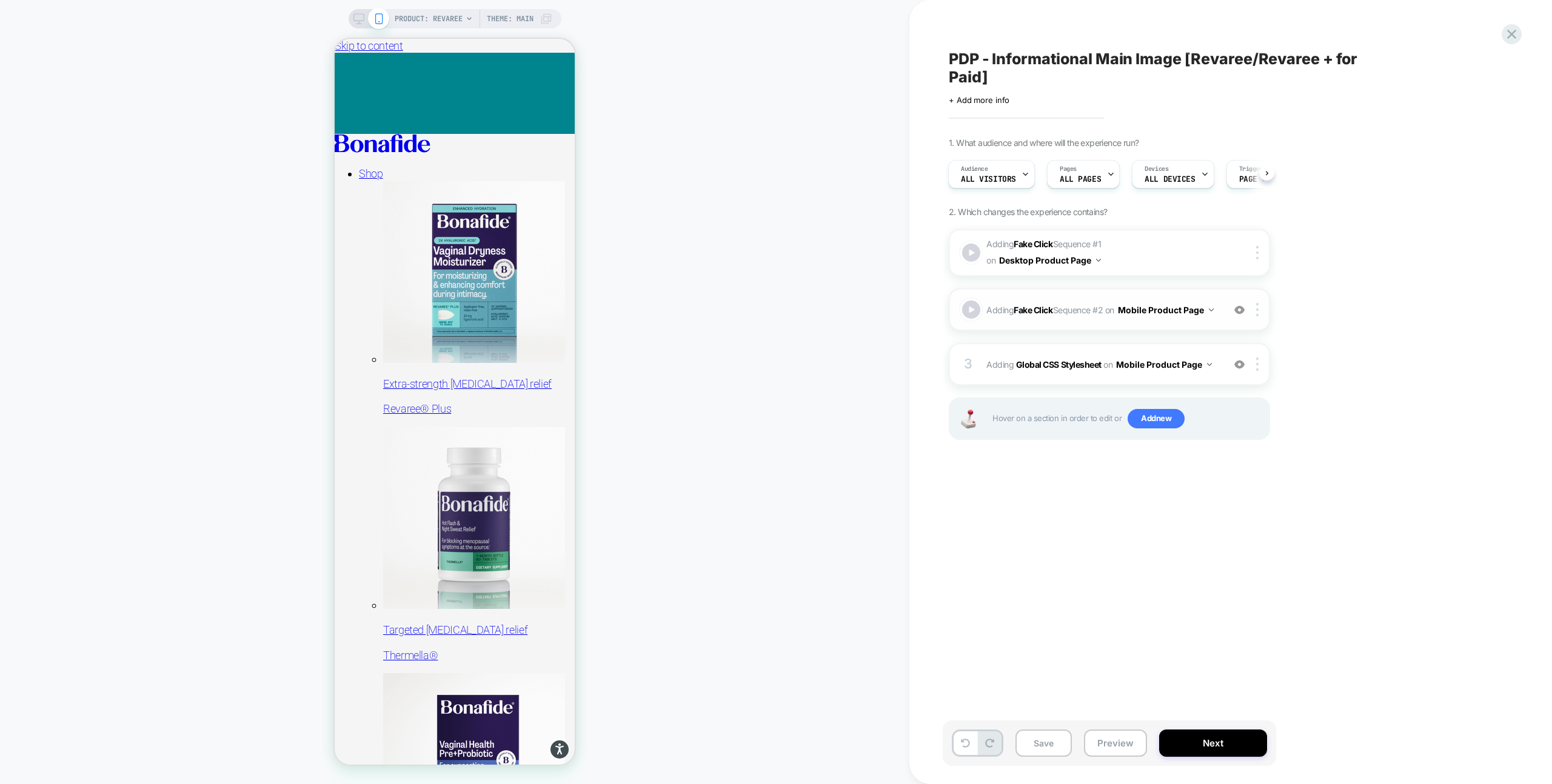
click at [1133, 314] on span "Adding Fake Click Sequence # 2 on Mobile Product Page" at bounding box center [1101, 310] width 231 height 18
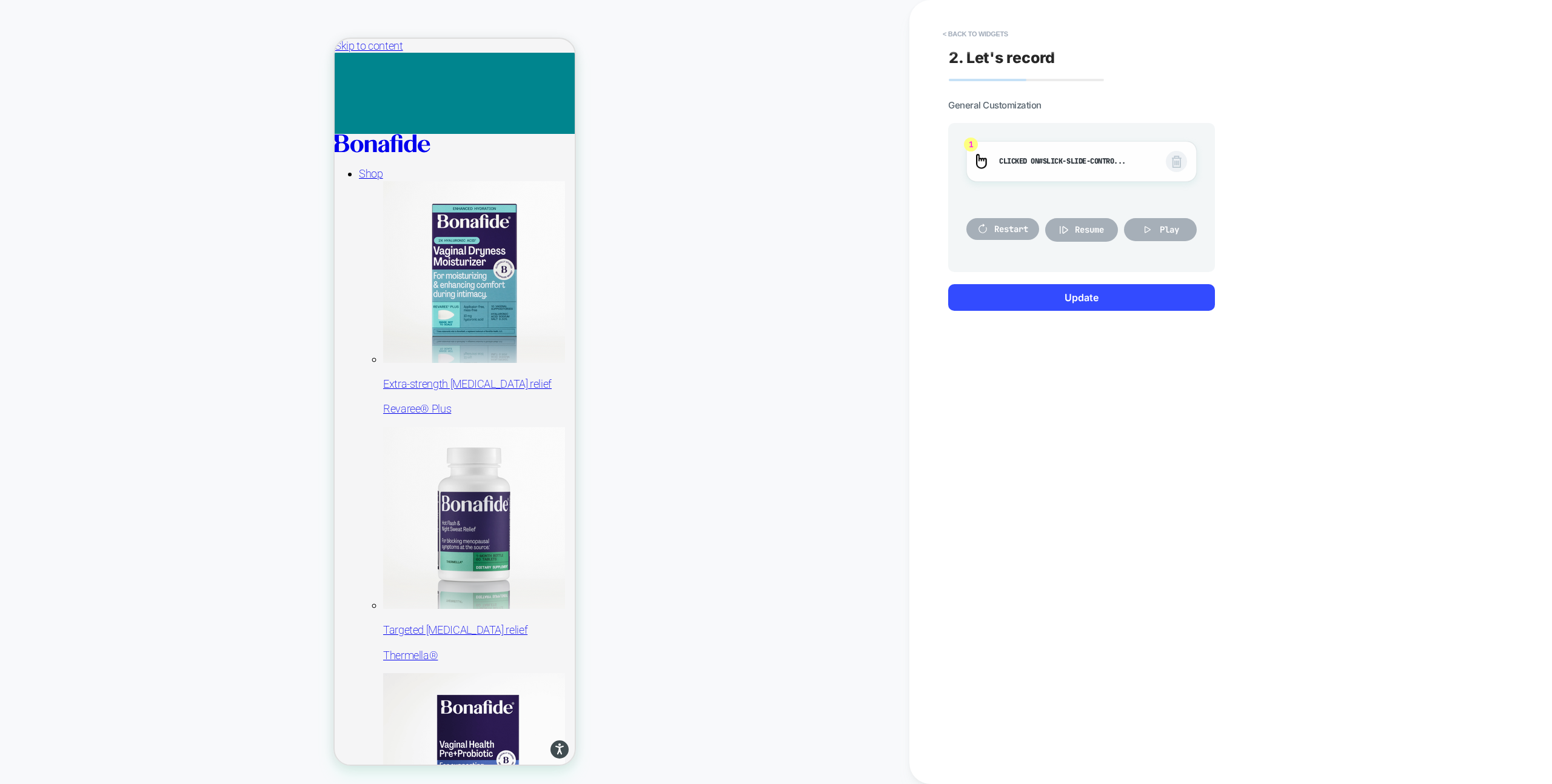
click at [1063, 161] on span "#slick-slide-contro..." at bounding box center [1081, 161] width 87 height 10
click at [969, 142] on span "1" at bounding box center [971, 144] width 14 height 14
click at [994, 162] on div "1 Clicked on #slick-slide-contro..." at bounding box center [1081, 161] width 230 height 40
click at [1090, 229] on span "Resume" at bounding box center [1089, 229] width 29 height 11
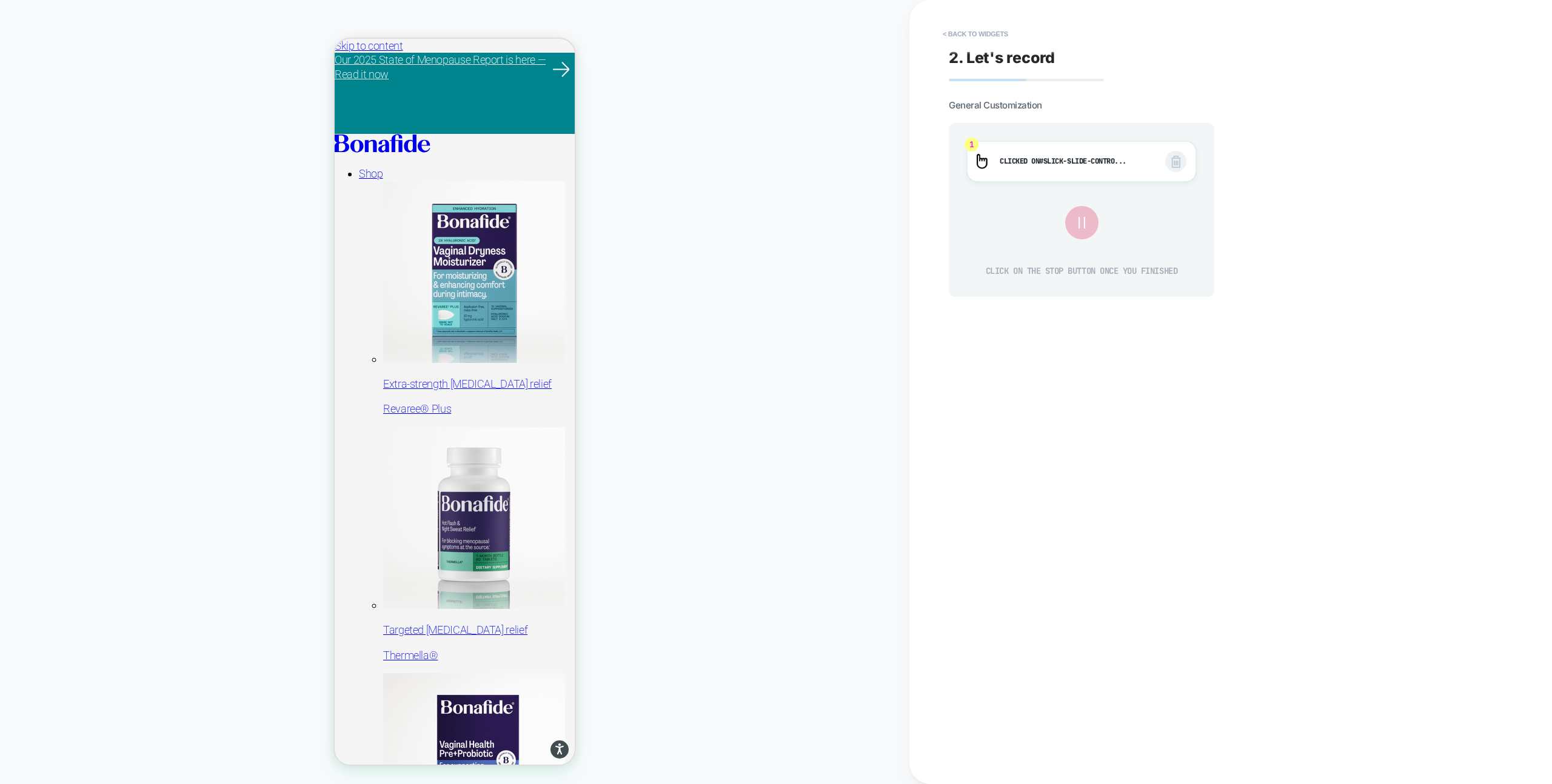
click at [1090, 229] on icon at bounding box center [1081, 223] width 21 height 21
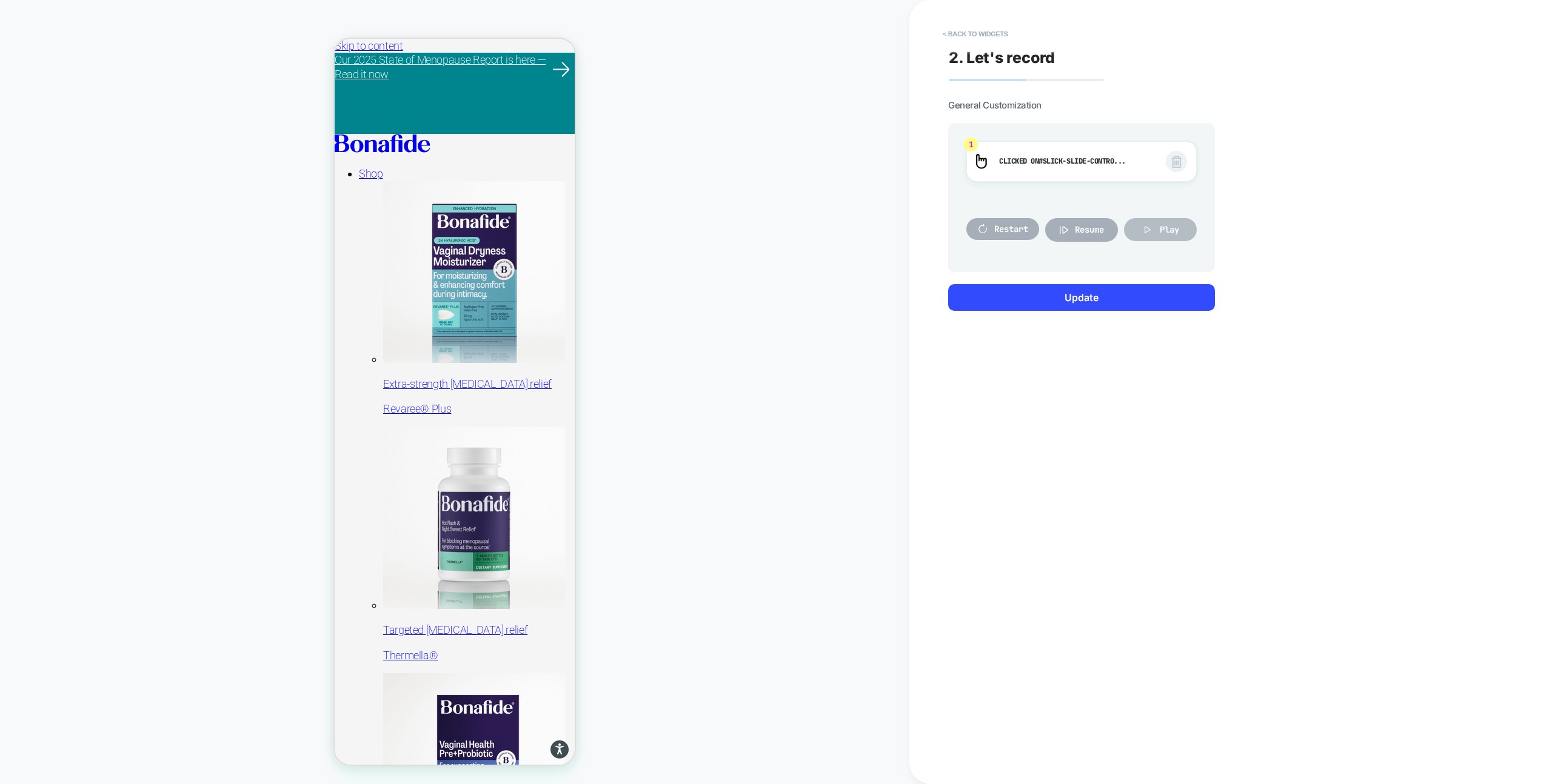
click at [1149, 234] on icon at bounding box center [1148, 230] width 12 height 12
click at [1156, 249] on div "Play" at bounding box center [1160, 230] width 73 height 48
click at [975, 24] on button "< Back to widgets" at bounding box center [975, 34] width 77 height 19
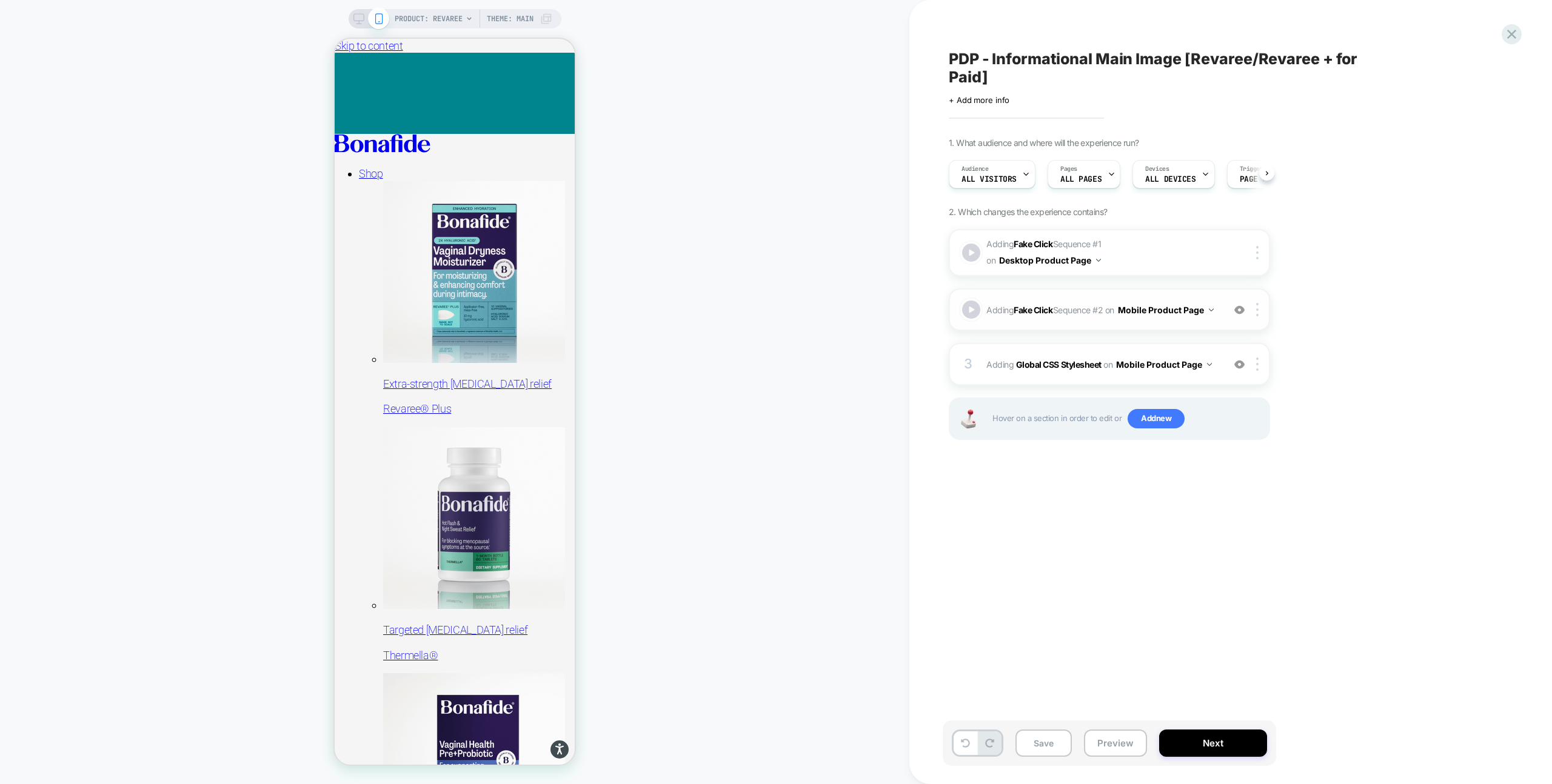
scroll to position [0, 1]
click at [1146, 255] on span "Adding Fake Click Sequence # 1 on Desktop Product Page" at bounding box center [1101, 253] width 231 height 33
click at [1209, 357] on div "3 Adding Global CSS Stylesheet on Mobile Product Page Add Before Add After Copy…" at bounding box center [1109, 364] width 321 height 42
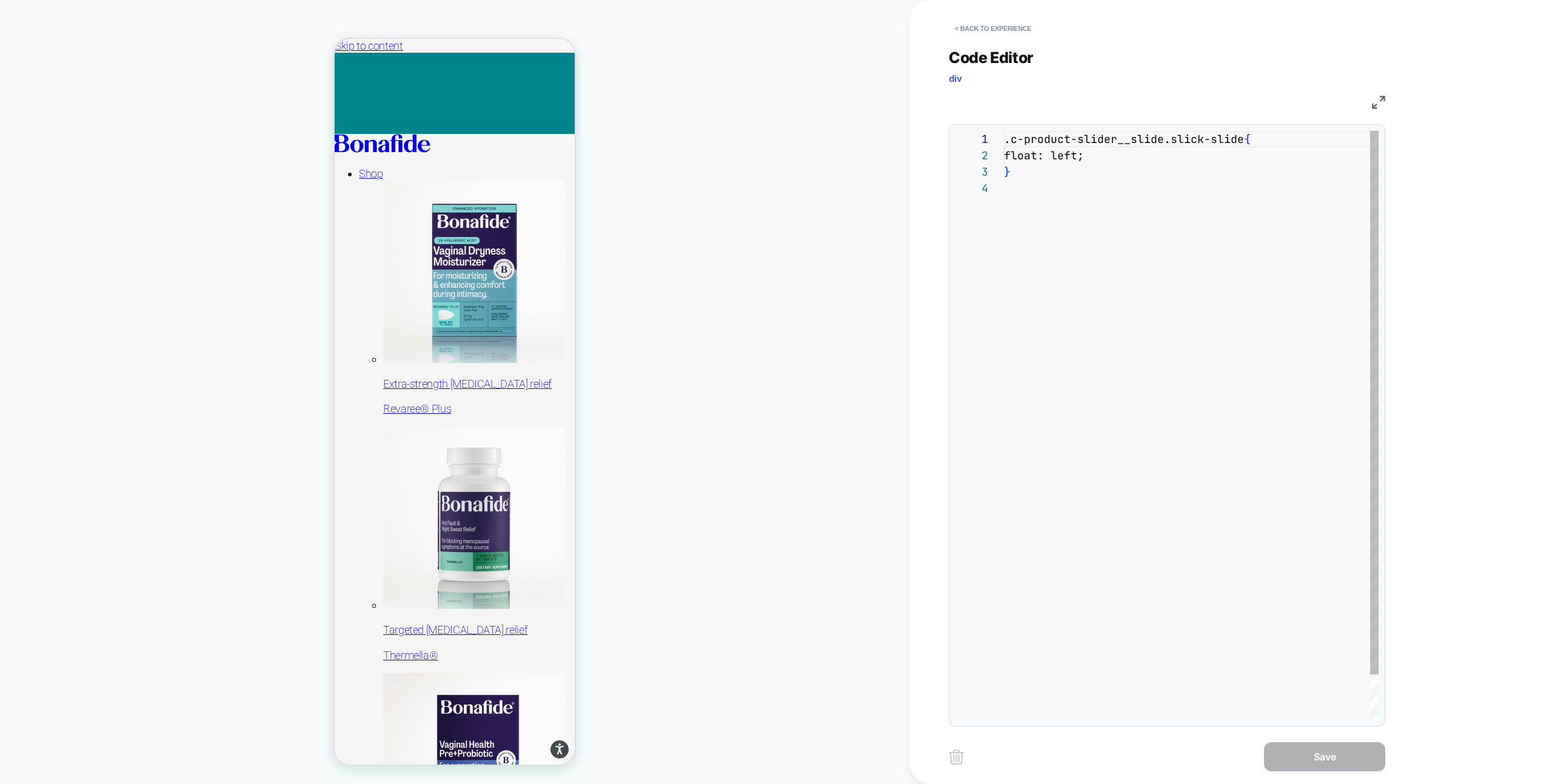
scroll to position [49, 0]
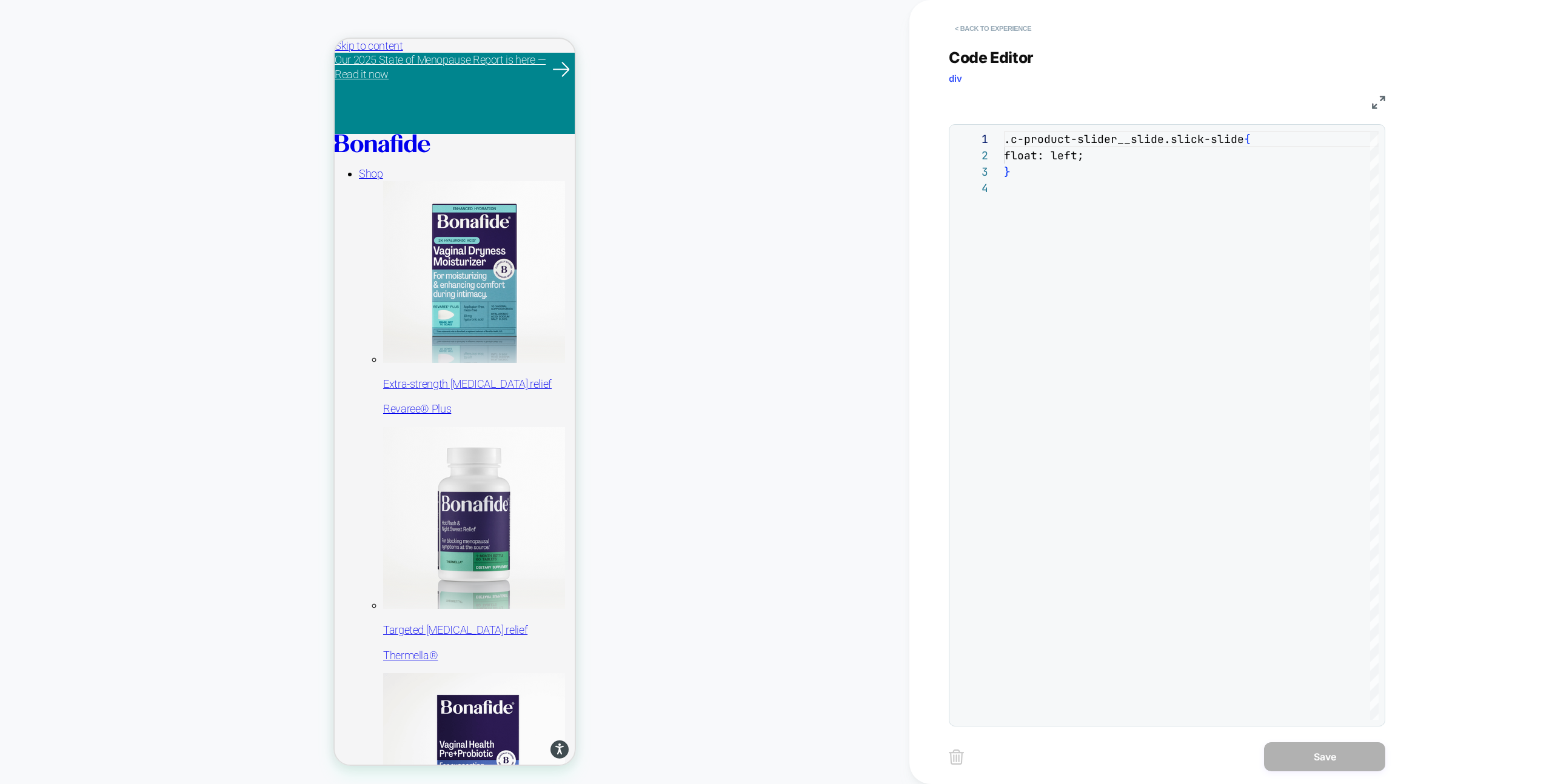
click at [968, 36] on button "< Back to experience" at bounding box center [992, 28] width 88 height 19
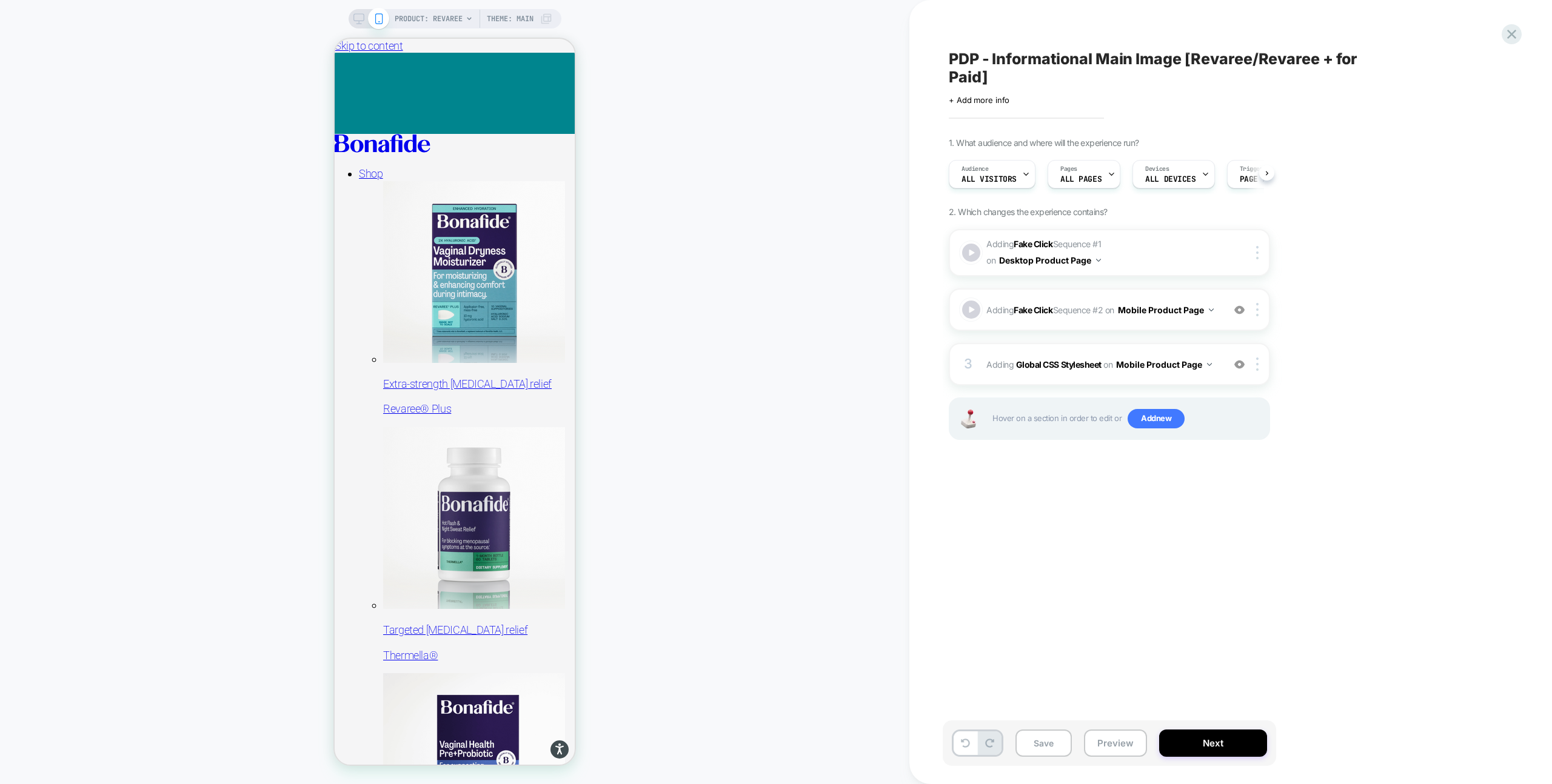
scroll to position [0, 1]
click at [1048, 735] on button "Save" at bounding box center [1044, 744] width 56 height 27
click at [1131, 255] on span "Adding Fake Click Sequence # 1 on Desktop Product Page" at bounding box center [1101, 253] width 231 height 33
click at [1120, 741] on button "Preview" at bounding box center [1116, 744] width 63 height 27
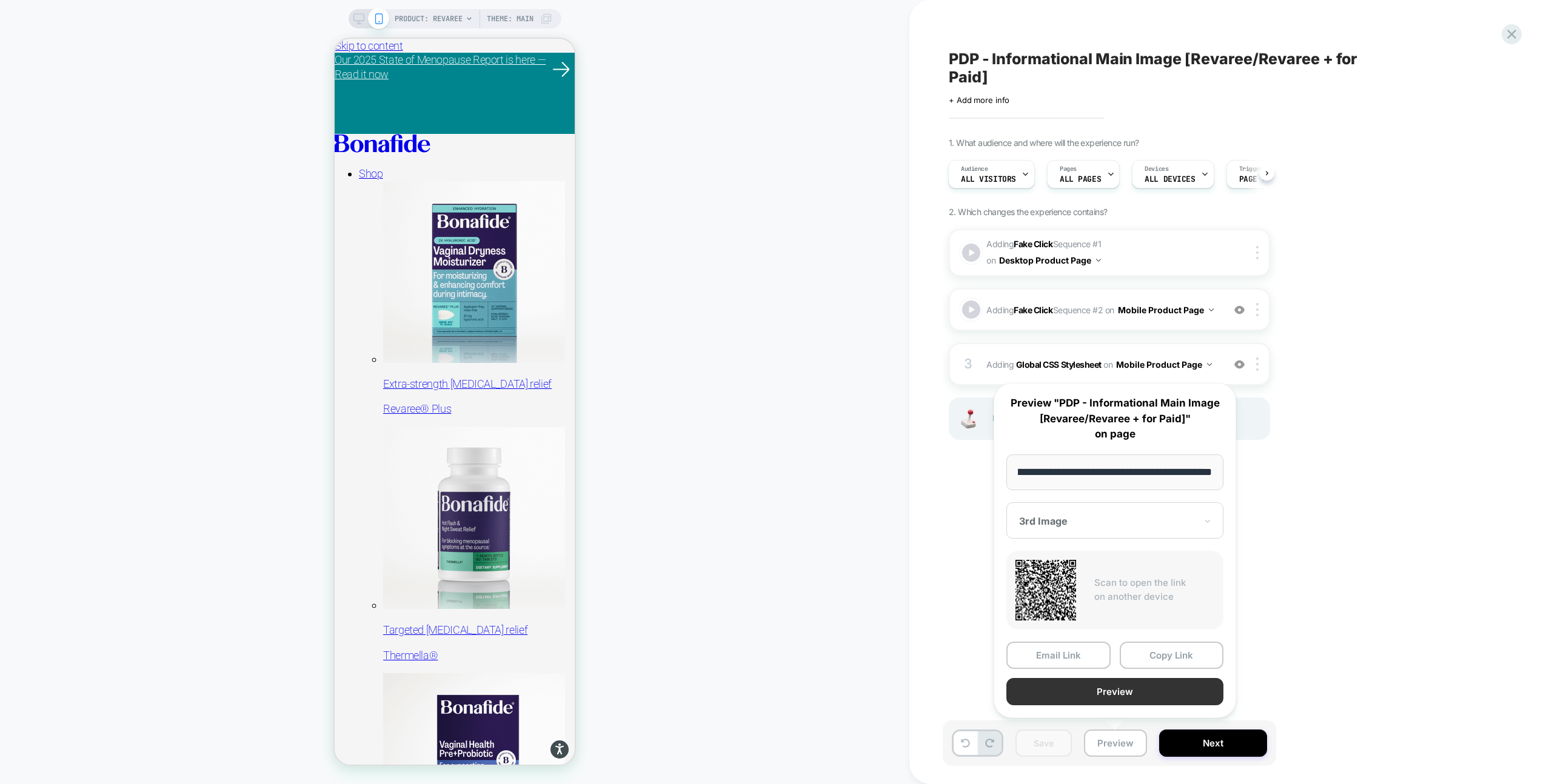
scroll to position [0, 0]
click at [1145, 692] on button "Preview" at bounding box center [1114, 692] width 217 height 27
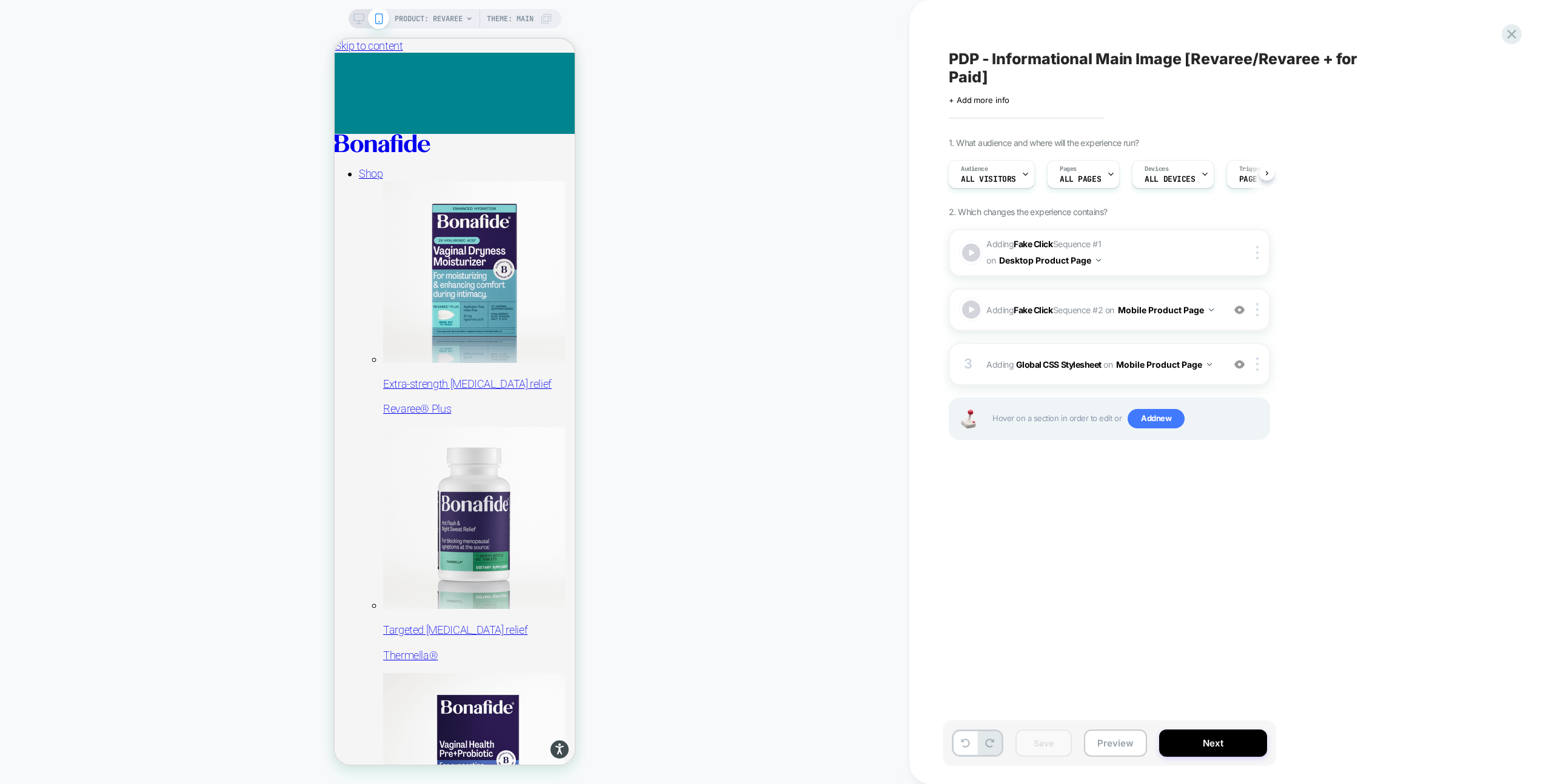
click at [353, 18] on icon at bounding box center [359, 18] width 11 height 11
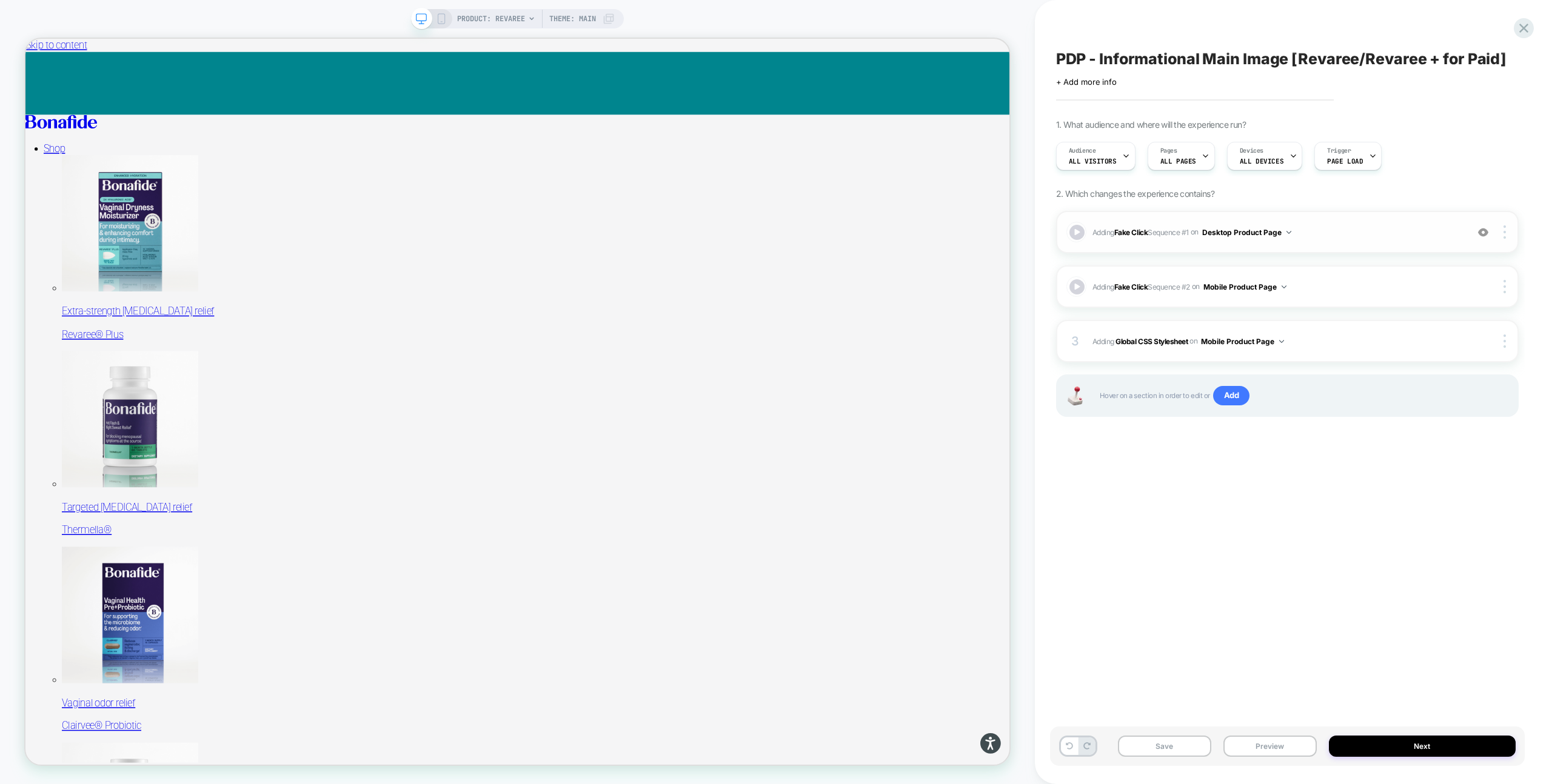
click at [1318, 236] on span "Adding Fake Click Sequence # 1 on Desktop Product Page" at bounding box center [1277, 232] width 368 height 15
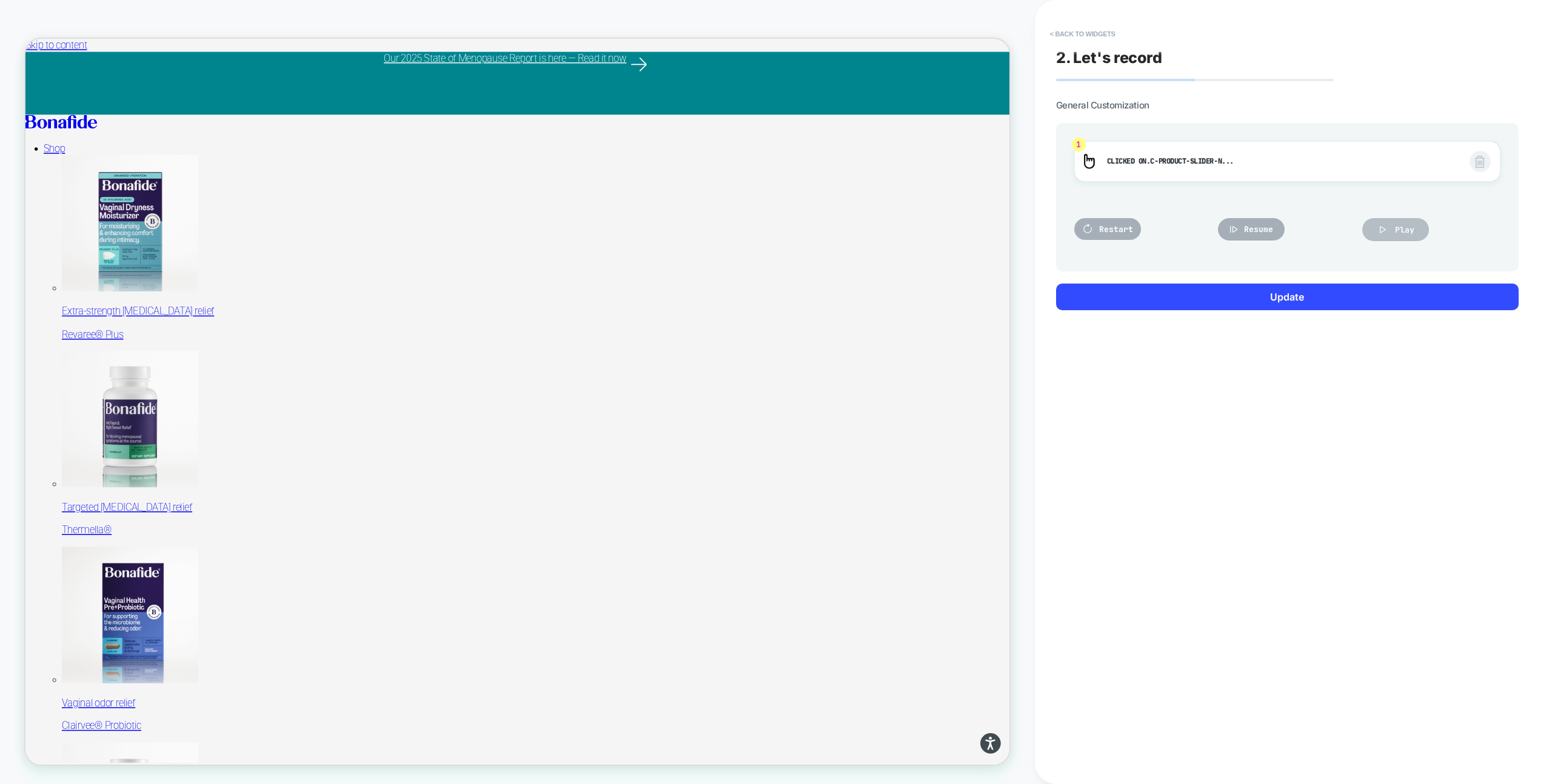
click at [1390, 235] on button "Play" at bounding box center [1395, 230] width 66 height 23
